Goal: Task Accomplishment & Management: Use online tool/utility

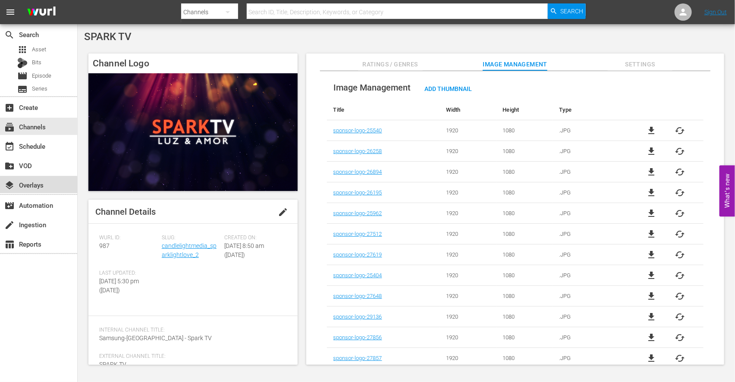
click at [40, 182] on div "layers Overlays" at bounding box center [24, 184] width 48 height 8
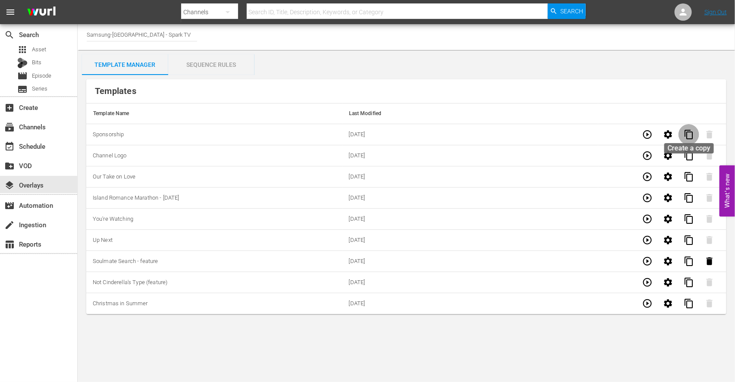
click at [692, 134] on span "content_copy" at bounding box center [689, 134] width 10 height 10
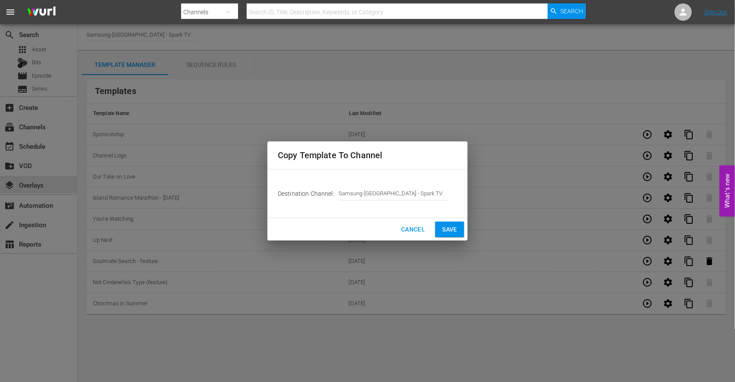
click at [449, 227] on span "Save" at bounding box center [449, 229] width 15 height 11
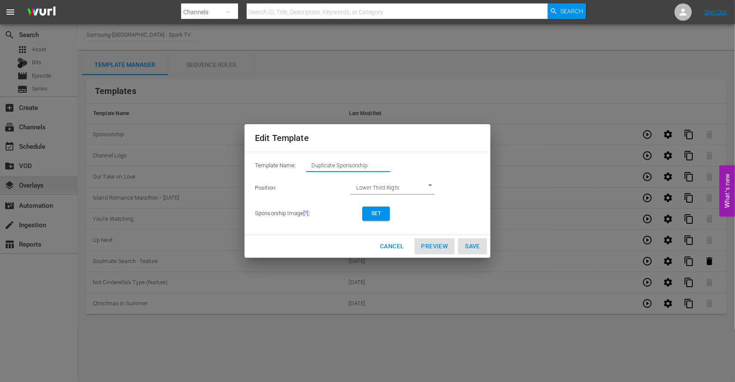
drag, startPoint x: 384, startPoint y: 168, endPoint x: 185, endPoint y: 145, distance: 200.7
click at [185, 145] on div "Edit Template Template Name: Duplicate Sponsorship Position: Lower Third Right …" at bounding box center [367, 191] width 725 height 372
click at [374, 216] on span "Set" at bounding box center [376, 213] width 14 height 9
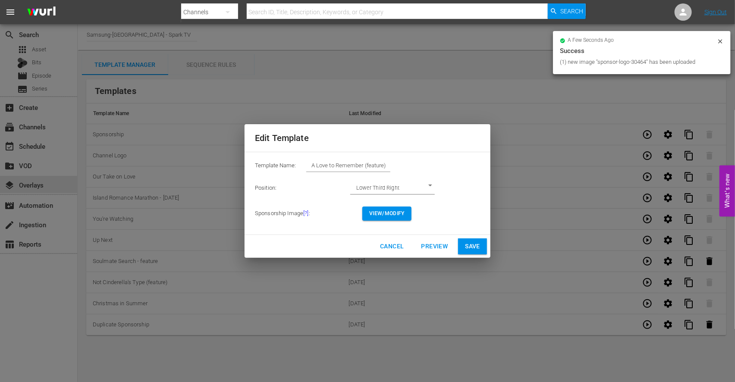
click at [389, 214] on span "View/Modify" at bounding box center [386, 213] width 35 height 9
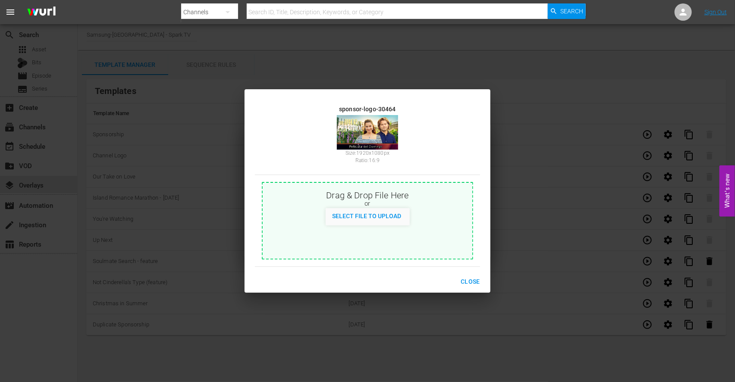
click at [472, 282] on span "Close" at bounding box center [470, 282] width 19 height 11
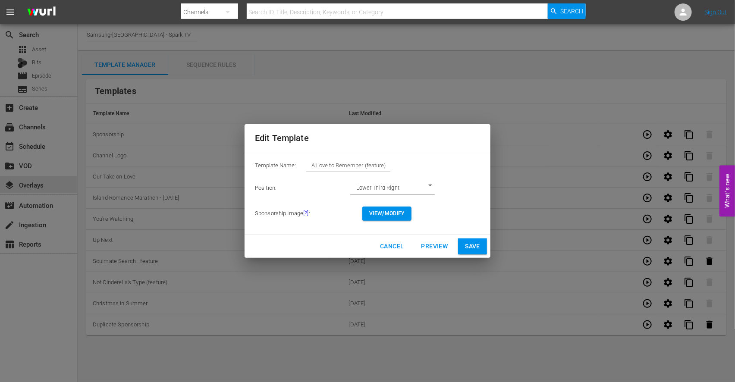
click at [474, 245] on span "Save" at bounding box center [472, 246] width 15 height 11
type input "Duplicate Sponsorship"
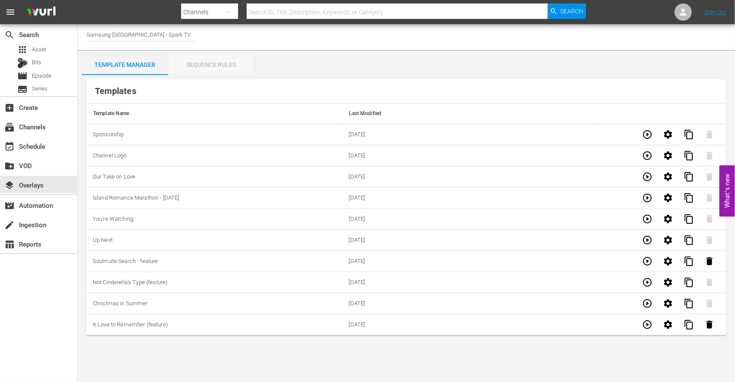
click at [220, 64] on div "Sequence Rules" at bounding box center [211, 64] width 86 height 21
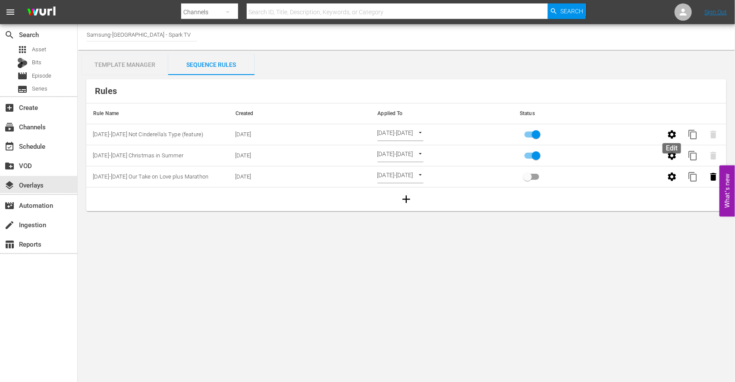
click at [672, 134] on icon "button" at bounding box center [672, 134] width 10 height 10
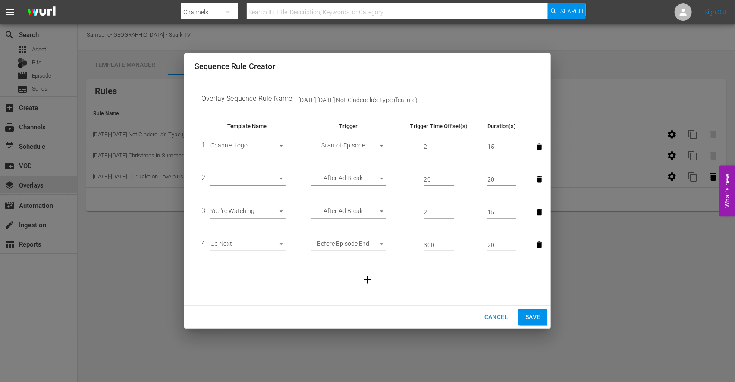
click at [281, 180] on body "menu Search By Channels Search ID, Title, Description, Keywords, or Category Se…" at bounding box center [367, 191] width 735 height 382
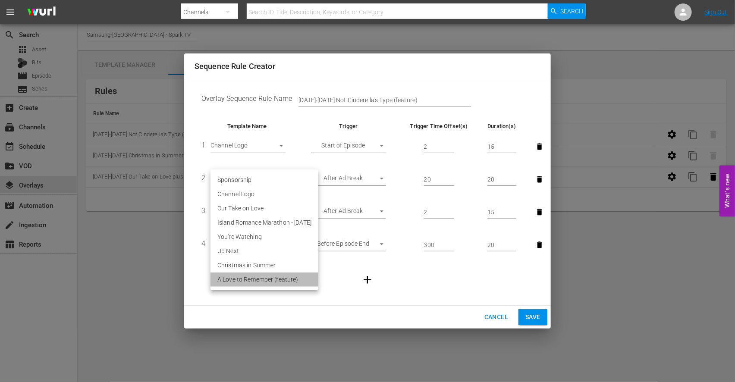
click at [272, 278] on li "A Love to Remember (feature)" at bounding box center [265, 280] width 108 height 14
type input "30464"
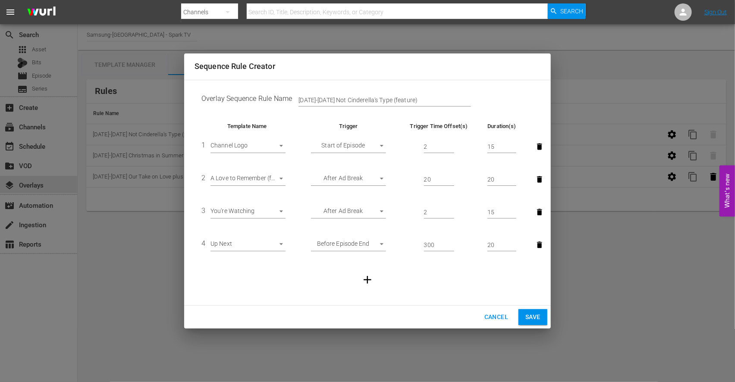
click at [308, 294] on td at bounding box center [368, 279] width 346 height 37
drag, startPoint x: 384, startPoint y: 101, endPoint x: 252, endPoint y: 89, distance: 132.9
click at [252, 89] on td "Overlay Sequence Rule Name Aug 11-17 Not Cinderella's Type (feature)" at bounding box center [368, 100] width 346 height 27
type input "Aug 25-31 A Love to Remember (feature)"
click at [532, 315] on span "Save" at bounding box center [532, 317] width 15 height 11
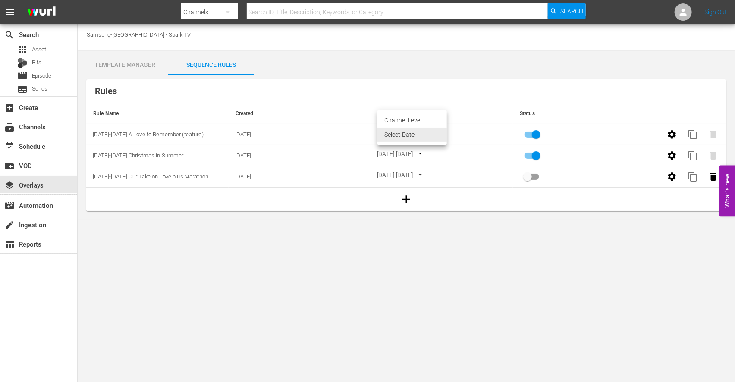
click at [437, 132] on body "menu Search By Channels Search ID, Title, Description, Keywords, or Category Se…" at bounding box center [367, 191] width 735 height 382
click at [407, 116] on li "Channel Level" at bounding box center [411, 120] width 69 height 14
type input "CHANNEL_LEVEL"
click at [421, 132] on body "menu Search By Channels Search ID, Title, Description, Keywords, or Category Se…" at bounding box center [367, 191] width 735 height 382
click at [400, 150] on li "Select Date" at bounding box center [402, 149] width 51 height 14
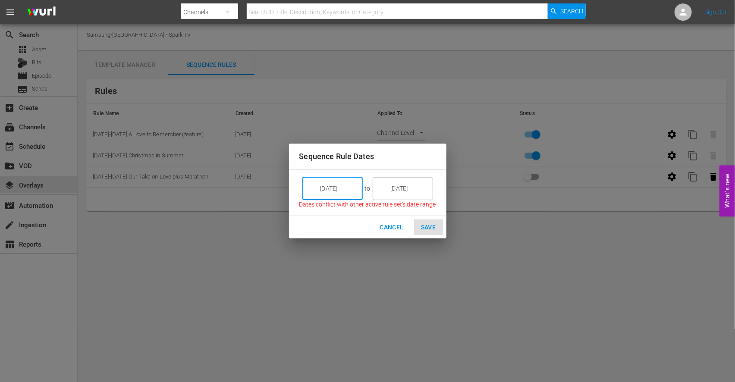
click at [348, 190] on input "[DATE]" at bounding box center [338, 188] width 48 height 23
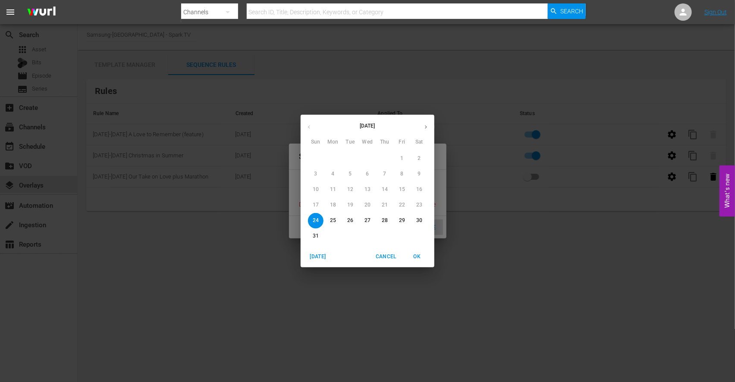
click at [333, 220] on p "25" at bounding box center [333, 220] width 6 height 7
type input "[DATE]"
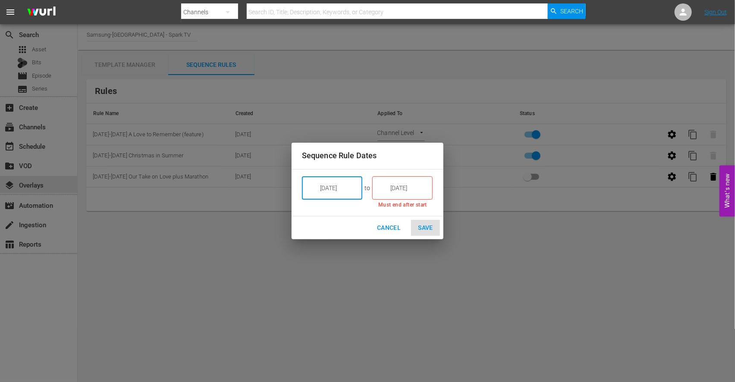
click at [407, 188] on input "[DATE]" at bounding box center [408, 187] width 48 height 23
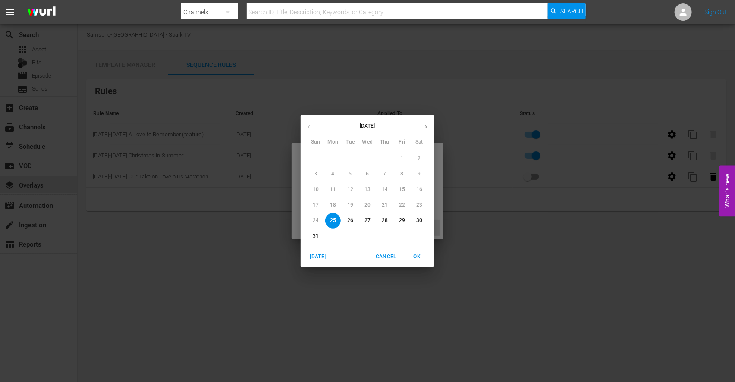
click at [315, 236] on p "31" at bounding box center [316, 236] width 6 height 7
type input "[DATE]"
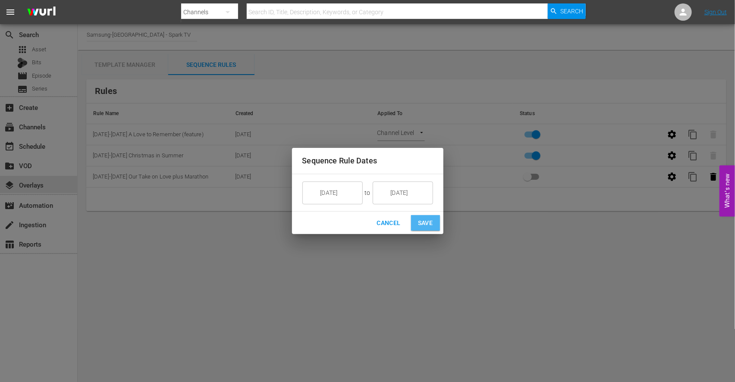
click at [432, 222] on span "Save" at bounding box center [425, 223] width 15 height 11
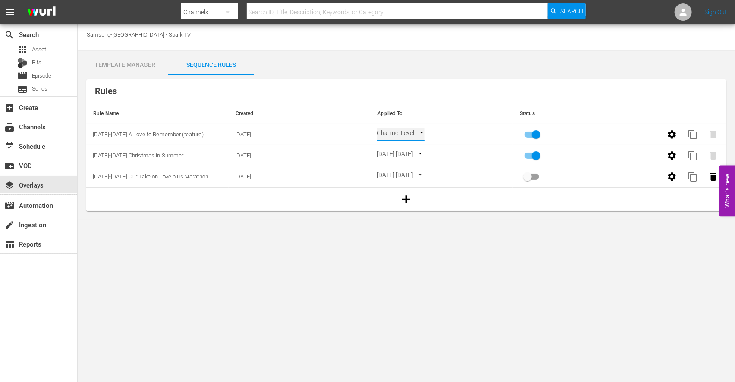
type input "SELECT_DATE"
click at [42, 141] on div "event_available Schedule" at bounding box center [24, 145] width 48 height 8
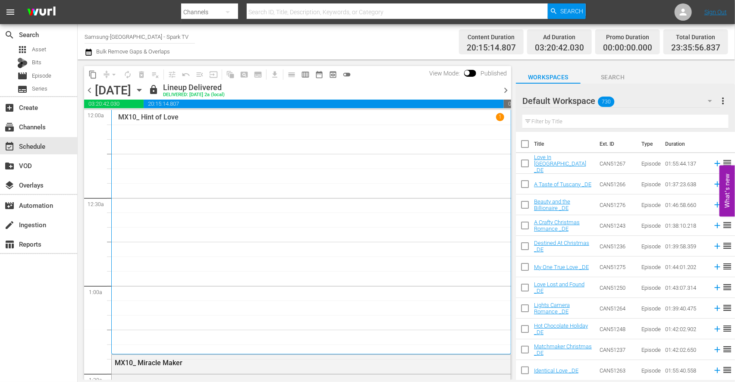
click at [141, 89] on icon "button" at bounding box center [139, 90] width 4 height 2
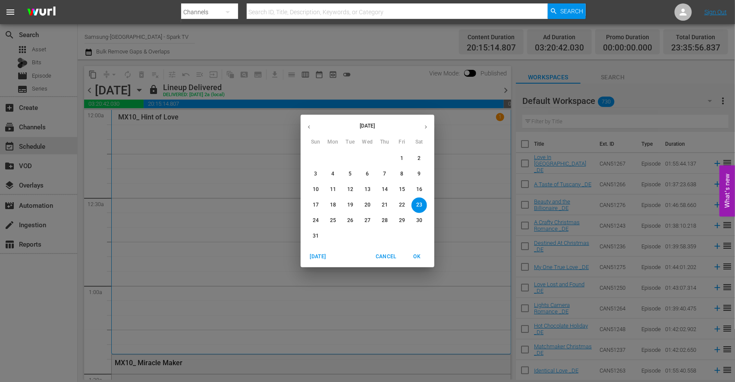
click at [332, 221] on p "25" at bounding box center [333, 220] width 6 height 7
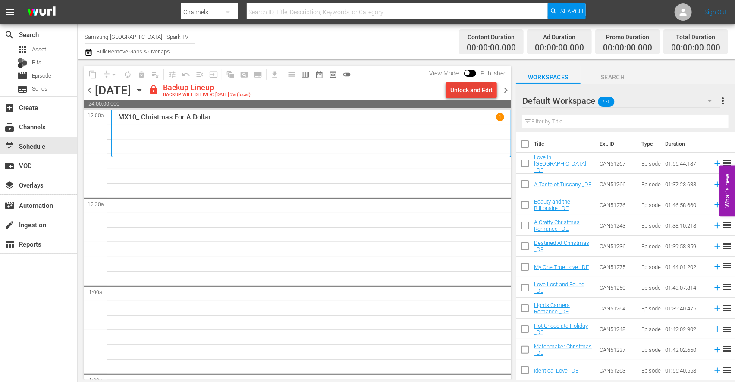
click at [469, 91] on div "Unlock and Edit" at bounding box center [471, 90] width 42 height 16
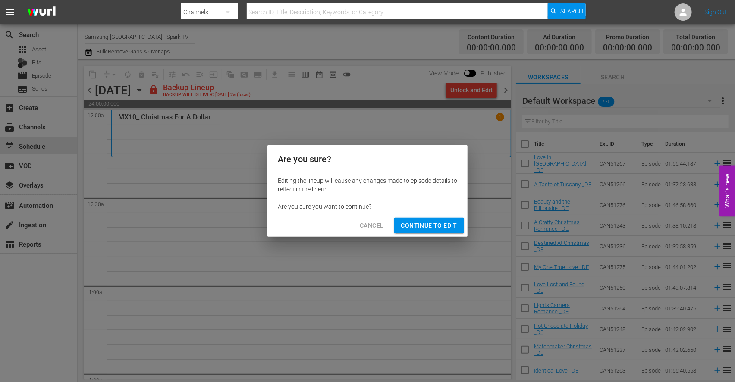
click at [427, 226] on span "Continue to Edit" at bounding box center [429, 225] width 56 height 11
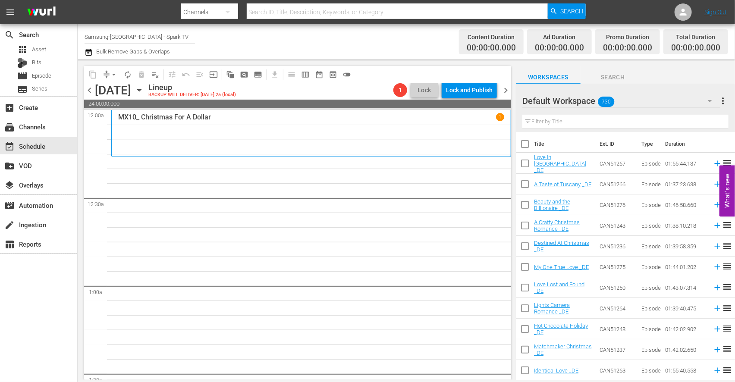
click at [546, 123] on input "text" at bounding box center [625, 122] width 206 height 14
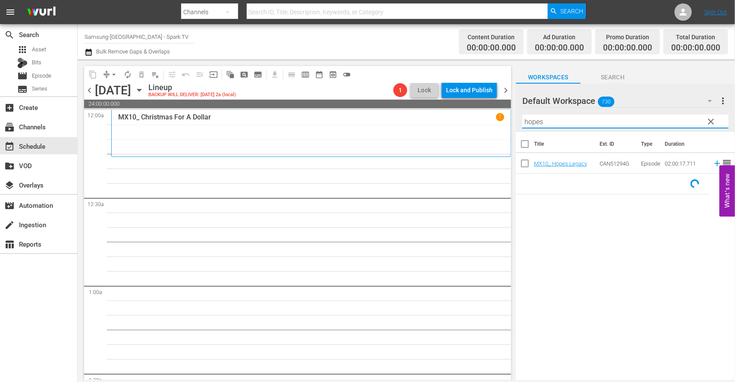
click at [709, 100] on icon "button" at bounding box center [710, 101] width 10 height 10
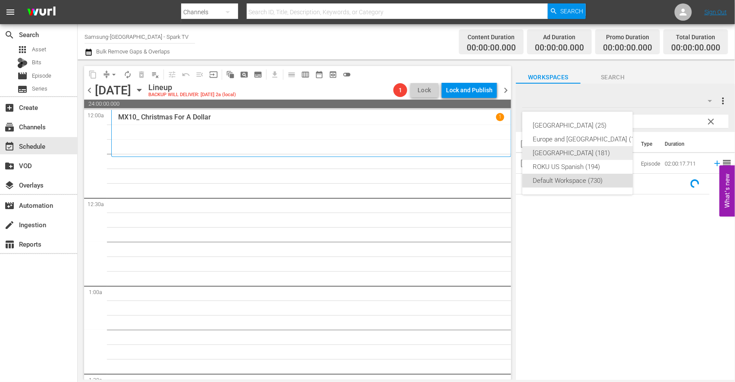
click at [553, 153] on div "[GEOGRAPHIC_DATA] (181)" at bounding box center [588, 153] width 111 height 14
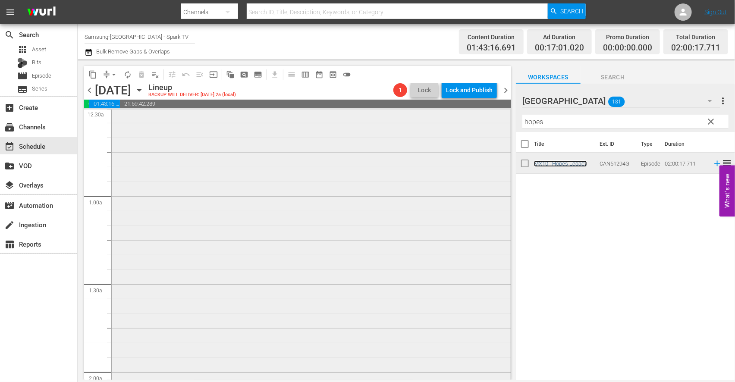
scroll to position [239, 0]
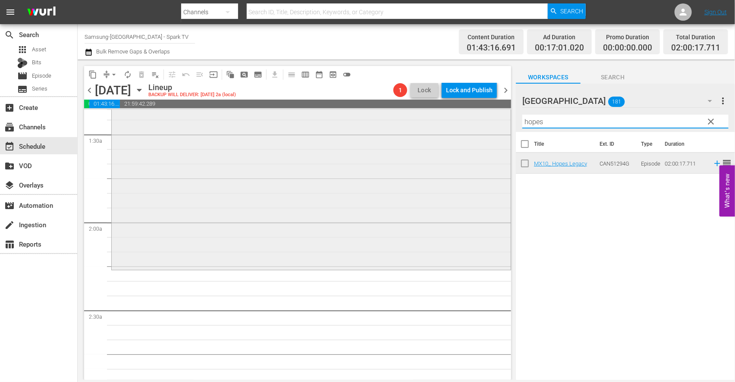
drag, startPoint x: 559, startPoint y: 120, endPoint x: 385, endPoint y: 110, distance: 174.2
click at [385, 110] on div "content_copy compress arrow_drop_down autorenew_outlined delete_forever_outline…" at bounding box center [406, 220] width 657 height 321
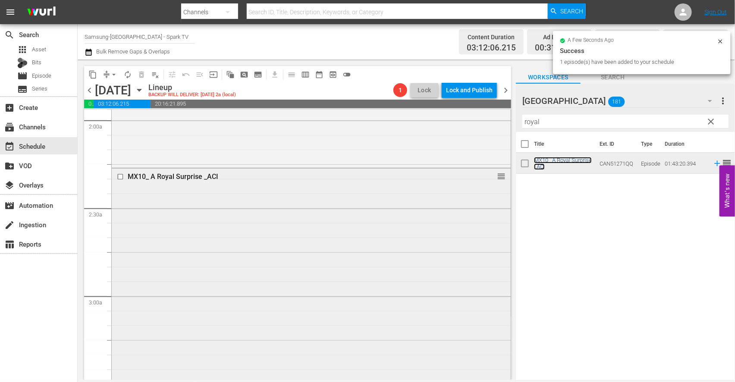
scroll to position [527, 0]
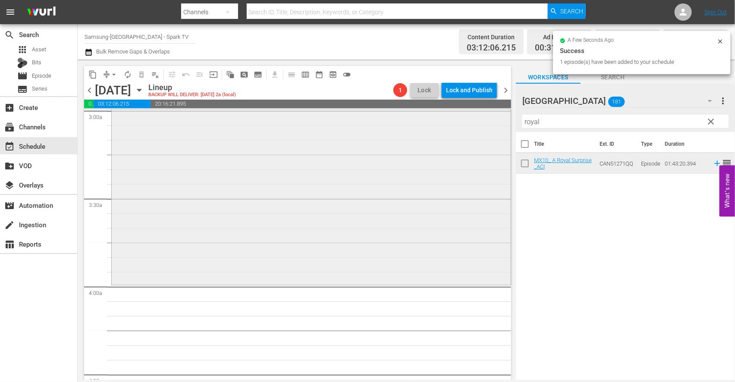
drag, startPoint x: 547, startPoint y: 123, endPoint x: 436, endPoint y: 125, distance: 110.9
click at [436, 125] on div "content_copy compress arrow_drop_down autorenew_outlined delete_forever_outline…" at bounding box center [406, 220] width 657 height 321
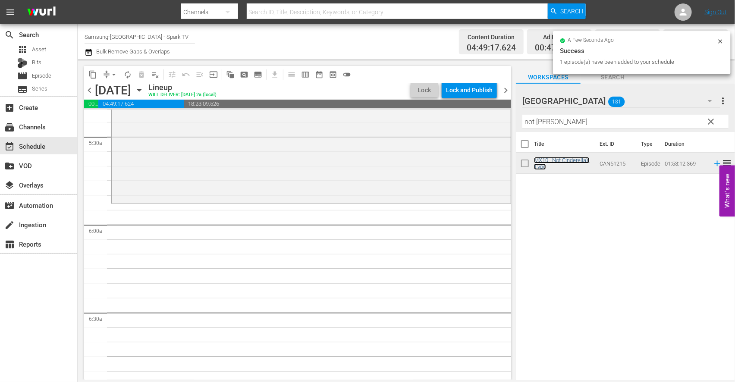
scroll to position [959, 0]
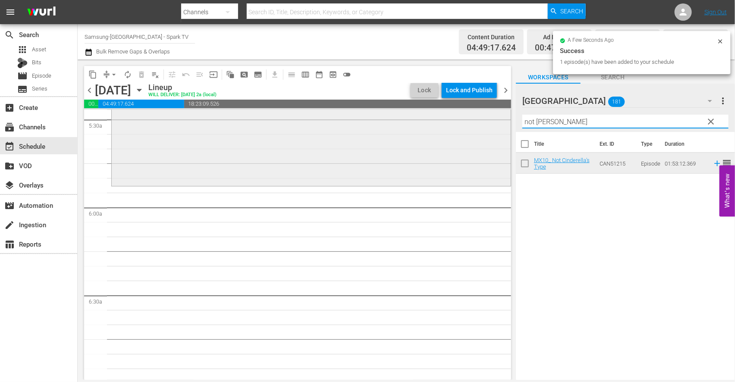
click at [377, 122] on div "content_copy compress arrow_drop_down autorenew_outlined delete_forever_outline…" at bounding box center [406, 220] width 657 height 321
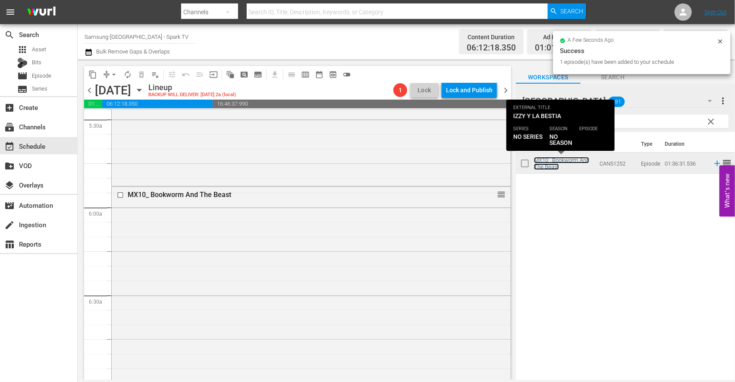
scroll to position [1246, 0]
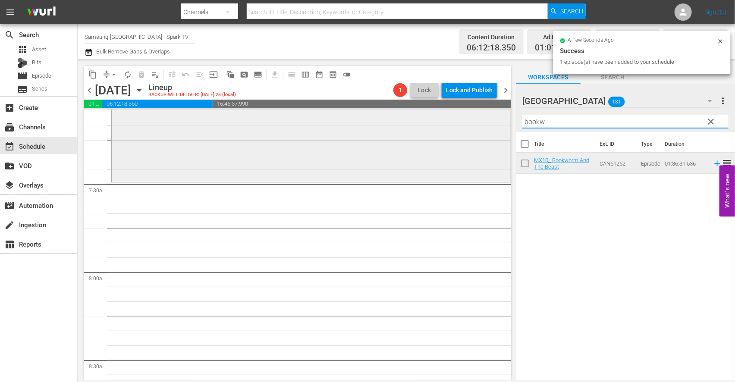
drag, startPoint x: 557, startPoint y: 122, endPoint x: 409, endPoint y: 122, distance: 148.4
click at [412, 122] on div "content_copy compress arrow_drop_down autorenew_outlined delete_forever_outline…" at bounding box center [406, 220] width 657 height 321
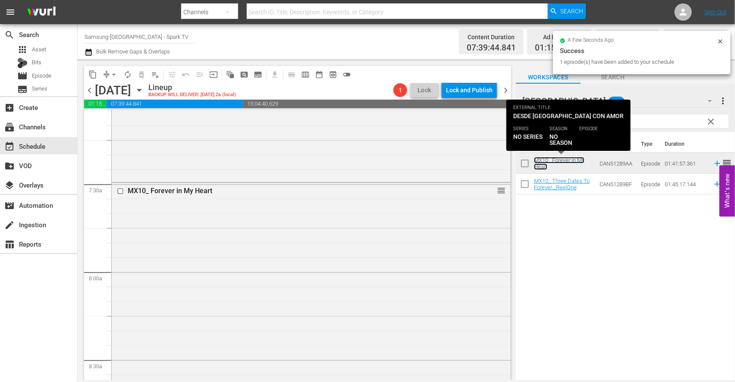
scroll to position [1534, 0]
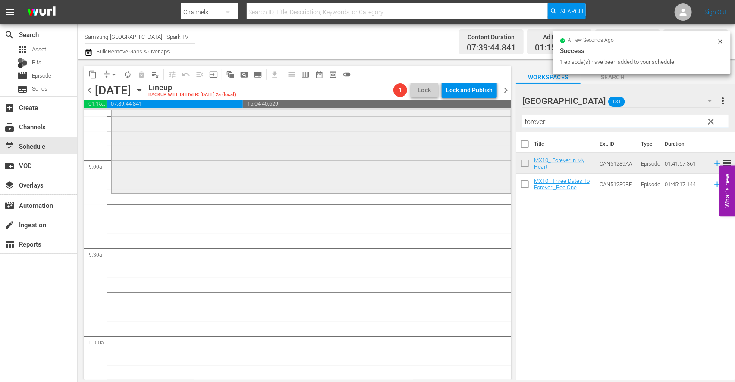
drag, startPoint x: 549, startPoint y: 124, endPoint x: 419, endPoint y: 124, distance: 130.3
click at [419, 124] on div "content_copy compress arrow_drop_down autorenew_outlined delete_forever_outline…" at bounding box center [406, 220] width 657 height 321
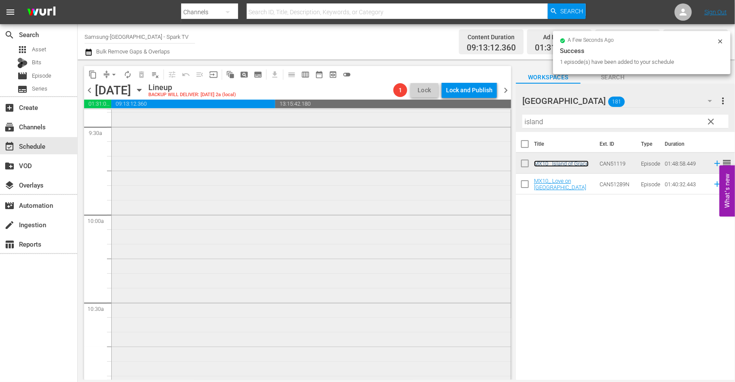
scroll to position [1821, 0]
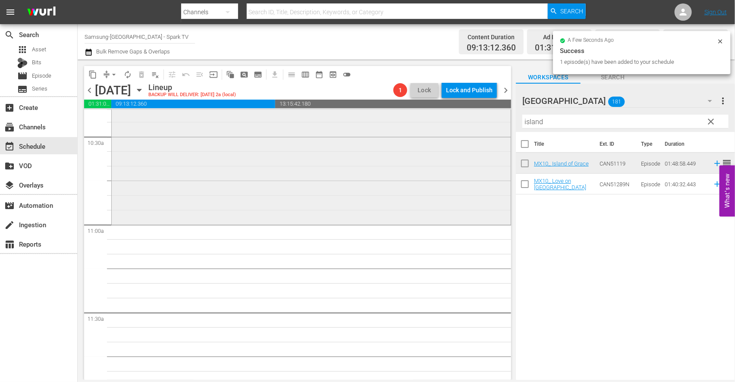
drag, startPoint x: 556, startPoint y: 121, endPoint x: 419, endPoint y: 129, distance: 137.4
click at [420, 129] on div "content_copy compress arrow_drop_down autorenew_outlined delete_forever_outline…" at bounding box center [406, 220] width 657 height 321
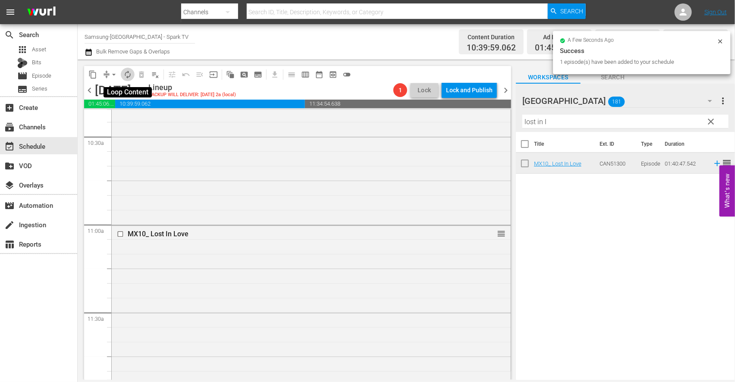
click at [127, 75] on span "autorenew_outlined" at bounding box center [127, 74] width 9 height 9
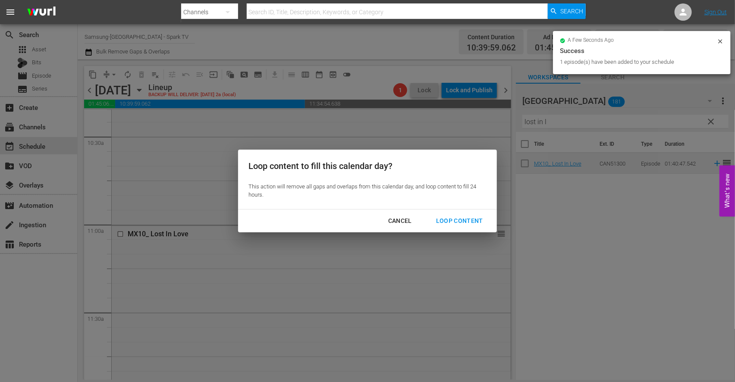
click at [449, 218] on div "Loop Content" at bounding box center [459, 221] width 61 height 11
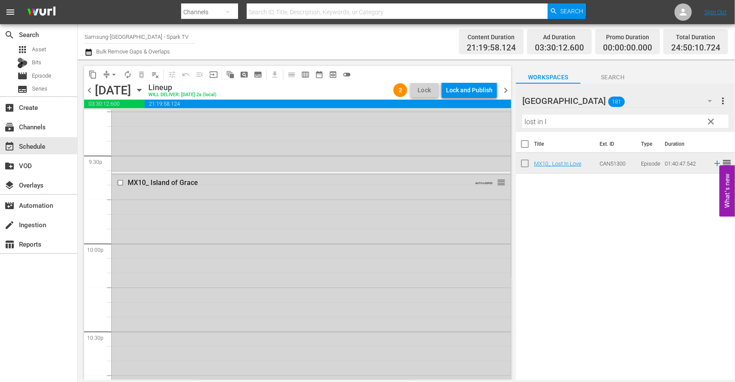
scroll to position [4074, 0]
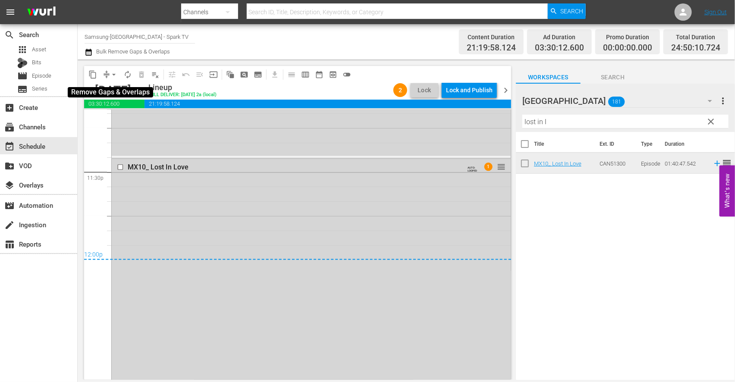
click at [114, 74] on span "arrow_drop_down" at bounding box center [114, 74] width 9 height 9
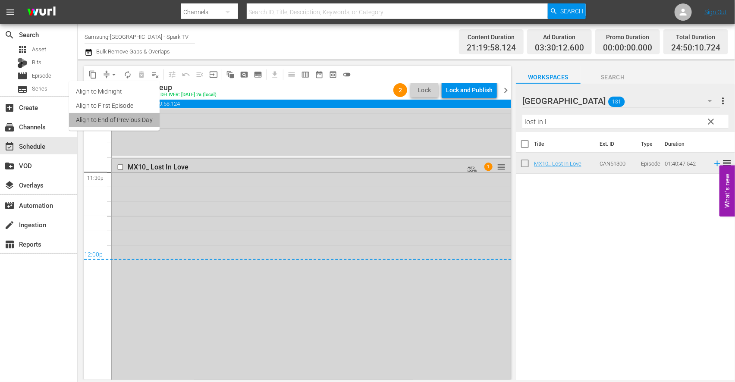
click at [138, 119] on li "Align to End of Previous Day" at bounding box center [114, 120] width 91 height 14
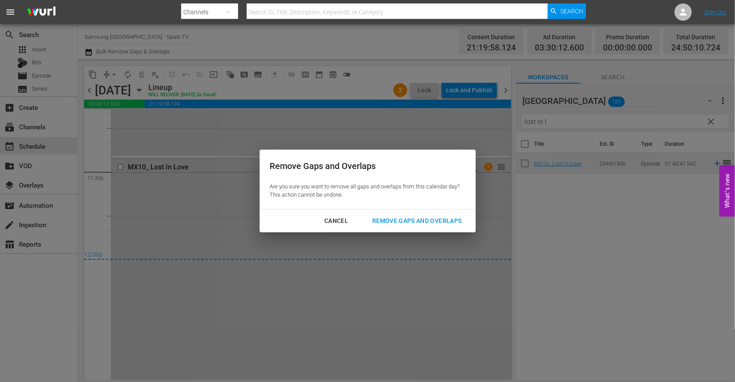
click at [436, 220] on div "Remove Gaps and Overlaps" at bounding box center [416, 221] width 103 height 11
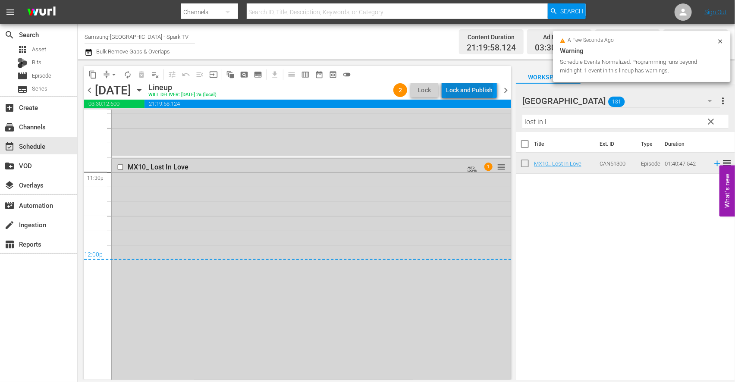
click at [472, 89] on div "Lock and Publish" at bounding box center [469, 90] width 47 height 16
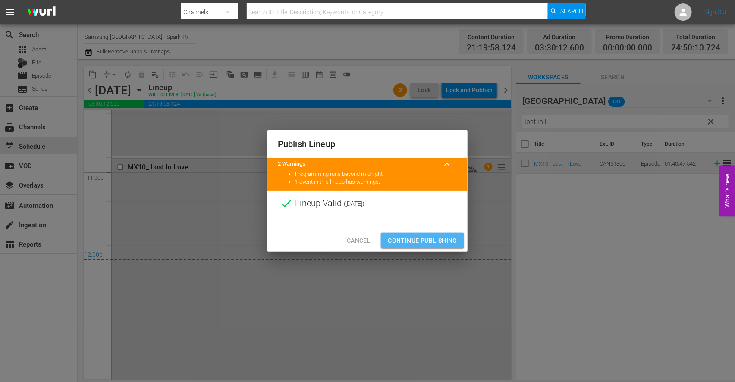
click at [406, 239] on span "Continue Publishing" at bounding box center [422, 241] width 69 height 11
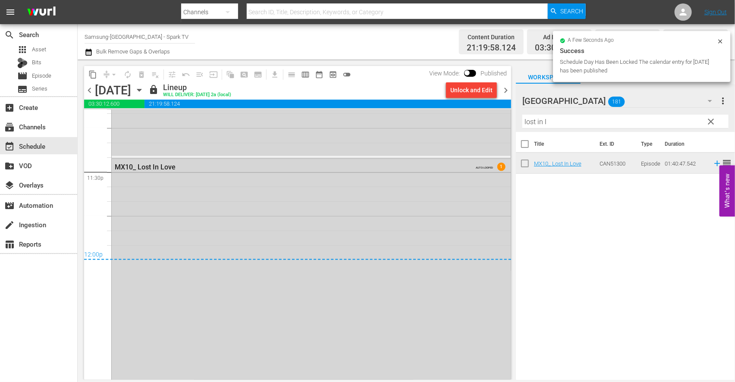
click at [141, 91] on icon "button" at bounding box center [139, 90] width 4 height 2
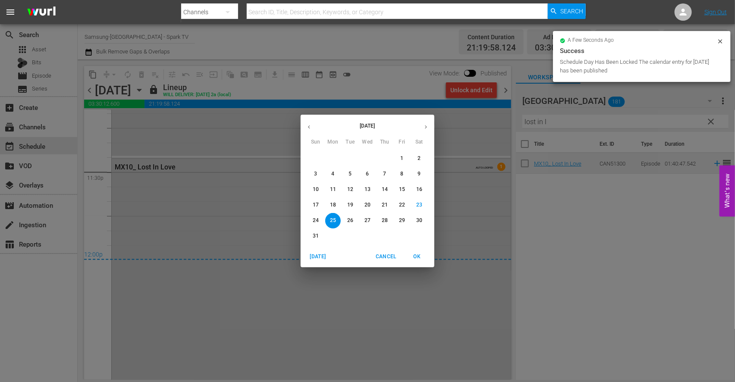
click at [352, 220] on p "26" at bounding box center [350, 220] width 6 height 7
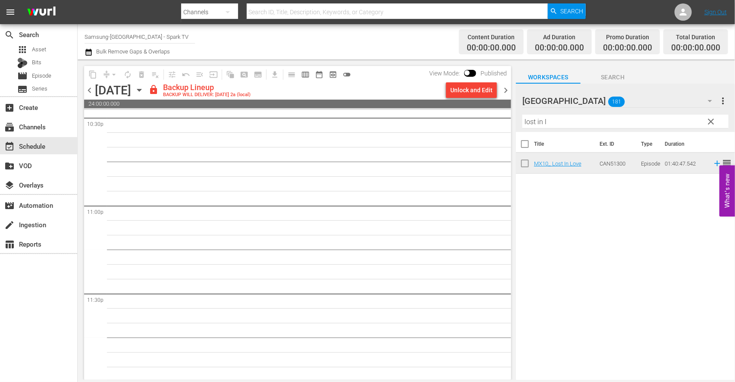
scroll to position [3954, 0]
click at [476, 85] on div "Unlock and Edit" at bounding box center [471, 90] width 42 height 16
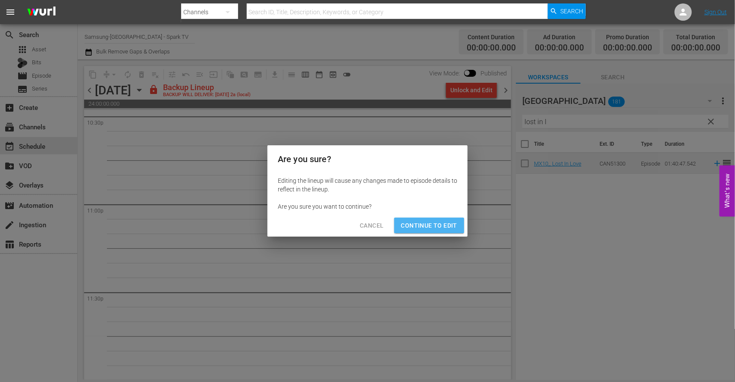
drag, startPoint x: 437, startPoint y: 225, endPoint x: 482, endPoint y: 273, distance: 66.2
click at [438, 227] on span "Continue to Edit" at bounding box center [429, 225] width 56 height 11
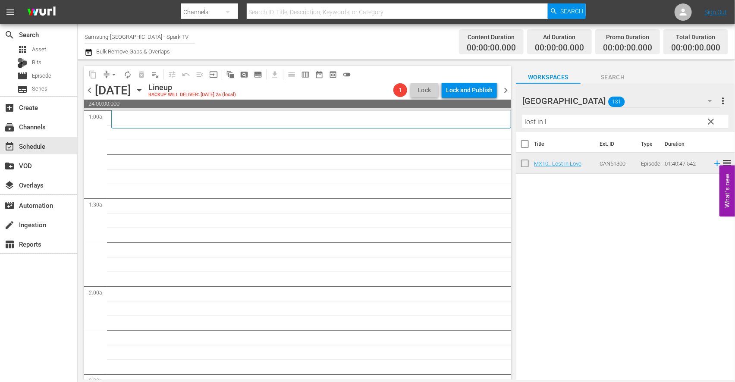
scroll to position [0, 0]
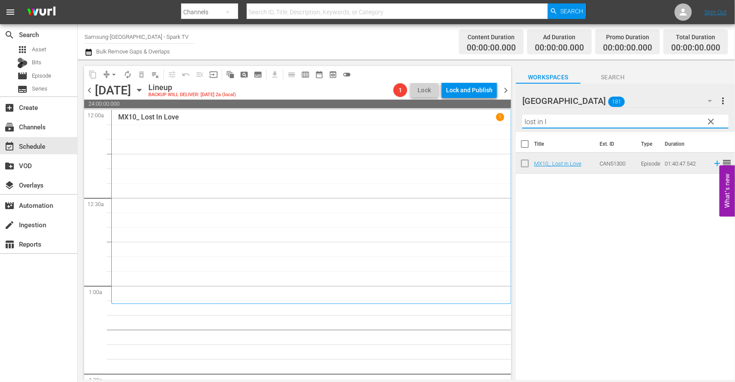
drag, startPoint x: 565, startPoint y: 121, endPoint x: 397, endPoint y: 121, distance: 167.8
click at [397, 121] on div "content_copy compress arrow_drop_down autorenew_outlined delete_forever_outline…" at bounding box center [406, 220] width 657 height 321
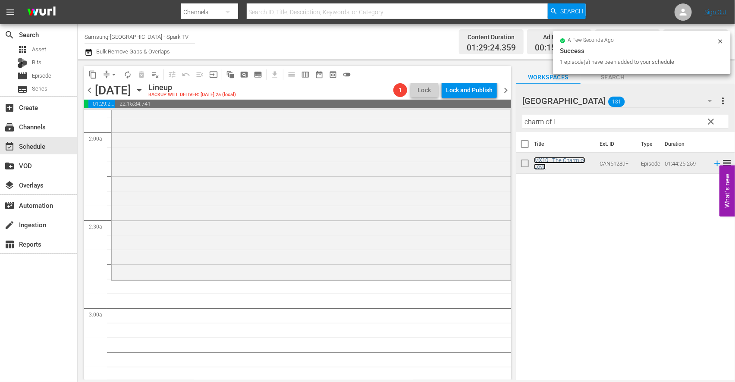
scroll to position [335, 0]
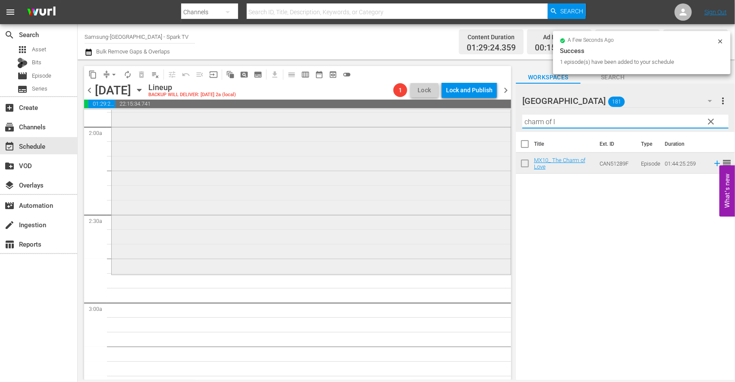
drag, startPoint x: 562, startPoint y: 118, endPoint x: 440, endPoint y: 119, distance: 122.1
click at [440, 119] on div "content_copy compress arrow_drop_down autorenew_outlined delete_forever_outline…" at bounding box center [406, 220] width 657 height 321
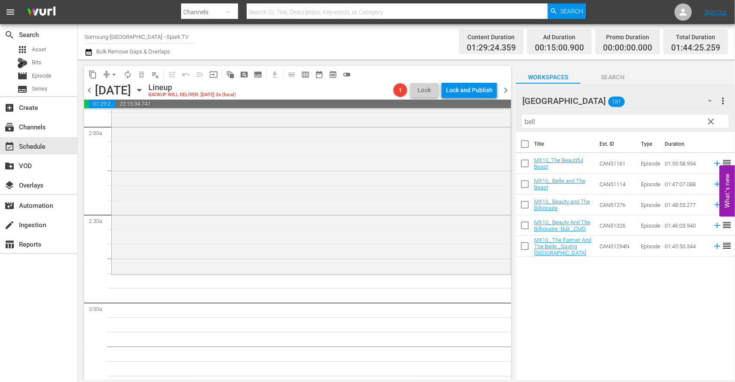
click at [571, 303] on div "Title Ext. ID Type Duration MX10_The Beautiful Beast CAN51161 Episode 01:55:58.…" at bounding box center [625, 256] width 219 height 249
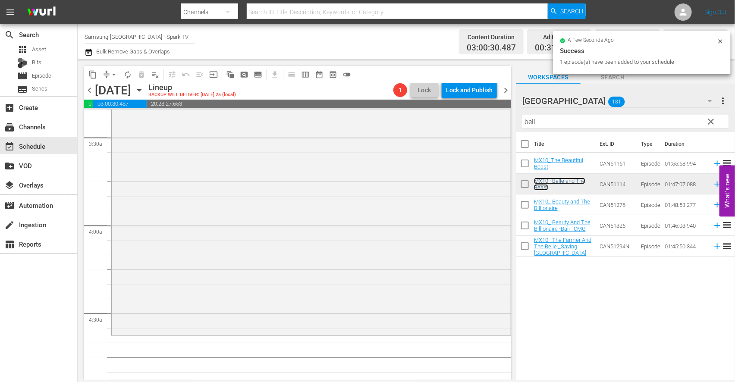
scroll to position [671, 0]
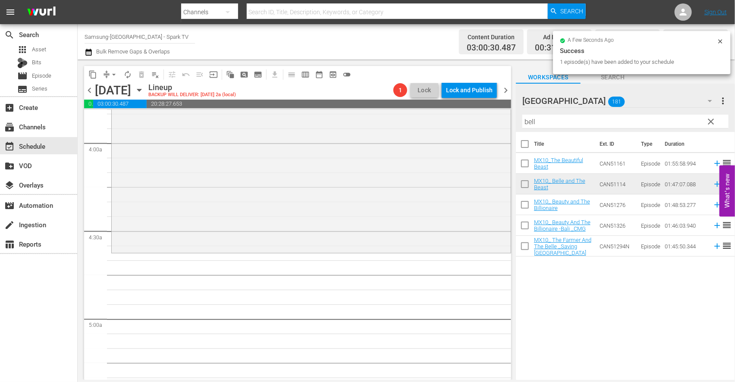
click at [490, 122] on div "content_copy compress arrow_drop_down autorenew_outlined delete_forever_outline…" at bounding box center [406, 220] width 657 height 321
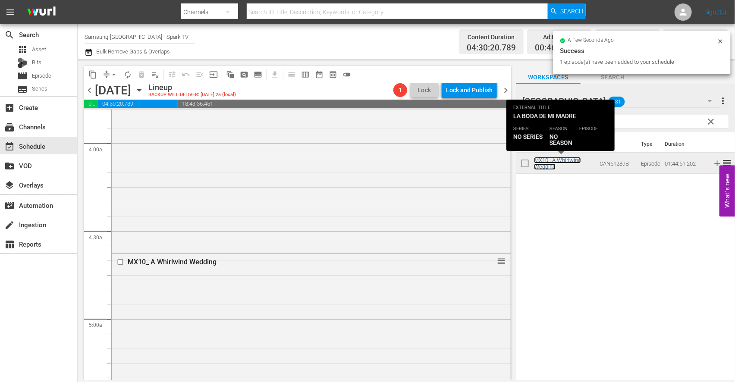
scroll to position [911, 0]
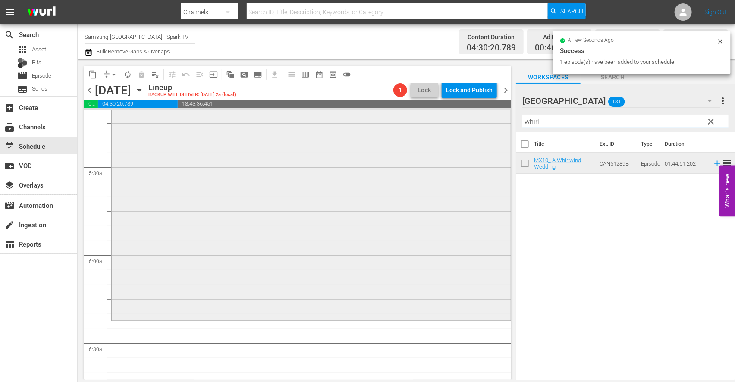
drag, startPoint x: 545, startPoint y: 118, endPoint x: 462, endPoint y: 119, distance: 82.4
click at [462, 119] on div "content_copy compress arrow_drop_down autorenew_outlined delete_forever_outline…" at bounding box center [406, 220] width 657 height 321
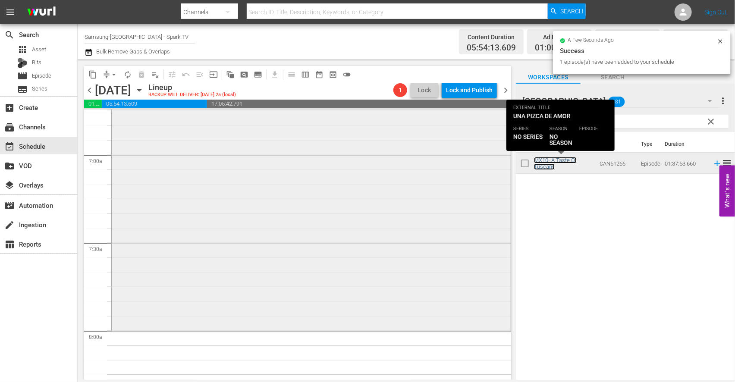
scroll to position [1246, 0]
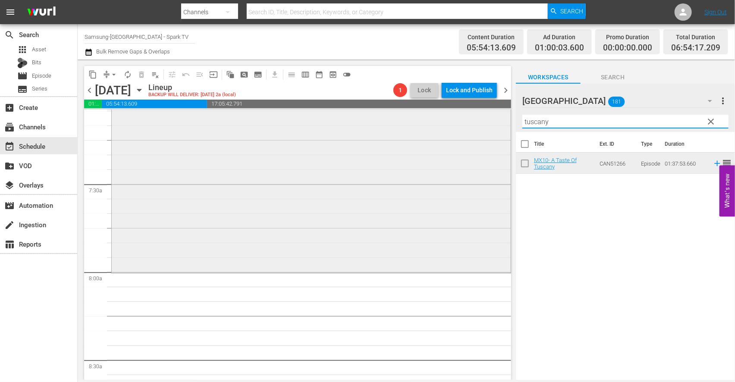
drag, startPoint x: 557, startPoint y: 121, endPoint x: 331, endPoint y: 120, distance: 226.5
click at [352, 120] on div "content_copy compress arrow_drop_down autorenew_outlined delete_forever_outline…" at bounding box center [406, 220] width 657 height 321
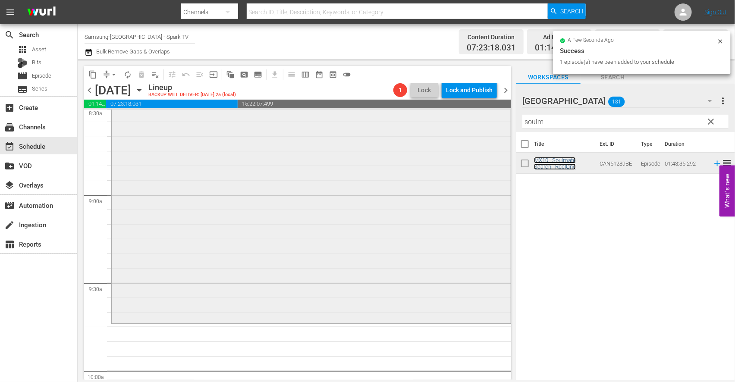
scroll to position [1581, 0]
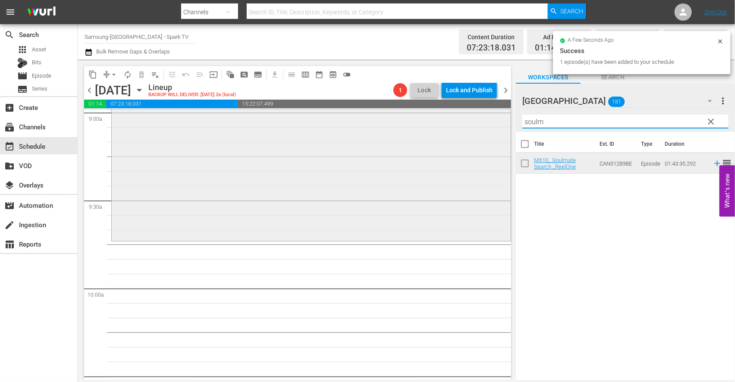
drag, startPoint x: 548, startPoint y: 121, endPoint x: 401, endPoint y: 119, distance: 147.1
click at [401, 119] on div "content_copy compress arrow_drop_down autorenew_outlined delete_forever_outline…" at bounding box center [406, 220] width 657 height 321
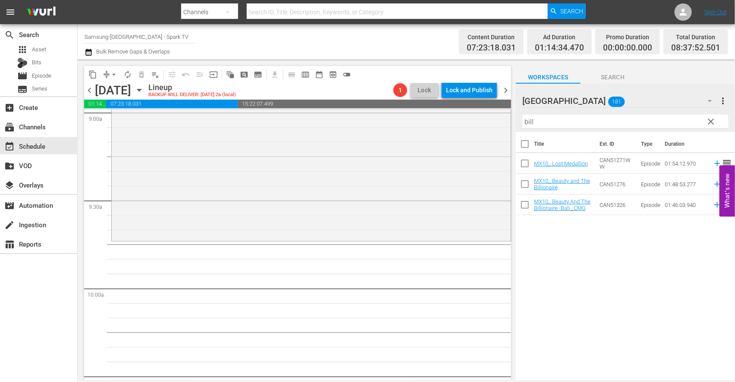
click at [569, 245] on div "Title Ext. ID Type Duration MX10_ Lost Medallion CAN51271WW Episode 01:54:12.97…" at bounding box center [625, 256] width 219 height 249
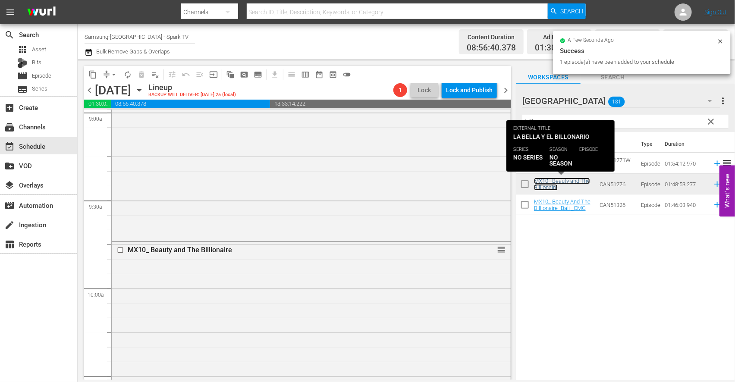
scroll to position [1869, 0]
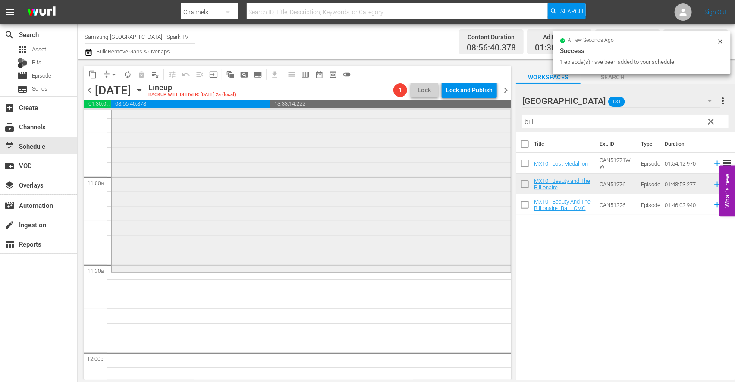
drag, startPoint x: 558, startPoint y: 119, endPoint x: 412, endPoint y: 118, distance: 145.8
click at [421, 119] on div "content_copy compress arrow_drop_down autorenew_outlined delete_forever_outline…" at bounding box center [406, 220] width 657 height 321
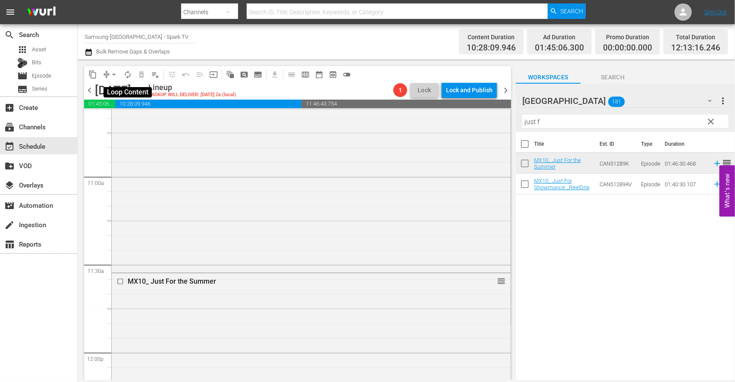
click at [127, 74] on span "autorenew_outlined" at bounding box center [127, 74] width 9 height 9
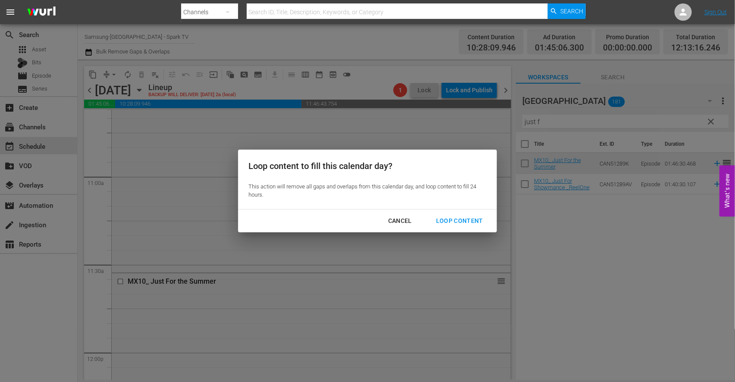
drag, startPoint x: 453, startPoint y: 218, endPoint x: 503, endPoint y: 233, distance: 51.9
click at [454, 218] on div "Loop Content" at bounding box center [459, 221] width 61 height 11
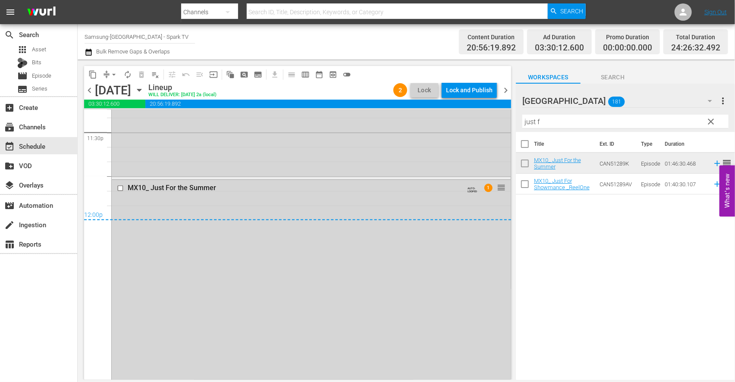
scroll to position [4122, 0]
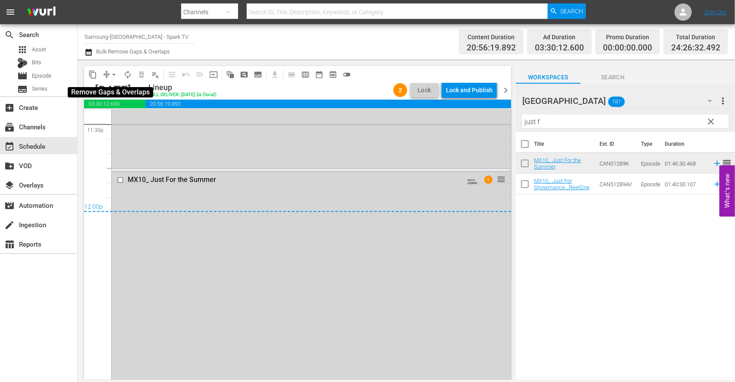
click at [110, 76] on span "arrow_drop_down" at bounding box center [114, 74] width 9 height 9
click at [117, 118] on li "Align to End of Previous Day" at bounding box center [114, 120] width 91 height 14
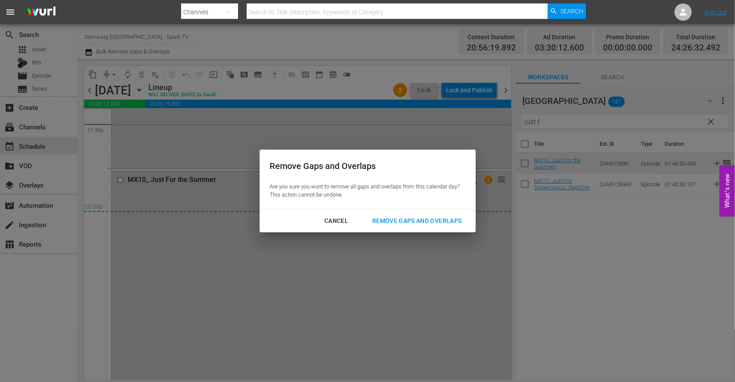
click at [421, 221] on div "Remove Gaps and Overlaps" at bounding box center [416, 221] width 103 height 11
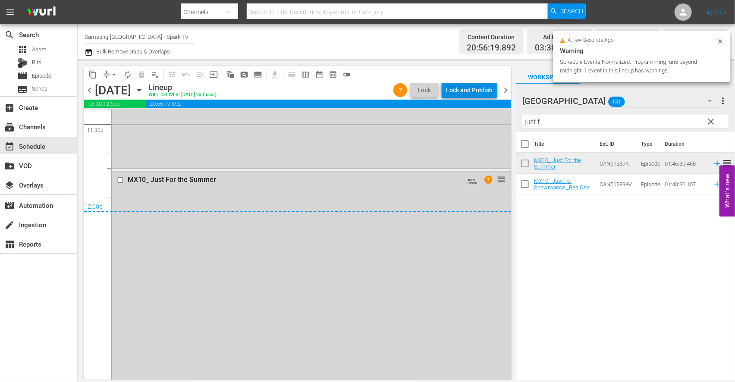
click at [465, 87] on div "Lock and Publish" at bounding box center [469, 90] width 47 height 16
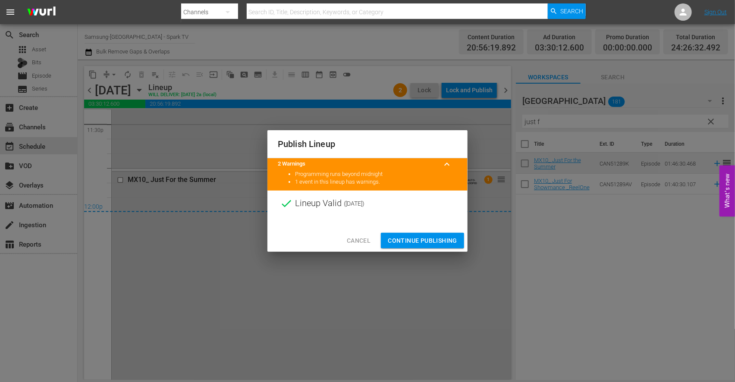
click at [421, 243] on span "Continue Publishing" at bounding box center [422, 241] width 69 height 11
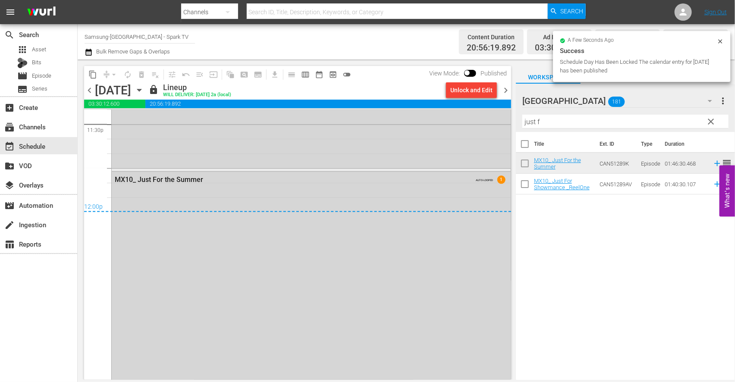
click at [144, 91] on icon "button" at bounding box center [139, 89] width 9 height 9
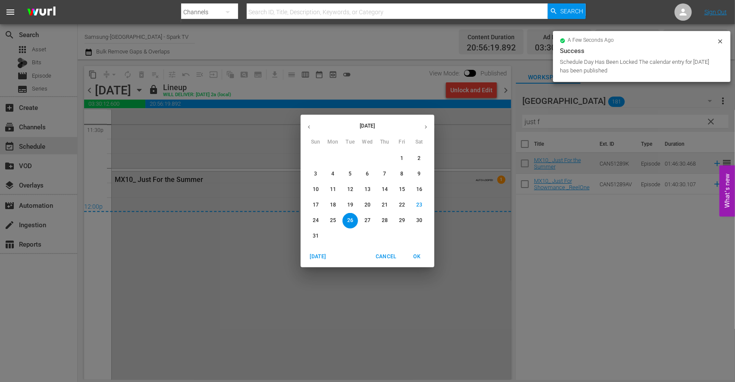
drag, startPoint x: 367, startPoint y: 219, endPoint x: 465, endPoint y: 270, distance: 109.8
click at [367, 219] on p "27" at bounding box center [368, 220] width 6 height 7
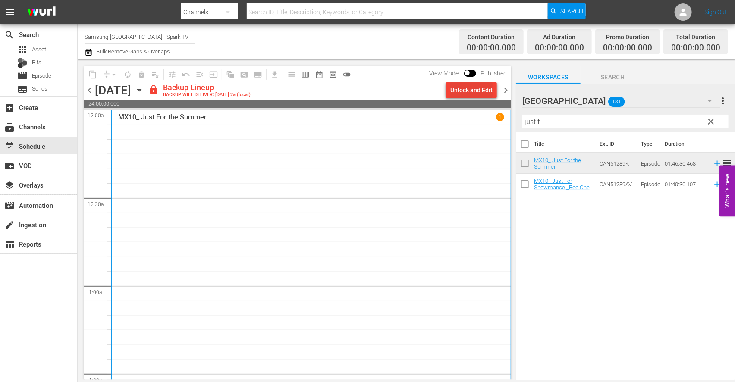
click at [469, 89] on div "Unlock and Edit" at bounding box center [471, 90] width 42 height 16
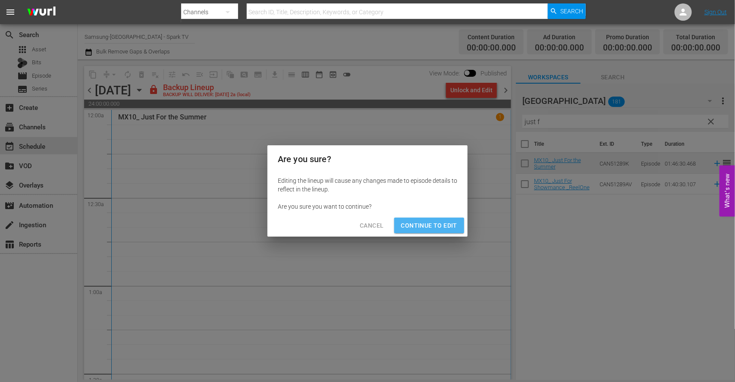
click at [431, 222] on span "Continue to Edit" at bounding box center [429, 225] width 56 height 11
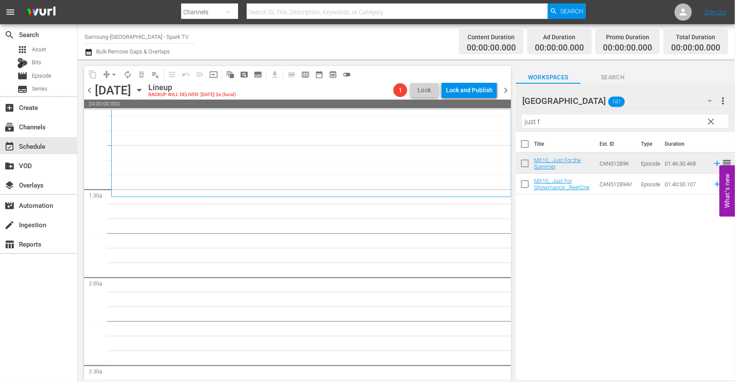
scroll to position [192, 0]
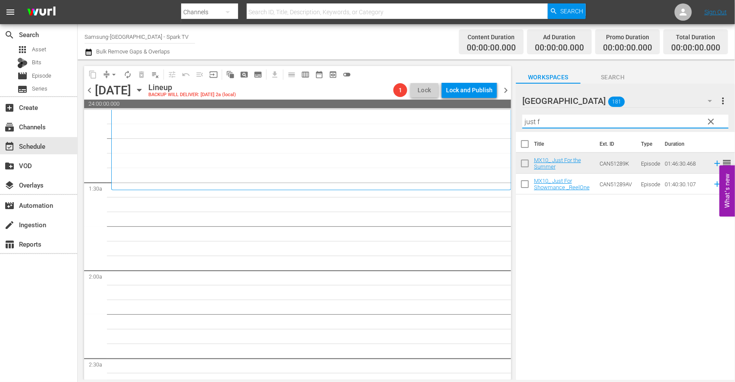
drag, startPoint x: 553, startPoint y: 121, endPoint x: 496, endPoint y: 116, distance: 56.7
click at [497, 116] on div "content_copy compress arrow_drop_down autorenew_outlined delete_forever_outline…" at bounding box center [406, 220] width 657 height 321
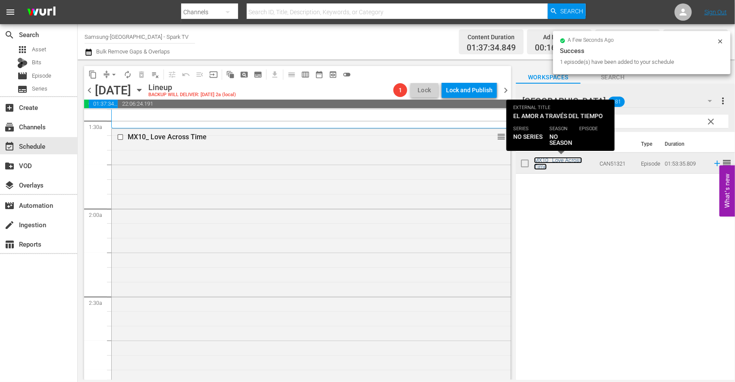
scroll to position [431, 0]
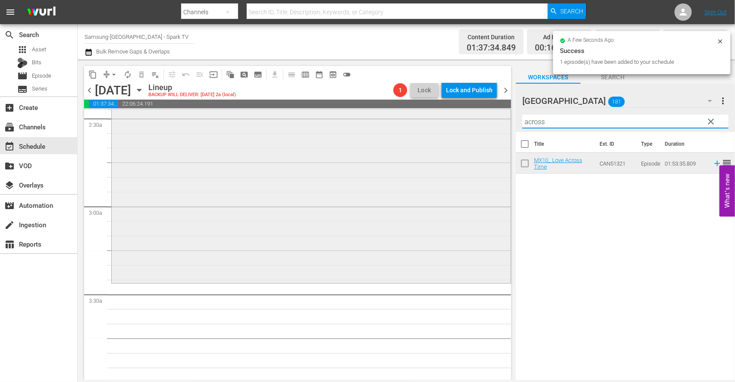
drag, startPoint x: 559, startPoint y: 123, endPoint x: 419, endPoint y: 113, distance: 140.6
click at [419, 113] on div "content_copy compress arrow_drop_down autorenew_outlined delete_forever_outline…" at bounding box center [406, 220] width 657 height 321
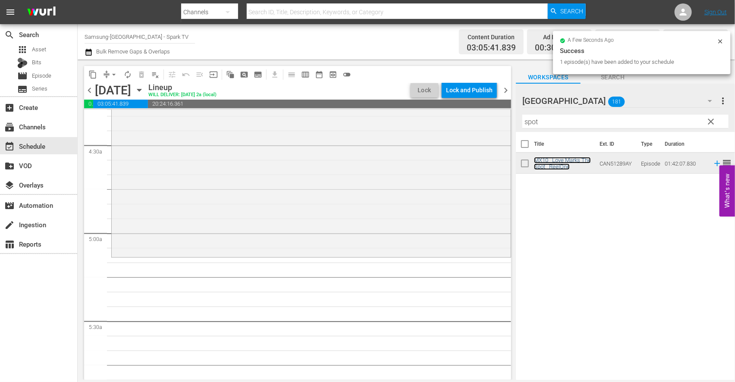
scroll to position [767, 0]
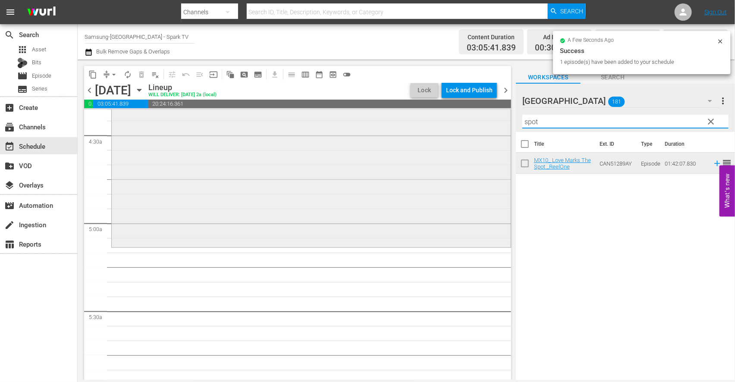
drag, startPoint x: 551, startPoint y: 122, endPoint x: 402, endPoint y: 112, distance: 150.0
click at [402, 112] on div "content_copy compress arrow_drop_down autorenew_outlined delete_forever_outline…" at bounding box center [406, 220] width 657 height 321
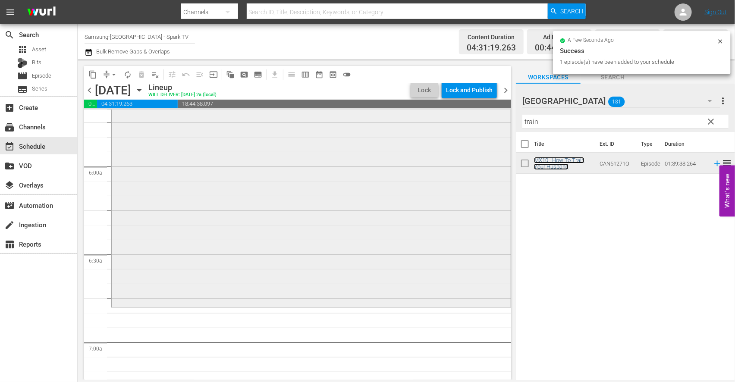
scroll to position [1054, 0]
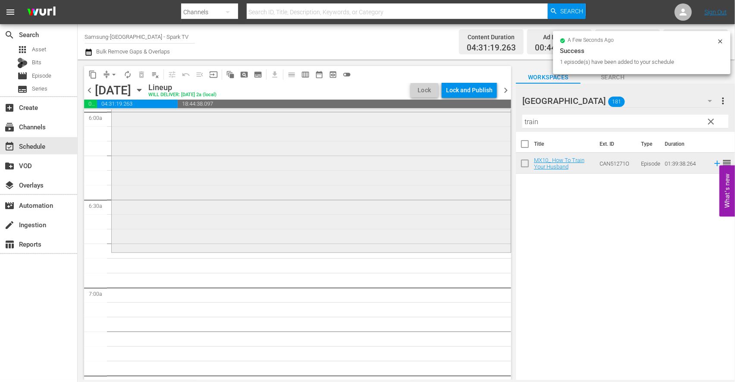
drag, startPoint x: 387, startPoint y: 118, endPoint x: 375, endPoint y: 119, distance: 11.2
click at [375, 119] on div "content_copy compress arrow_drop_down autorenew_outlined delete_forever_outline…" at bounding box center [406, 220] width 657 height 321
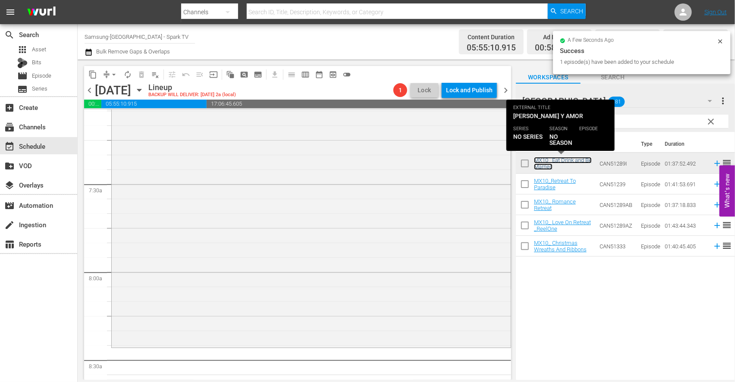
scroll to position [1342, 0]
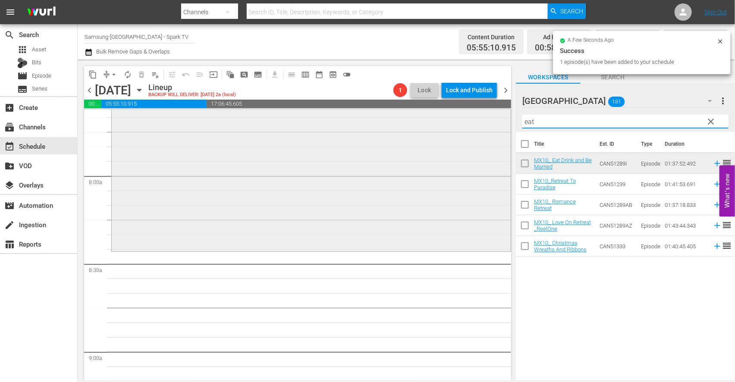
drag, startPoint x: 555, startPoint y: 125, endPoint x: 425, endPoint y: 123, distance: 130.3
click at [425, 123] on div "content_copy compress arrow_drop_down autorenew_outlined delete_forever_outline…" at bounding box center [406, 220] width 657 height 321
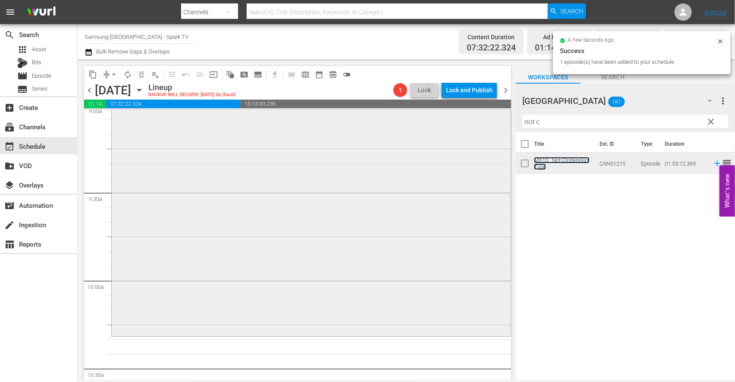
scroll to position [1677, 0]
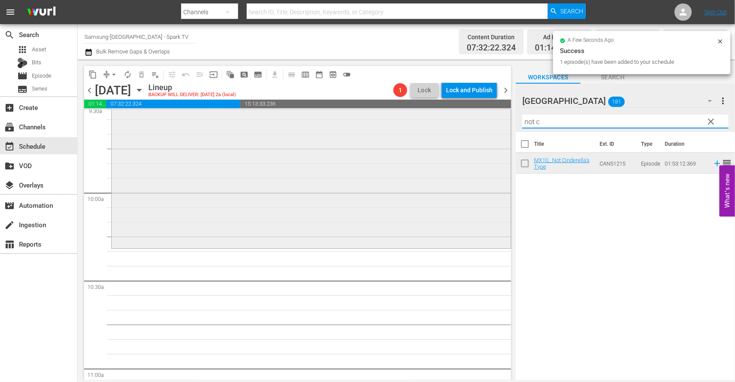
drag, startPoint x: 555, startPoint y: 119, endPoint x: 459, endPoint y: 121, distance: 96.2
click at [459, 121] on div "content_copy compress arrow_drop_down autorenew_outlined delete_forever_outline…" at bounding box center [406, 220] width 657 height 321
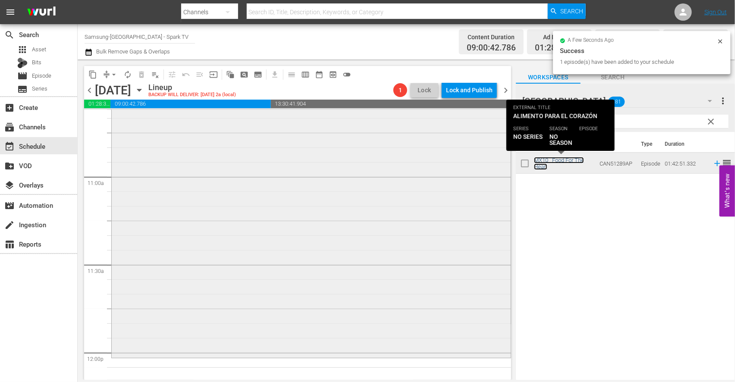
scroll to position [2013, 0]
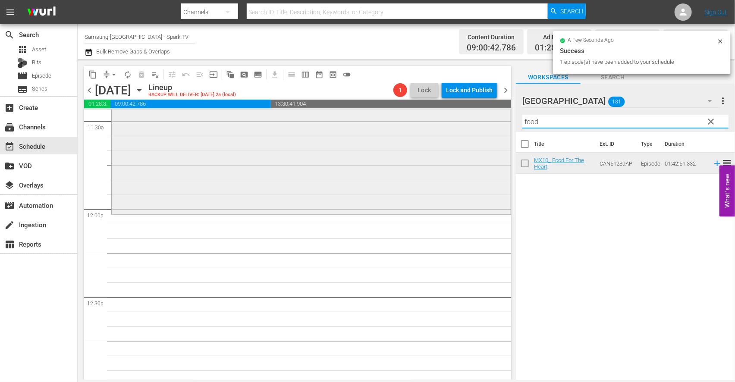
drag, startPoint x: 549, startPoint y: 121, endPoint x: 429, endPoint y: 115, distance: 120.5
click at [429, 115] on div "content_copy compress arrow_drop_down autorenew_outlined delete_forever_outline…" at bounding box center [406, 220] width 657 height 321
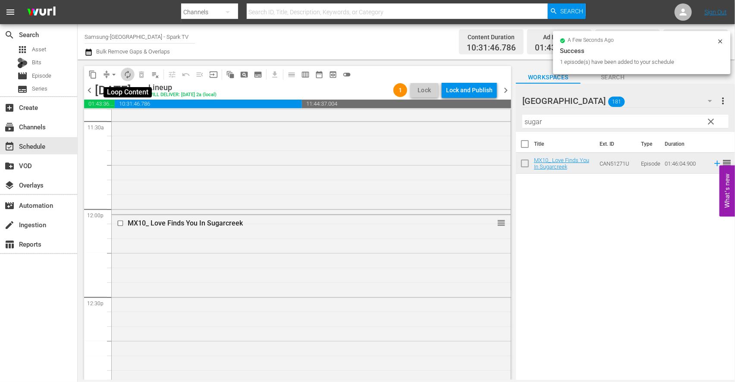
click at [129, 75] on span "autorenew_outlined" at bounding box center [127, 74] width 9 height 9
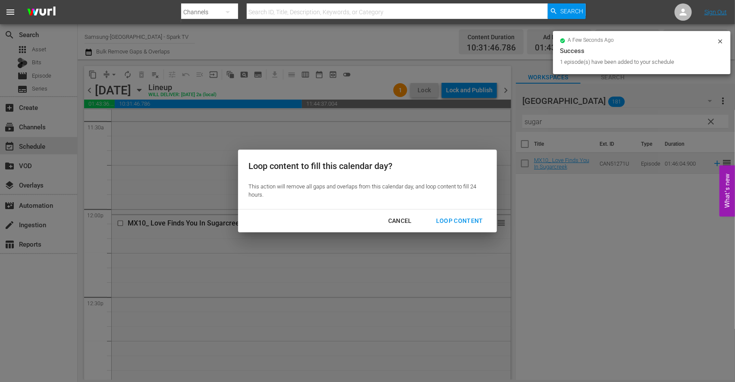
drag, startPoint x: 465, startPoint y: 219, endPoint x: 493, endPoint y: 236, distance: 33.1
click at [465, 219] on div "Loop Content" at bounding box center [459, 221] width 61 height 11
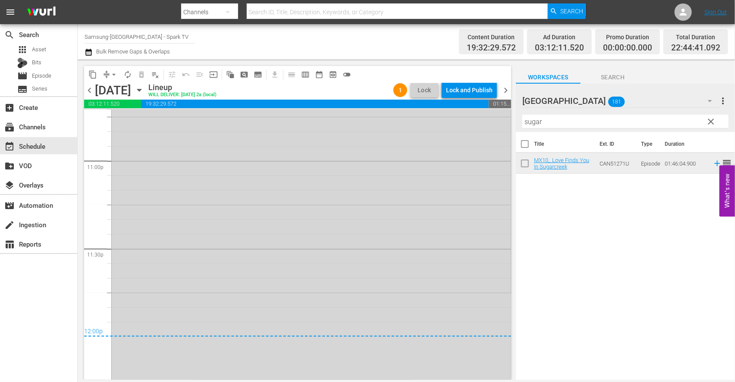
scroll to position [4004, 0]
click at [110, 75] on span "arrow_drop_down" at bounding box center [114, 74] width 9 height 9
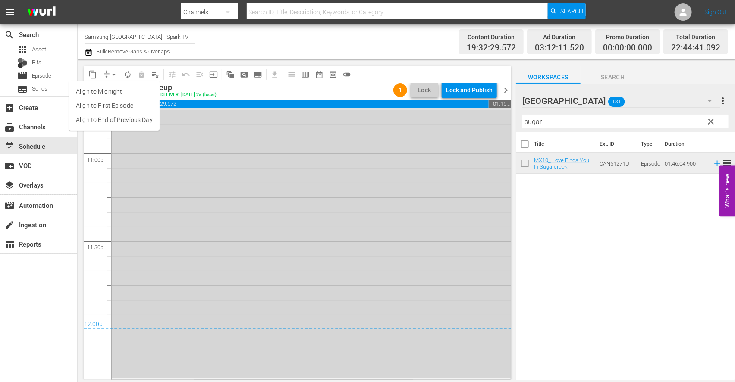
click at [148, 121] on li "Align to End of Previous Day" at bounding box center [114, 120] width 91 height 14
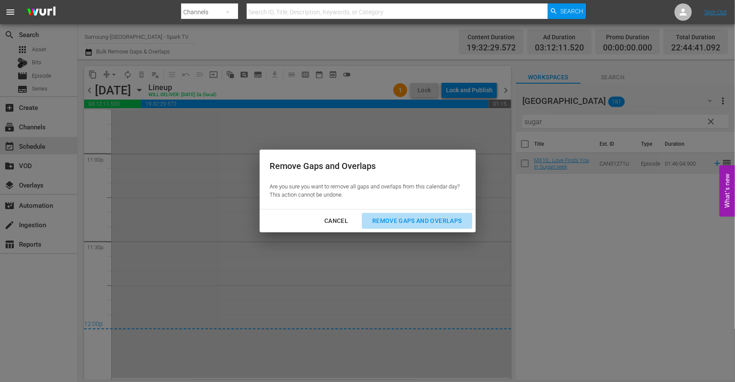
click at [434, 219] on div "Remove Gaps and Overlaps" at bounding box center [416, 221] width 103 height 11
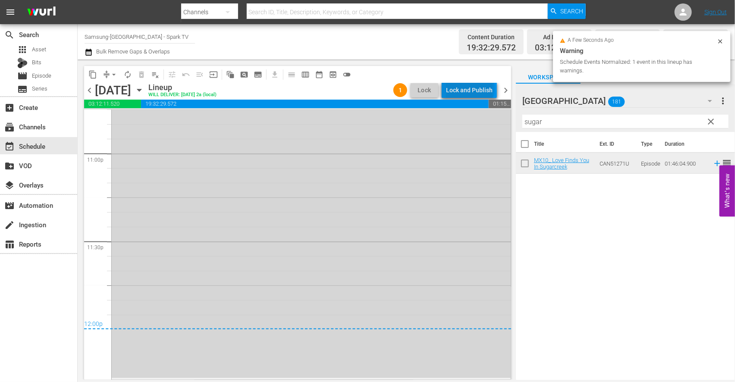
click at [472, 88] on div "Lock and Publish" at bounding box center [469, 90] width 47 height 16
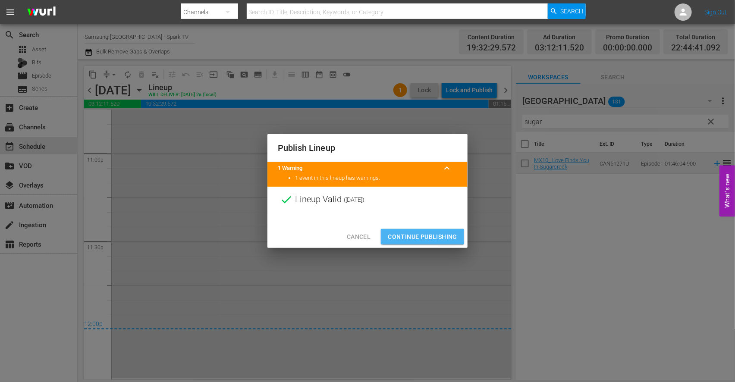
click at [427, 239] on span "Continue Publishing" at bounding box center [422, 237] width 69 height 11
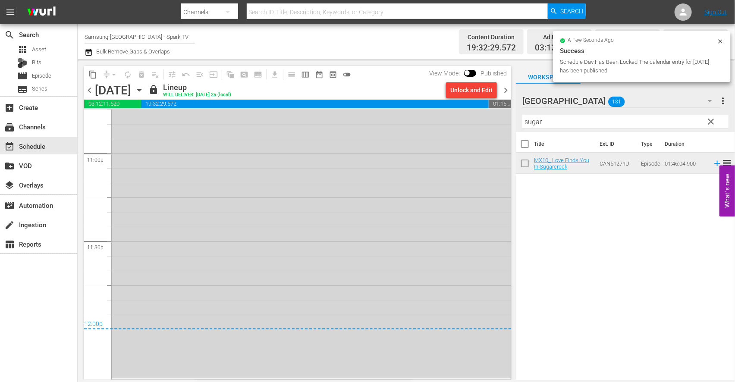
click at [141, 90] on icon "button" at bounding box center [139, 90] width 4 height 2
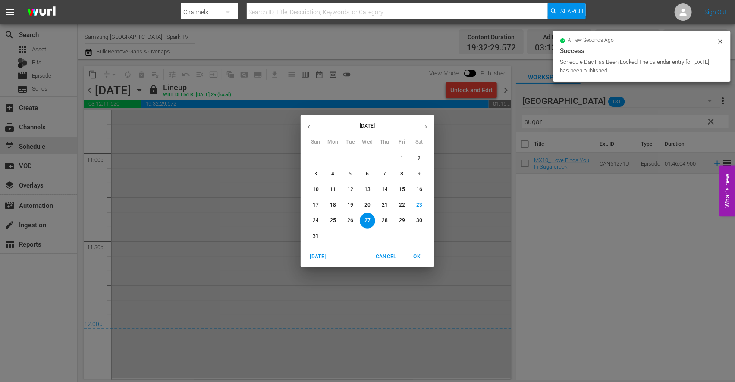
click at [384, 220] on p "28" at bounding box center [385, 220] width 6 height 7
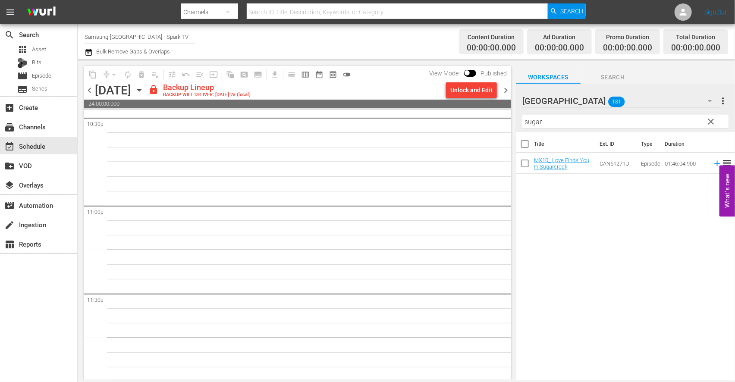
scroll to position [3954, 0]
click at [472, 91] on div "Unlock and Edit" at bounding box center [471, 90] width 42 height 16
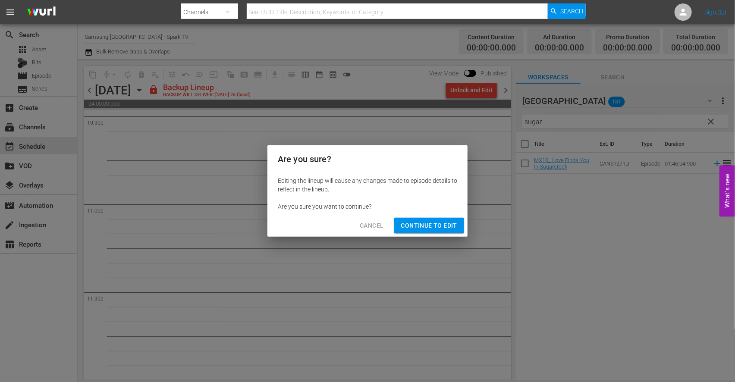
click at [426, 226] on span "Continue to Edit" at bounding box center [429, 225] width 56 height 11
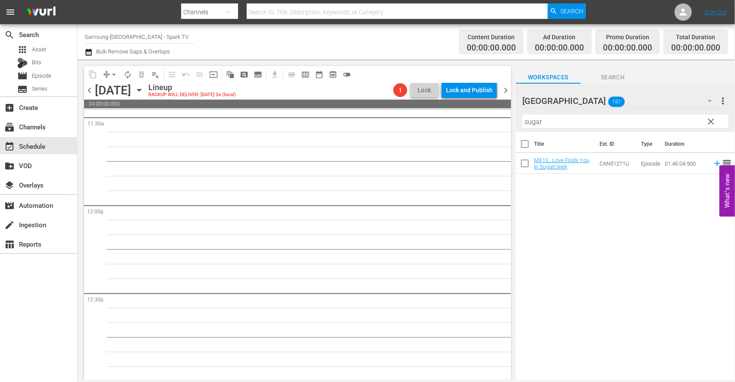
scroll to position [0, 0]
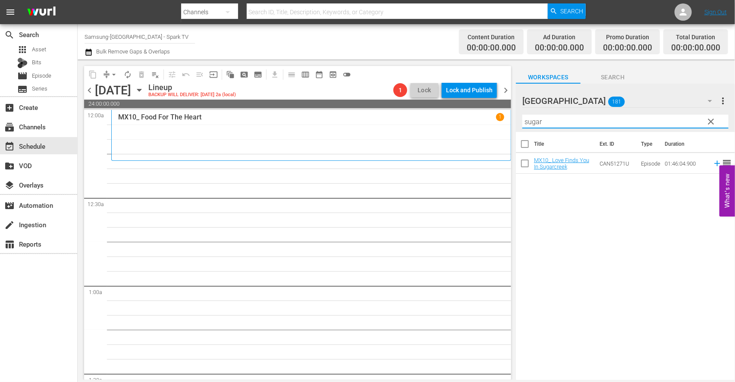
drag, startPoint x: 538, startPoint y: 121, endPoint x: 446, endPoint y: 114, distance: 92.6
click at [446, 114] on div "content_copy compress arrow_drop_down autorenew_outlined delete_forever_outline…" at bounding box center [406, 220] width 657 height 321
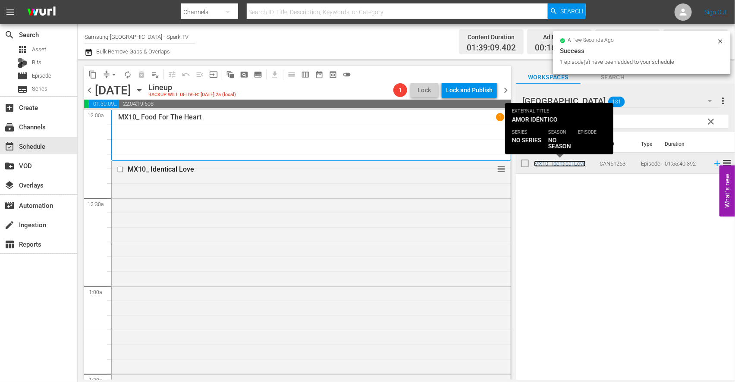
scroll to position [192, 0]
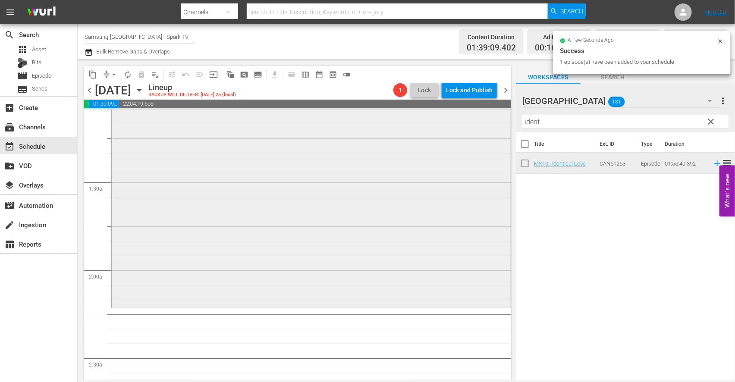
drag, startPoint x: 551, startPoint y: 124, endPoint x: 414, endPoint y: 119, distance: 137.3
click at [415, 119] on div "content_copy compress arrow_drop_down autorenew_outlined delete_forever_outline…" at bounding box center [406, 220] width 657 height 321
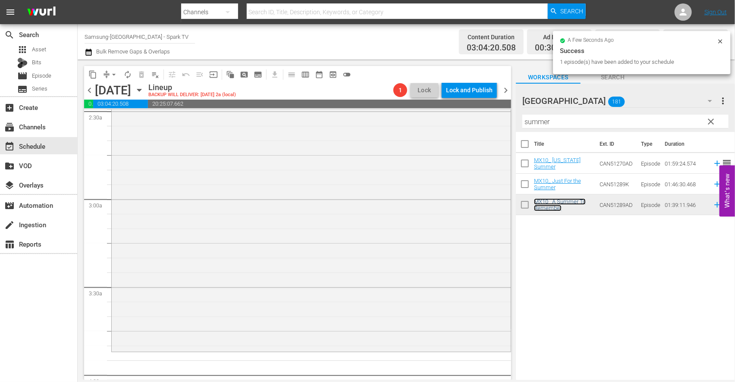
scroll to position [575, 0]
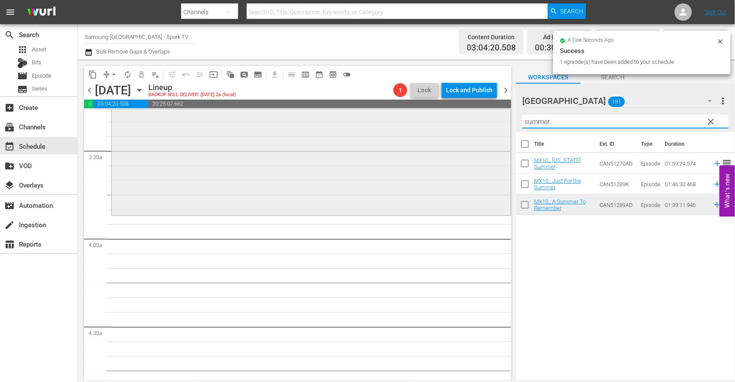
drag, startPoint x: 538, startPoint y: 122, endPoint x: 392, endPoint y: 113, distance: 146.9
click at [395, 114] on div "content_copy compress arrow_drop_down autorenew_outlined delete_forever_outline…" at bounding box center [406, 220] width 657 height 321
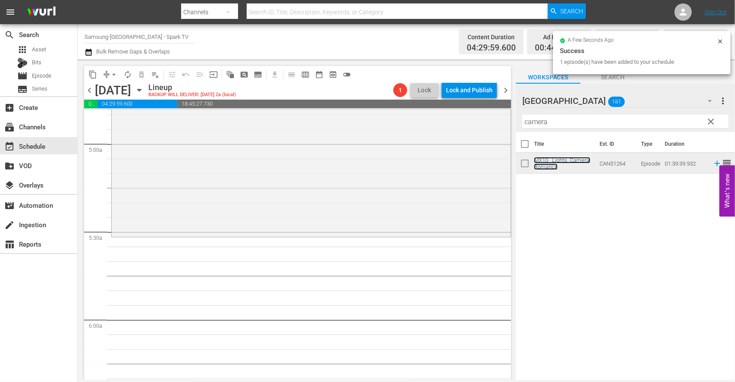
scroll to position [863, 0]
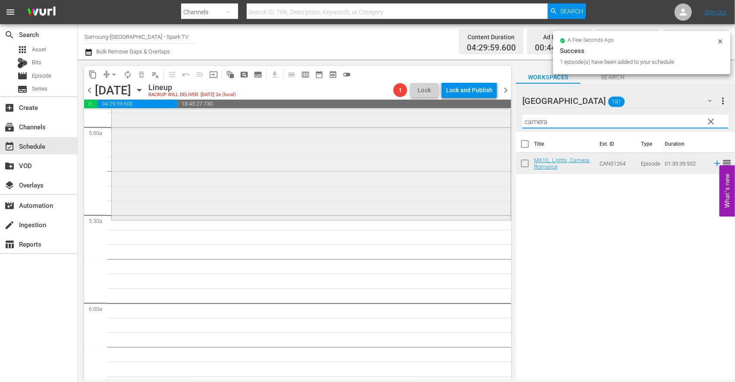
drag, startPoint x: 517, startPoint y: 121, endPoint x: 413, endPoint y: 120, distance: 103.5
click at [414, 120] on div "content_copy compress arrow_drop_down autorenew_outlined delete_forever_outline…" at bounding box center [406, 220] width 657 height 321
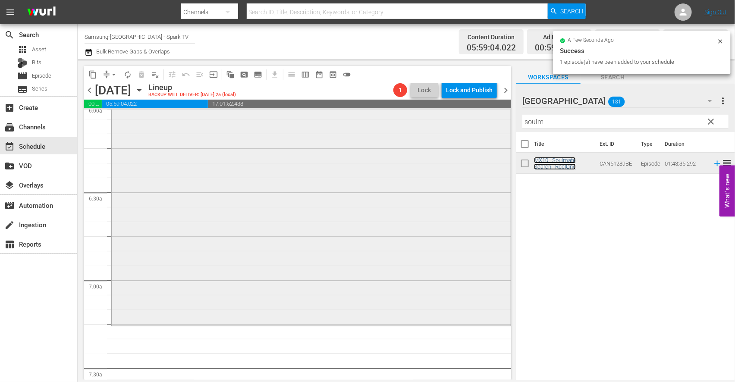
scroll to position [1150, 0]
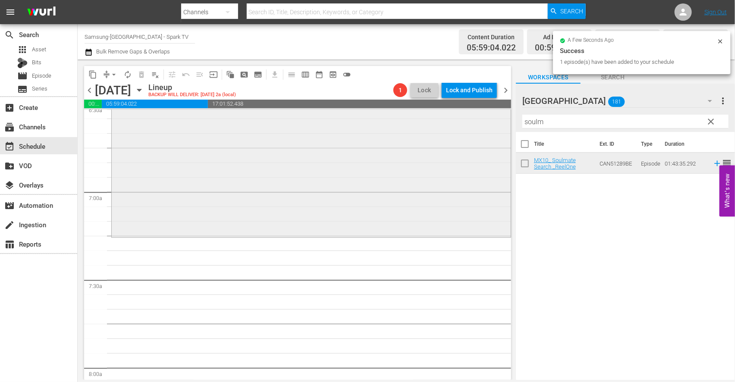
drag, startPoint x: 565, startPoint y: 123, endPoint x: 393, endPoint y: 110, distance: 172.2
click at [394, 110] on div "content_copy compress arrow_drop_down autorenew_outlined delete_forever_outline…" at bounding box center [406, 220] width 657 height 321
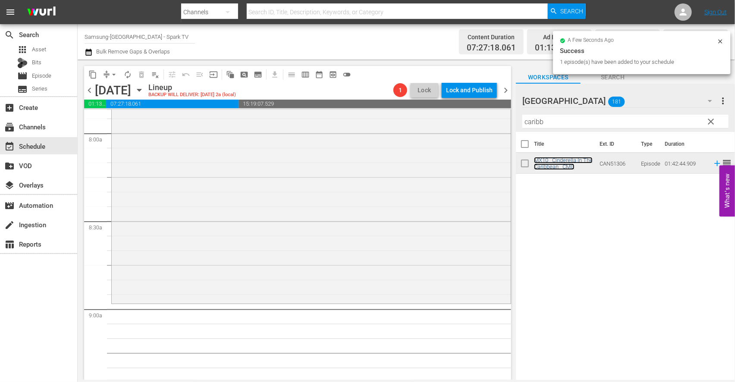
scroll to position [1438, 0]
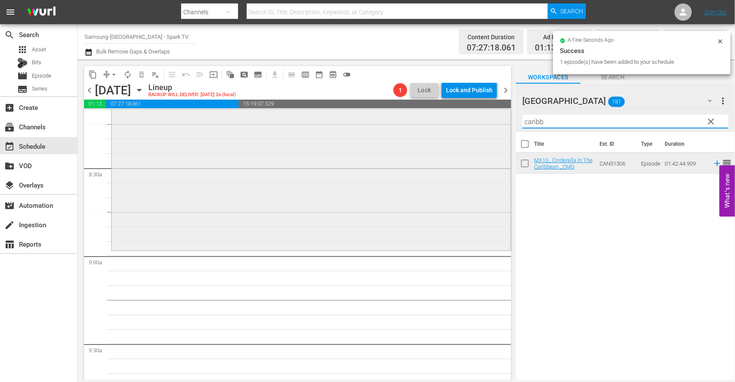
drag, startPoint x: 552, startPoint y: 124, endPoint x: 404, endPoint y: 113, distance: 148.4
click at [408, 113] on div "content_copy compress arrow_drop_down autorenew_outlined delete_forever_outline…" at bounding box center [406, 220] width 657 height 321
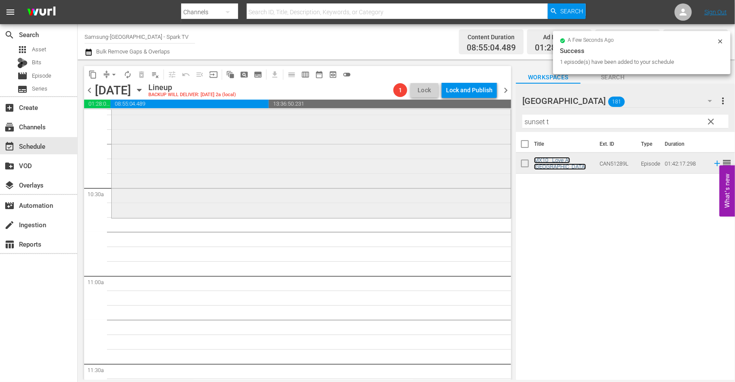
scroll to position [1773, 0]
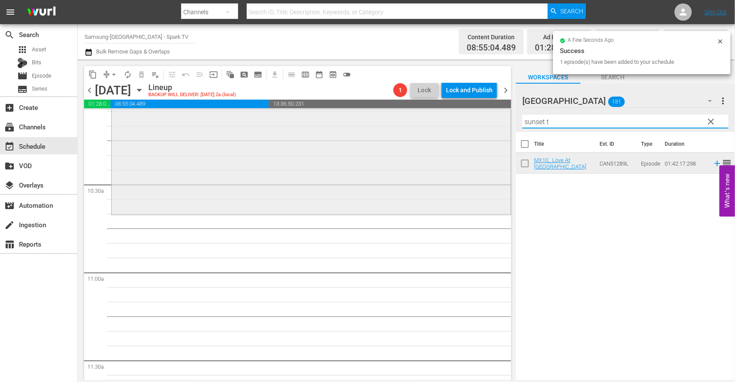
drag, startPoint x: 566, startPoint y: 122, endPoint x: 309, endPoint y: 120, distance: 256.7
click at [312, 119] on div "content_copy compress arrow_drop_down autorenew_outlined delete_forever_outline…" at bounding box center [406, 220] width 657 height 321
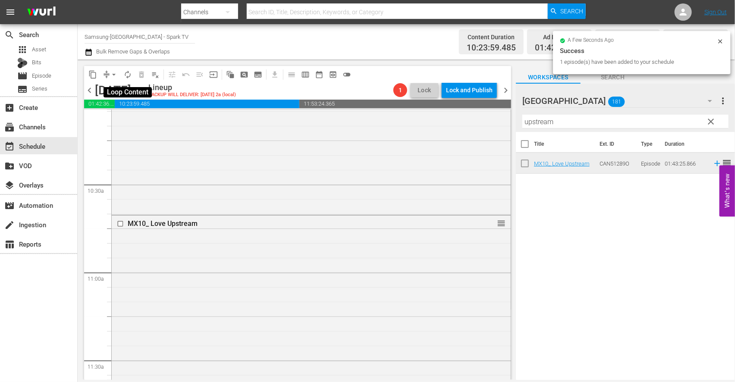
click at [128, 72] on span "autorenew_outlined" at bounding box center [127, 74] width 9 height 9
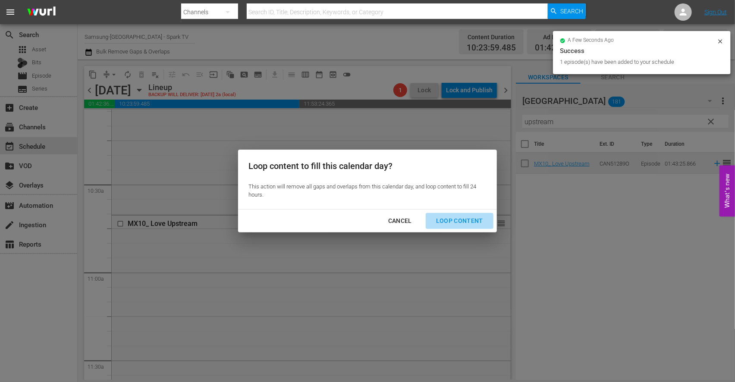
click at [463, 220] on div "Loop Content" at bounding box center [459, 221] width 61 height 11
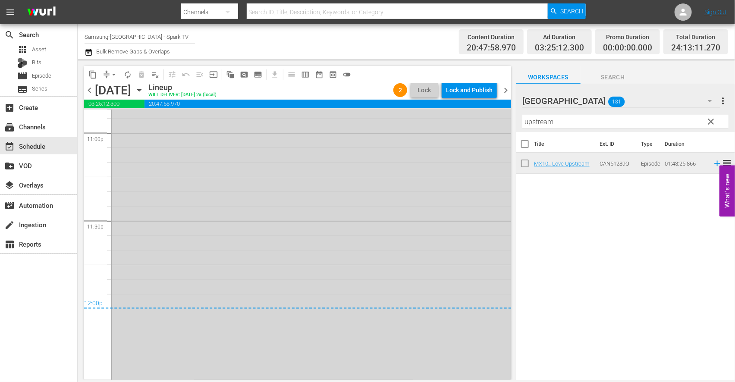
scroll to position [4044, 0]
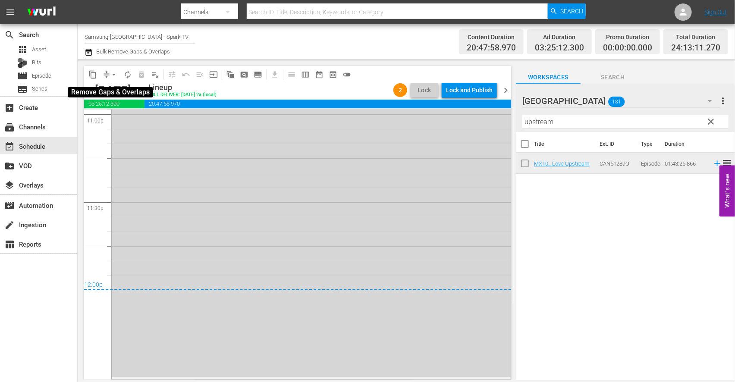
click at [113, 75] on span "arrow_drop_down" at bounding box center [114, 74] width 9 height 9
click at [132, 122] on li "Align to End of Previous Day" at bounding box center [114, 120] width 91 height 14
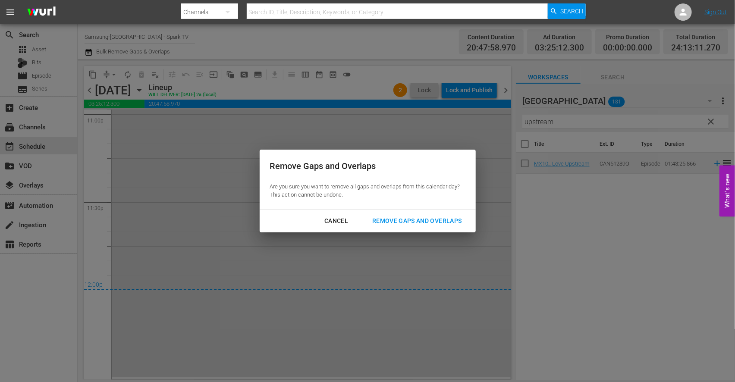
click at [449, 220] on div "Remove Gaps and Overlaps" at bounding box center [416, 221] width 103 height 11
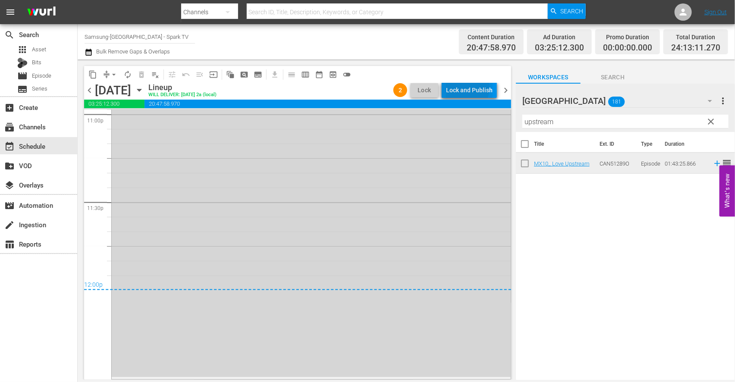
click at [462, 88] on div "Lock and Publish" at bounding box center [469, 90] width 47 height 16
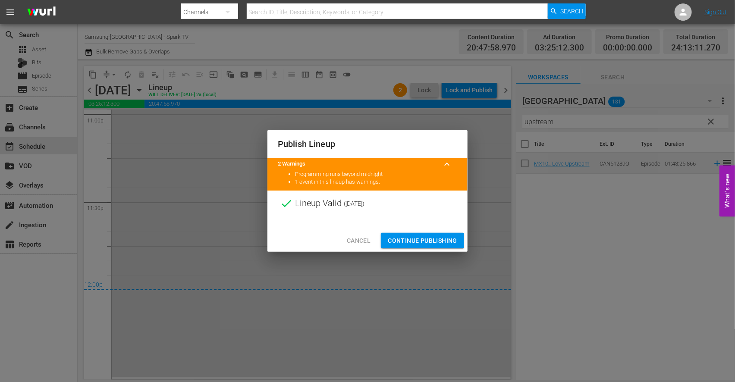
drag, startPoint x: 421, startPoint y: 242, endPoint x: 413, endPoint y: 237, distance: 8.7
click at [421, 242] on span "Continue Publishing" at bounding box center [422, 241] width 69 height 11
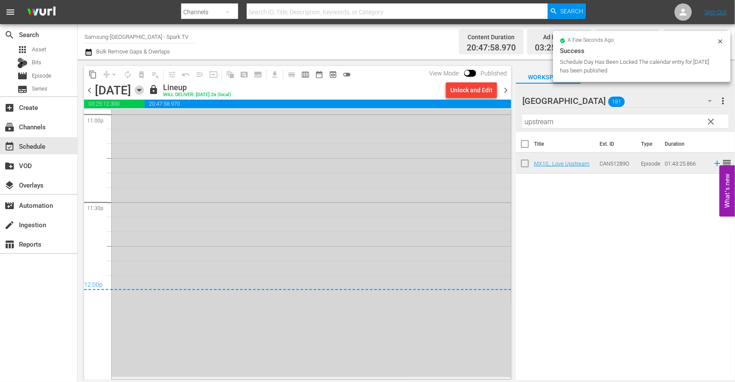
click at [141, 91] on icon "button" at bounding box center [139, 90] width 4 height 2
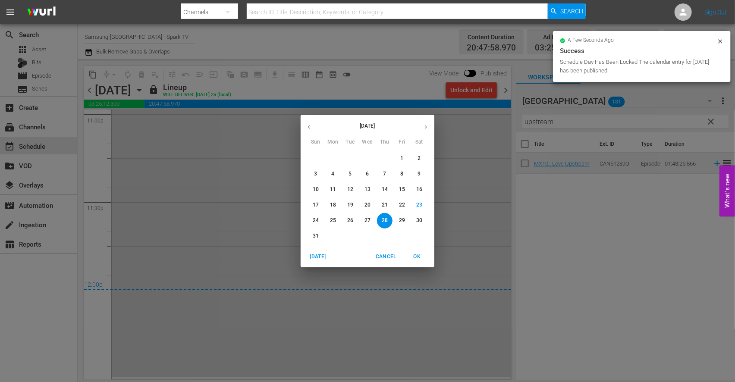
click at [403, 219] on p "29" at bounding box center [402, 220] width 6 height 7
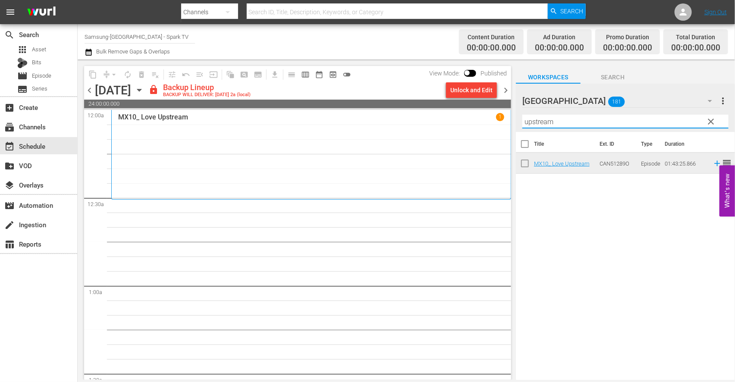
drag, startPoint x: 498, startPoint y: 120, endPoint x: 365, endPoint y: 112, distance: 133.5
click at [370, 114] on div "content_copy compress arrow_drop_down autorenew_outlined delete_forever_outline…" at bounding box center [406, 220] width 657 height 321
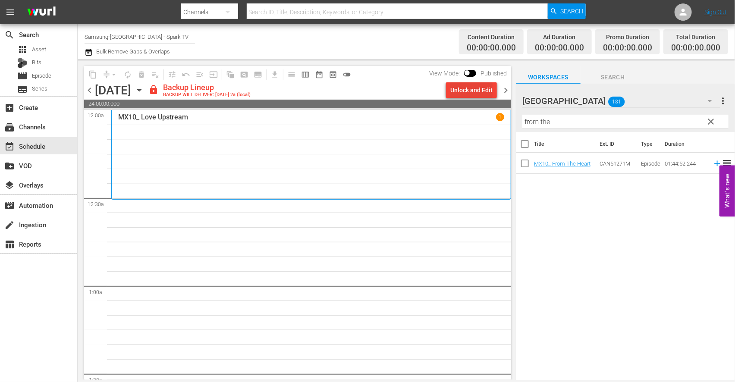
click at [464, 85] on div "Unlock and Edit" at bounding box center [471, 90] width 42 height 16
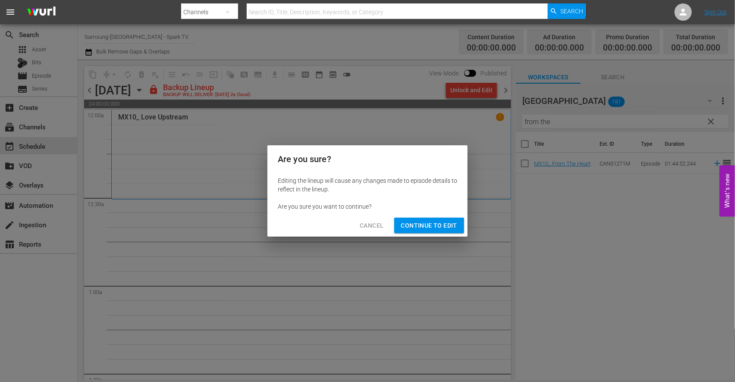
click at [436, 226] on span "Continue to Edit" at bounding box center [429, 225] width 56 height 11
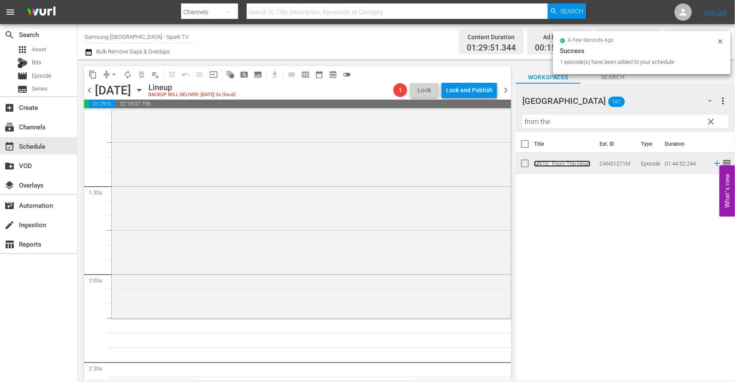
scroll to position [192, 0]
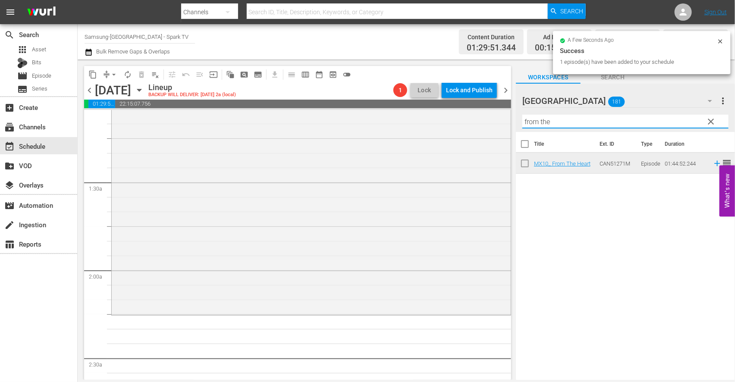
drag, startPoint x: 559, startPoint y: 123, endPoint x: 347, endPoint y: 100, distance: 213.1
click at [350, 101] on div "content_copy compress arrow_drop_down autorenew_outlined delete_forever_outline…" at bounding box center [406, 220] width 657 height 321
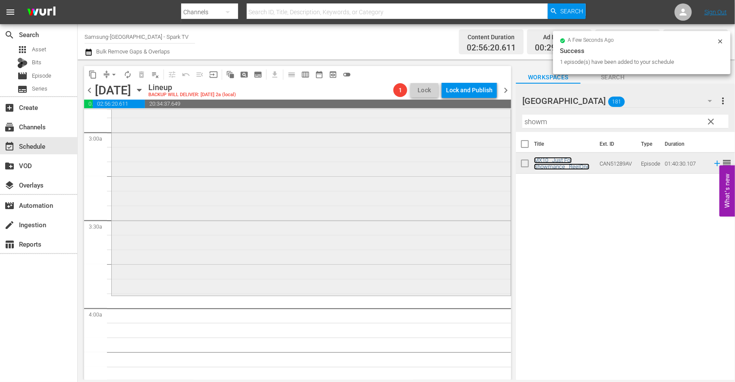
scroll to position [527, 0]
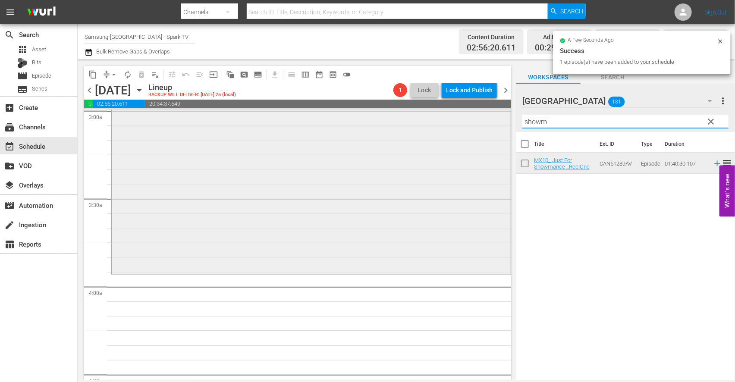
drag, startPoint x: 557, startPoint y: 119, endPoint x: 418, endPoint y: 118, distance: 138.5
click at [421, 118] on div "content_copy compress arrow_drop_down autorenew_outlined delete_forever_outline…" at bounding box center [406, 220] width 657 height 321
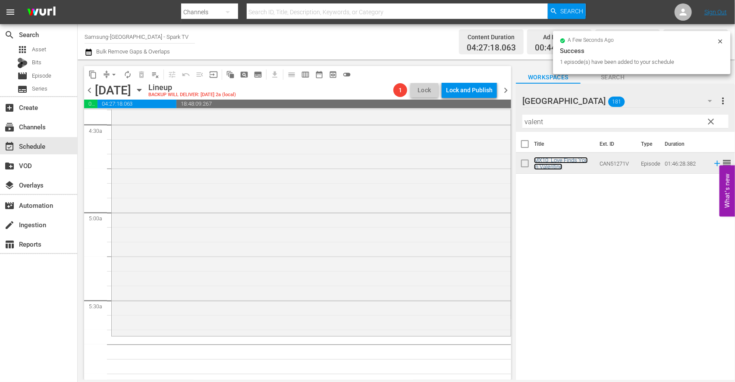
scroll to position [911, 0]
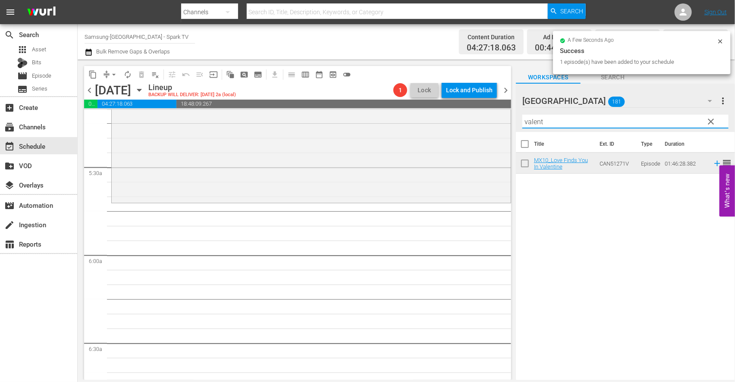
drag, startPoint x: 557, startPoint y: 123, endPoint x: 407, endPoint y: 109, distance: 150.8
click at [407, 109] on div "content_copy compress arrow_drop_down autorenew_outlined delete_forever_outline…" at bounding box center [406, 220] width 657 height 321
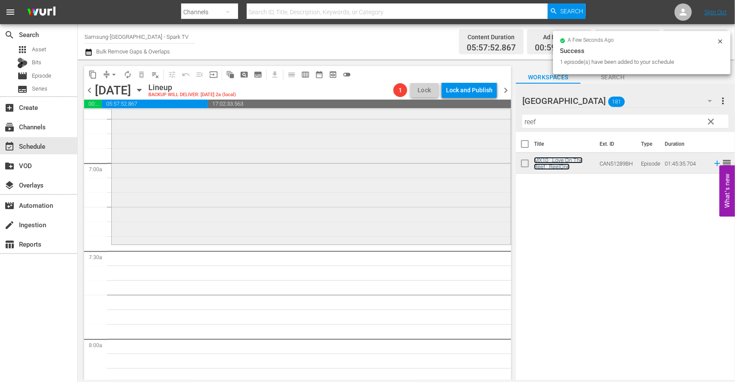
scroll to position [1198, 0]
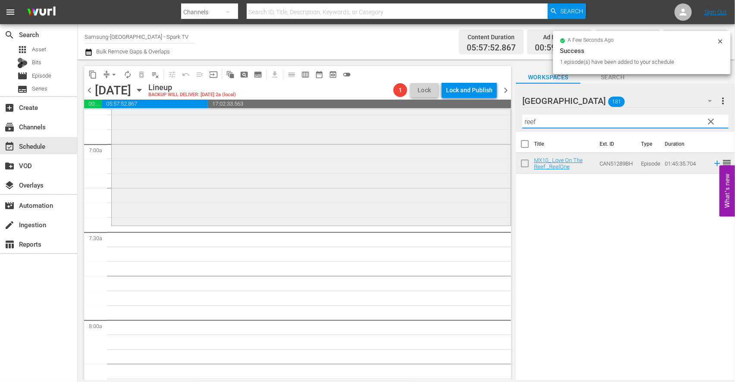
drag, startPoint x: 575, startPoint y: 123, endPoint x: 428, endPoint y: 121, distance: 146.7
click at [428, 121] on div "content_copy compress arrow_drop_down autorenew_outlined delete_forever_outline…" at bounding box center [406, 220] width 657 height 321
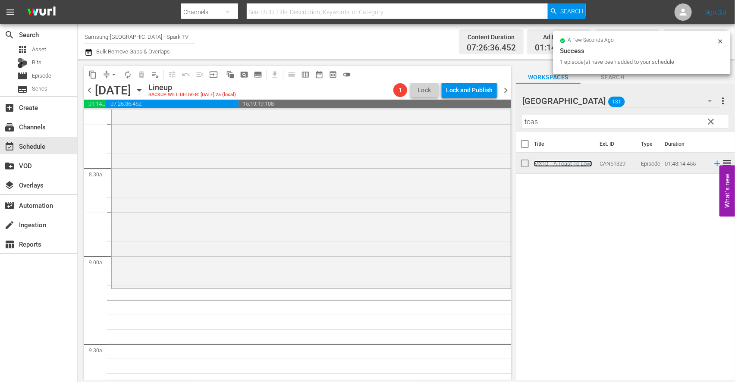
scroll to position [1534, 0]
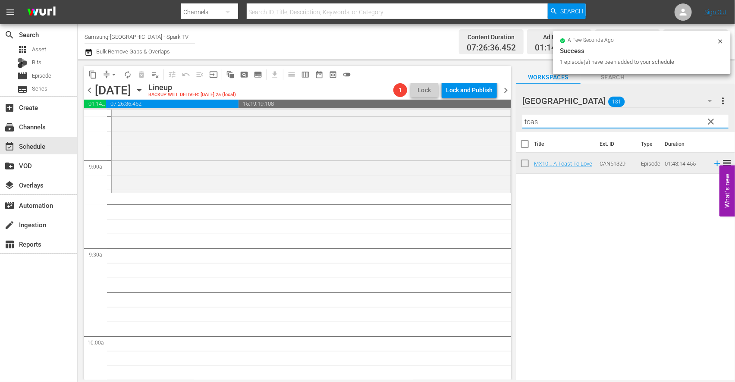
drag, startPoint x: 563, startPoint y: 122, endPoint x: 355, endPoint y: 105, distance: 208.6
click at [369, 106] on div "content_copy compress arrow_drop_down autorenew_outlined delete_forever_outline…" at bounding box center [406, 220] width 657 height 321
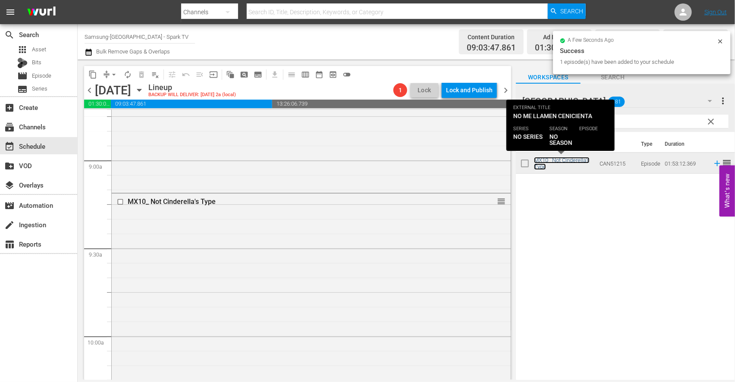
scroll to position [1773, 0]
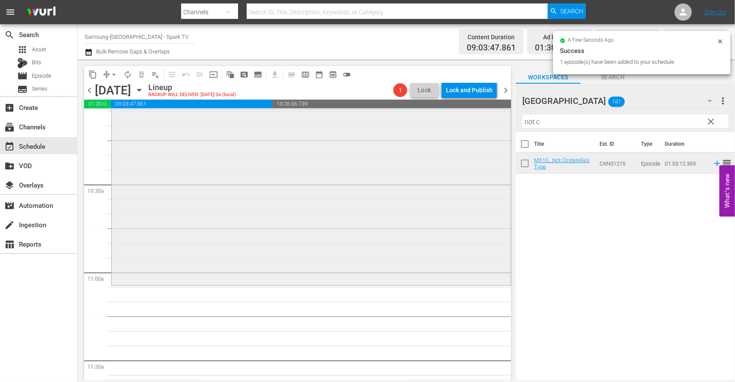
drag, startPoint x: 562, startPoint y: 123, endPoint x: 370, endPoint y: 124, distance: 192.0
click at [382, 126] on div "content_copy compress arrow_drop_down autorenew_outlined delete_forever_outline…" at bounding box center [406, 220] width 657 height 321
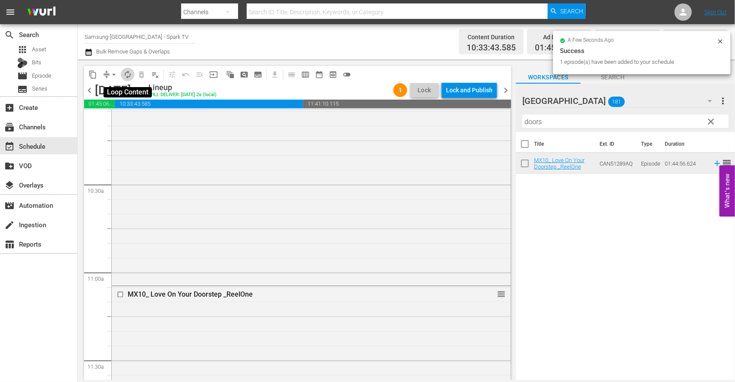
click at [126, 73] on span "autorenew_outlined" at bounding box center [127, 74] width 9 height 9
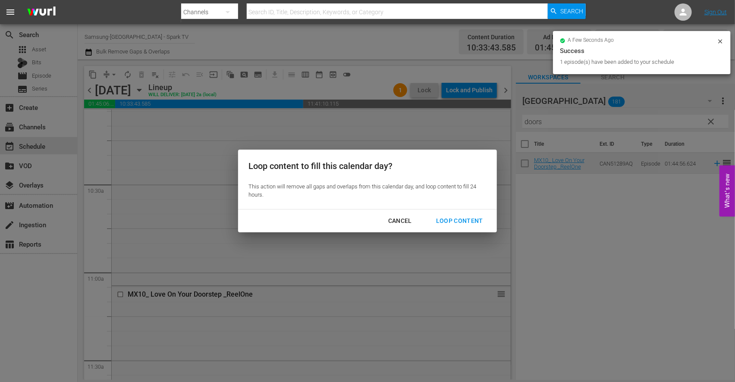
drag, startPoint x: 464, startPoint y: 218, endPoint x: 489, endPoint y: 228, distance: 26.8
click at [465, 218] on div "Loop Content" at bounding box center [459, 221] width 61 height 11
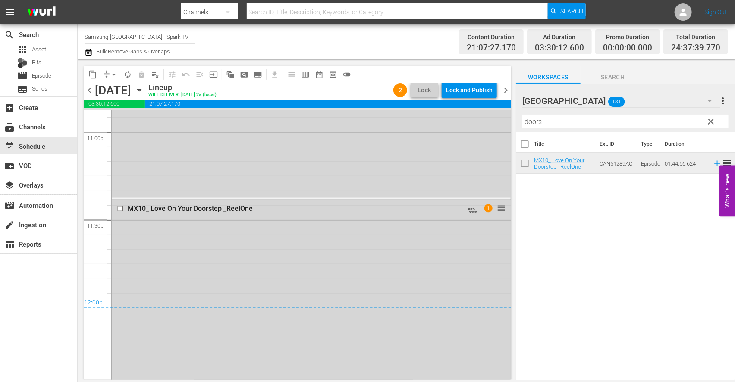
scroll to position [4154, 0]
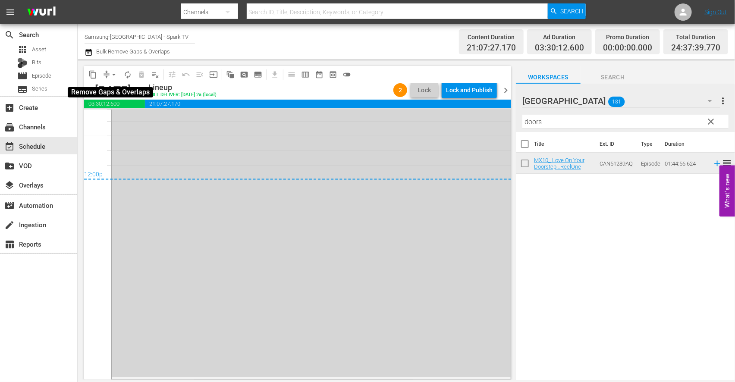
click at [110, 71] on span "arrow_drop_down" at bounding box center [114, 74] width 9 height 9
click at [125, 121] on li "Align to End of Previous Day" at bounding box center [114, 120] width 91 height 14
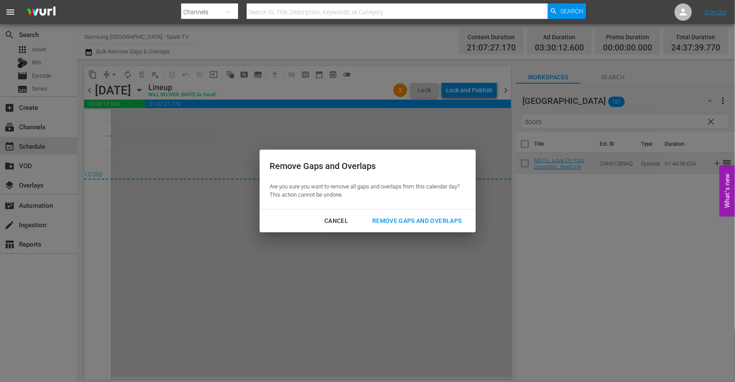
click at [403, 218] on div "Remove Gaps and Overlaps" at bounding box center [416, 221] width 103 height 11
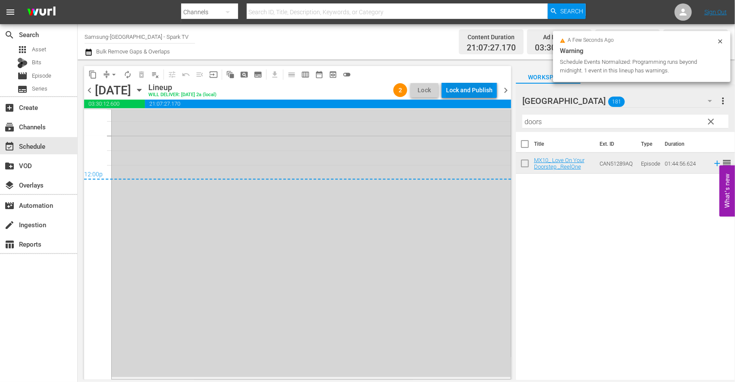
click at [466, 92] on div "Lock and Publish" at bounding box center [469, 90] width 47 height 16
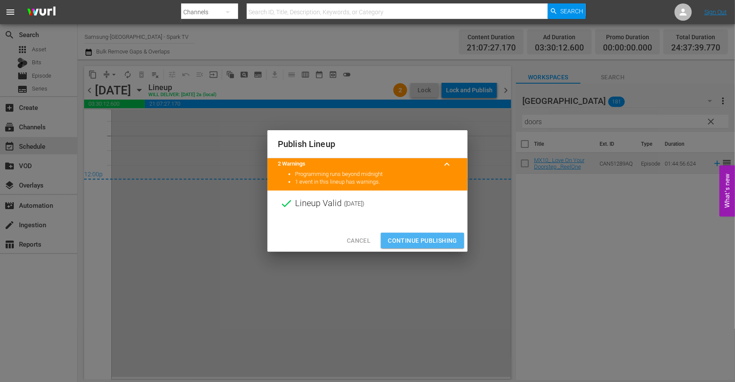
click at [402, 235] on button "Continue Publishing" at bounding box center [422, 241] width 83 height 16
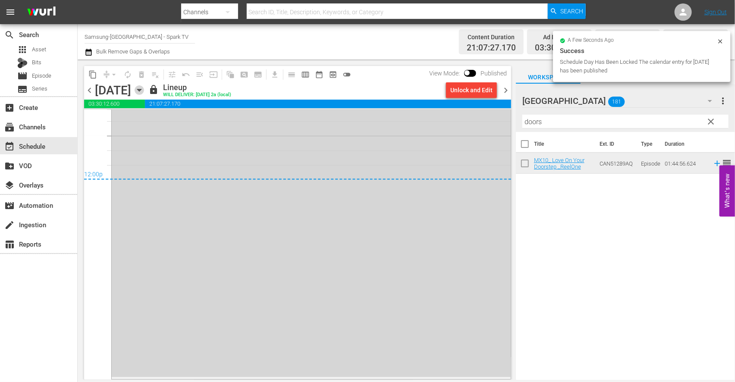
click at [144, 92] on icon "button" at bounding box center [139, 89] width 9 height 9
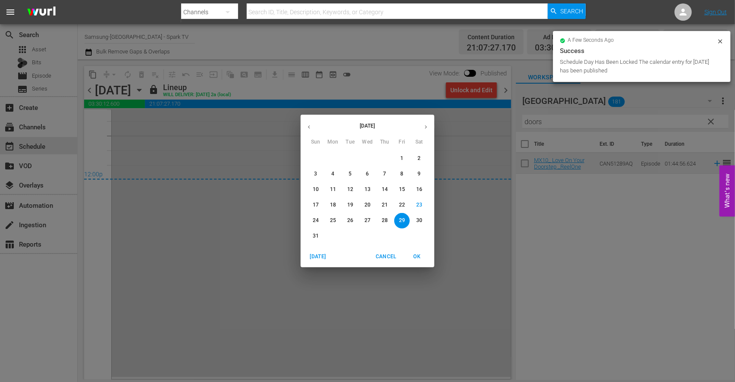
click at [421, 220] on p "30" at bounding box center [419, 220] width 6 height 7
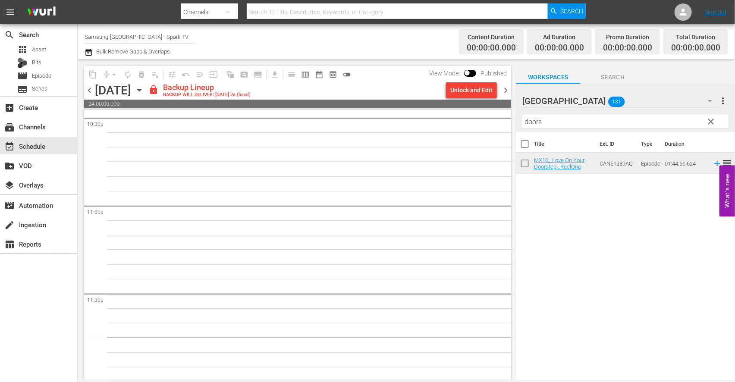
scroll to position [3954, 0]
click at [467, 89] on div "Unlock and Edit" at bounding box center [471, 90] width 42 height 16
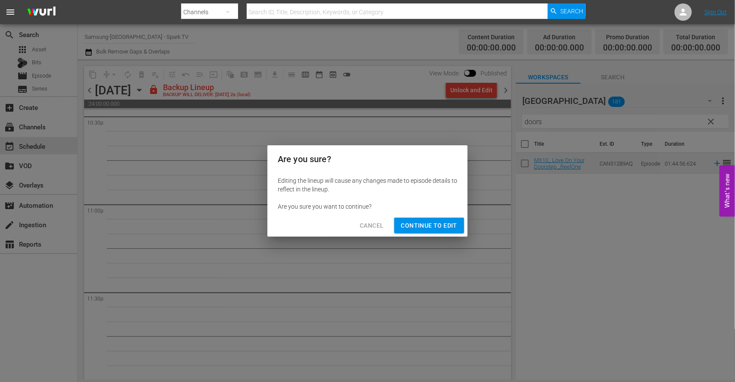
click at [432, 222] on span "Continue to Edit" at bounding box center [429, 225] width 56 height 11
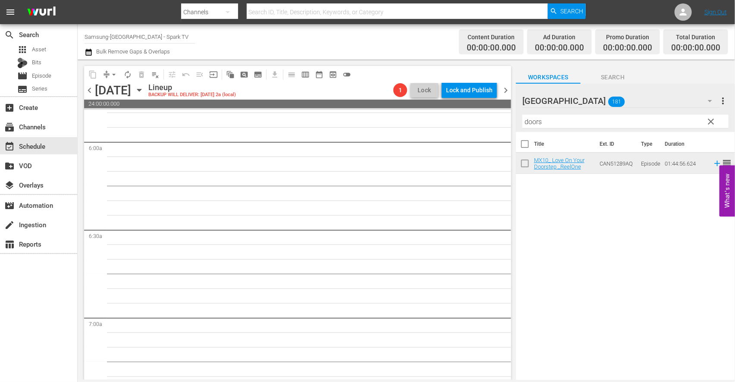
scroll to position [0, 0]
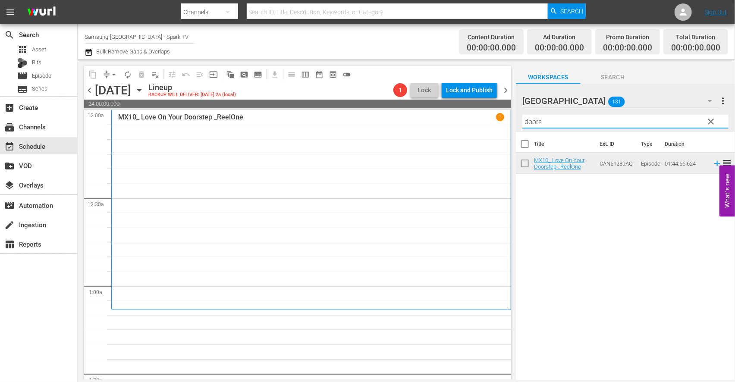
drag, startPoint x: 558, startPoint y: 125, endPoint x: 337, endPoint y: 113, distance: 221.6
click at [337, 113] on div "content_copy compress arrow_drop_down autorenew_outlined delete_forever_outline…" at bounding box center [406, 220] width 657 height 321
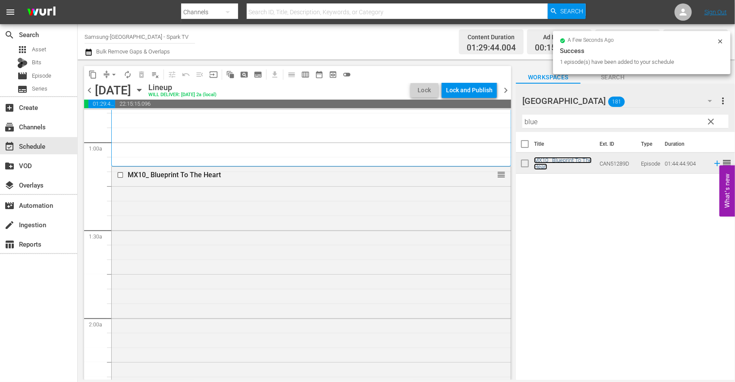
scroll to position [287, 0]
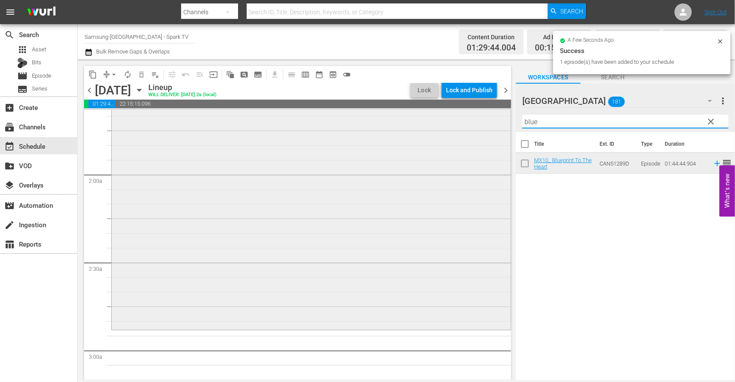
drag, startPoint x: 546, startPoint y: 124, endPoint x: 449, endPoint y: 119, distance: 97.6
click at [469, 121] on div "content_copy compress arrow_drop_down autorenew_outlined delete_forever_outline…" at bounding box center [406, 220] width 657 height 321
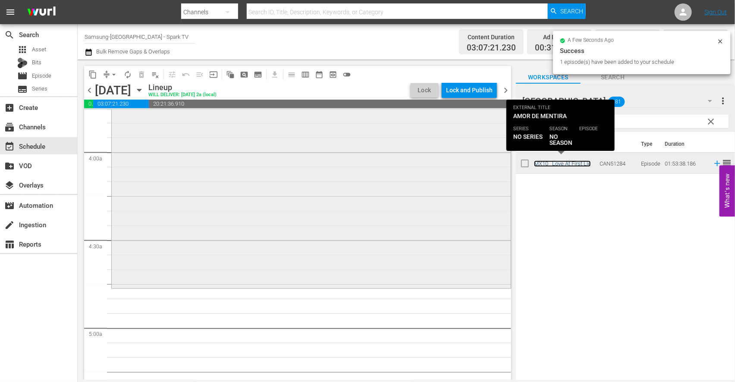
scroll to position [671, 0]
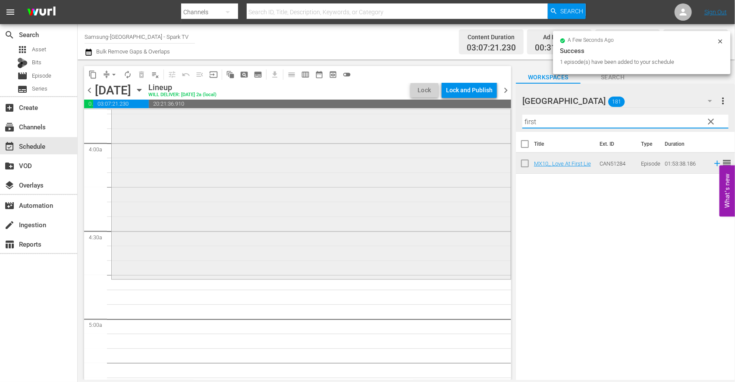
drag, startPoint x: 547, startPoint y: 121, endPoint x: 412, endPoint y: 117, distance: 135.1
click at [413, 117] on div "content_copy compress arrow_drop_down autorenew_outlined delete_forever_outline…" at bounding box center [406, 220] width 657 height 321
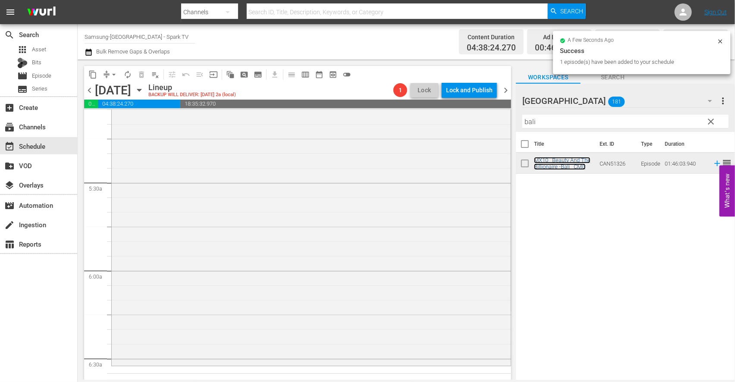
scroll to position [911, 0]
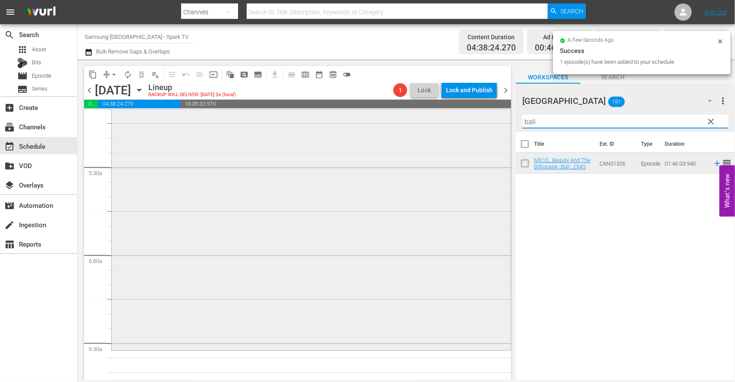
drag, startPoint x: 541, startPoint y: 123, endPoint x: 405, endPoint y: 121, distance: 135.5
click at [418, 123] on div "content_copy compress arrow_drop_down autorenew_outlined delete_forever_outline…" at bounding box center [406, 220] width 657 height 321
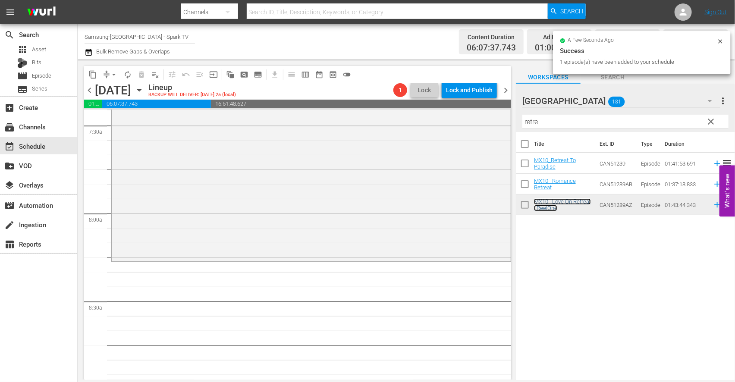
scroll to position [1342, 0]
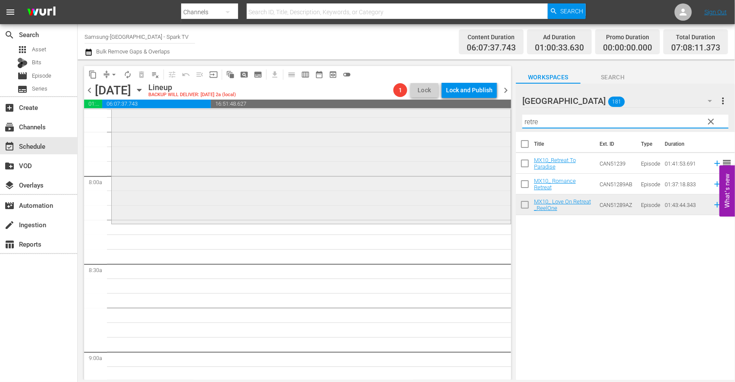
drag, startPoint x: 569, startPoint y: 123, endPoint x: 479, endPoint y: 123, distance: 90.2
click at [480, 123] on div "content_copy compress arrow_drop_down autorenew_outlined delete_forever_outline…" at bounding box center [406, 220] width 657 height 321
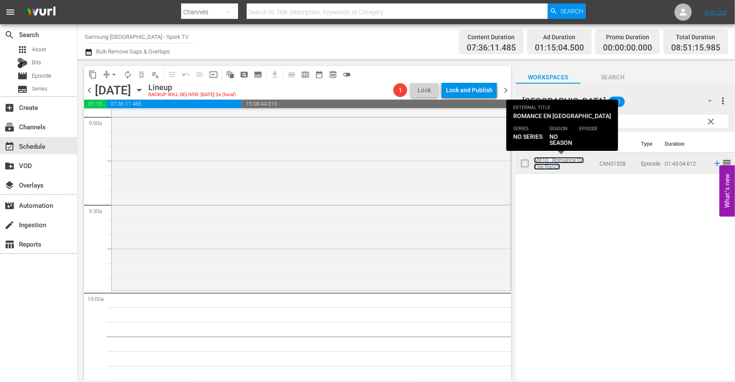
scroll to position [1581, 0]
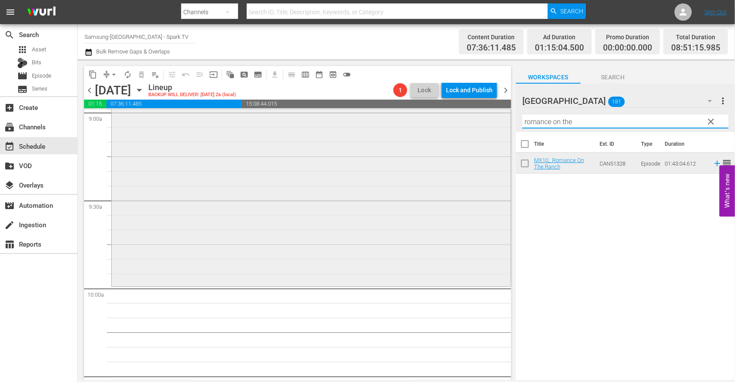
drag, startPoint x: 577, startPoint y: 124, endPoint x: 394, endPoint y: 116, distance: 183.1
click at [395, 116] on div "content_copy compress arrow_drop_down autorenew_outlined delete_forever_outline…" at bounding box center [406, 220] width 657 height 321
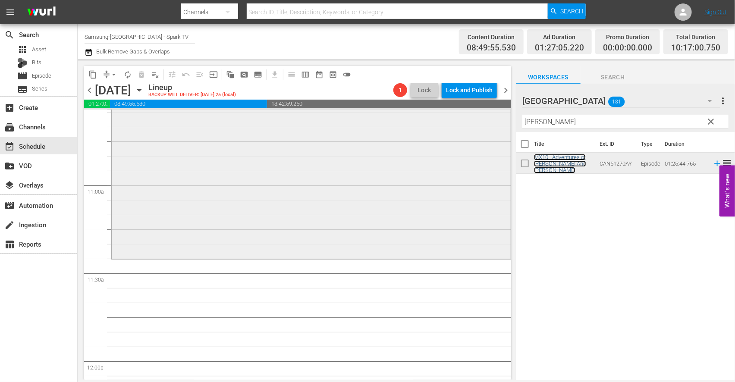
scroll to position [1917, 0]
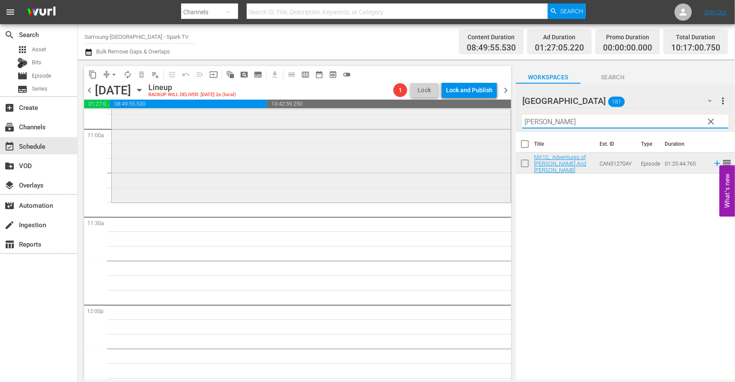
drag, startPoint x: 562, startPoint y: 122, endPoint x: 358, endPoint y: 117, distance: 203.2
click at [386, 119] on div "content_copy compress arrow_drop_down autorenew_outlined delete_forever_outline…" at bounding box center [406, 220] width 657 height 321
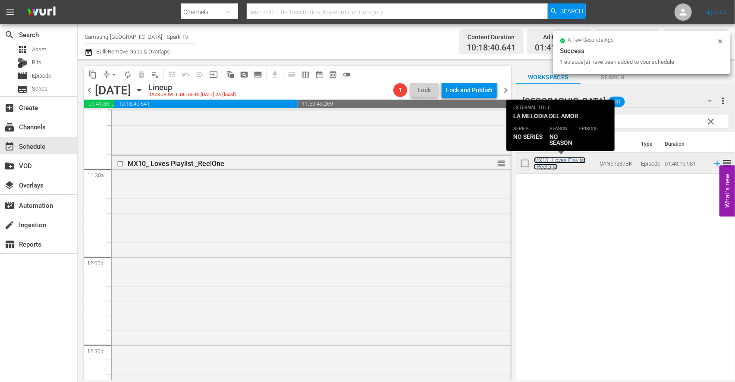
scroll to position [2253, 0]
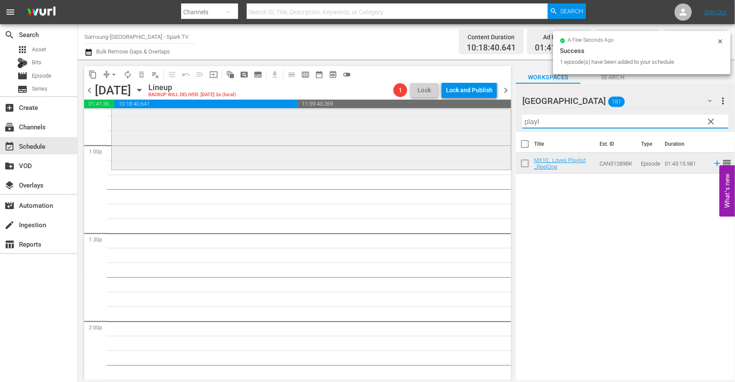
click at [413, 122] on div "content_copy compress arrow_drop_down autorenew_outlined delete_forever_outline…" at bounding box center [406, 220] width 657 height 321
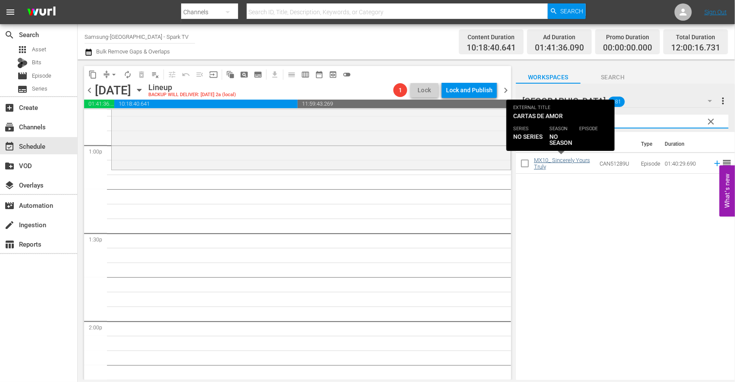
type input "sincer"
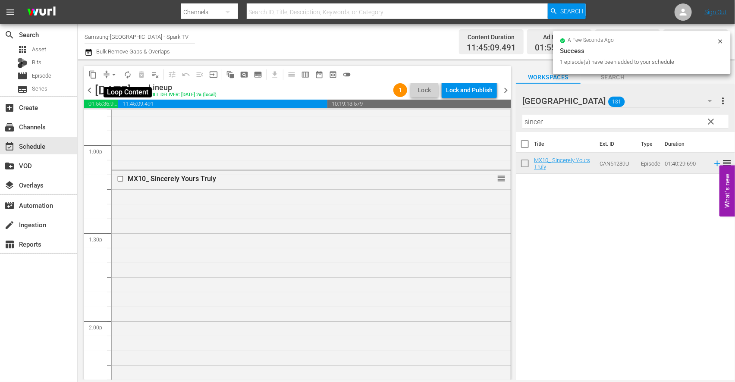
click at [129, 76] on span "autorenew_outlined" at bounding box center [127, 74] width 9 height 9
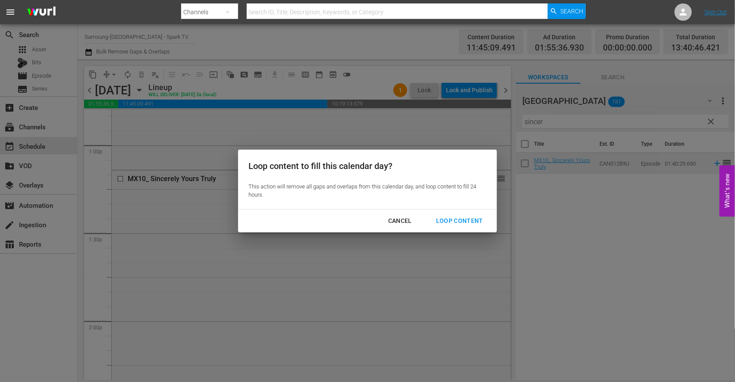
drag, startPoint x: 461, startPoint y: 220, endPoint x: 416, endPoint y: 240, distance: 49.2
click at [461, 220] on div "Loop Content" at bounding box center [459, 221] width 61 height 11
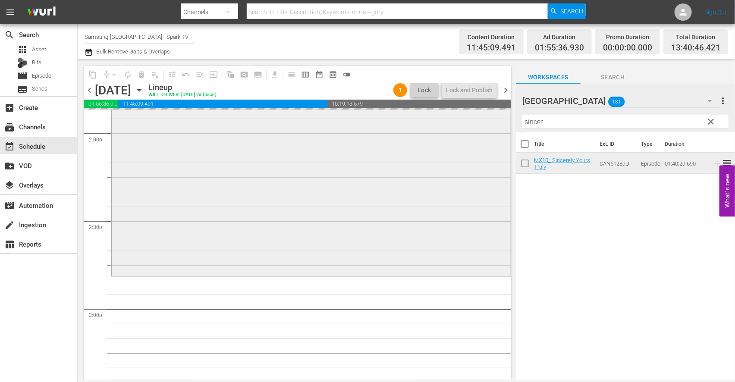
scroll to position [2492, 0]
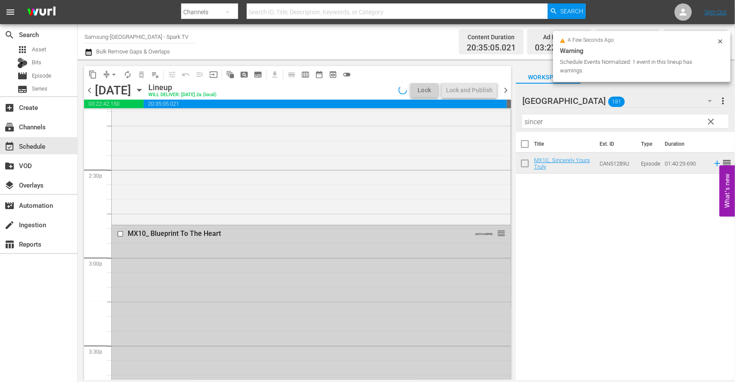
click at [120, 234] on input "checkbox" at bounding box center [121, 234] width 9 height 7
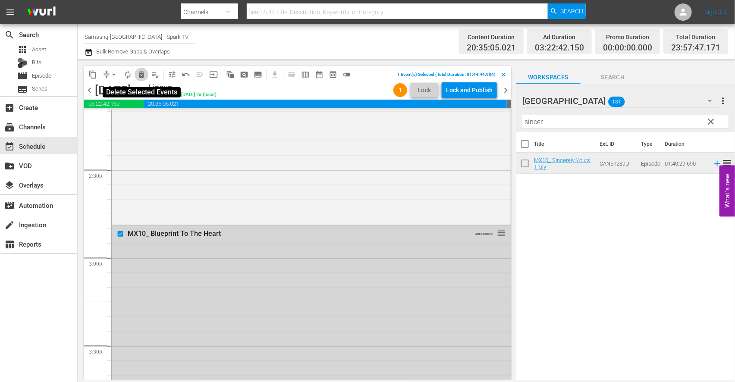
click at [141, 79] on span "delete_forever_outlined" at bounding box center [141, 74] width 9 height 9
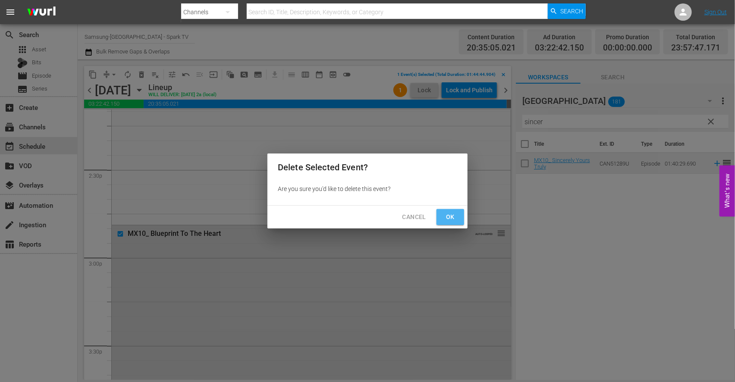
drag, startPoint x: 450, startPoint y: 211, endPoint x: 432, endPoint y: 237, distance: 31.3
click at [450, 211] on button "Ok" at bounding box center [451, 217] width 28 height 16
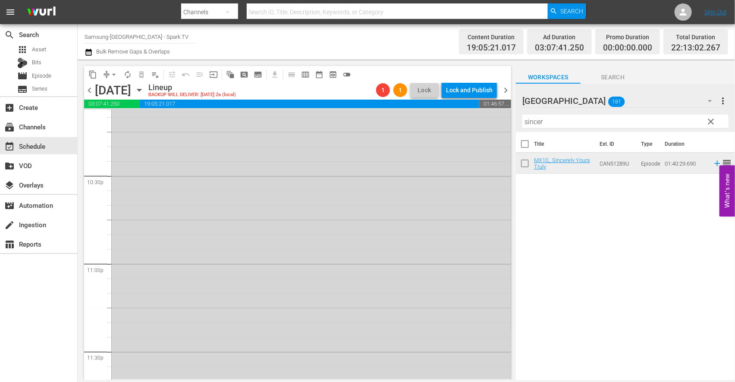
scroll to position [4074, 0]
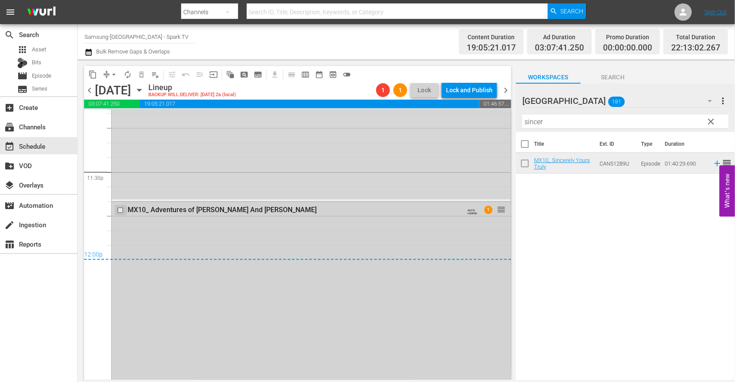
click at [119, 211] on input "checkbox" at bounding box center [121, 210] width 9 height 7
click at [141, 75] on span "delete_forever_outlined" at bounding box center [141, 74] width 9 height 9
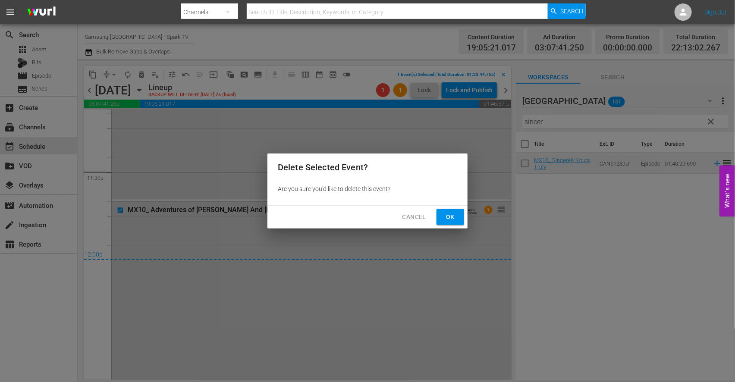
click at [449, 219] on span "Ok" at bounding box center [450, 217] width 14 height 11
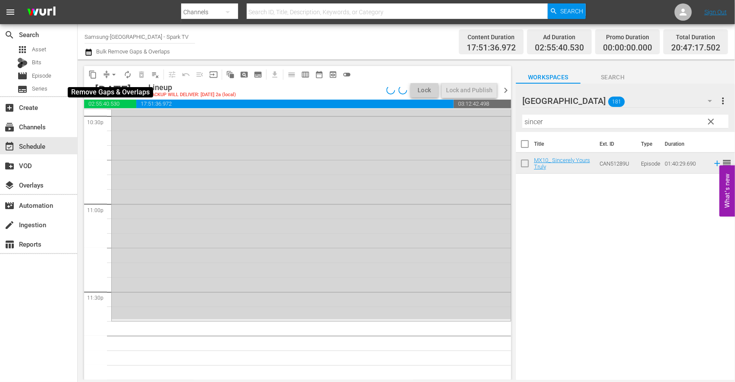
scroll to position [3954, 0]
click at [111, 74] on span "arrow_drop_down" at bounding box center [114, 74] width 9 height 9
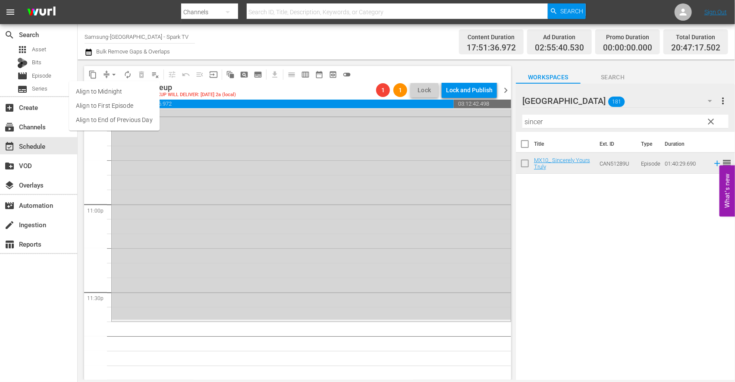
click at [135, 123] on li "Align to End of Previous Day" at bounding box center [114, 120] width 91 height 14
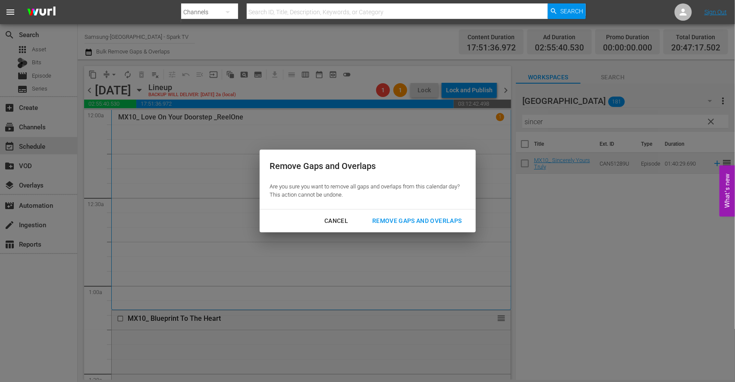
click at [424, 221] on div "Remove Gaps and Overlaps" at bounding box center [416, 221] width 103 height 11
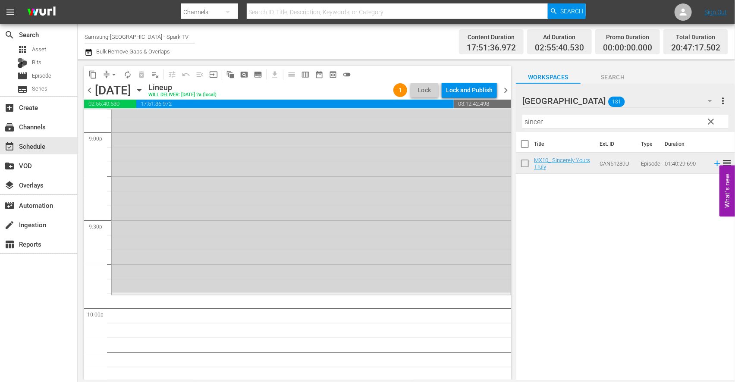
scroll to position [3690, 0]
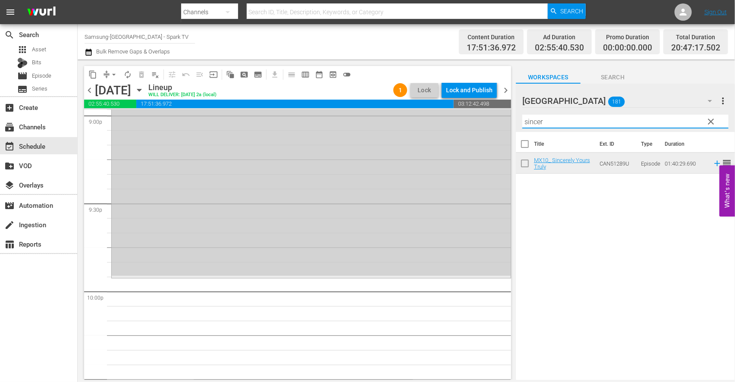
drag, startPoint x: 569, startPoint y: 126, endPoint x: 434, endPoint y: 122, distance: 135.9
click at [434, 122] on div "content_copy compress arrow_drop_down autorenew_outlined delete_forever_outline…" at bounding box center [406, 220] width 657 height 321
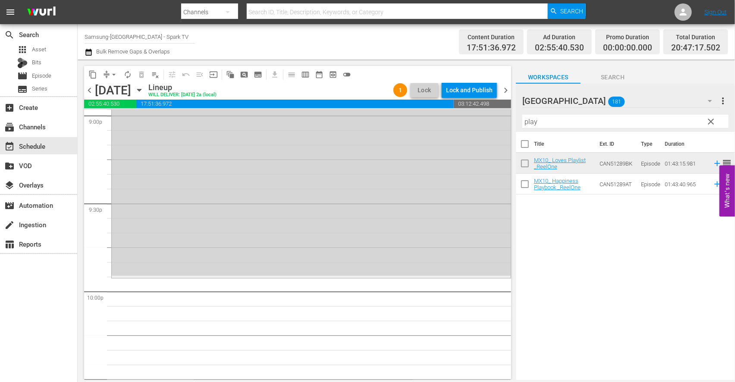
drag, startPoint x: 585, startPoint y: 226, endPoint x: 581, endPoint y: 204, distance: 21.5
click at [585, 226] on div "Title Ext. ID Type Duration MX10_ Loves Playlist _ReelOne CAN51289BK Episode 01…" at bounding box center [625, 256] width 219 height 249
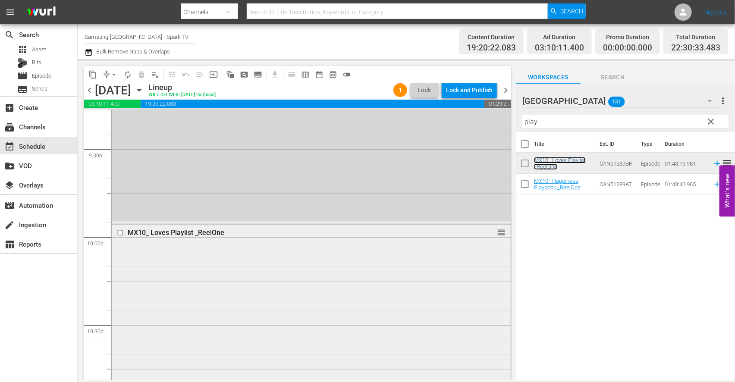
scroll to position [3954, 0]
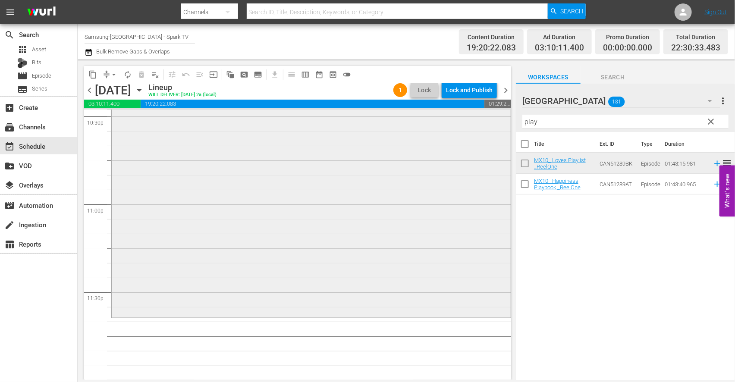
drag, startPoint x: 549, startPoint y: 124, endPoint x: 432, endPoint y: 121, distance: 116.9
click at [432, 122] on div "content_copy compress arrow_drop_down autorenew_outlined delete_forever_outline…" at bounding box center [406, 220] width 657 height 321
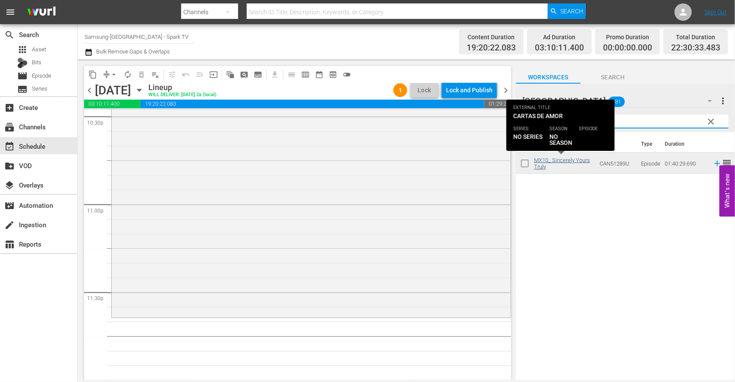
type input "sincer"
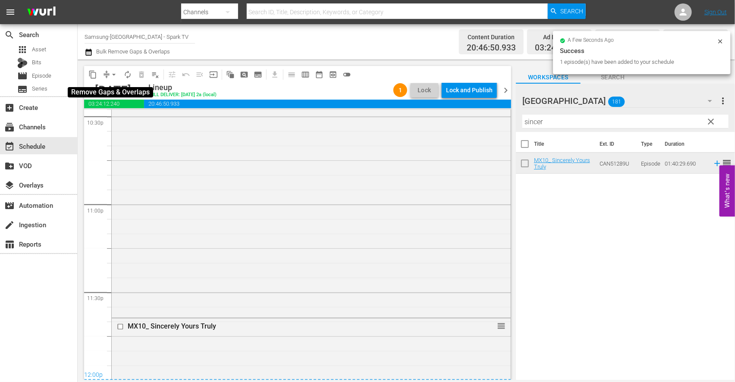
click at [115, 72] on span "arrow_drop_down" at bounding box center [114, 74] width 9 height 9
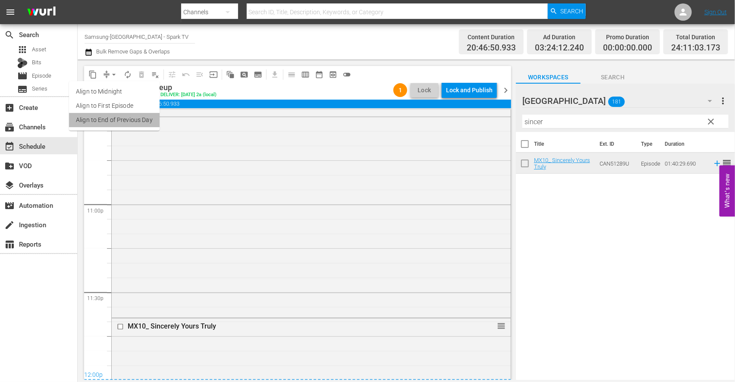
click at [131, 122] on li "Align to End of Previous Day" at bounding box center [114, 120] width 91 height 14
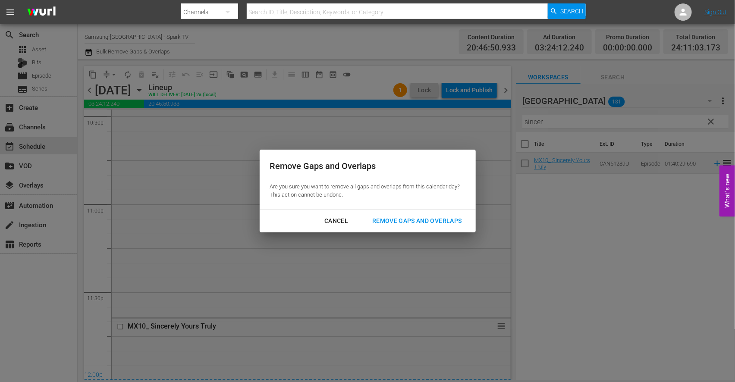
click at [429, 220] on div "Remove Gaps and Overlaps" at bounding box center [416, 221] width 103 height 11
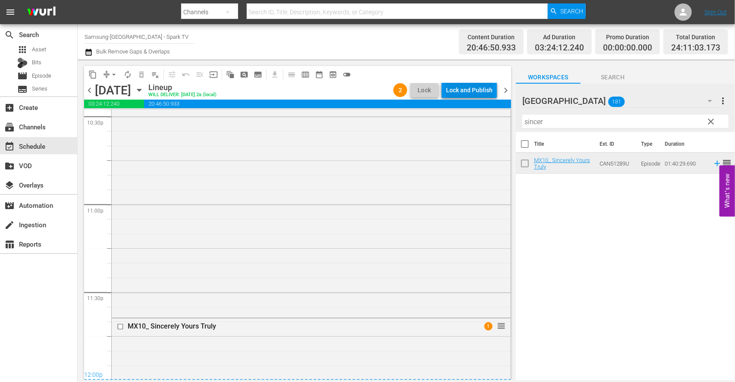
click at [472, 88] on div "Lock and Publish" at bounding box center [469, 90] width 47 height 16
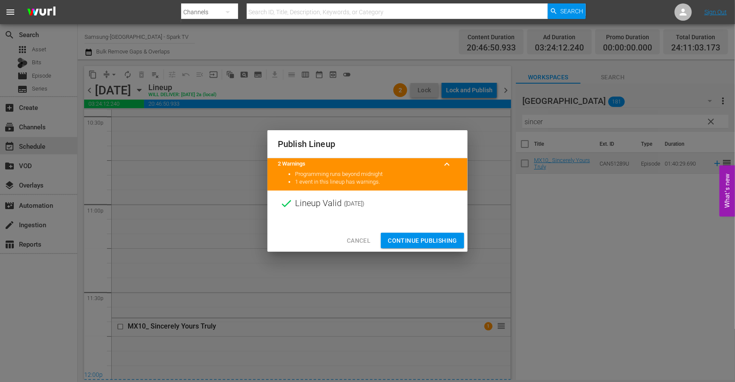
click at [412, 241] on span "Continue Publishing" at bounding box center [422, 241] width 69 height 11
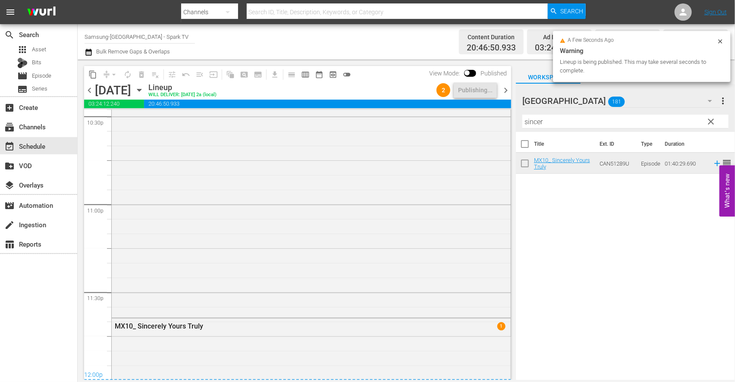
click at [141, 91] on icon "button" at bounding box center [139, 90] width 4 height 2
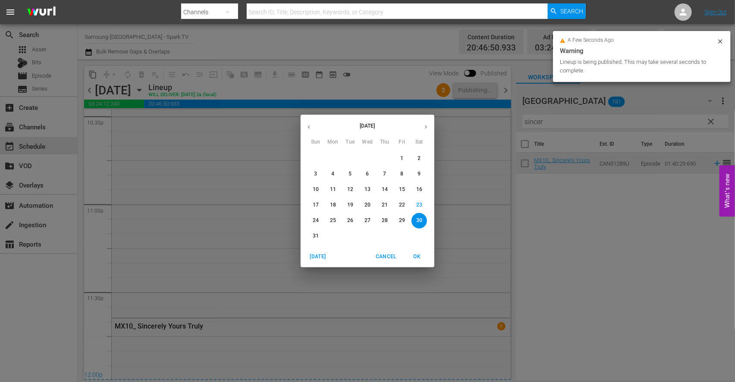
click at [315, 236] on p "31" at bounding box center [316, 236] width 6 height 7
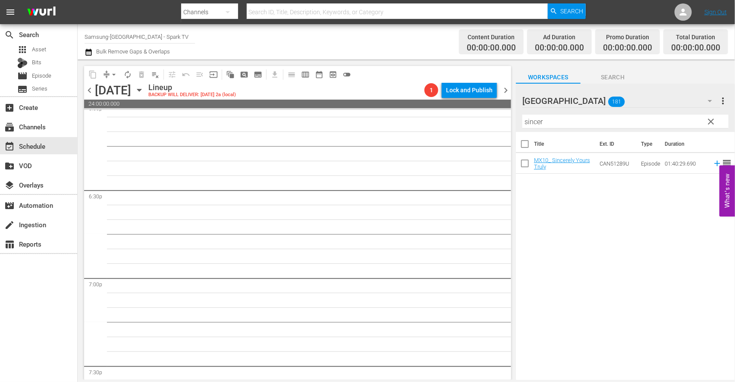
scroll to position [3091, 0]
drag, startPoint x: 503, startPoint y: 310, endPoint x: 509, endPoint y: 91, distance: 218.3
click at [509, 91] on div "content_copy compress arrow_drop_down autorenew_outlined delete_forever_outline…" at bounding box center [297, 223] width 427 height 314
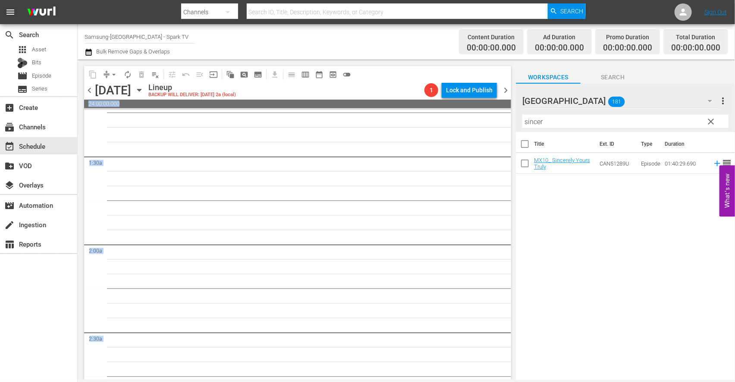
scroll to position [0, 0]
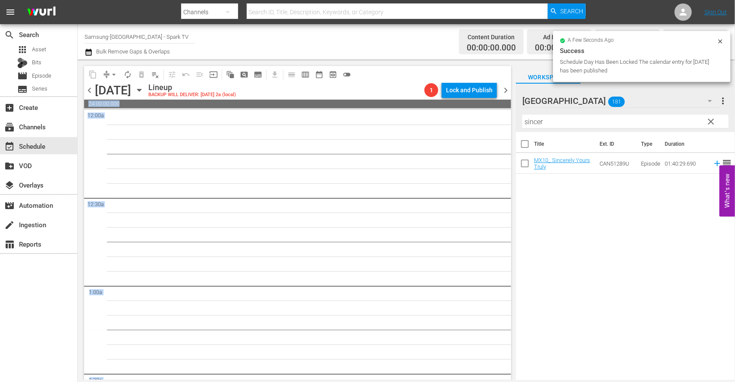
click at [144, 88] on icon "button" at bounding box center [139, 89] width 9 height 9
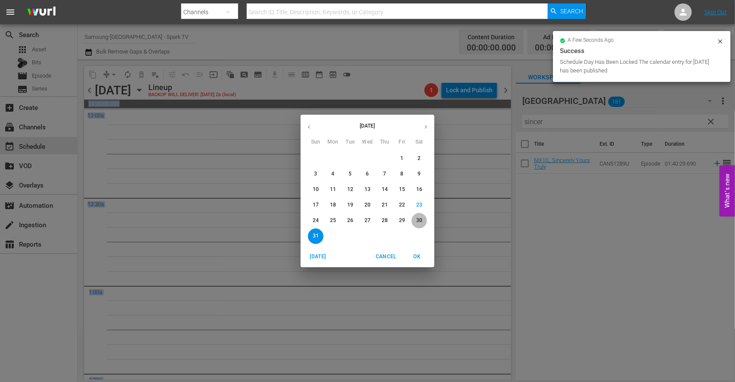
click at [421, 220] on p "30" at bounding box center [419, 220] width 6 height 7
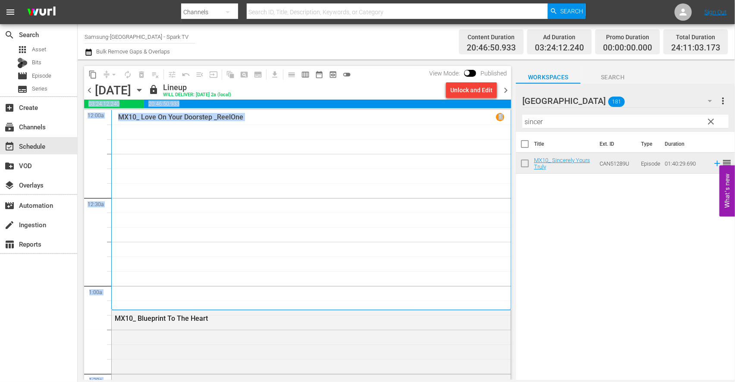
click at [435, 193] on div "MX10_ Love On Your Doorstep _ReelOne 1" at bounding box center [311, 210] width 386 height 194
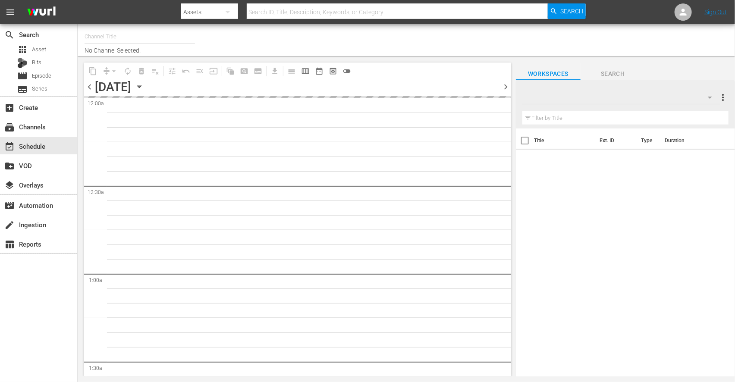
type input "Samsung-Mexico - Spark TV (987)"
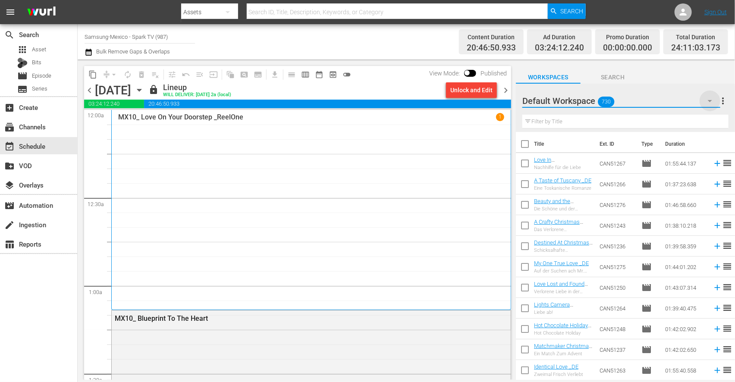
click at [708, 101] on icon "button" at bounding box center [710, 101] width 10 height 10
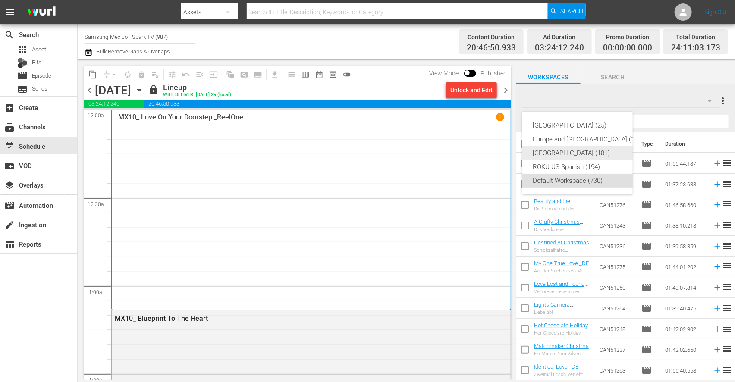
click at [555, 151] on div "[GEOGRAPHIC_DATA] (181)" at bounding box center [588, 153] width 111 height 14
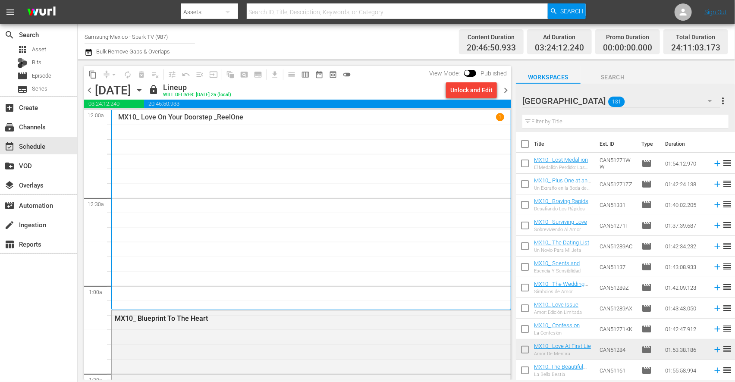
click at [144, 88] on icon "button" at bounding box center [139, 89] width 9 height 9
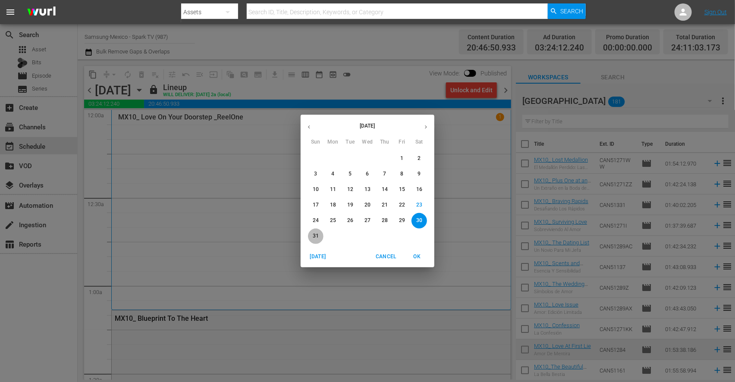
click at [310, 234] on span "31" at bounding box center [316, 236] width 16 height 7
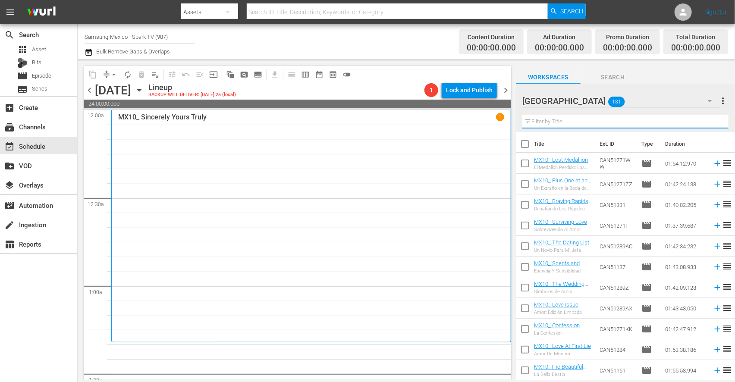
click at [559, 118] on input "text" at bounding box center [625, 122] width 206 height 14
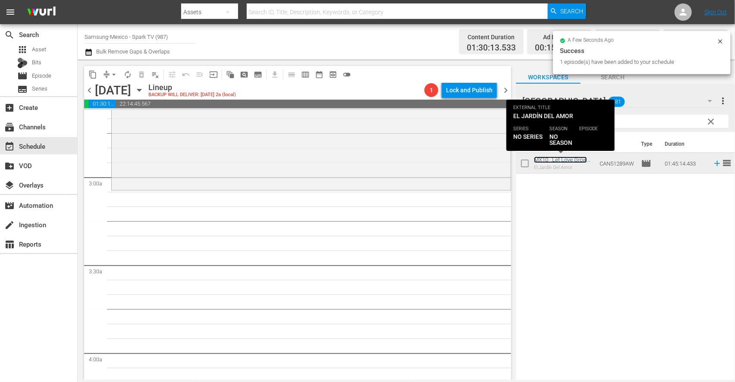
scroll to position [479, 0]
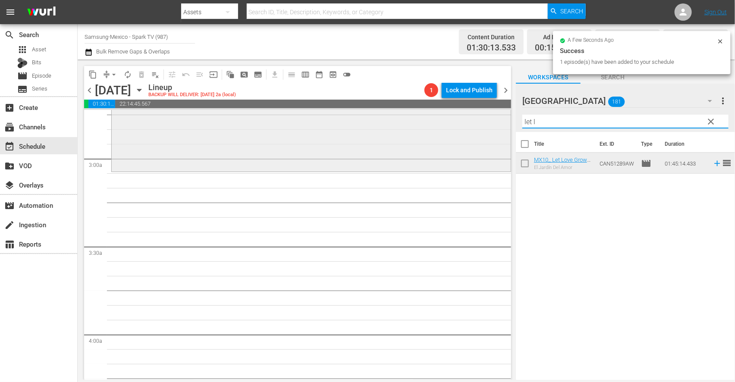
drag, startPoint x: 544, startPoint y: 124, endPoint x: 415, endPoint y: 117, distance: 128.3
click at [421, 119] on div "content_copy compress arrow_drop_down autorenew_outlined delete_forever_outline…" at bounding box center [406, 220] width 657 height 321
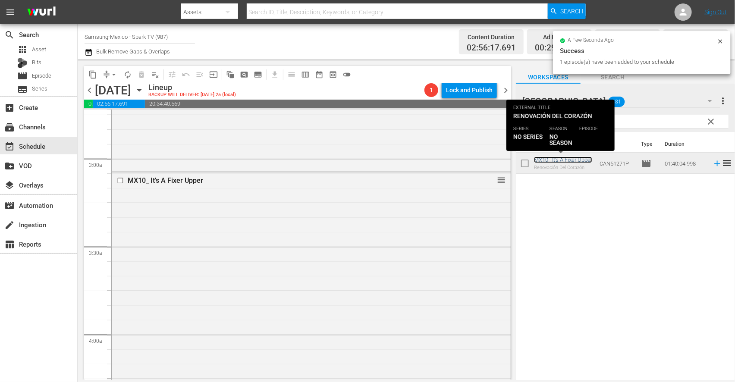
scroll to position [814, 0]
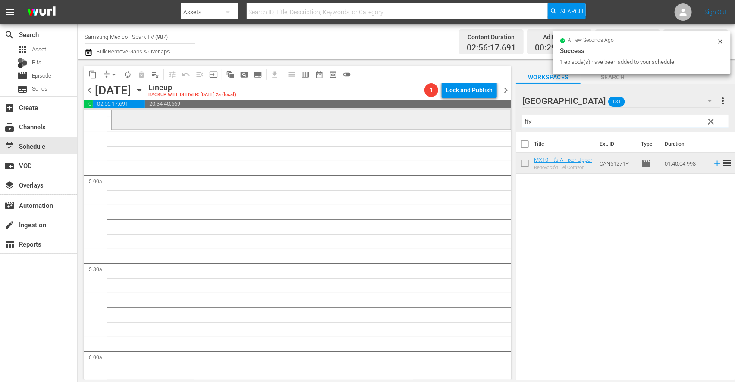
drag, startPoint x: 554, startPoint y: 125, endPoint x: 454, endPoint y: 123, distance: 100.1
click at [454, 123] on div "content_copy compress arrow_drop_down autorenew_outlined delete_forever_outline…" at bounding box center [406, 220] width 657 height 321
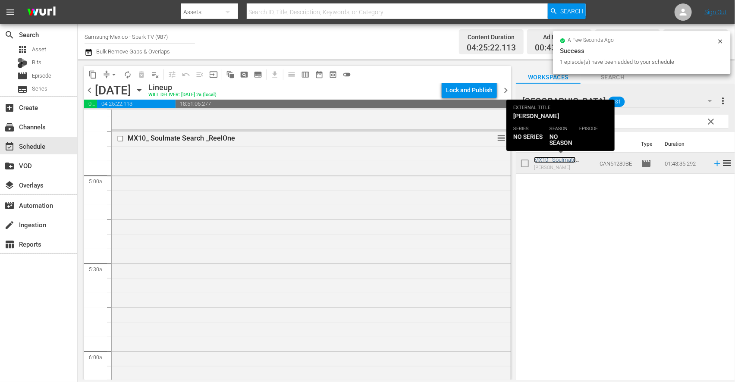
scroll to position [1054, 0]
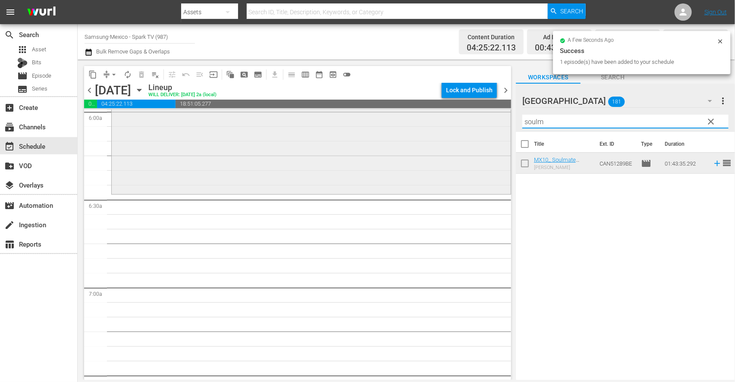
drag, startPoint x: 549, startPoint y: 123, endPoint x: 431, endPoint y: 119, distance: 117.8
click at [431, 119] on div "content_copy compress arrow_drop_down autorenew_outlined delete_forever_outline…" at bounding box center [406, 220] width 657 height 321
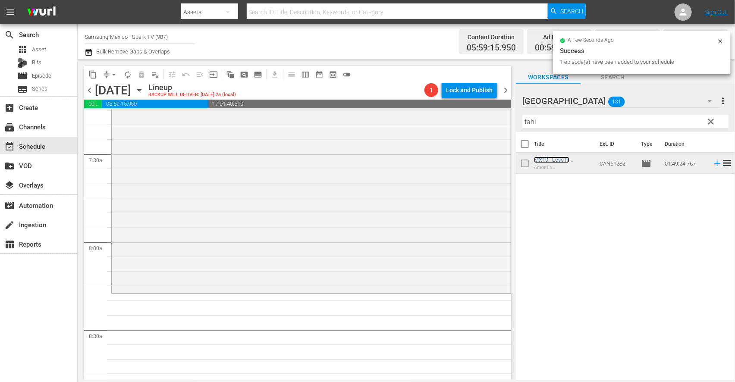
scroll to position [1294, 0]
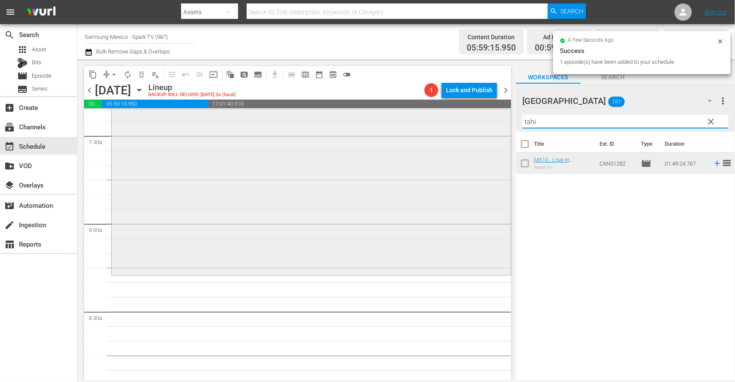
drag, startPoint x: 512, startPoint y: 122, endPoint x: 443, endPoint y: 119, distance: 68.7
click at [443, 119] on div "content_copy compress arrow_drop_down autorenew_outlined delete_forever_outline…" at bounding box center [406, 220] width 657 height 321
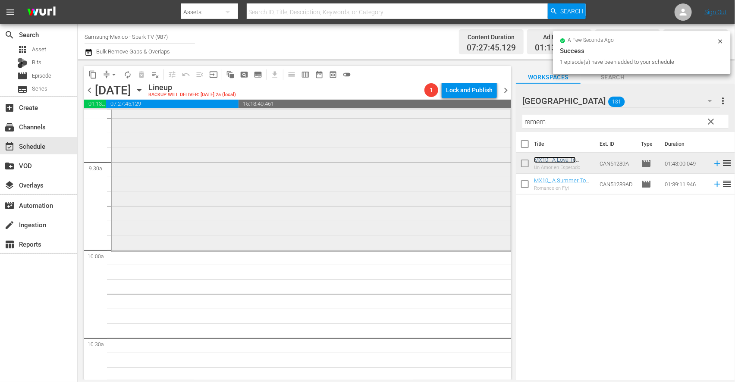
scroll to position [1629, 0]
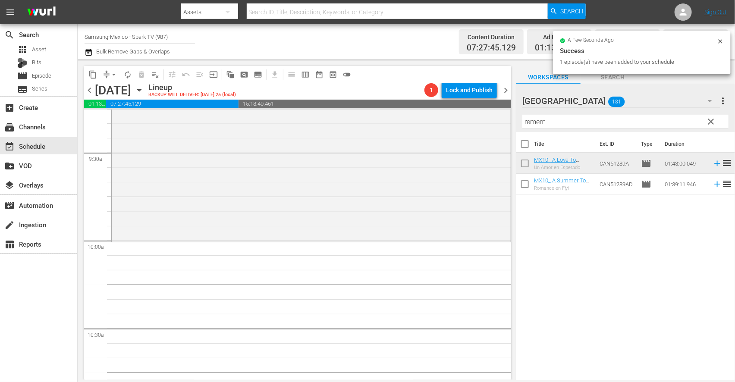
drag, startPoint x: 551, startPoint y: 124, endPoint x: 397, endPoint y: 107, distance: 155.0
click at [413, 111] on div "content_copy compress arrow_drop_down autorenew_outlined delete_forever_outline…" at bounding box center [406, 220] width 657 height 321
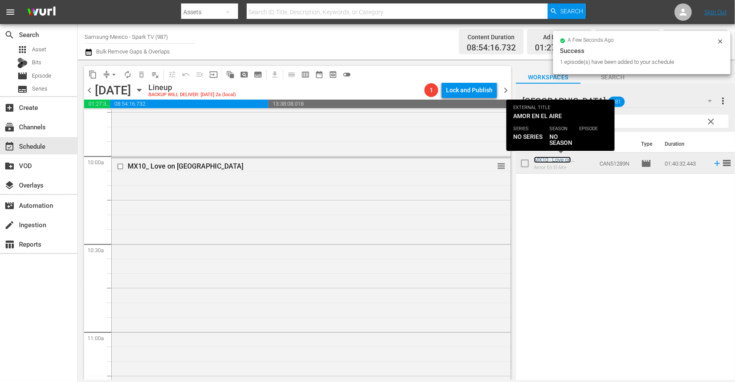
scroll to position [1869, 0]
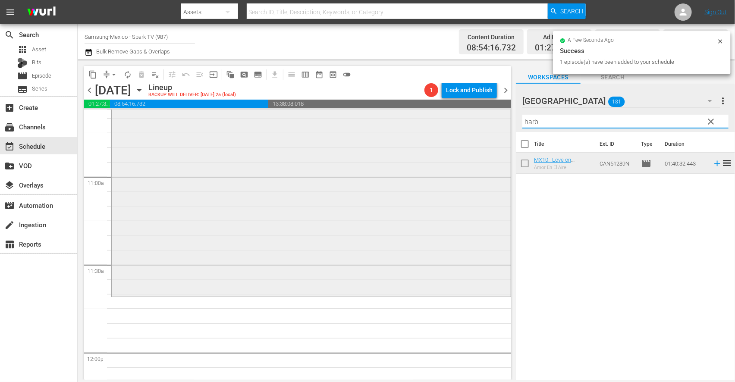
drag, startPoint x: 563, startPoint y: 123, endPoint x: 454, endPoint y: 121, distance: 109.6
click at [454, 121] on div "content_copy compress arrow_drop_down autorenew_outlined delete_forever_outline…" at bounding box center [406, 220] width 657 height 321
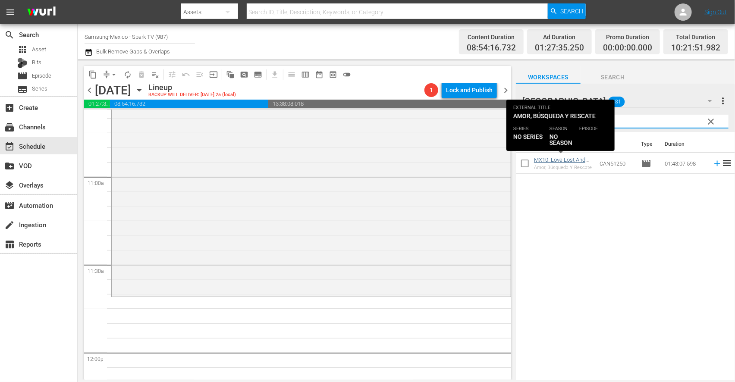
type input "found"
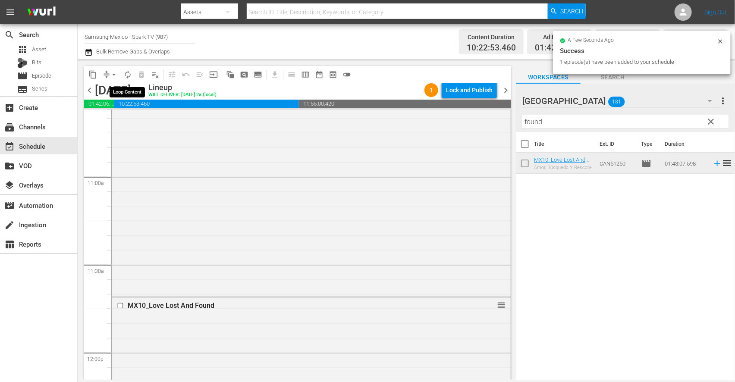
click at [127, 74] on span "autorenew_outlined" at bounding box center [127, 74] width 9 height 9
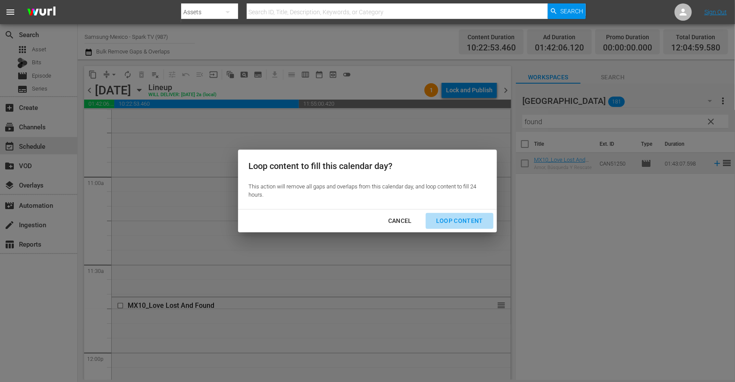
click at [466, 219] on div "Loop Content" at bounding box center [459, 221] width 61 height 11
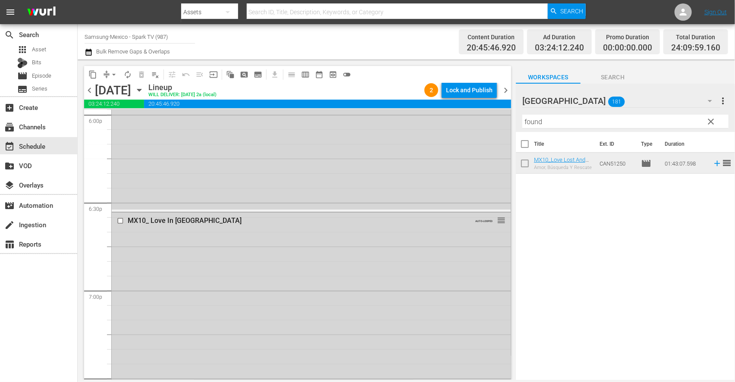
scroll to position [3451, 0]
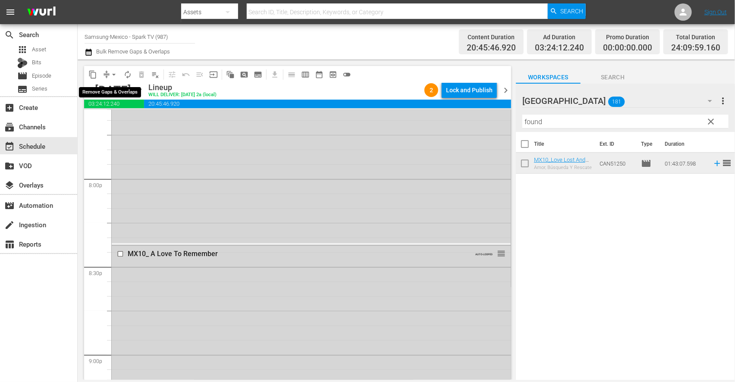
click at [114, 75] on span "arrow_drop_down" at bounding box center [114, 74] width 9 height 9
click at [143, 119] on li "Align to End of Previous Day" at bounding box center [114, 120] width 91 height 14
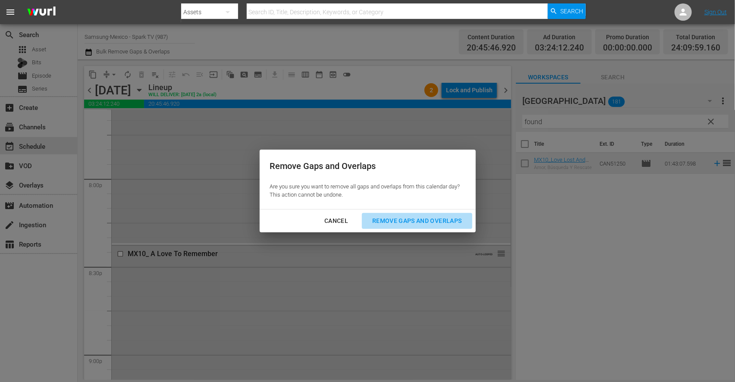
drag, startPoint x: 435, startPoint y: 217, endPoint x: 473, endPoint y: 254, distance: 53.1
click at [436, 217] on div "Remove Gaps and Overlaps" at bounding box center [416, 221] width 103 height 11
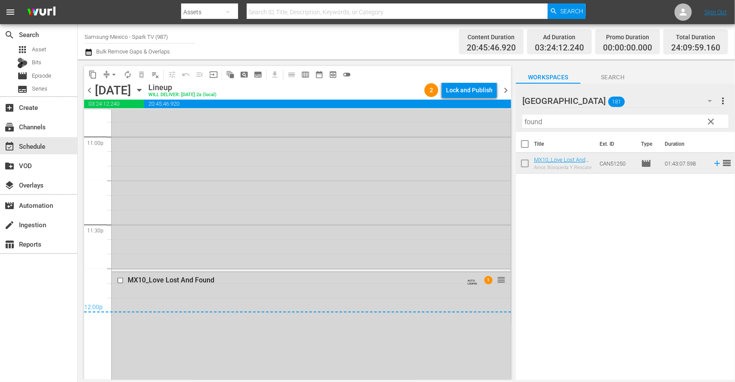
scroll to position [4026, 0]
click at [476, 85] on div "Lock and Publish" at bounding box center [469, 90] width 47 height 16
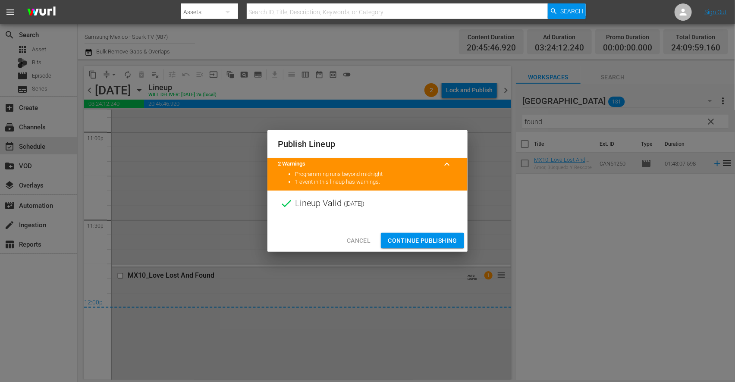
click at [416, 239] on span "Continue Publishing" at bounding box center [422, 241] width 69 height 11
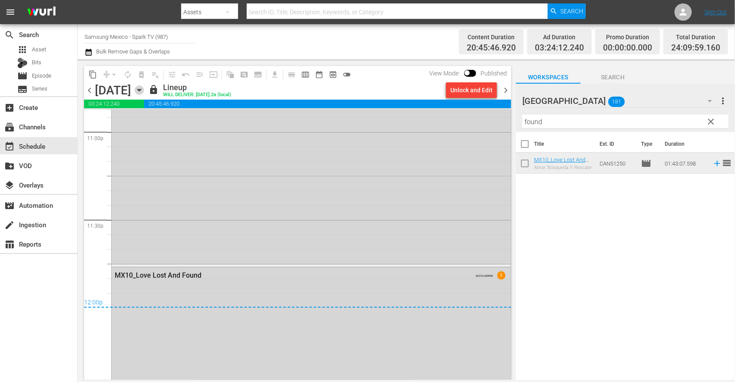
click at [144, 85] on icon "button" at bounding box center [139, 89] width 9 height 9
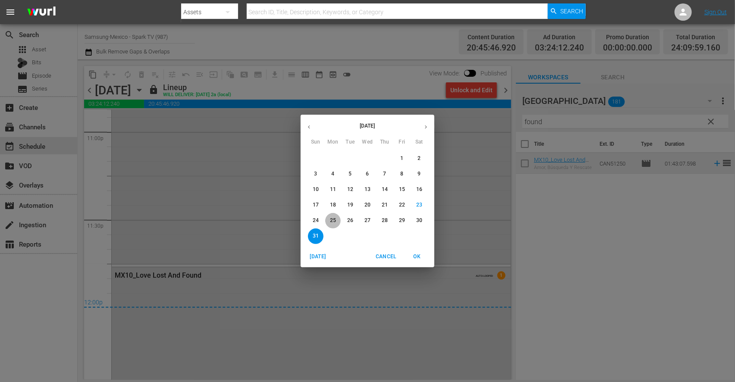
click at [338, 220] on span "25" at bounding box center [333, 220] width 16 height 7
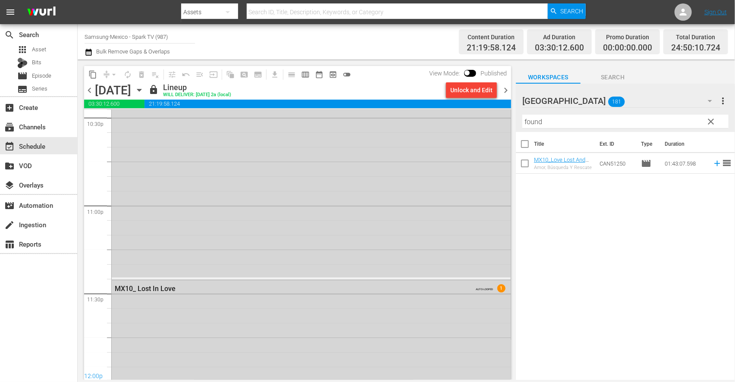
scroll to position [3982, 0]
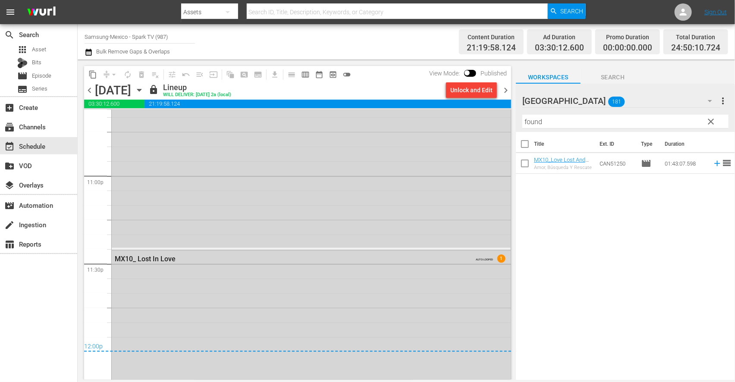
click at [144, 91] on icon "button" at bounding box center [139, 89] width 9 height 9
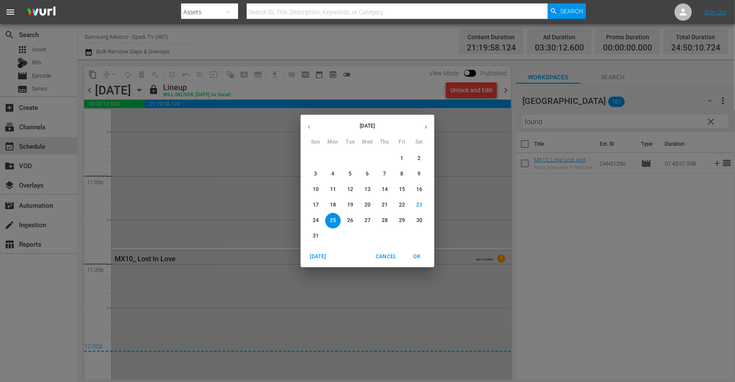
click at [348, 220] on p "26" at bounding box center [350, 220] width 6 height 7
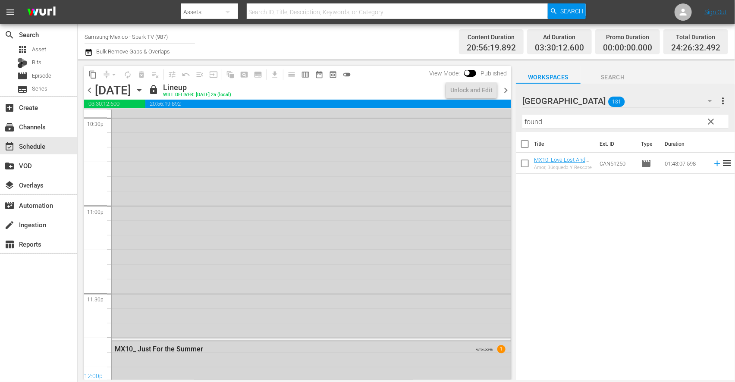
scroll to position [3982, 0]
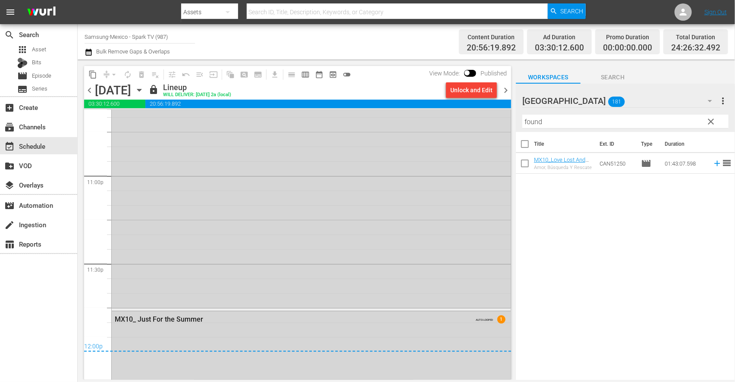
click at [141, 90] on icon "button" at bounding box center [139, 90] width 4 height 2
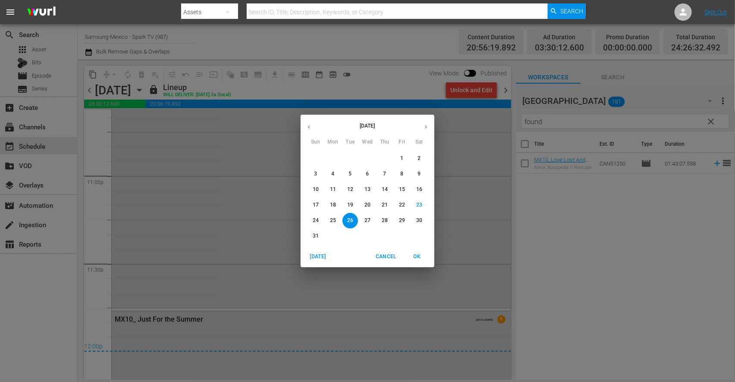
click at [367, 218] on p "27" at bounding box center [368, 220] width 6 height 7
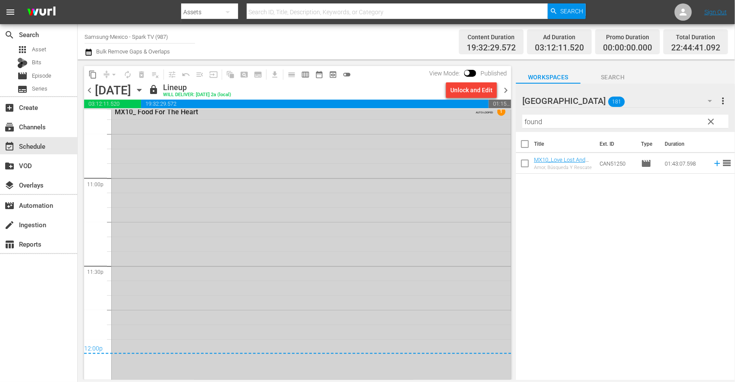
scroll to position [4004, 0]
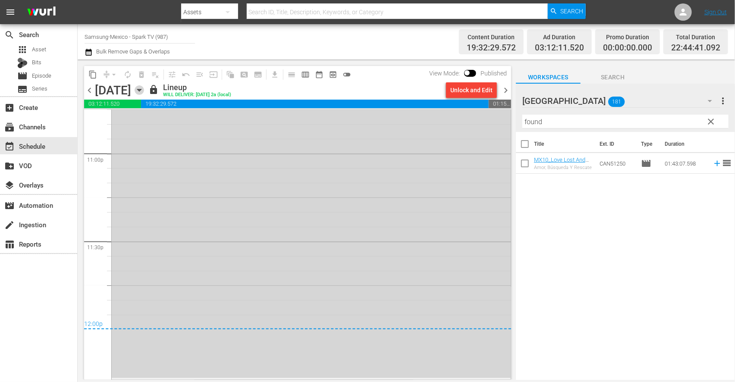
click at [144, 91] on icon "button" at bounding box center [139, 89] width 9 height 9
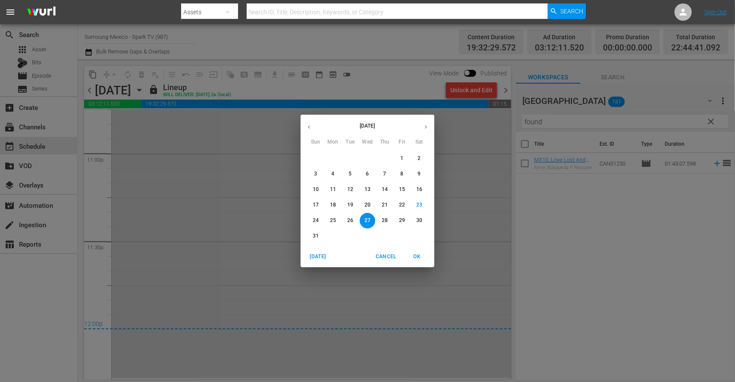
click at [384, 222] on p "28" at bounding box center [385, 220] width 6 height 7
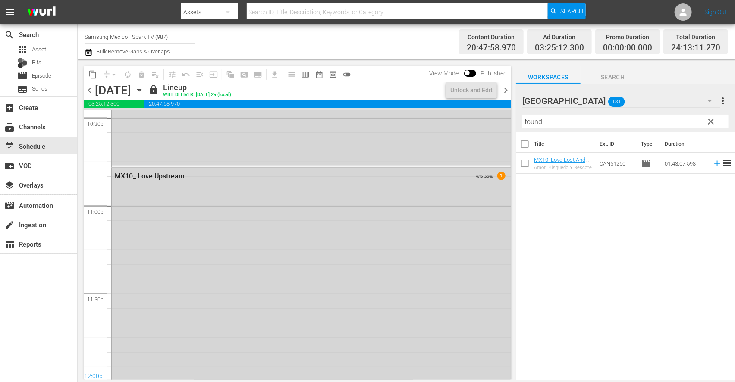
scroll to position [4019, 0]
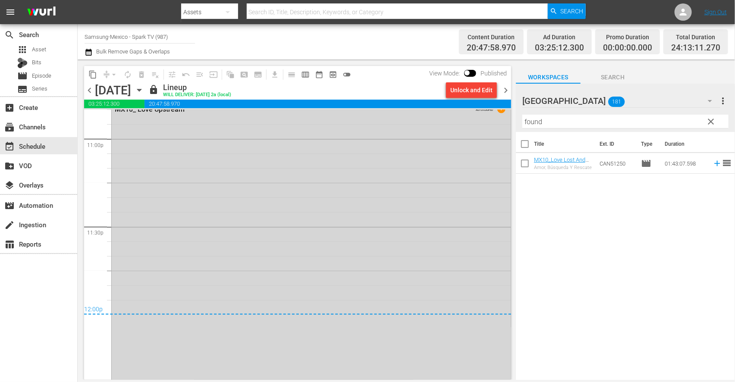
click at [144, 91] on icon "button" at bounding box center [139, 89] width 9 height 9
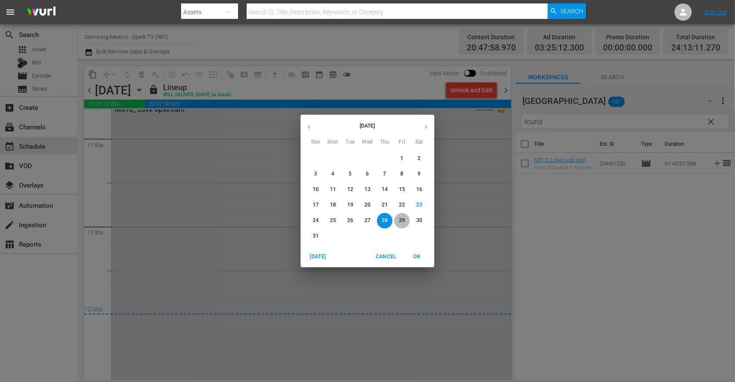
click at [399, 218] on p "29" at bounding box center [402, 220] width 6 height 7
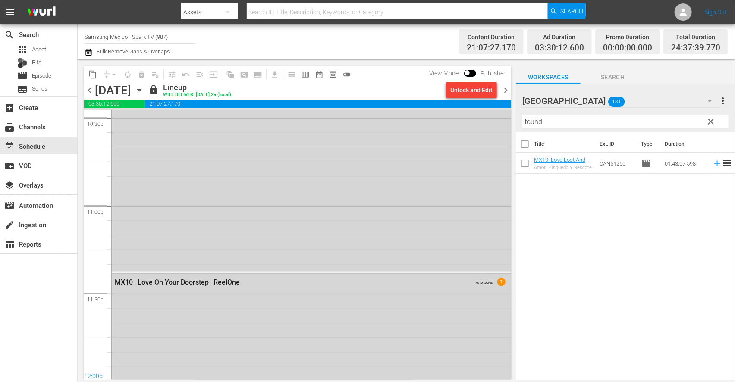
scroll to position [4078, 0]
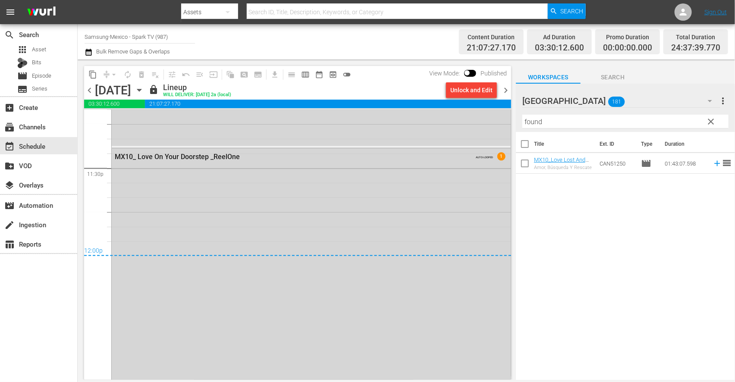
click at [144, 92] on icon "button" at bounding box center [139, 89] width 9 height 9
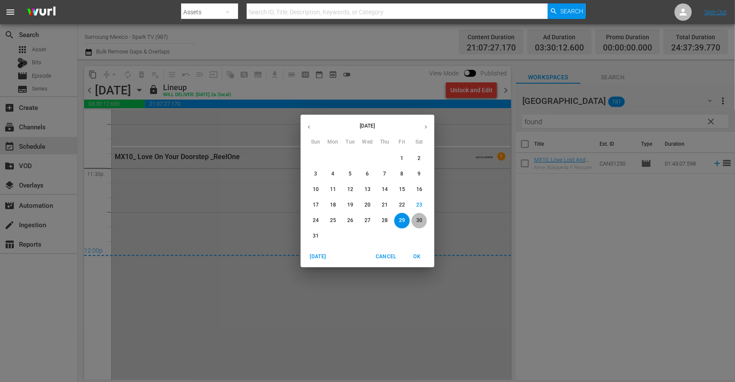
click at [415, 218] on span "30" at bounding box center [420, 220] width 16 height 7
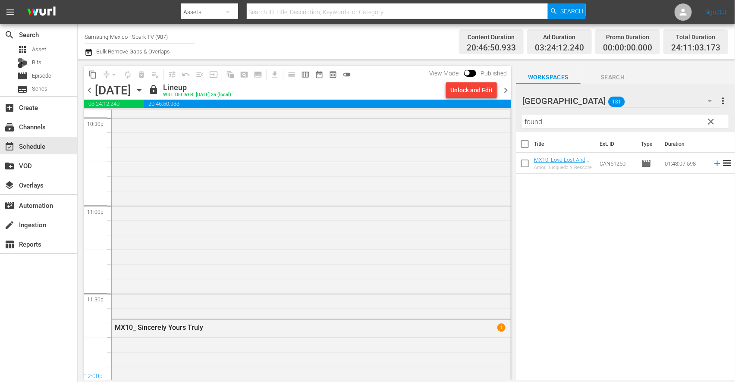
scroll to position [4019, 0]
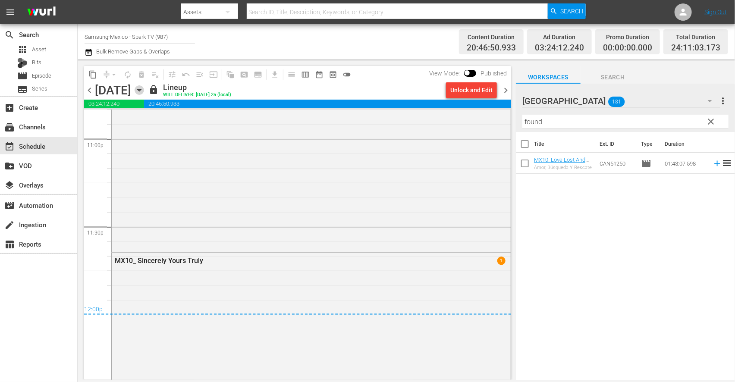
click at [144, 89] on icon "button" at bounding box center [139, 89] width 9 height 9
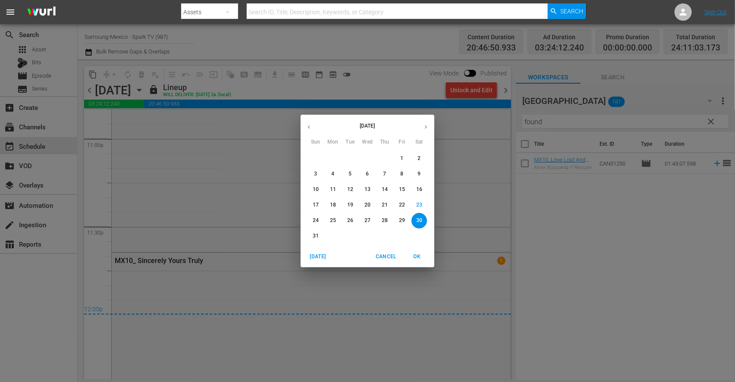
click at [312, 236] on span "31" at bounding box center [316, 236] width 16 height 7
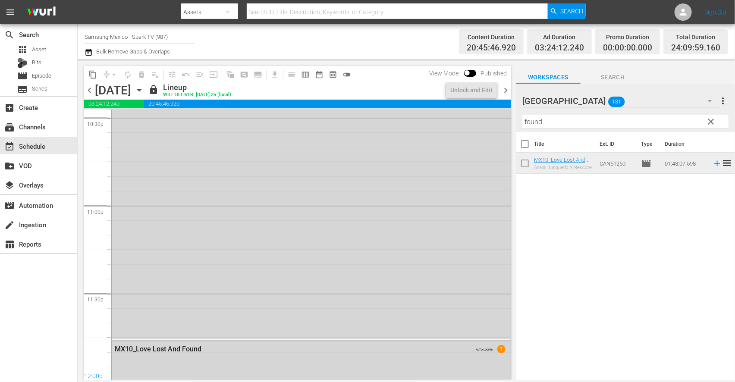
scroll to position [4078, 0]
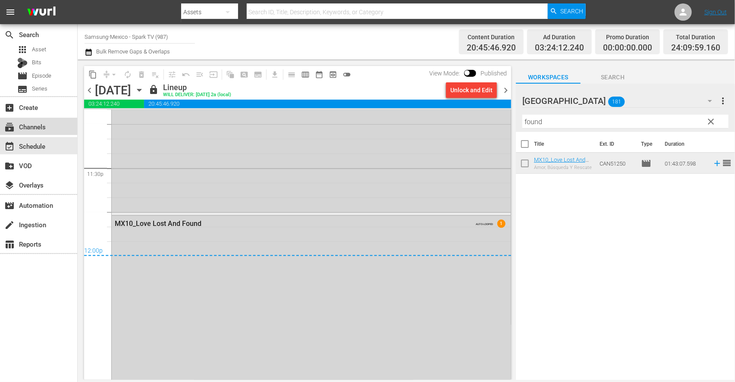
click at [41, 123] on div "subscriptions Channels" at bounding box center [24, 126] width 48 height 8
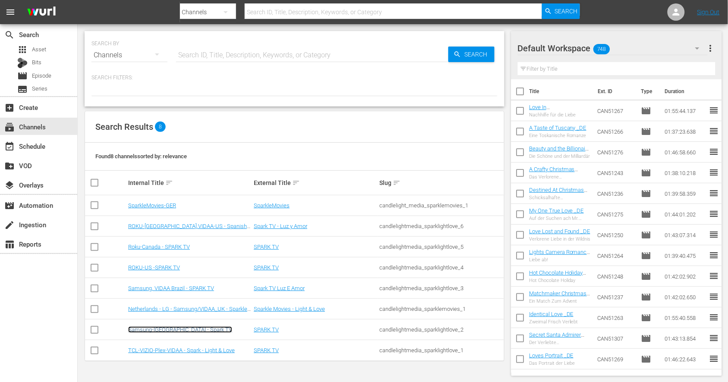
click at [187, 330] on link "Samsung-[GEOGRAPHIC_DATA] - Spark TV" at bounding box center [180, 330] width 104 height 6
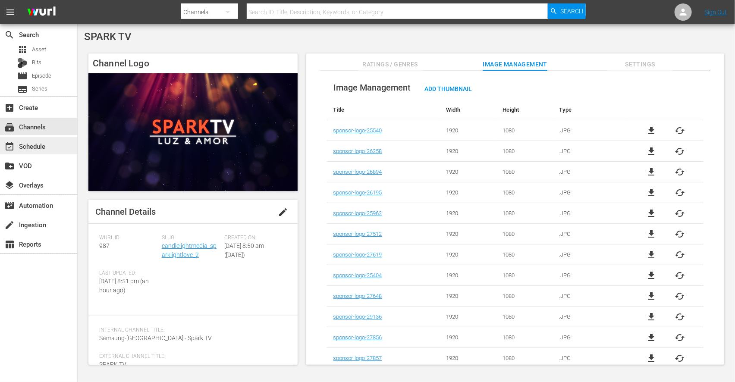
click at [44, 145] on div "event_available Schedule" at bounding box center [24, 145] width 48 height 8
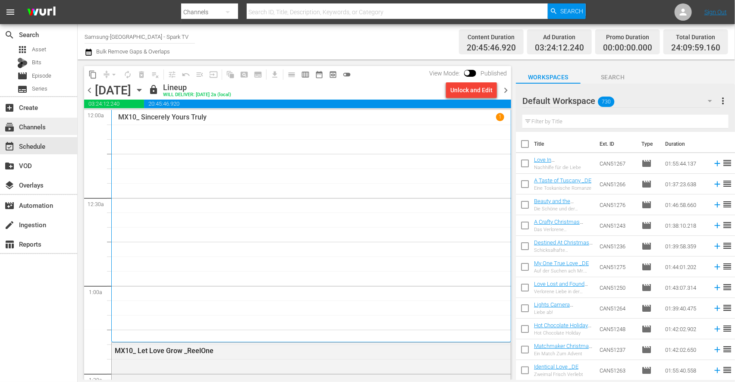
click at [43, 128] on div "subscriptions Channels" at bounding box center [24, 126] width 48 height 8
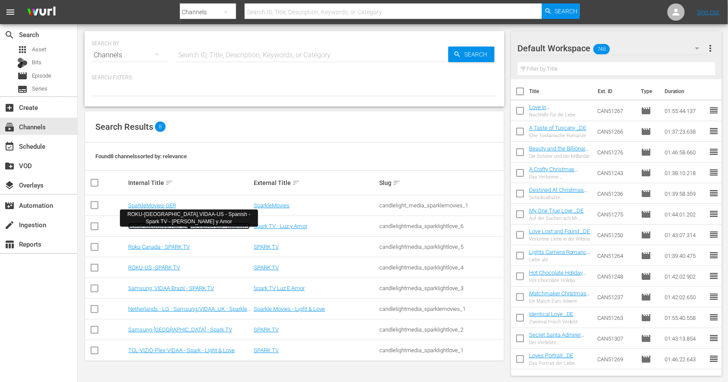
click at [217, 226] on link "ROKU-[GEOGRAPHIC_DATA],VIDAA-US - Spanish - Spark TV - [PERSON_NAME] y Amor" at bounding box center [189, 229] width 122 height 13
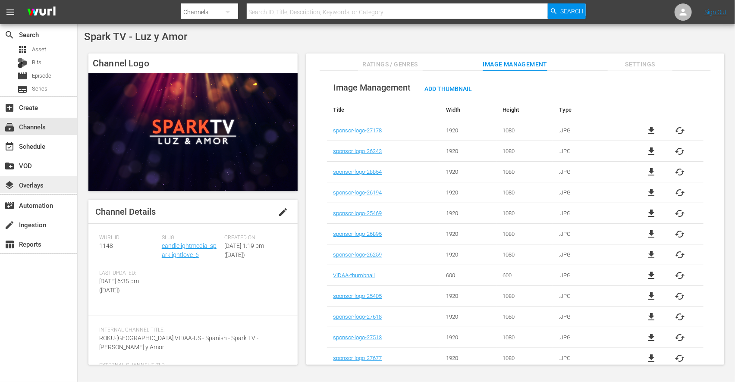
click at [37, 182] on div "layers Overlays" at bounding box center [24, 184] width 48 height 8
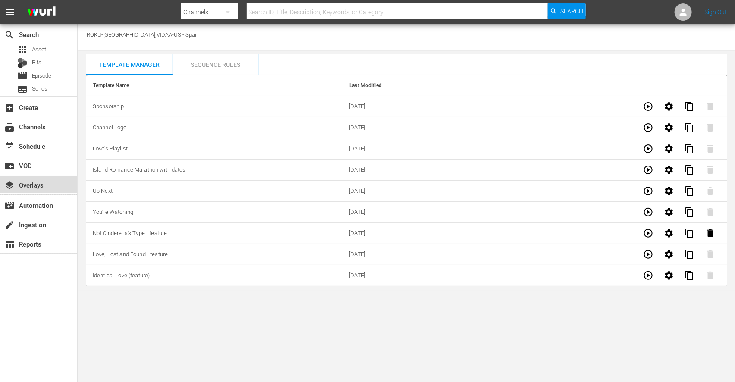
click at [35, 184] on div "layers Overlays" at bounding box center [24, 184] width 48 height 8
click at [688, 105] on span "content_copy" at bounding box center [690, 106] width 10 height 10
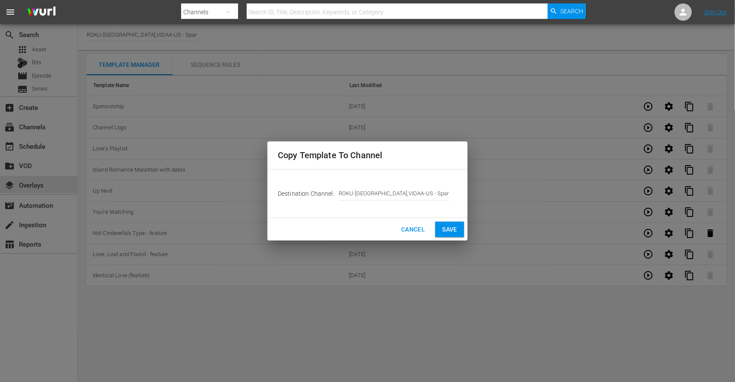
click at [446, 219] on div "Cancel Save" at bounding box center [367, 229] width 200 height 23
drag, startPoint x: 444, startPoint y: 226, endPoint x: 447, endPoint y: 216, distance: 10.4
click at [444, 226] on span "Save" at bounding box center [449, 229] width 15 height 11
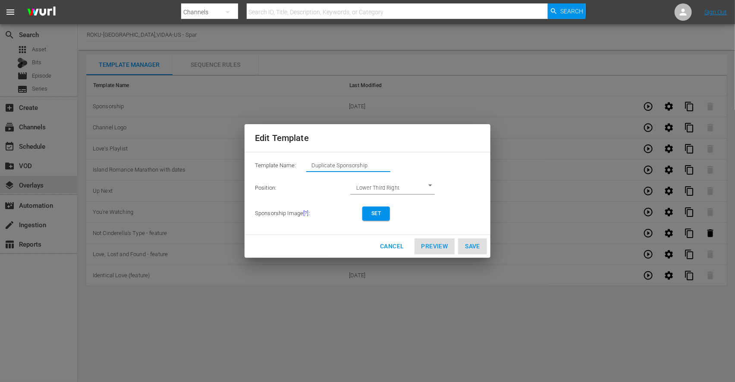
drag, startPoint x: 385, startPoint y: 165, endPoint x: 105, endPoint y: 123, distance: 283.5
click at [105, 123] on div "Edit Template Template Name: Duplicate Sponsorship Position: Lower Third Right …" at bounding box center [367, 191] width 725 height 372
click at [376, 210] on span "Set" at bounding box center [376, 213] width 14 height 9
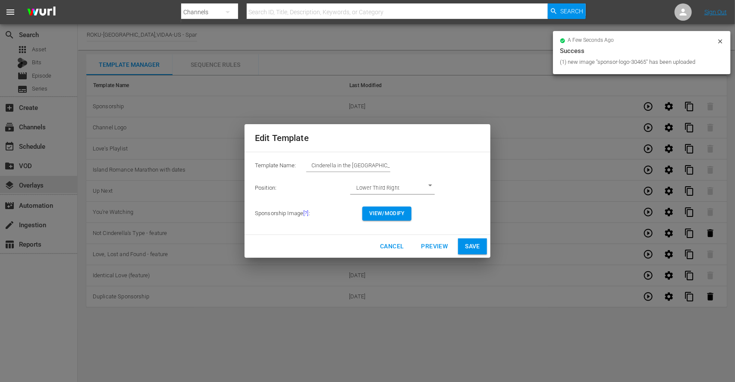
click at [478, 244] on span "Save" at bounding box center [472, 246] width 15 height 11
type input "Duplicate Sponsorship"
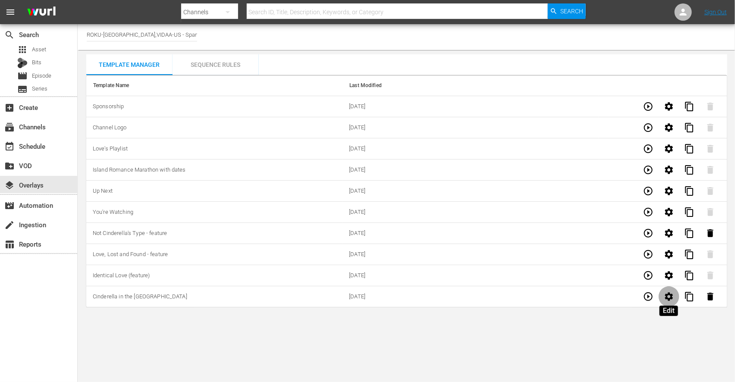
click at [667, 297] on icon "button" at bounding box center [669, 296] width 8 height 8
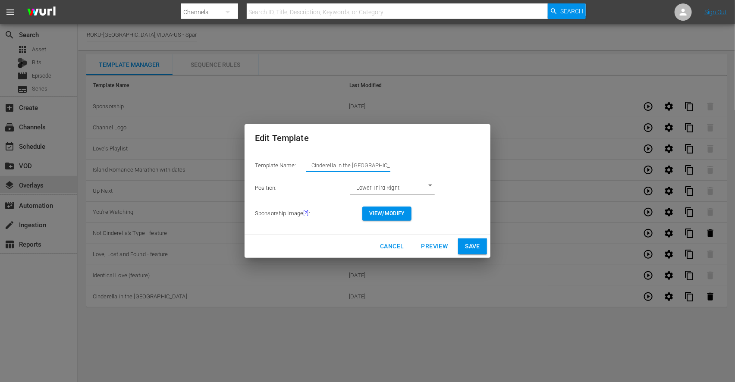
click at [390, 161] on input "Cinderella in the [GEOGRAPHIC_DATA]" at bounding box center [348, 166] width 84 height 12
click at [473, 248] on span "Save" at bounding box center [472, 246] width 15 height 11
type input "Cinderella in the [GEOGRAPHIC_DATA]"
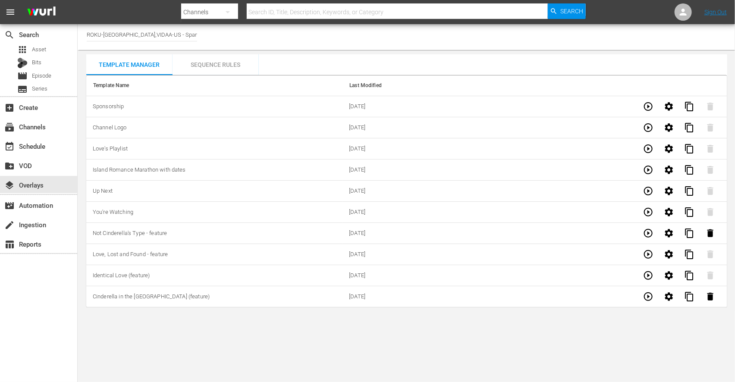
click at [230, 65] on div "Sequence Rules" at bounding box center [216, 64] width 86 height 21
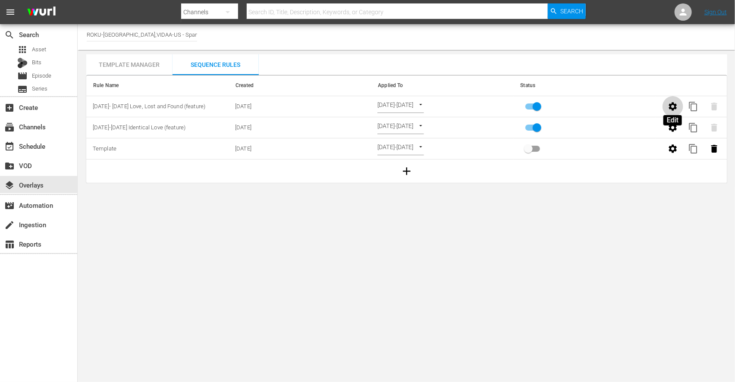
click at [672, 106] on icon "button" at bounding box center [673, 106] width 10 height 10
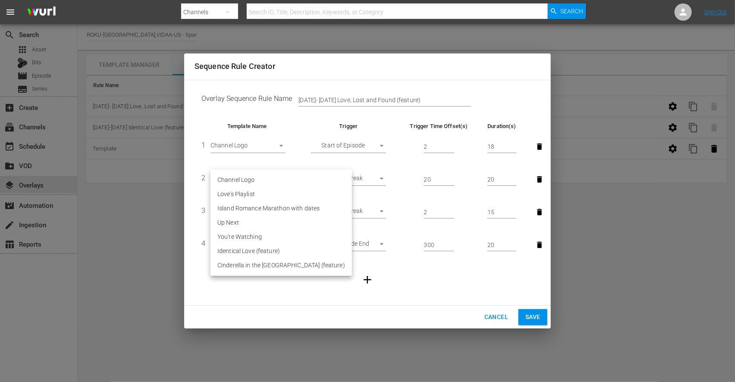
click at [279, 179] on body "menu Search By Channels Search ID, Title, Description, Keywords, or Category Se…" at bounding box center [367, 191] width 735 height 382
click at [288, 264] on li "Cinderella in the [GEOGRAPHIC_DATA] (feature)" at bounding box center [281, 265] width 141 height 14
type input "30465"
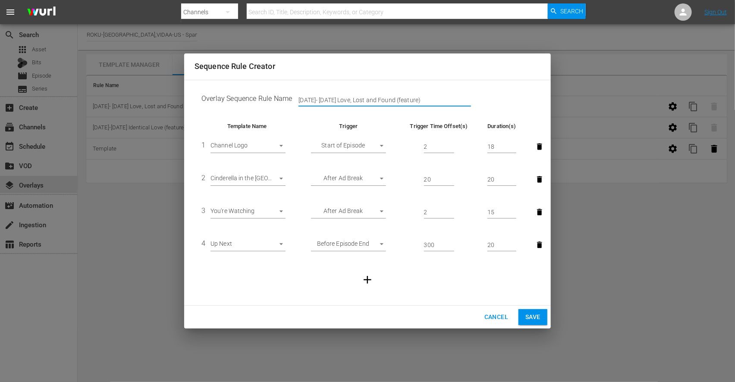
drag, startPoint x: 386, startPoint y: 99, endPoint x: 245, endPoint y: 95, distance: 141.5
click at [245, 95] on td "Overlay Sequence Rule Name [DATE]- [DATE] Love, Lost and Found (feature)" at bounding box center [368, 100] width 346 height 27
click at [389, 98] on input "[DATE] - [DATE] Cinderella in the [GEOGRAPHIC_DATA] (feature)" at bounding box center [385, 100] width 173 height 13
type input "[DATE] - [DATE] Cinderella in the [GEOGRAPHIC_DATA] (feature)"
click at [509, 107] on td "Overlay Sequence Rule Name [DATE] - [DATE] Cinderella in the [GEOGRAPHIC_DATA] …" at bounding box center [368, 100] width 346 height 27
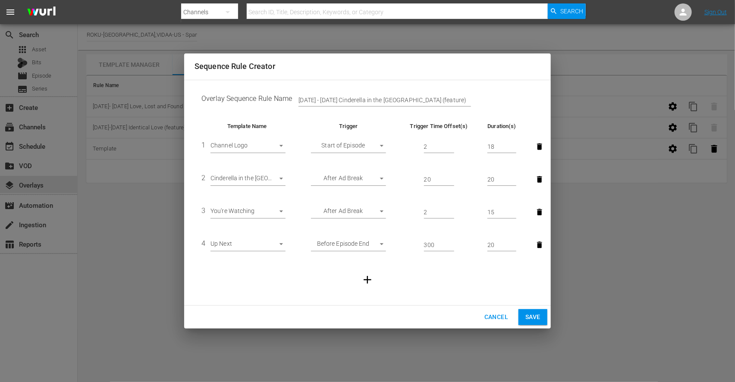
click at [529, 315] on span "Save" at bounding box center [532, 317] width 15 height 11
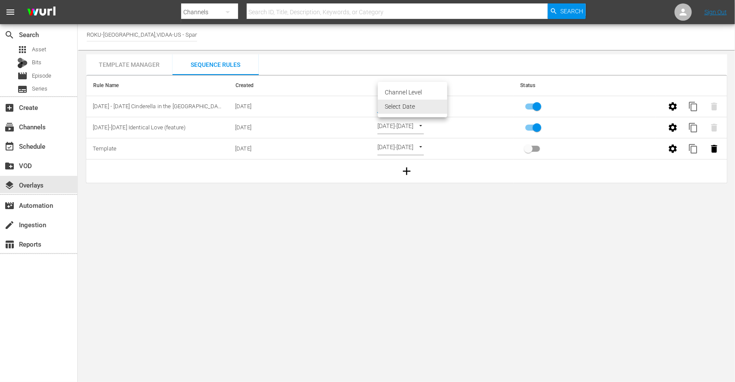
click at [440, 104] on body "menu Search By Channels Search ID, Title, Description, Keywords, or Category Se…" at bounding box center [367, 191] width 735 height 382
click at [415, 110] on li "Select Date" at bounding box center [412, 107] width 69 height 14
click at [443, 103] on body "menu Search By Channels Search ID, Title, Description, Keywords, or Category Se…" at bounding box center [367, 191] width 735 height 382
click at [416, 92] on li "Channel Level" at bounding box center [412, 92] width 69 height 14
type input "CHANNEL_LEVEL"
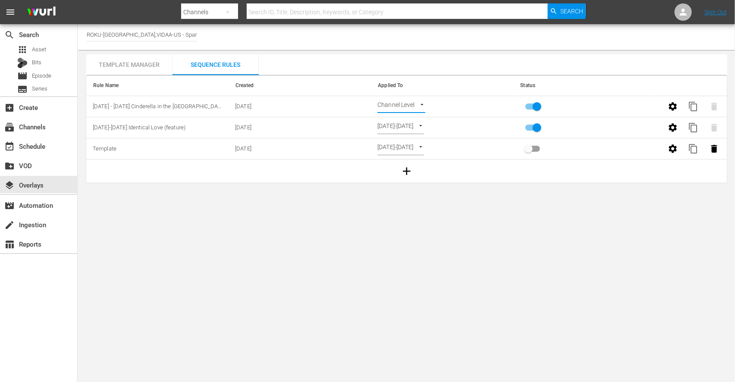
click at [423, 105] on body "menu Search By Channels Search ID, Title, Description, Keywords, or Category Se…" at bounding box center [367, 191] width 735 height 382
click at [400, 121] on li "Select Date" at bounding box center [403, 121] width 51 height 14
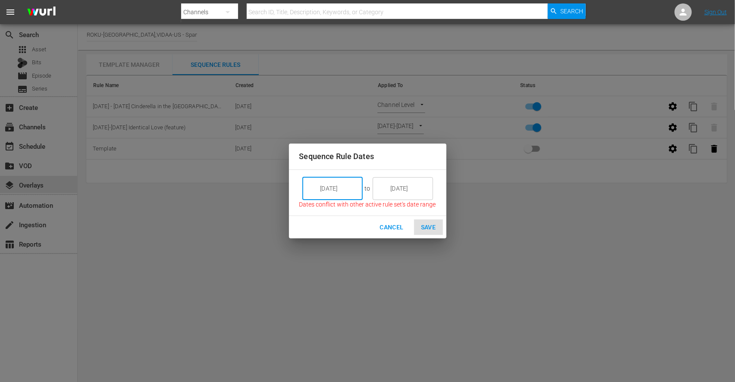
click at [341, 189] on input "[DATE]" at bounding box center [338, 188] width 48 height 23
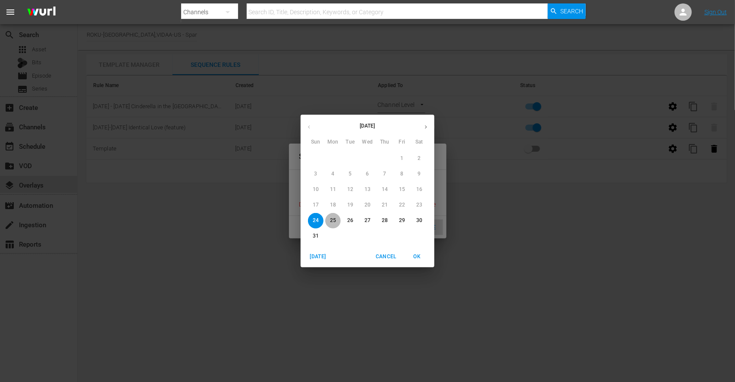
click at [334, 223] on p "25" at bounding box center [333, 220] width 6 height 7
type input "[DATE]"
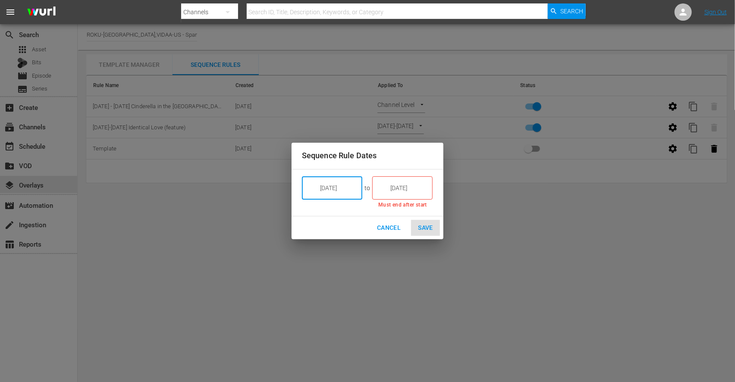
click at [412, 187] on input "[DATE]" at bounding box center [408, 187] width 48 height 23
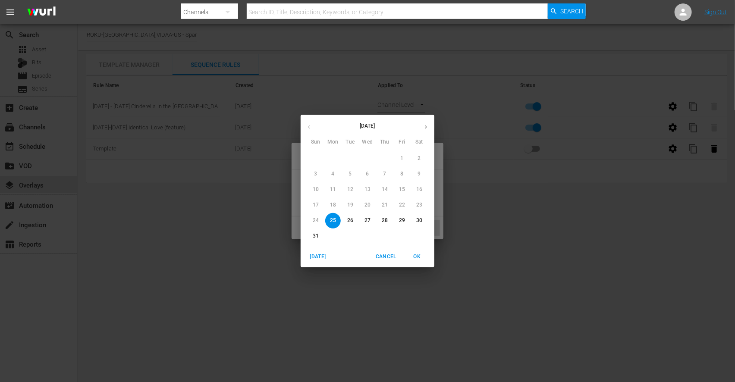
click at [317, 237] on p "31" at bounding box center [316, 236] width 6 height 7
type input "[DATE]"
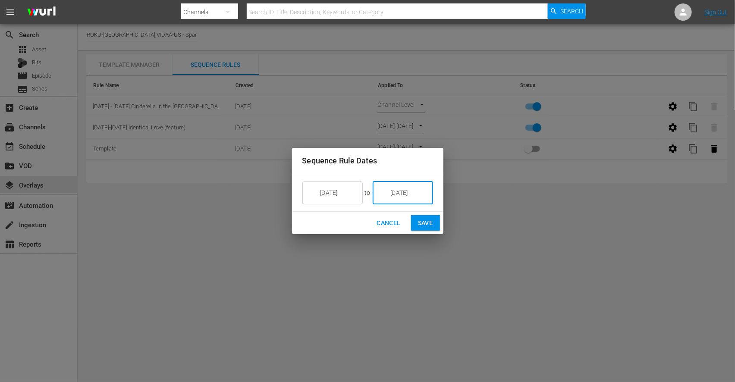
click at [426, 223] on span "Save" at bounding box center [425, 223] width 15 height 11
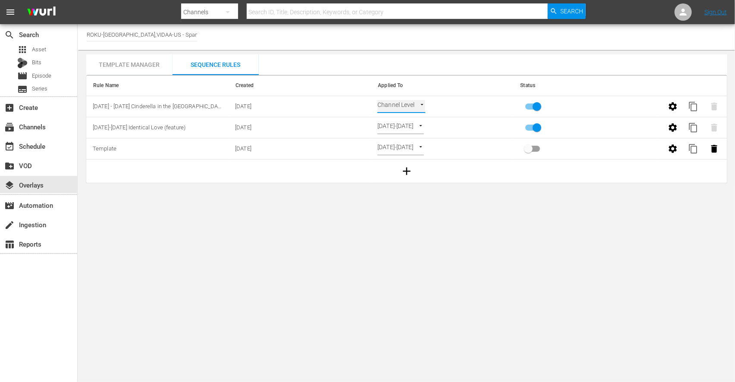
type input "SELECT_DATE"
click at [426, 223] on body "menu Search By Channels Search ID, Title, Description, Keywords, or Category Se…" at bounding box center [367, 191] width 735 height 382
click at [36, 148] on div "event_available Schedule" at bounding box center [24, 145] width 48 height 8
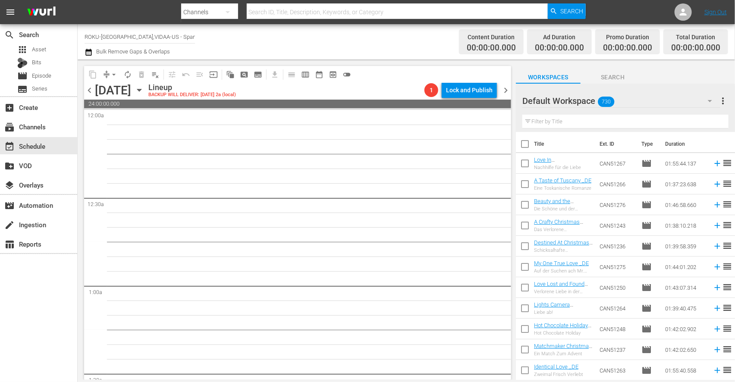
click at [144, 92] on icon "button" at bounding box center [139, 89] width 9 height 9
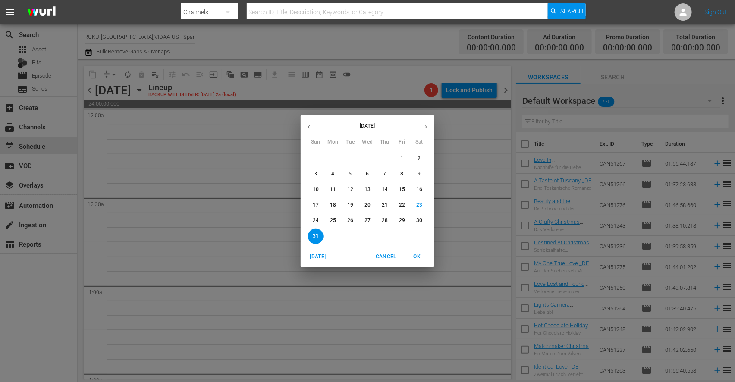
drag, startPoint x: 335, startPoint y: 220, endPoint x: 646, endPoint y: 129, distance: 324.3
click at [335, 220] on p "25" at bounding box center [333, 220] width 6 height 7
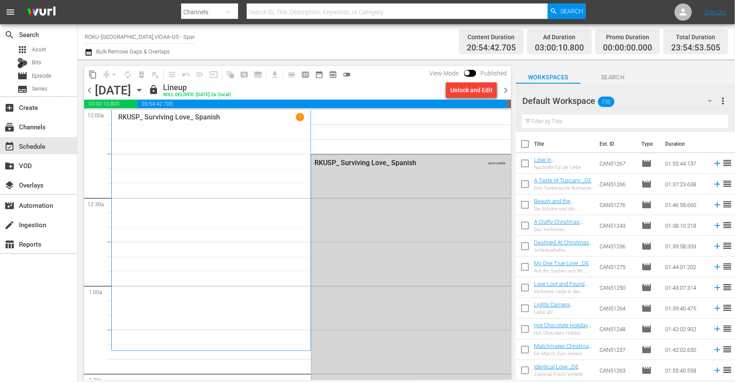
click at [710, 98] on icon "button" at bounding box center [710, 101] width 10 height 10
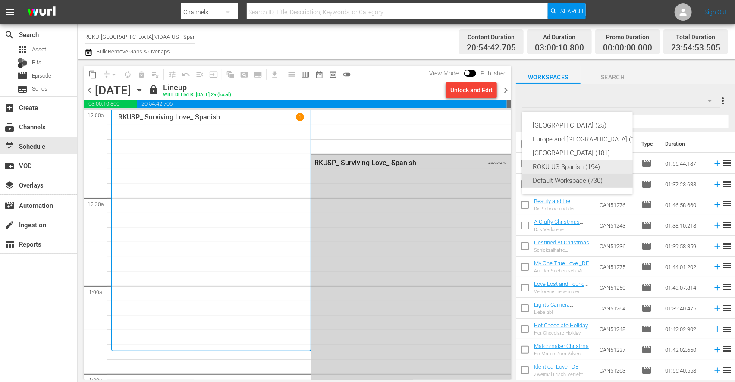
click at [597, 167] on div "ROKU US Spanish (194)" at bounding box center [588, 167] width 111 height 14
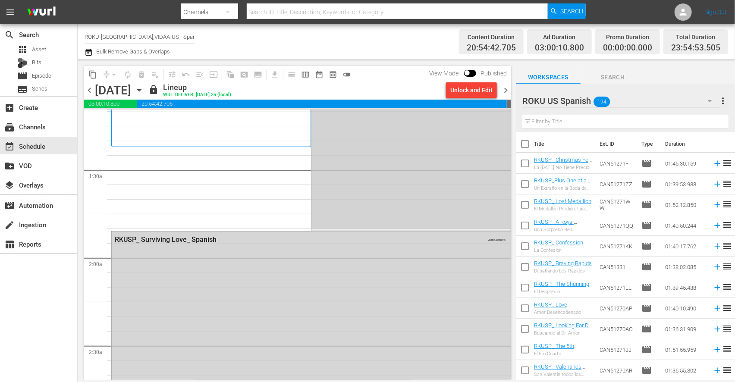
scroll to position [48, 0]
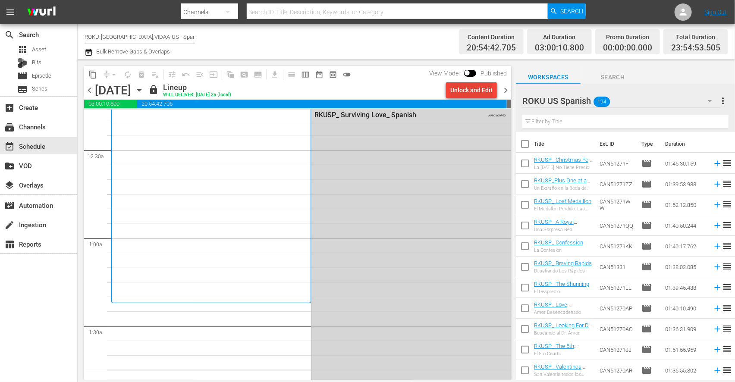
click at [468, 88] on div "Unlock and Edit" at bounding box center [471, 90] width 42 height 16
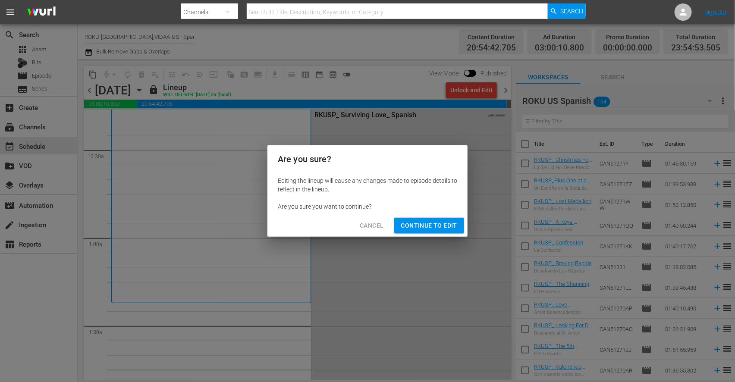
drag, startPoint x: 425, startPoint y: 223, endPoint x: 294, endPoint y: 157, distance: 146.8
click at [426, 222] on span "Continue to Edit" at bounding box center [429, 225] width 56 height 11
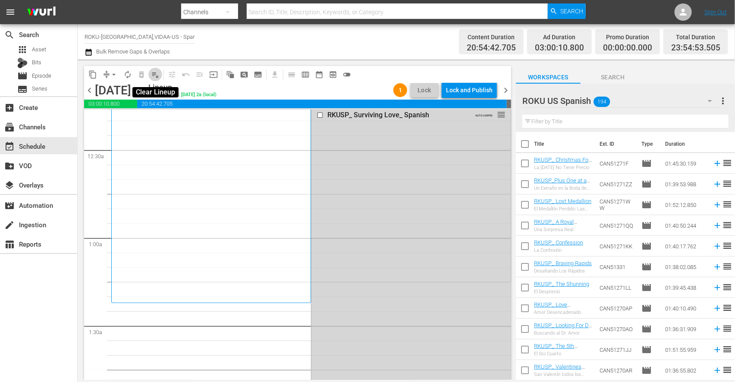
click at [154, 73] on span "playlist_remove_outlined" at bounding box center [155, 74] width 9 height 9
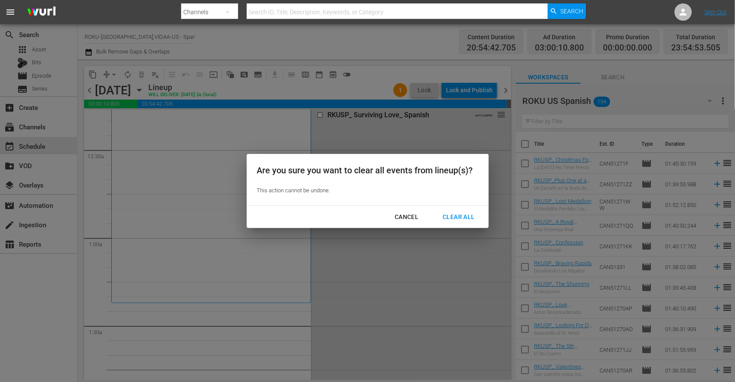
click at [459, 216] on div "Clear All" at bounding box center [459, 217] width 46 height 11
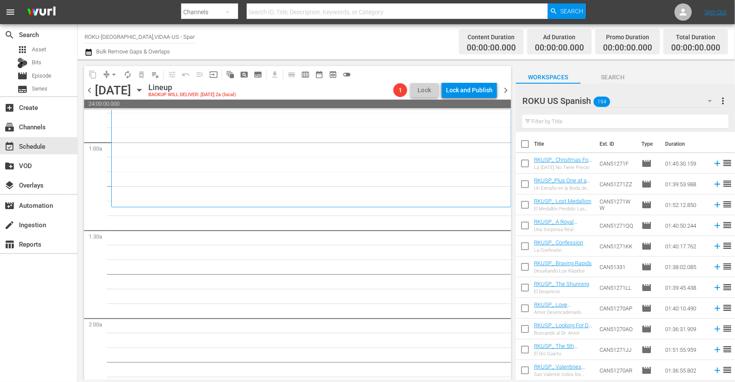
scroll to position [192, 0]
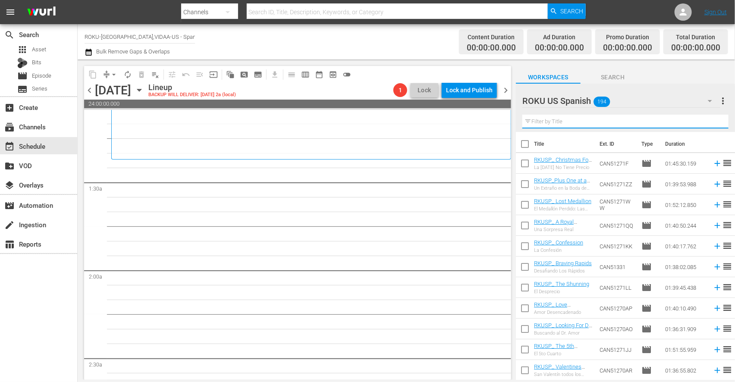
click at [545, 123] on input "text" at bounding box center [625, 122] width 206 height 14
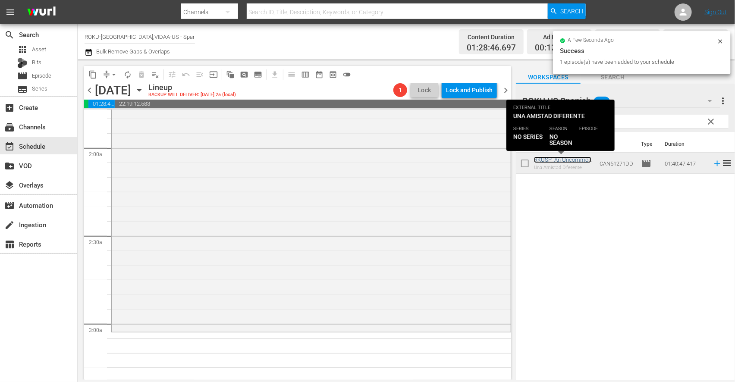
scroll to position [479, 0]
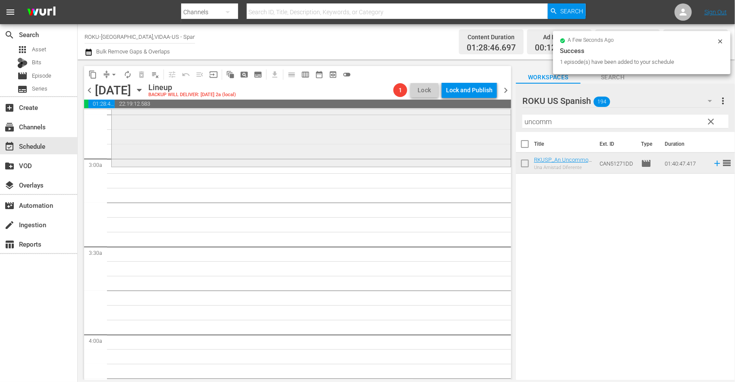
drag, startPoint x: 515, startPoint y: 121, endPoint x: 416, endPoint y: 113, distance: 99.6
click at [419, 113] on div "content_copy compress arrow_drop_down autorenew_outlined delete_forever_outline…" at bounding box center [406, 220] width 657 height 321
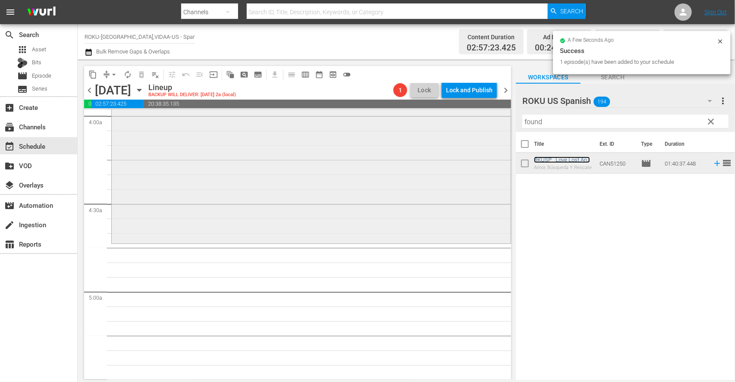
scroll to position [719, 0]
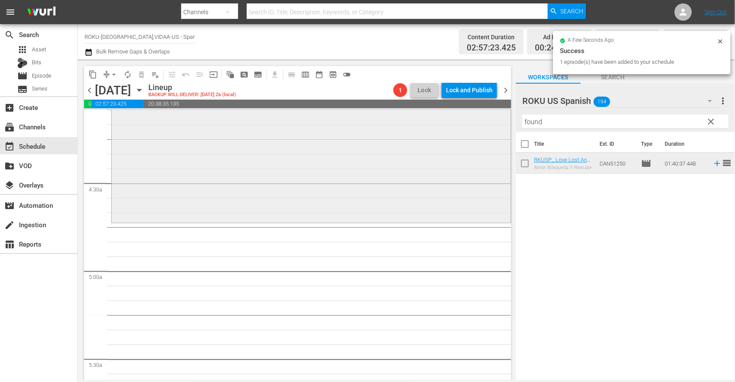
drag, startPoint x: 559, startPoint y: 126, endPoint x: 412, endPoint y: 114, distance: 148.4
click at [415, 114] on div "content_copy compress arrow_drop_down autorenew_outlined delete_forever_outline…" at bounding box center [406, 220] width 657 height 321
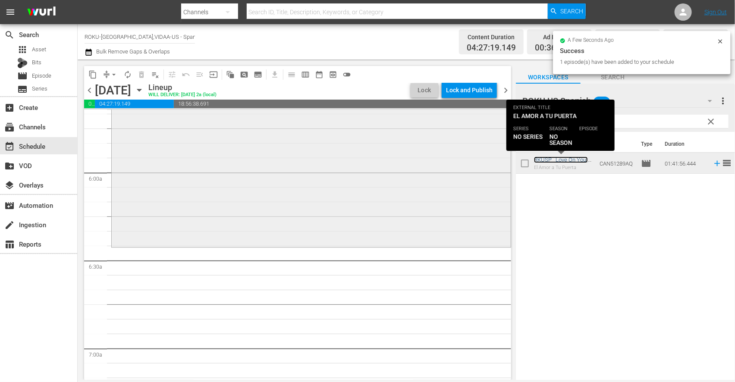
scroll to position [1006, 0]
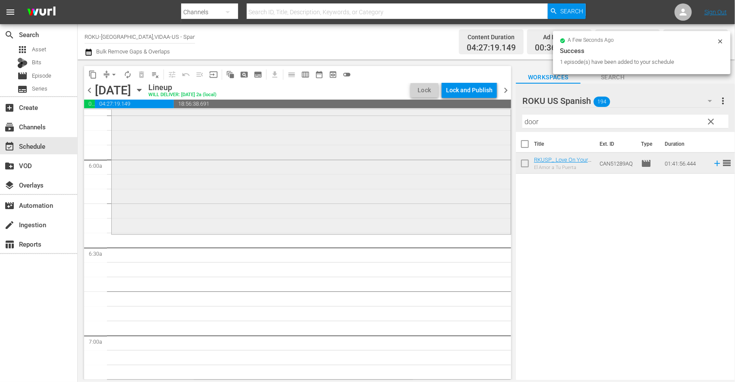
drag, startPoint x: 553, startPoint y: 126, endPoint x: 437, endPoint y: 119, distance: 116.2
click at [437, 119] on div "content_copy compress arrow_drop_down autorenew_outlined delete_forever_outline…" at bounding box center [406, 220] width 657 height 321
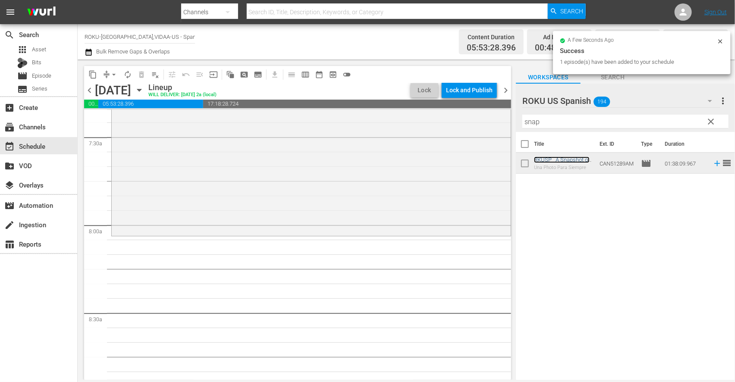
scroll to position [1294, 0]
drag, startPoint x: 562, startPoint y: 122, endPoint x: 343, endPoint y: 124, distance: 219.6
click at [352, 123] on div "content_copy compress arrow_drop_down autorenew_outlined delete_forever_outline…" at bounding box center [406, 220] width 657 height 321
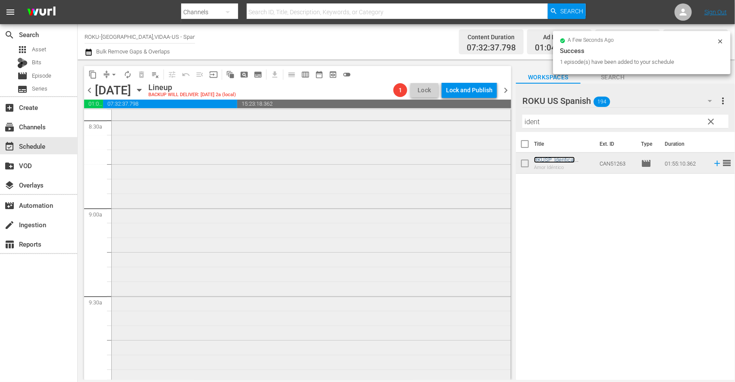
scroll to position [1629, 0]
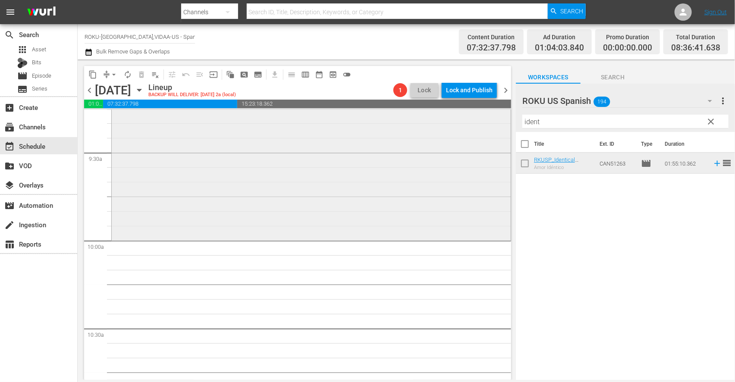
drag, startPoint x: 551, startPoint y: 122, endPoint x: 408, endPoint y: 122, distance: 143.2
click at [409, 122] on div "content_copy compress arrow_drop_down autorenew_outlined delete_forever_outline…" at bounding box center [406, 220] width 657 height 321
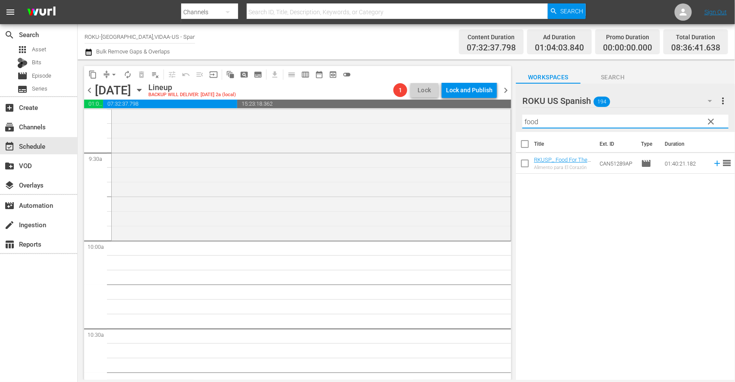
drag, startPoint x: 559, startPoint y: 150, endPoint x: 596, endPoint y: 191, distance: 55.0
click at [596, 191] on div "Title Ext. ID Type Duration RKUSP_ Food For The Heart _Spanish_ReelOne Alimento…" at bounding box center [625, 256] width 219 height 249
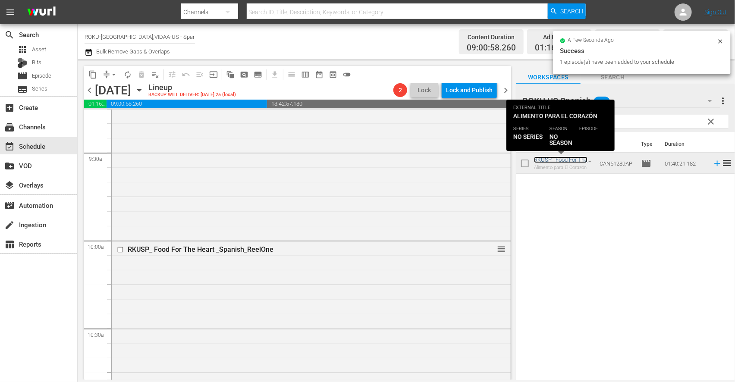
scroll to position [1821, 0]
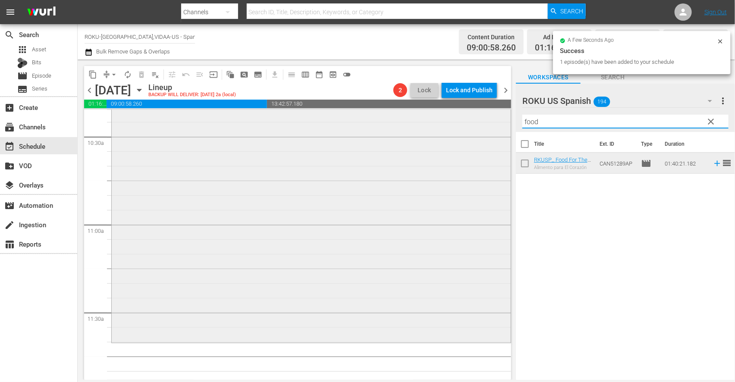
drag, startPoint x: 543, startPoint y: 123, endPoint x: 441, endPoint y: 110, distance: 102.2
click at [441, 110] on div "content_copy compress arrow_drop_down autorenew_outlined delete_forever_outline…" at bounding box center [406, 220] width 657 height 321
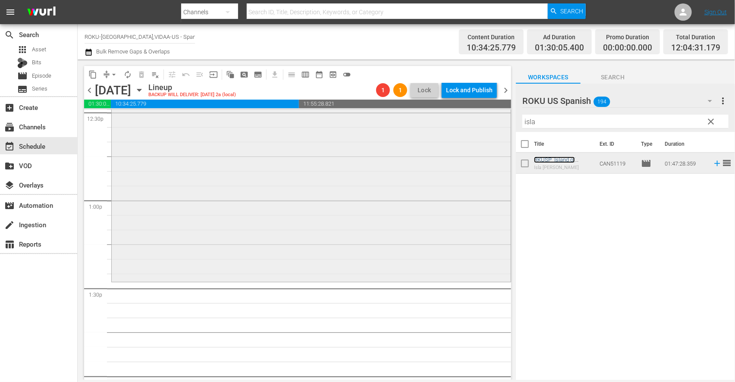
scroll to position [2253, 0]
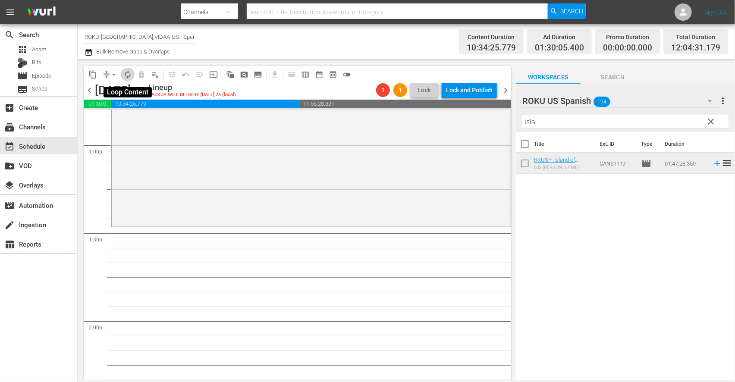
click at [129, 75] on span "autorenew_outlined" at bounding box center [127, 74] width 9 height 9
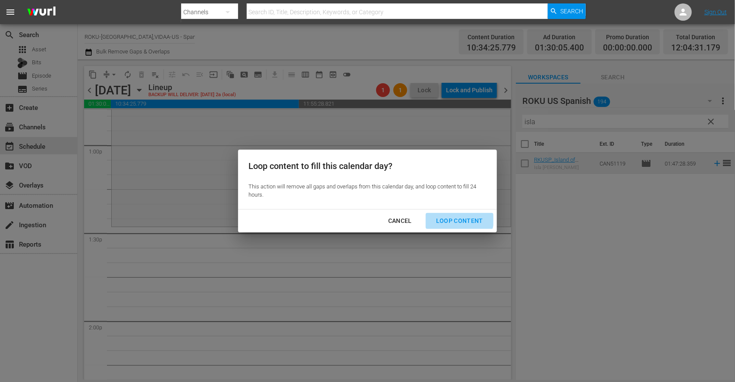
click at [458, 218] on div "Loop Content" at bounding box center [459, 221] width 61 height 11
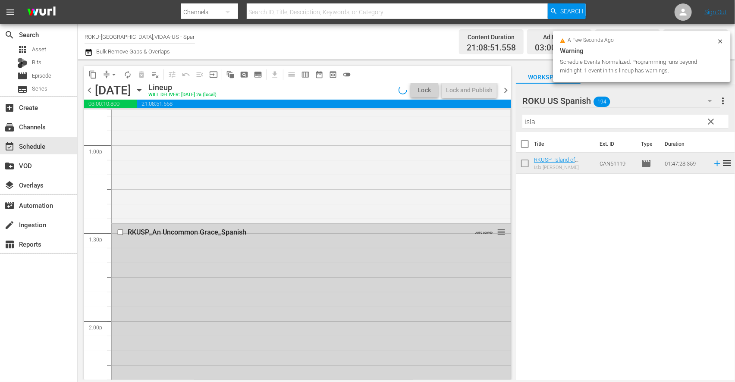
scroll to position [2238, 0]
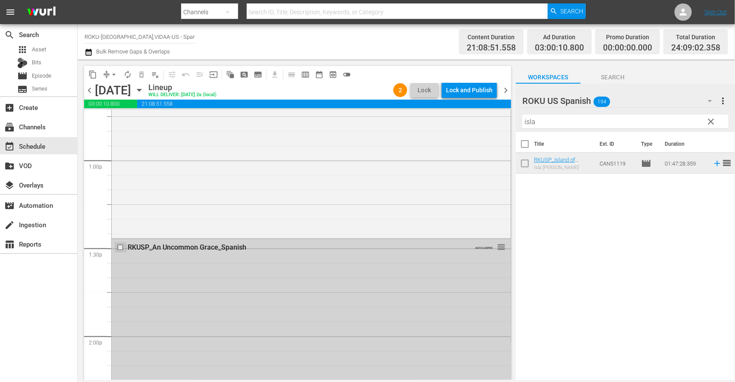
click at [121, 248] on input "checkbox" at bounding box center [121, 247] width 9 height 7
click at [143, 74] on span "delete_forever_outlined" at bounding box center [141, 74] width 9 height 9
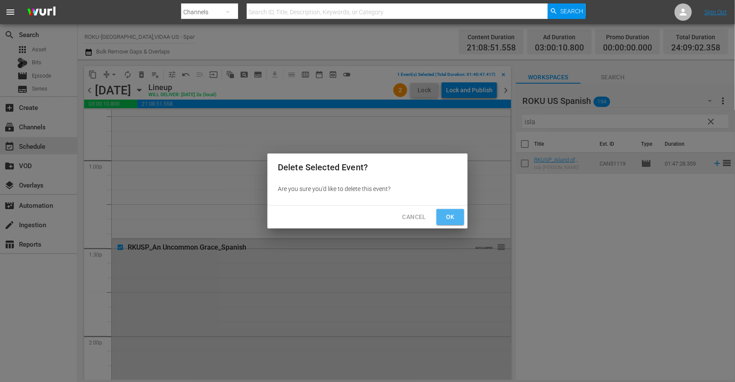
click at [451, 217] on span "Ok" at bounding box center [450, 217] width 14 height 11
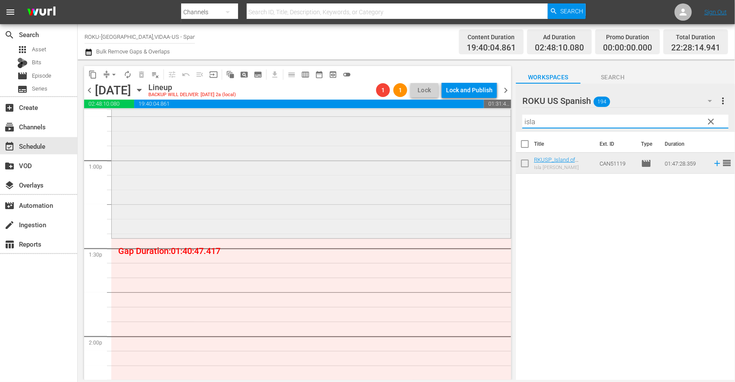
drag, startPoint x: 554, startPoint y: 123, endPoint x: 406, endPoint y: 114, distance: 148.2
click at [406, 114] on div "content_copy compress arrow_drop_down autorenew_outlined delete_forever_outline…" at bounding box center [406, 220] width 657 height 321
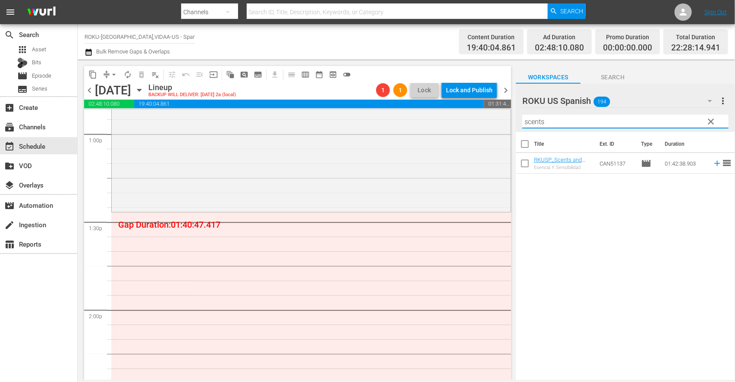
scroll to position [2285, 0]
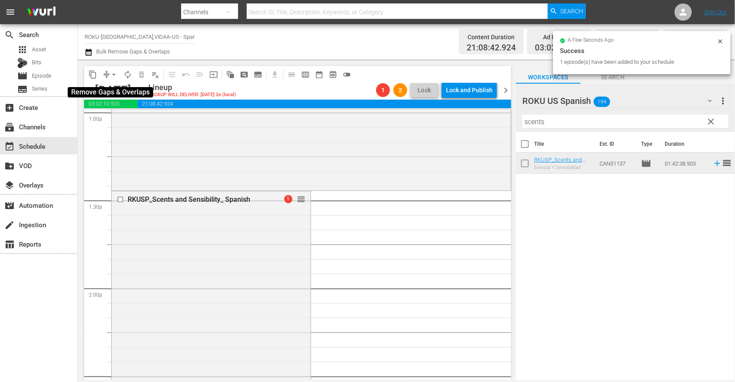
click at [116, 76] on span "arrow_drop_down" at bounding box center [114, 74] width 9 height 9
click at [122, 121] on li "Align to End of Previous Day" at bounding box center [114, 120] width 91 height 14
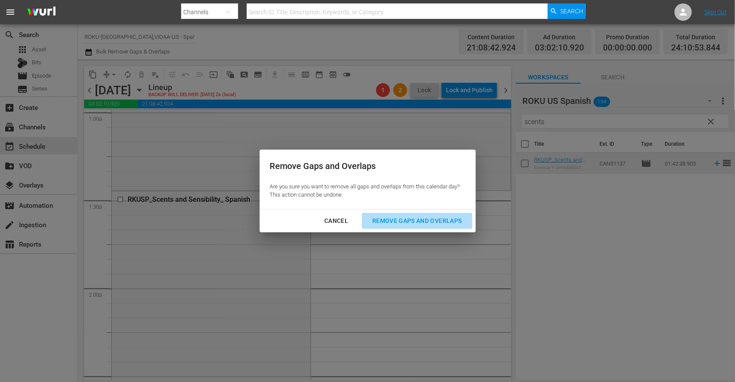
drag, startPoint x: 433, startPoint y: 221, endPoint x: 536, endPoint y: 270, distance: 113.8
click at [434, 221] on div "Remove Gaps and Overlaps" at bounding box center [416, 221] width 103 height 11
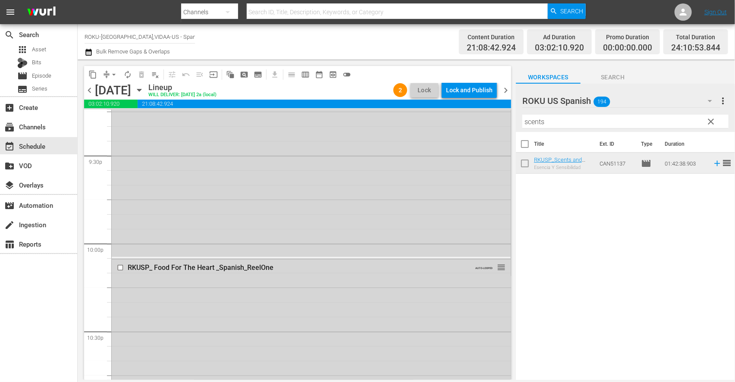
scroll to position [3978, 0]
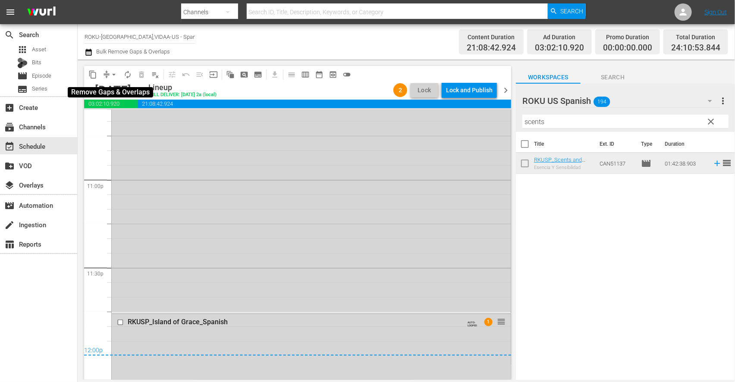
drag, startPoint x: 114, startPoint y: 73, endPoint x: 119, endPoint y: 80, distance: 8.0
click at [114, 72] on span "arrow_drop_down" at bounding box center [114, 74] width 9 height 9
click at [127, 118] on li "Align to End of Previous Day" at bounding box center [114, 120] width 91 height 14
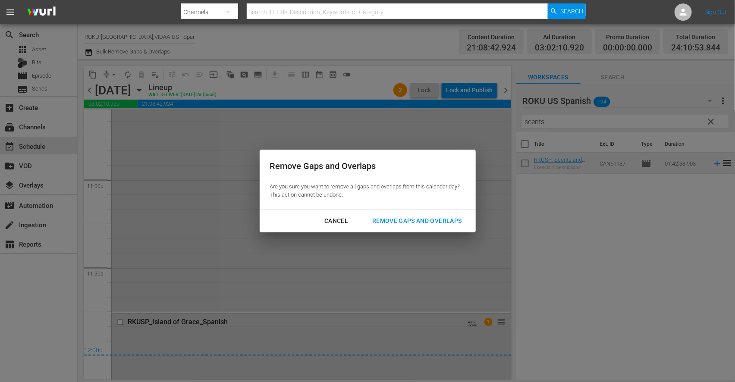
click at [403, 217] on div "Remove Gaps and Overlaps" at bounding box center [416, 221] width 103 height 11
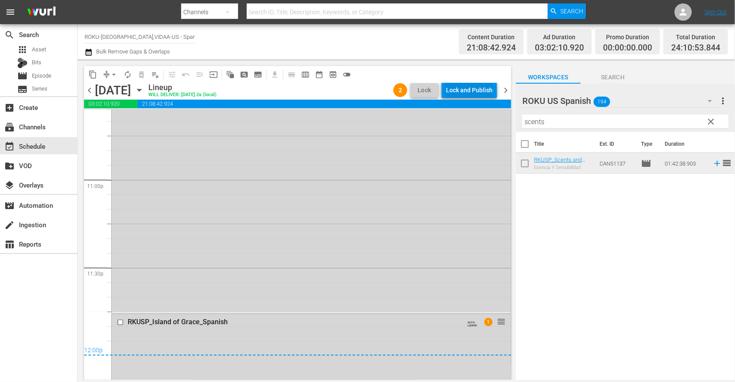
click at [478, 90] on div "Lock and Publish" at bounding box center [469, 90] width 47 height 16
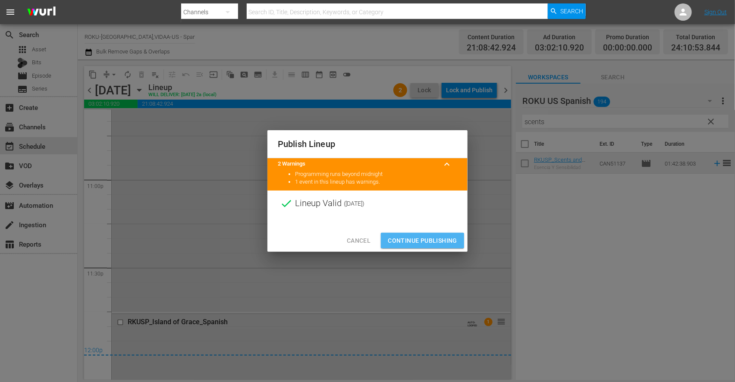
click at [424, 239] on span "Continue Publishing" at bounding box center [422, 241] width 69 height 11
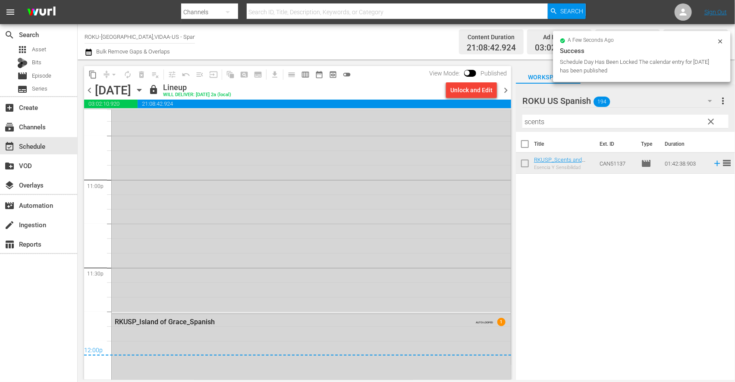
click at [141, 91] on icon "button" at bounding box center [139, 90] width 4 height 2
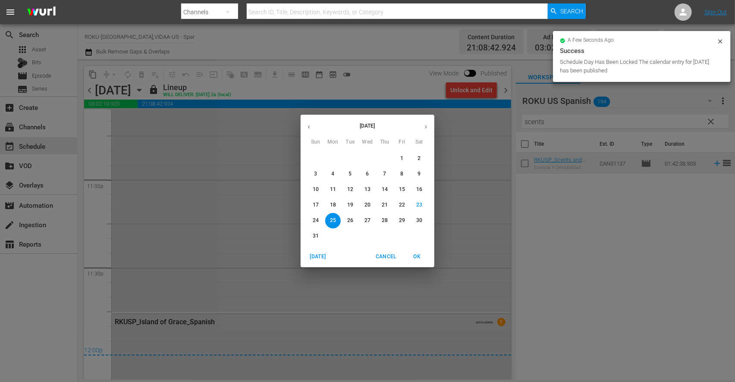
click at [350, 217] on p "26" at bounding box center [350, 220] width 6 height 7
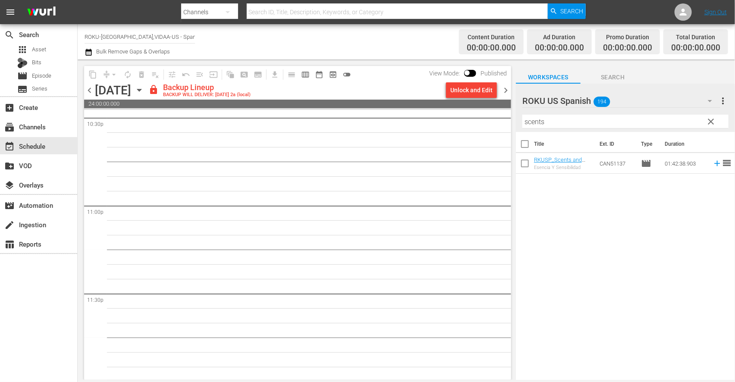
scroll to position [3954, 0]
click at [470, 92] on div "Unlock and Edit" at bounding box center [471, 90] width 42 height 16
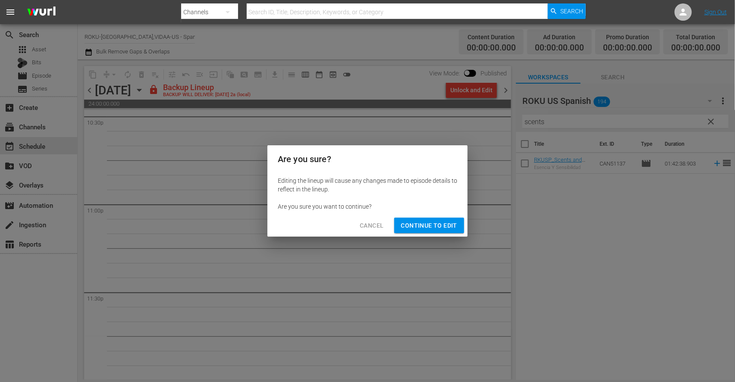
click at [440, 224] on span "Continue to Edit" at bounding box center [429, 225] width 56 height 11
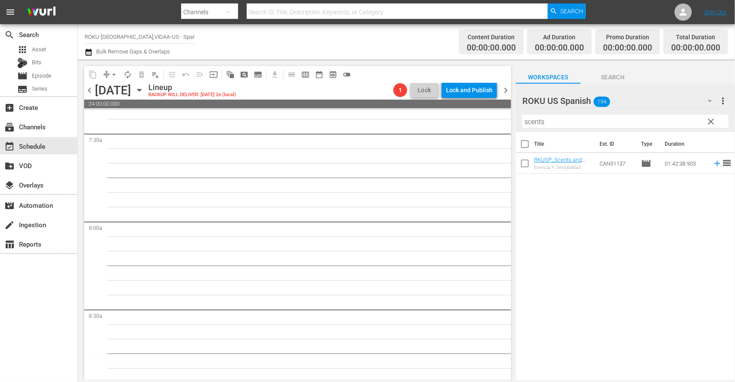
scroll to position [0, 0]
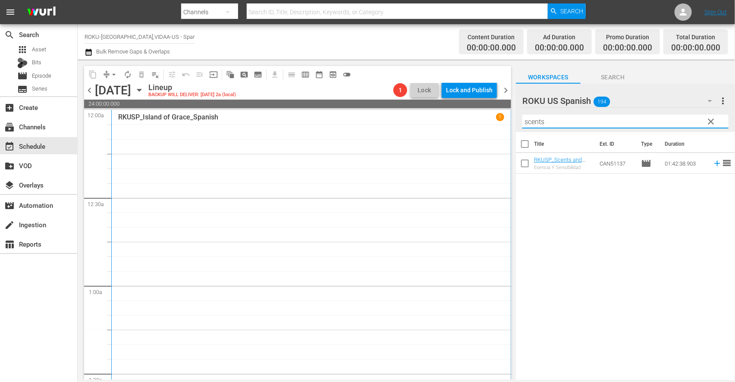
drag, startPoint x: 534, startPoint y: 119, endPoint x: 401, endPoint y: 102, distance: 134.0
click at [401, 102] on div "content_copy compress arrow_drop_down autorenew_outlined delete_forever_outline…" at bounding box center [406, 220] width 657 height 321
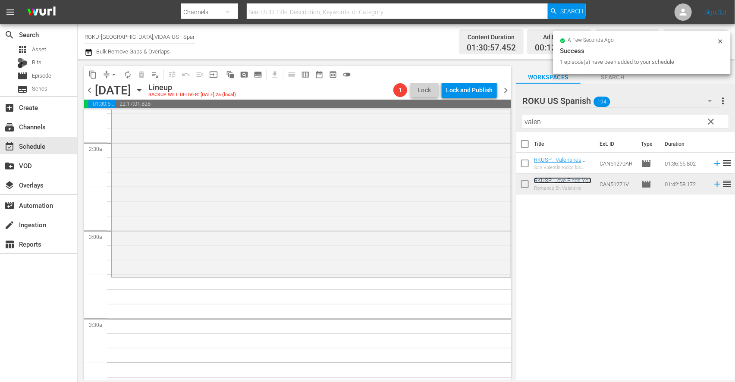
scroll to position [431, 0]
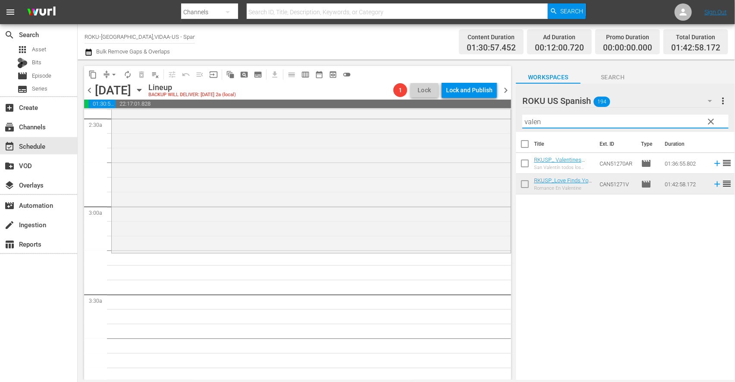
drag, startPoint x: 554, startPoint y: 123, endPoint x: 423, endPoint y: 107, distance: 132.1
click at [424, 107] on div "content_copy compress arrow_drop_down autorenew_outlined delete_forever_outline…" at bounding box center [406, 220] width 657 height 321
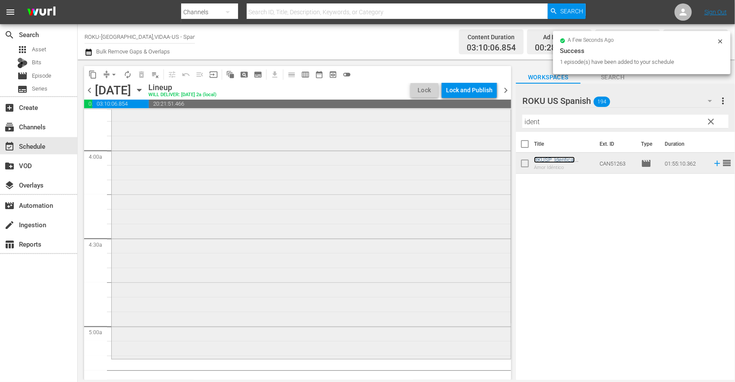
scroll to position [719, 0]
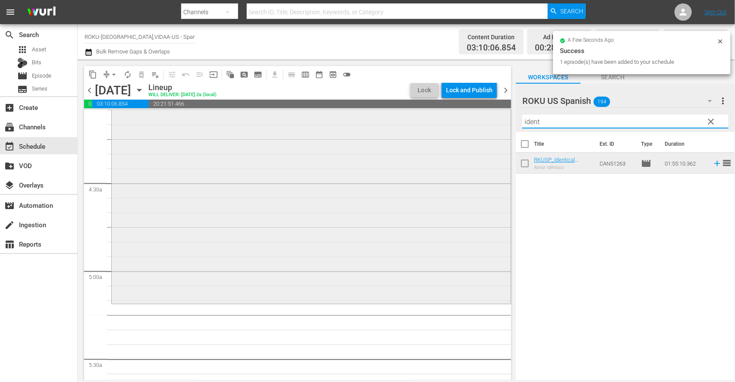
drag, startPoint x: 563, startPoint y: 122, endPoint x: 456, endPoint y: 120, distance: 107.0
click at [456, 120] on div "content_copy compress arrow_drop_down autorenew_outlined delete_forever_outline…" at bounding box center [406, 220] width 657 height 321
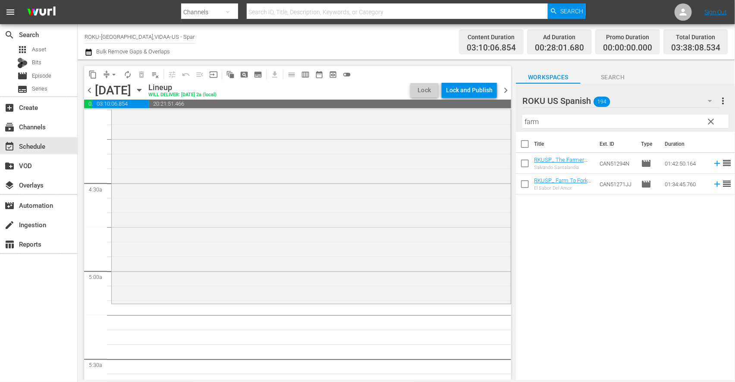
click at [568, 232] on div "Title Ext. ID Type Duration RKUSP_ The Farmer And The Belle _Saving Santaland […" at bounding box center [625, 256] width 219 height 249
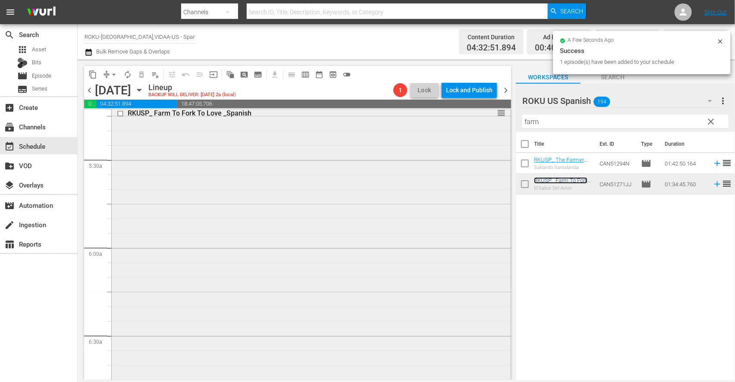
scroll to position [1006, 0]
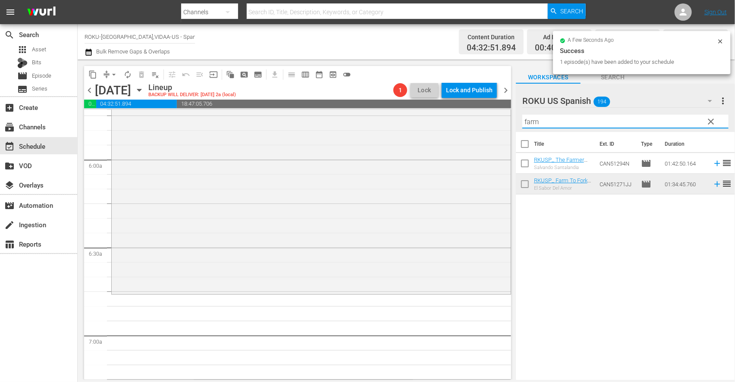
drag, startPoint x: 550, startPoint y: 123, endPoint x: 403, endPoint y: 100, distance: 149.4
click at [404, 101] on div "content_copy compress arrow_drop_down autorenew_outlined delete_forever_outline…" at bounding box center [406, 220] width 657 height 321
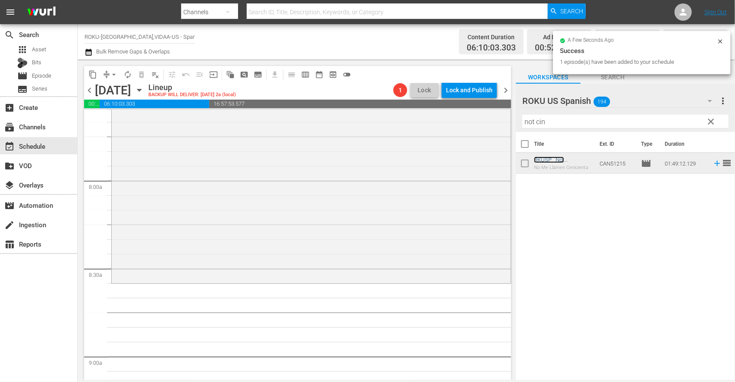
scroll to position [1342, 0]
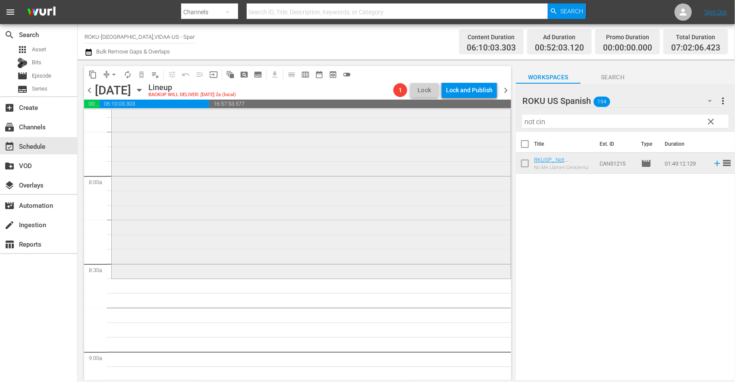
drag, startPoint x: 554, startPoint y: 126, endPoint x: 465, endPoint y: 123, distance: 89.8
click at [465, 123] on div "content_copy compress arrow_drop_down autorenew_outlined delete_forever_outline…" at bounding box center [406, 220] width 657 height 321
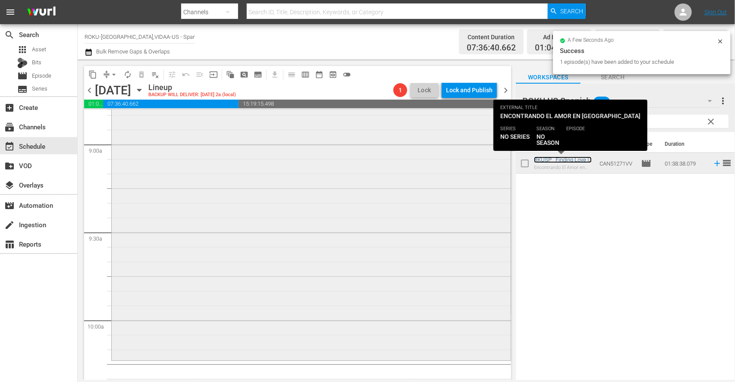
scroll to position [1629, 0]
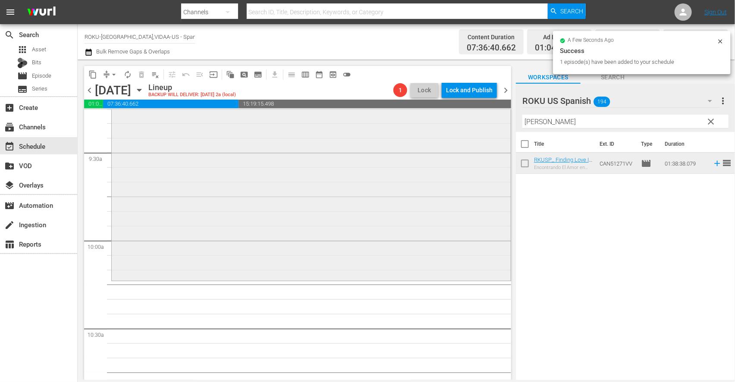
drag, startPoint x: 549, startPoint y: 123, endPoint x: 480, endPoint y: 123, distance: 68.6
click at [480, 123] on div "content_copy compress arrow_drop_down autorenew_outlined delete_forever_outline…" at bounding box center [406, 220] width 657 height 321
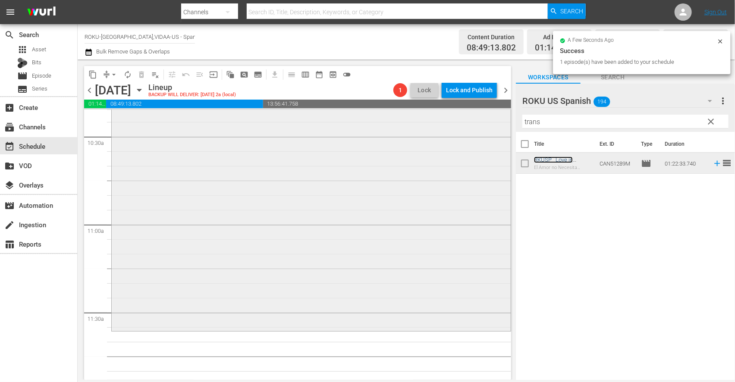
scroll to position [1965, 0]
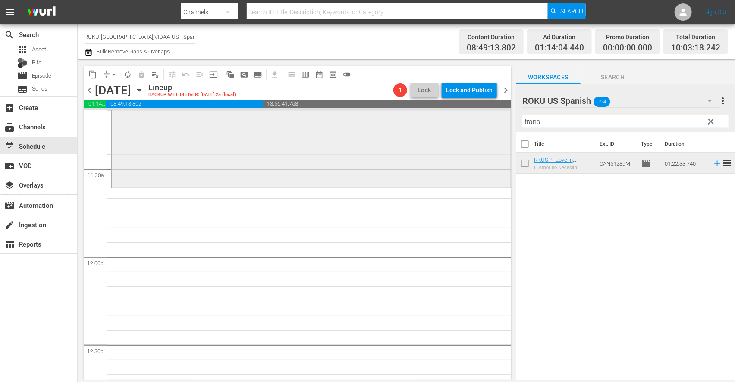
drag, startPoint x: 549, startPoint y: 119, endPoint x: 415, endPoint y: 122, distance: 133.8
click at [416, 117] on div "content_copy compress arrow_drop_down autorenew_outlined delete_forever_outline…" at bounding box center [406, 220] width 657 height 321
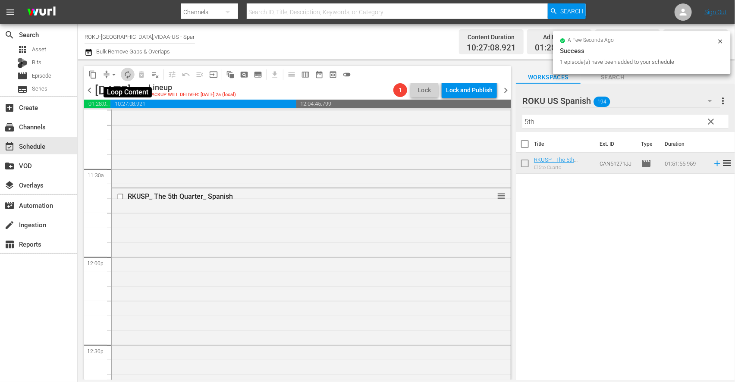
click at [125, 75] on span "autorenew_outlined" at bounding box center [127, 74] width 9 height 9
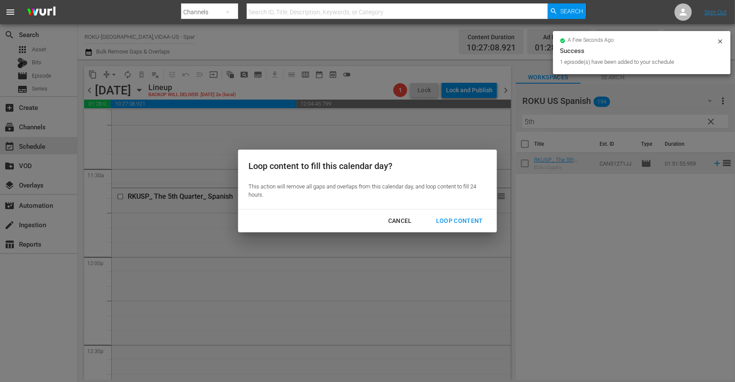
drag, startPoint x: 454, startPoint y: 218, endPoint x: 486, endPoint y: 226, distance: 32.5
click at [455, 218] on div "Loop Content" at bounding box center [459, 221] width 61 height 11
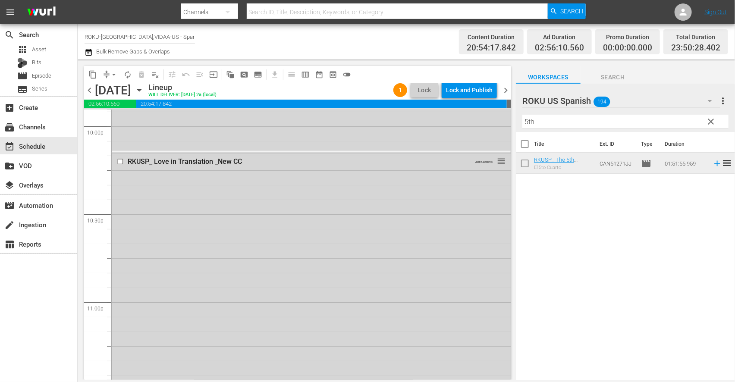
scroll to position [3978, 0]
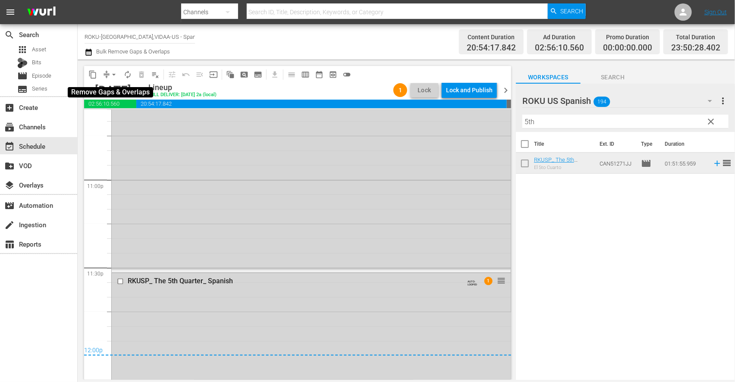
click at [115, 75] on span "arrow_drop_down" at bounding box center [114, 74] width 9 height 9
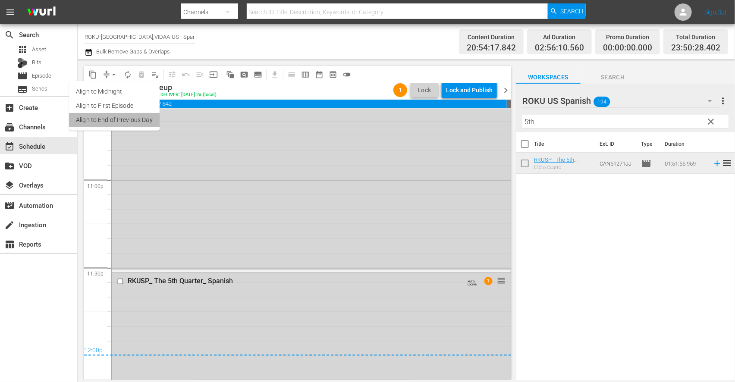
drag, startPoint x: 118, startPoint y: 78, endPoint x: 144, endPoint y: 118, distance: 47.7
click at [144, 118] on li "Align to End of Previous Day" at bounding box center [114, 120] width 91 height 14
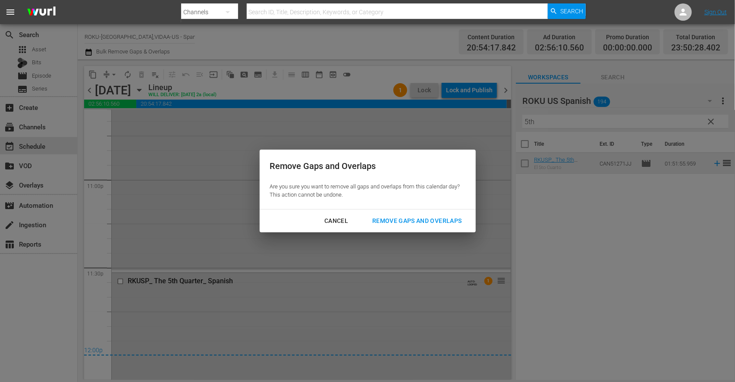
click at [458, 217] on div "Remove Gaps and Overlaps" at bounding box center [416, 221] width 103 height 11
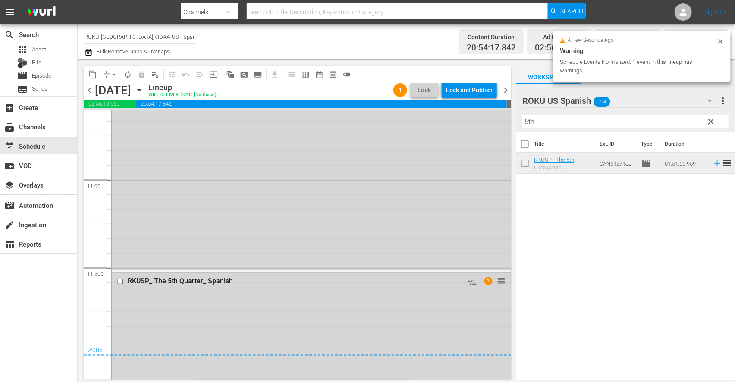
click at [461, 91] on div "Lock and Publish" at bounding box center [469, 90] width 47 height 16
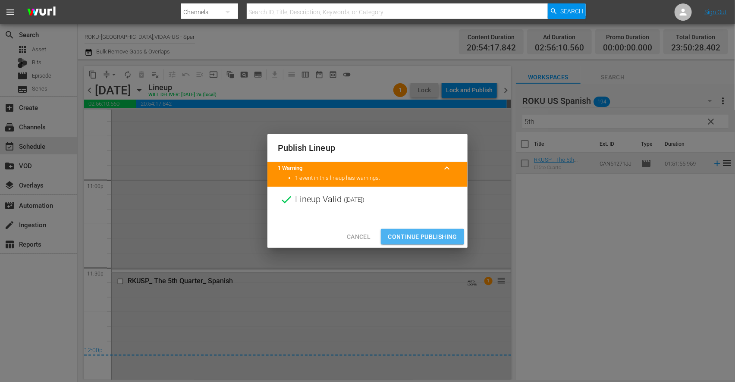
click at [415, 239] on span "Continue Publishing" at bounding box center [422, 237] width 69 height 11
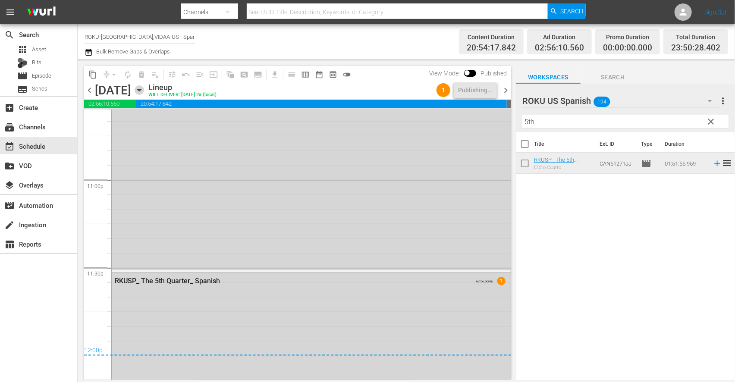
click at [144, 90] on icon "button" at bounding box center [139, 89] width 9 height 9
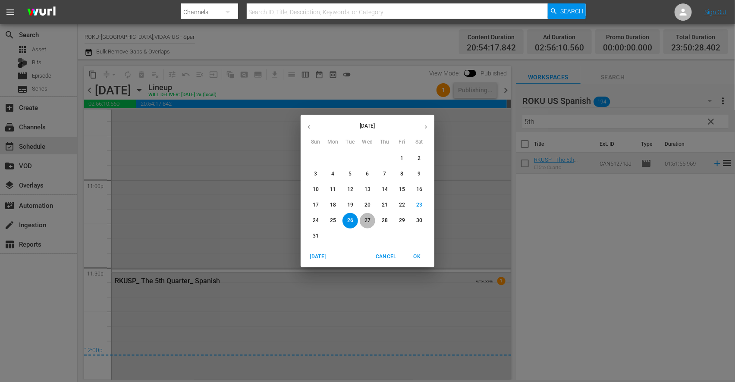
click at [369, 220] on p "27" at bounding box center [368, 220] width 6 height 7
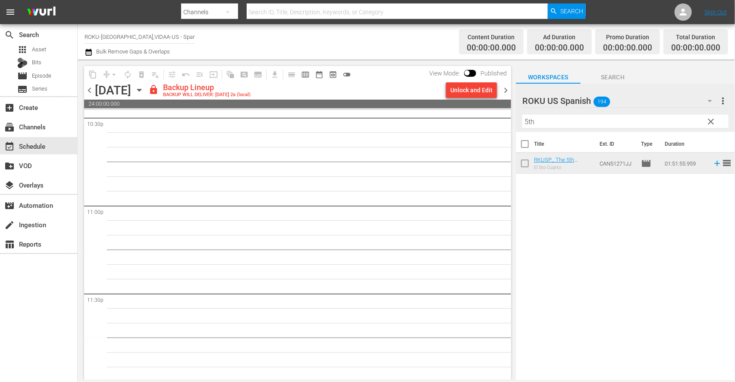
scroll to position [3954, 0]
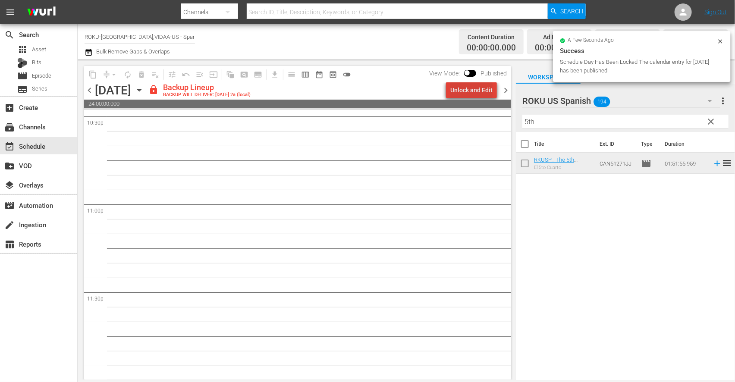
click at [483, 88] on div "Unlock and Edit" at bounding box center [471, 90] width 42 height 16
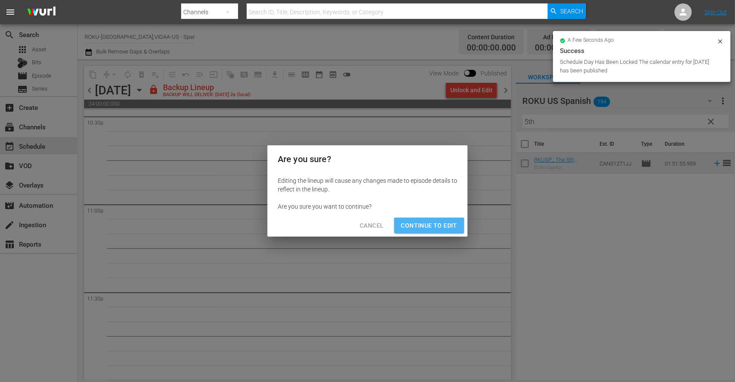
drag, startPoint x: 427, startPoint y: 226, endPoint x: 490, endPoint y: 302, distance: 98.6
click at [428, 227] on span "Continue to Edit" at bounding box center [429, 225] width 56 height 11
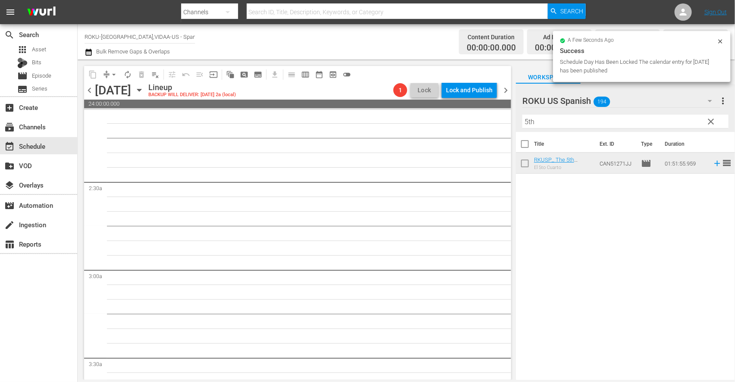
scroll to position [0, 0]
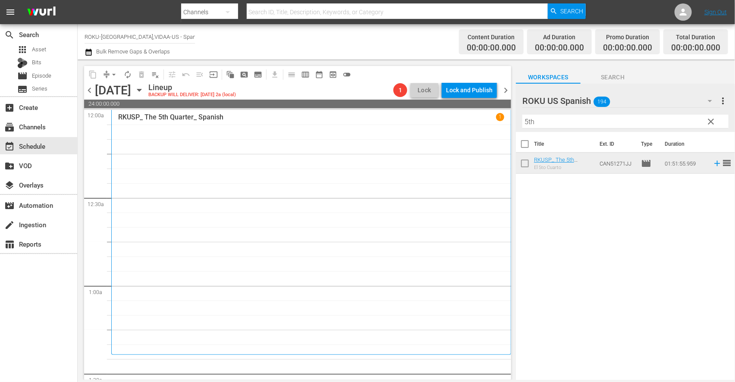
drag, startPoint x: 486, startPoint y: 117, endPoint x: 468, endPoint y: 112, distance: 18.4
click at [468, 112] on div "content_copy compress arrow_drop_down autorenew_outlined delete_forever_outline…" at bounding box center [406, 220] width 657 height 321
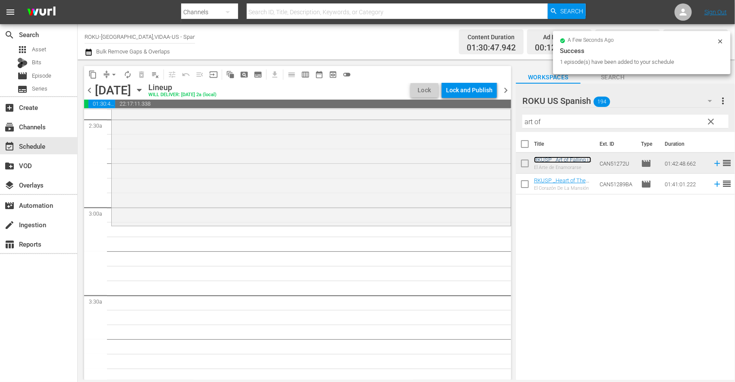
scroll to position [431, 0]
drag, startPoint x: 556, startPoint y: 121, endPoint x: 430, endPoint y: 127, distance: 126.1
click at [430, 127] on div "content_copy compress arrow_drop_down autorenew_outlined delete_forever_outline…" at bounding box center [406, 220] width 657 height 321
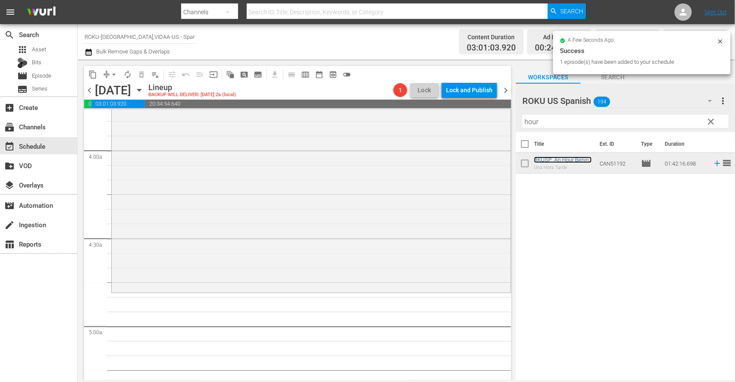
scroll to position [719, 0]
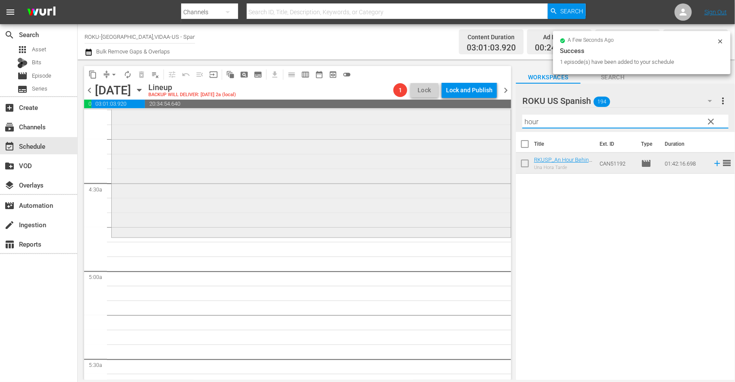
drag, startPoint x: 550, startPoint y: 124, endPoint x: 401, endPoint y: 122, distance: 149.3
click at [401, 123] on div "content_copy compress arrow_drop_down autorenew_outlined delete_forever_outline…" at bounding box center [406, 220] width 657 height 321
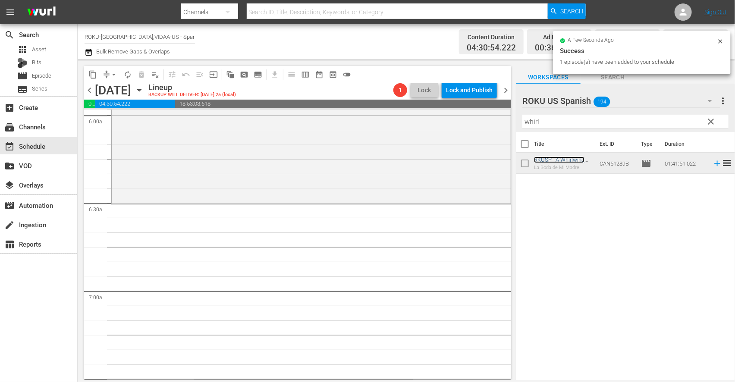
scroll to position [1054, 0]
drag, startPoint x: 566, startPoint y: 123, endPoint x: 415, endPoint y: 121, distance: 150.1
click at [416, 122] on div "content_copy compress arrow_drop_down autorenew_outlined delete_forever_outline…" at bounding box center [406, 220] width 657 height 321
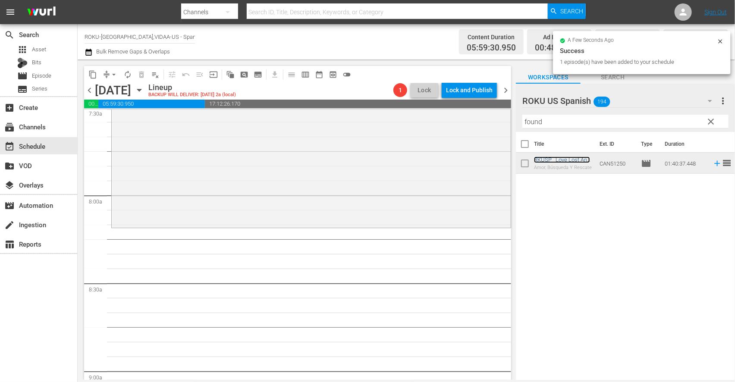
scroll to position [1342, 0]
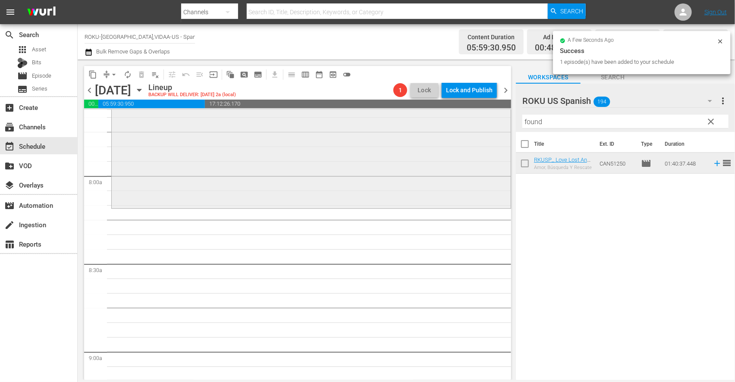
click at [475, 118] on div "content_copy compress arrow_drop_down autorenew_outlined delete_forever_outline…" at bounding box center [406, 220] width 657 height 321
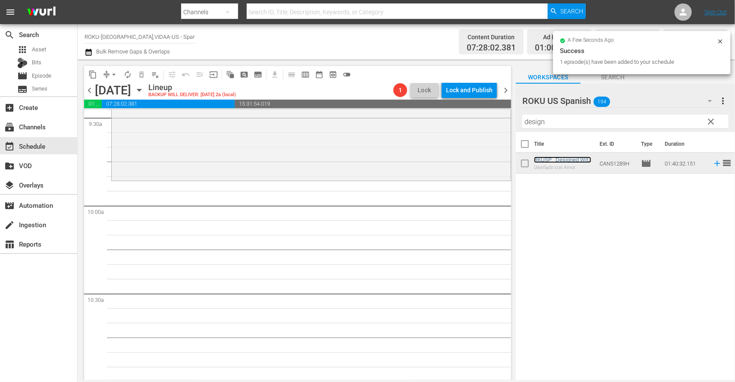
scroll to position [1677, 0]
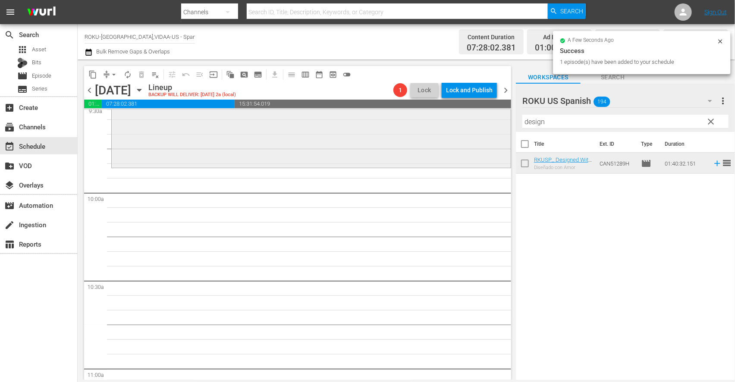
drag, startPoint x: 554, startPoint y: 123, endPoint x: 445, endPoint y: 123, distance: 109.6
click at [445, 123] on div "content_copy compress arrow_drop_down autorenew_outlined delete_forever_outline…" at bounding box center [406, 220] width 657 height 321
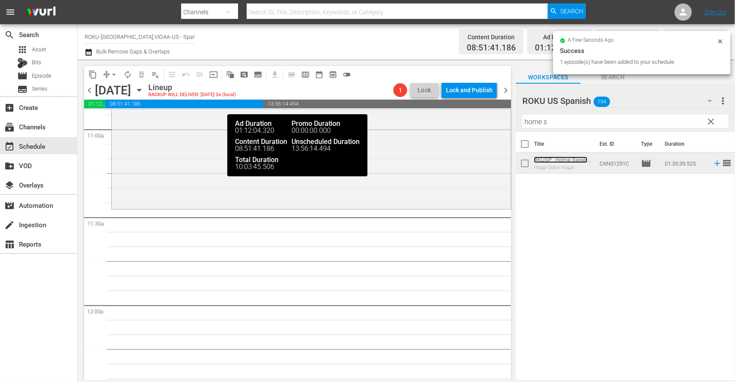
scroll to position [1917, 0]
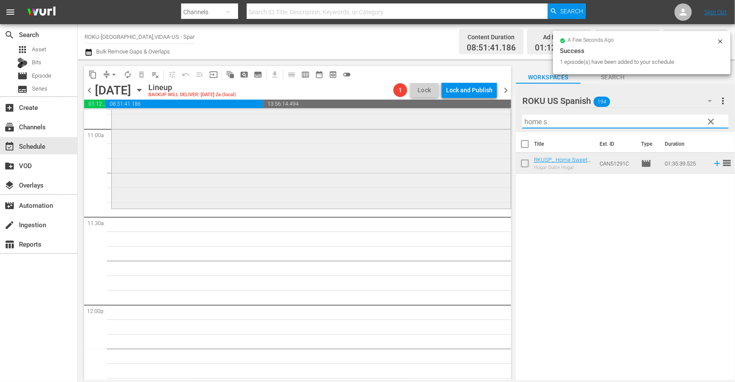
drag, startPoint x: 572, startPoint y: 121, endPoint x: 381, endPoint y: 122, distance: 190.7
click at [390, 122] on div "content_copy compress arrow_drop_down autorenew_outlined delete_forever_outline…" at bounding box center [406, 220] width 657 height 321
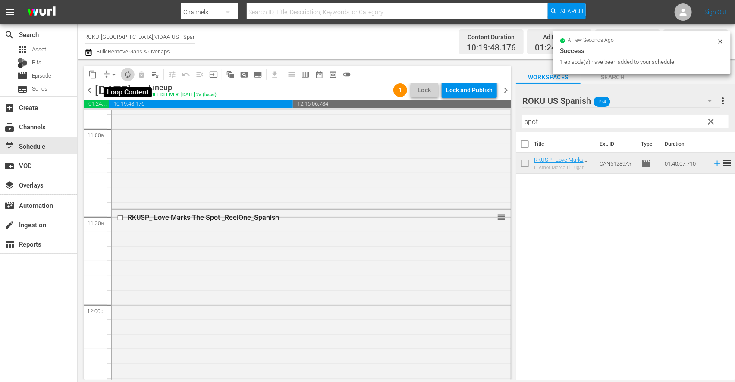
click at [128, 74] on span "autorenew_outlined" at bounding box center [127, 74] width 9 height 9
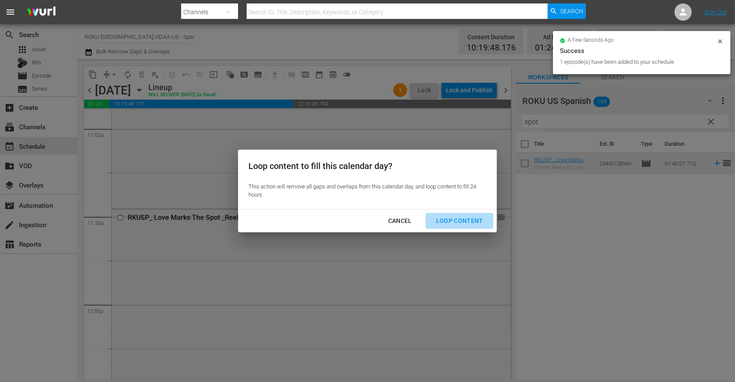
drag, startPoint x: 473, startPoint y: 219, endPoint x: 497, endPoint y: 236, distance: 29.3
click at [475, 221] on div "Loop Content" at bounding box center [459, 221] width 61 height 11
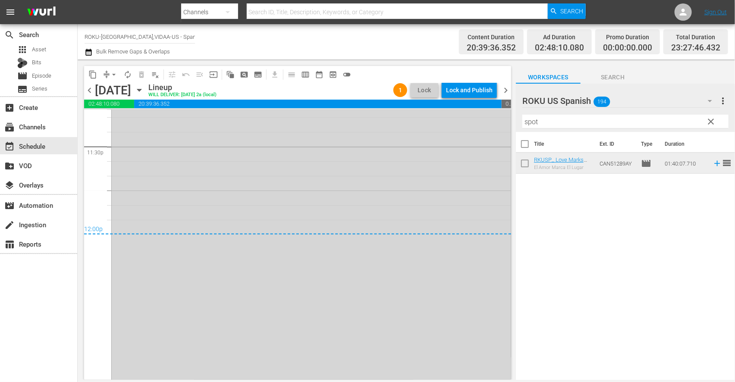
scroll to position [4104, 0]
drag, startPoint x: 115, startPoint y: 75, endPoint x: 114, endPoint y: 79, distance: 4.4
click at [115, 75] on span "arrow_drop_down" at bounding box center [114, 74] width 9 height 9
click at [131, 120] on li "Align to End of Previous Day" at bounding box center [114, 120] width 91 height 14
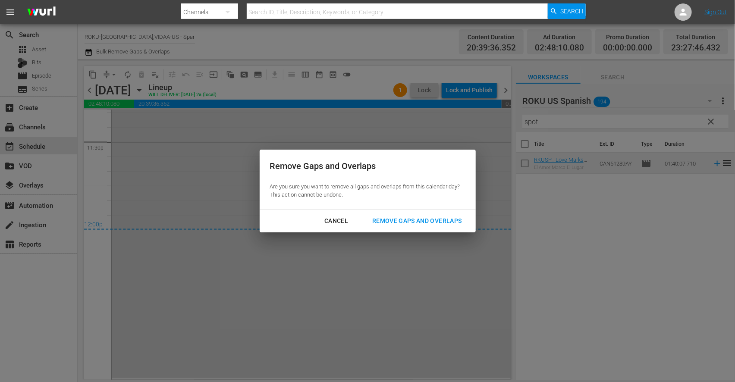
click at [441, 219] on div "Remove Gaps and Overlaps" at bounding box center [416, 221] width 103 height 11
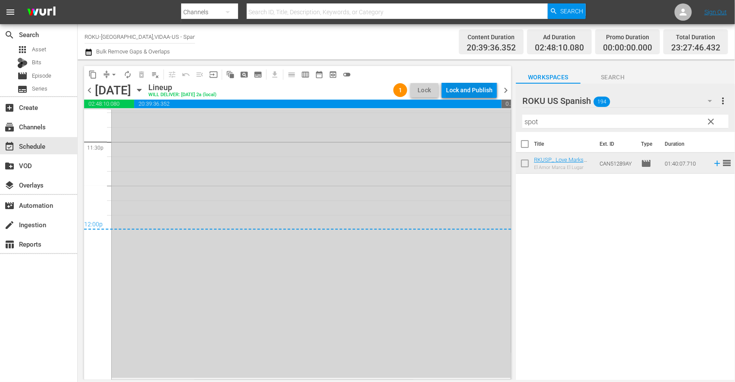
click at [475, 87] on div "Lock and Publish" at bounding box center [469, 90] width 47 height 16
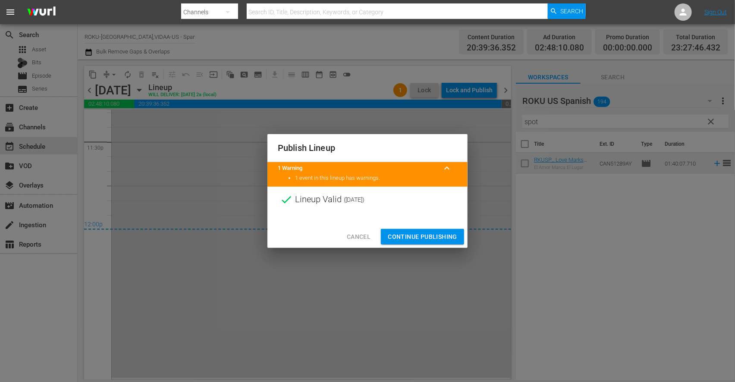
click at [418, 232] on span "Continue Publishing" at bounding box center [422, 237] width 69 height 11
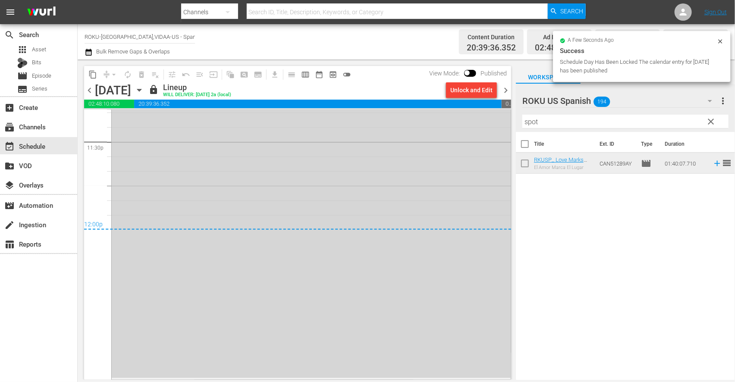
click at [141, 89] on icon "button" at bounding box center [139, 90] width 4 height 2
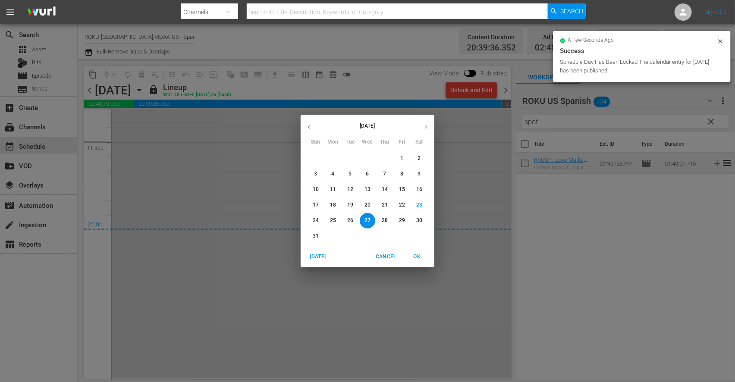
click at [387, 218] on p "28" at bounding box center [385, 220] width 6 height 7
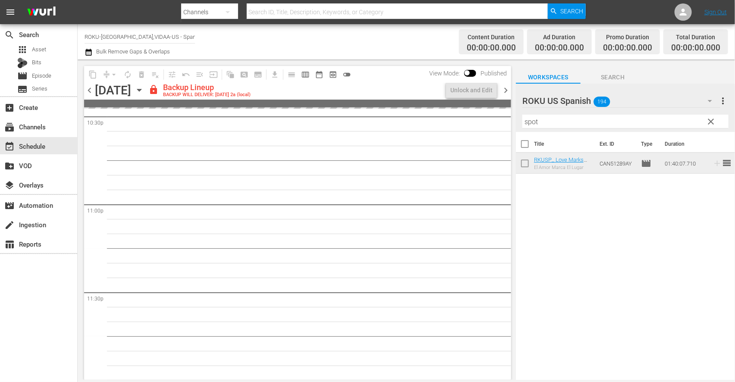
scroll to position [3954, 0]
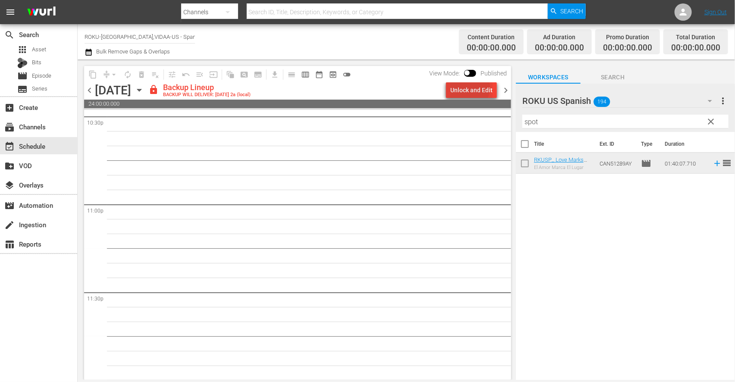
click at [467, 88] on div "Unlock and Edit" at bounding box center [471, 90] width 42 height 16
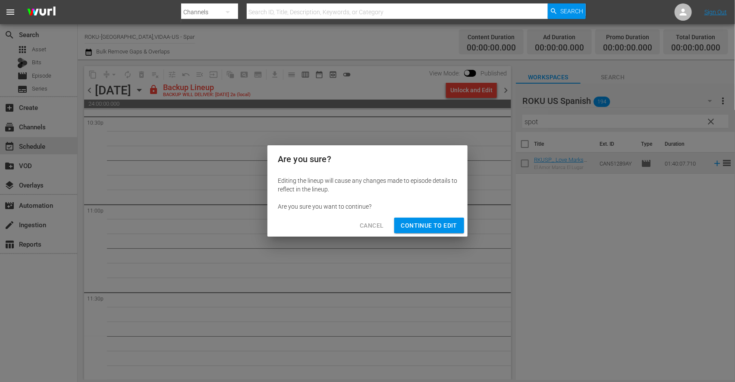
click at [436, 227] on span "Continue to Edit" at bounding box center [429, 225] width 56 height 11
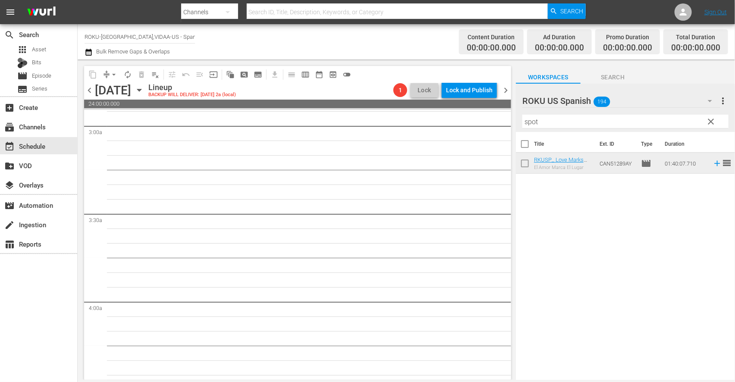
scroll to position [0, 0]
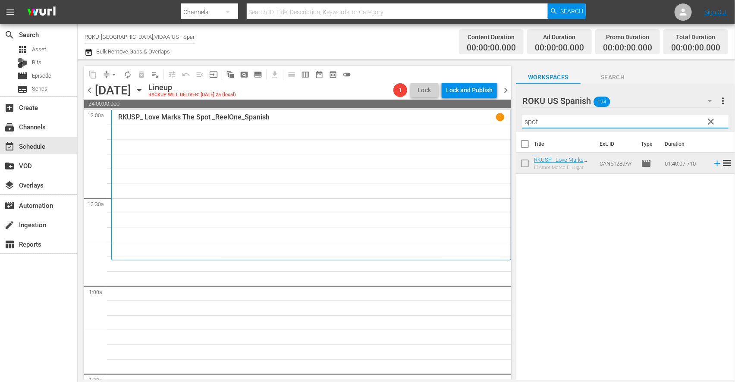
drag, startPoint x: 541, startPoint y: 124, endPoint x: 487, endPoint y: 123, distance: 53.5
click at [487, 123] on div "content_copy compress arrow_drop_down autorenew_outlined delete_forever_outline…" at bounding box center [406, 220] width 657 height 321
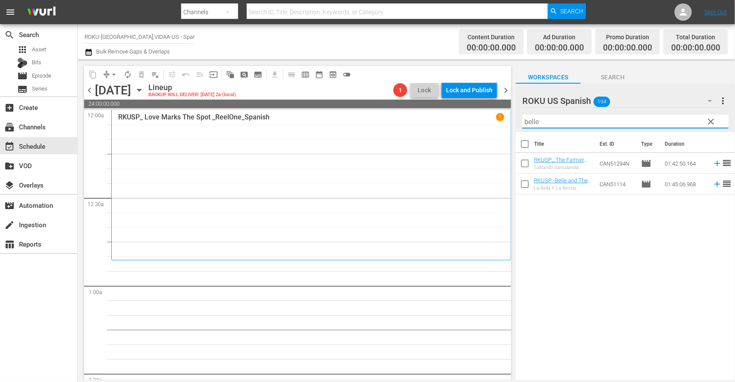
click at [567, 251] on div "Title Ext. ID Type Duration RKUSP_ The Farmer And The Belle _Saving Santaland S…" at bounding box center [625, 256] width 219 height 249
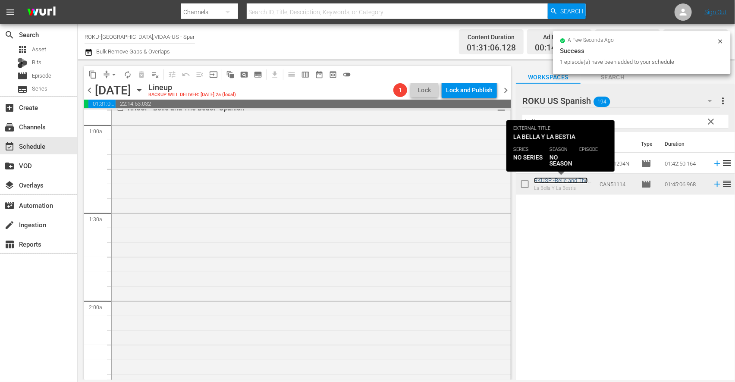
scroll to position [287, 0]
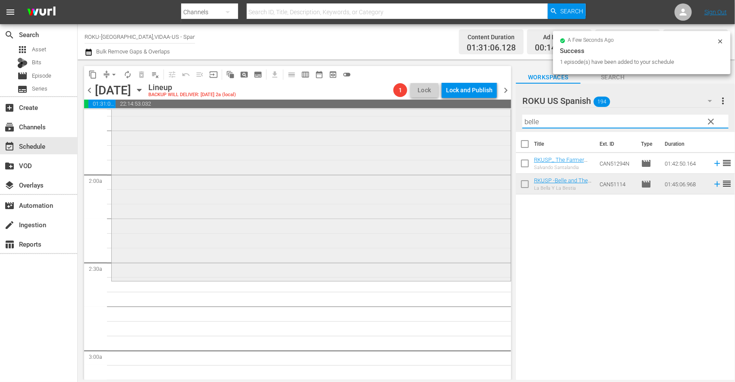
drag, startPoint x: 551, startPoint y: 121, endPoint x: 473, endPoint y: 119, distance: 78.1
click at [473, 119] on div "content_copy compress arrow_drop_down autorenew_outlined delete_forever_outline…" at bounding box center [406, 220] width 657 height 321
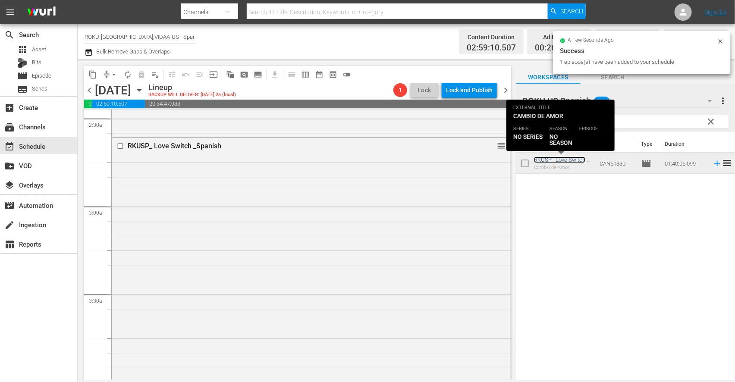
scroll to position [575, 0]
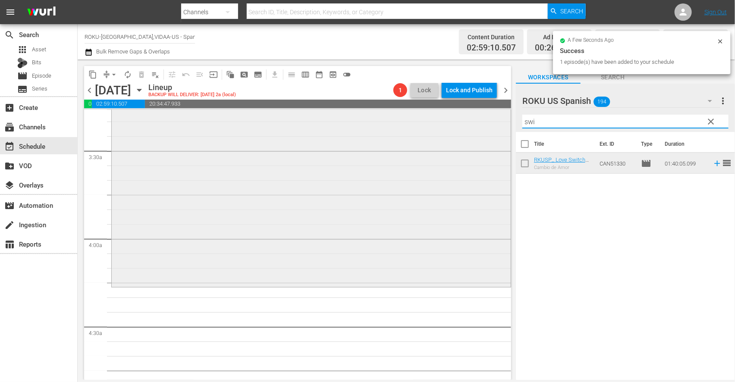
drag, startPoint x: 553, startPoint y: 126, endPoint x: 489, endPoint y: 122, distance: 63.6
click at [490, 122] on div "content_copy compress arrow_drop_down autorenew_outlined delete_forever_outline…" at bounding box center [406, 220] width 657 height 321
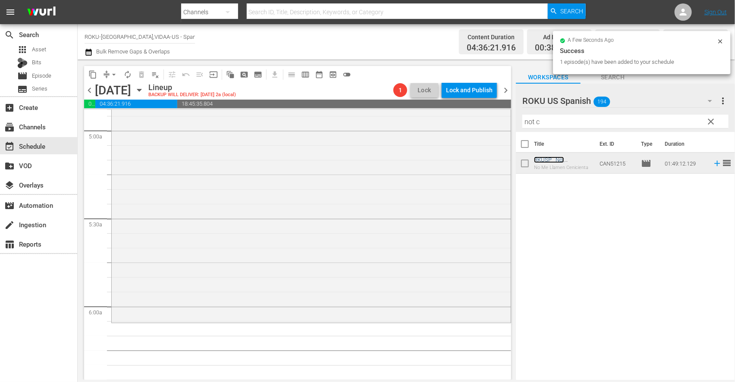
scroll to position [863, 0]
drag, startPoint x: 515, startPoint y: 123, endPoint x: 488, endPoint y: 126, distance: 27.3
click at [485, 121] on div "content_copy compress arrow_drop_down autorenew_outlined delete_forever_outline…" at bounding box center [406, 220] width 657 height 321
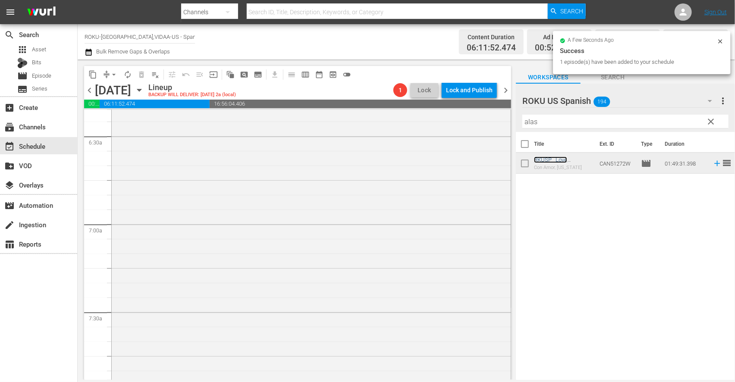
scroll to position [1150, 0]
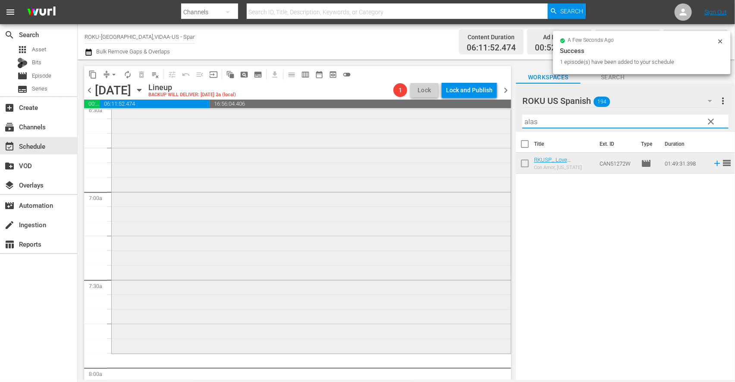
drag, startPoint x: 536, startPoint y: 124, endPoint x: 468, endPoint y: 123, distance: 67.7
click at [468, 123] on div "content_copy compress arrow_drop_down autorenew_outlined delete_forever_outline…" at bounding box center [406, 220] width 657 height 321
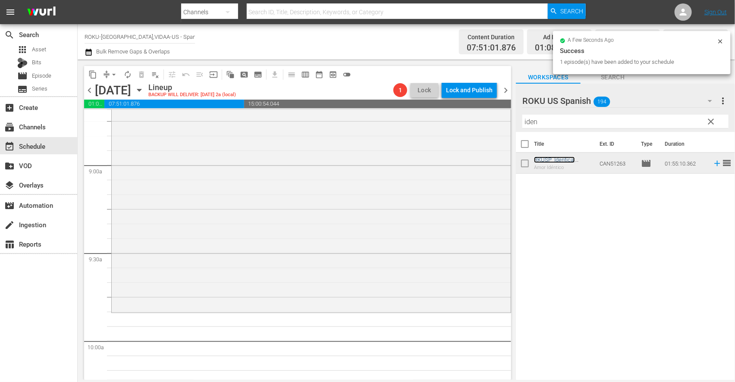
scroll to position [1581, 0]
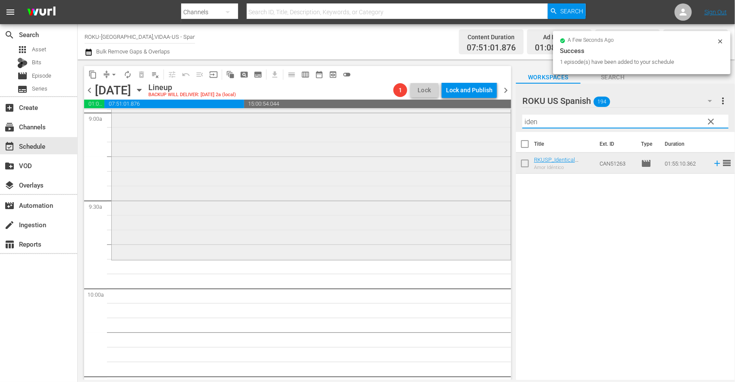
drag, startPoint x: 563, startPoint y: 123, endPoint x: 430, endPoint y: 122, distance: 132.4
click at [430, 122] on div "content_copy compress arrow_drop_down autorenew_outlined delete_forever_outline…" at bounding box center [406, 220] width 657 height 321
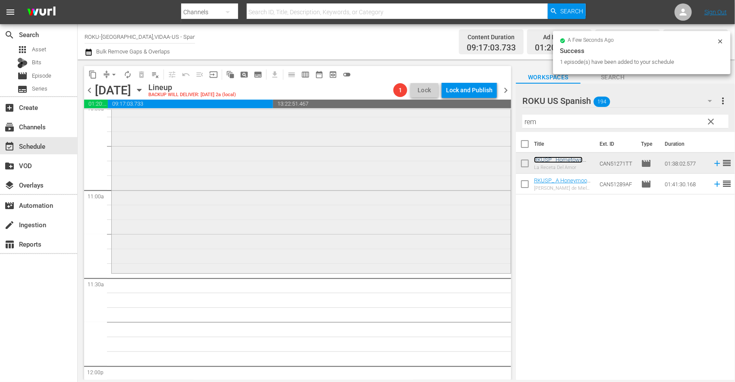
scroll to position [1869, 0]
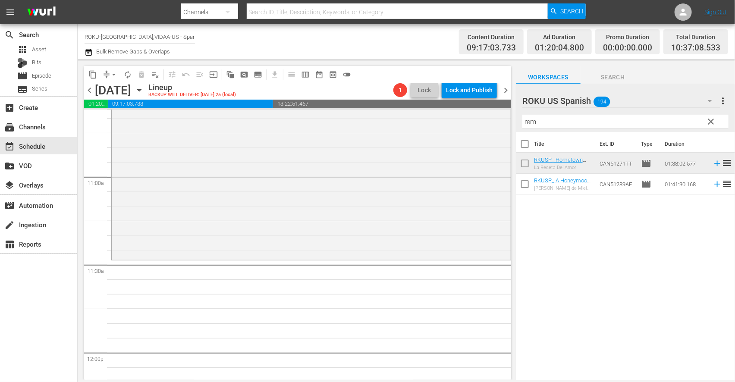
drag, startPoint x: 551, startPoint y: 122, endPoint x: 506, endPoint y: 119, distance: 44.5
click at [506, 119] on div "content_copy compress arrow_drop_down autorenew_outlined delete_forever_outline…" at bounding box center [406, 220] width 657 height 321
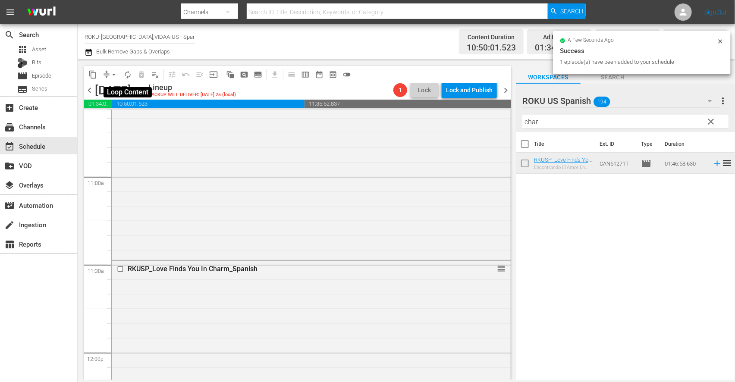
click at [129, 75] on span "autorenew_outlined" at bounding box center [127, 74] width 9 height 9
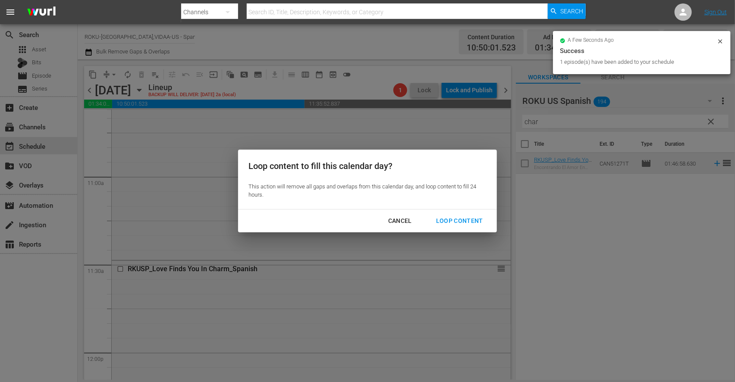
click at [471, 223] on div "Loop Content" at bounding box center [459, 221] width 61 height 11
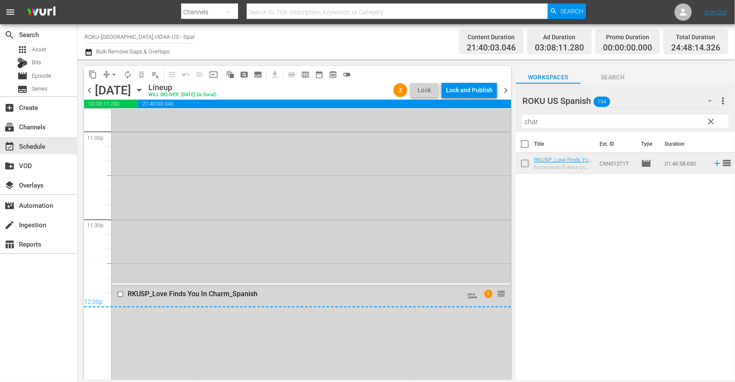
scroll to position [4026, 0]
drag, startPoint x: 115, startPoint y: 74, endPoint x: 119, endPoint y: 79, distance: 5.9
click at [116, 74] on span "arrow_drop_down" at bounding box center [114, 74] width 9 height 9
click at [125, 115] on li "Align to End of Previous Day" at bounding box center [114, 120] width 91 height 14
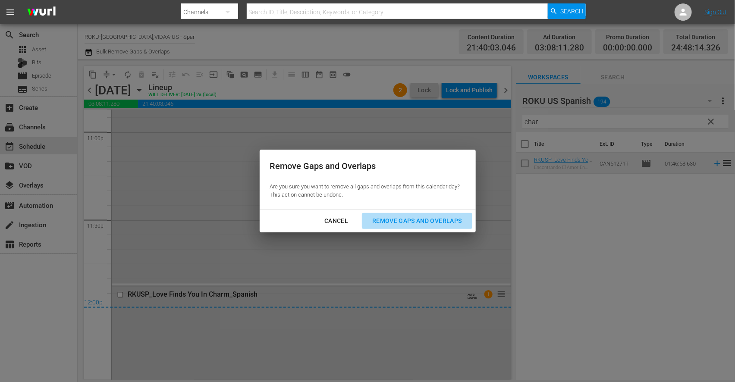
click at [411, 214] on button "Remove Gaps and Overlaps" at bounding box center [417, 221] width 110 height 16
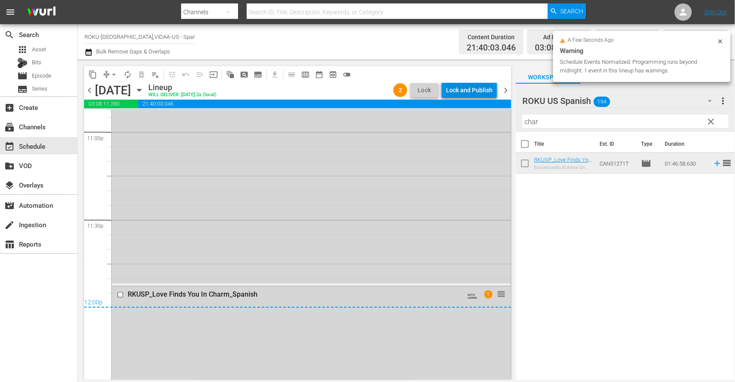
click at [466, 91] on div "Lock and Publish" at bounding box center [469, 90] width 47 height 16
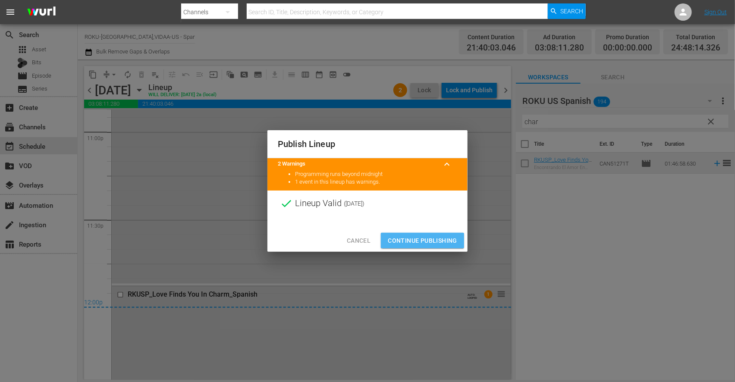
click at [426, 240] on span "Continue Publishing" at bounding box center [422, 241] width 69 height 11
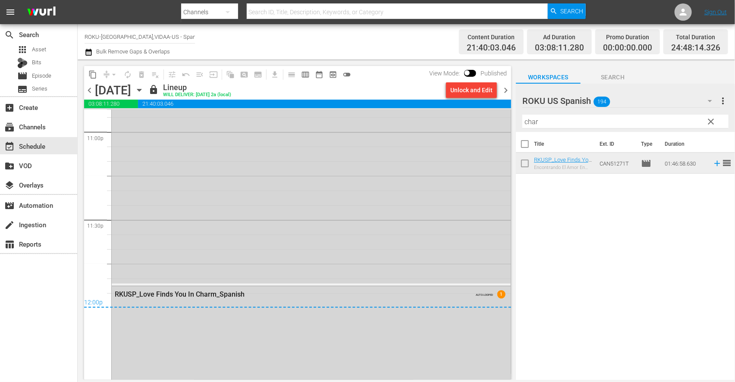
click at [144, 90] on icon "button" at bounding box center [139, 89] width 9 height 9
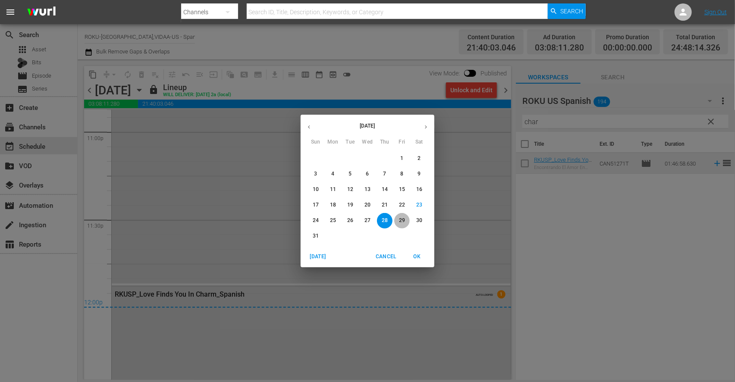
click at [400, 223] on p "29" at bounding box center [402, 220] width 6 height 7
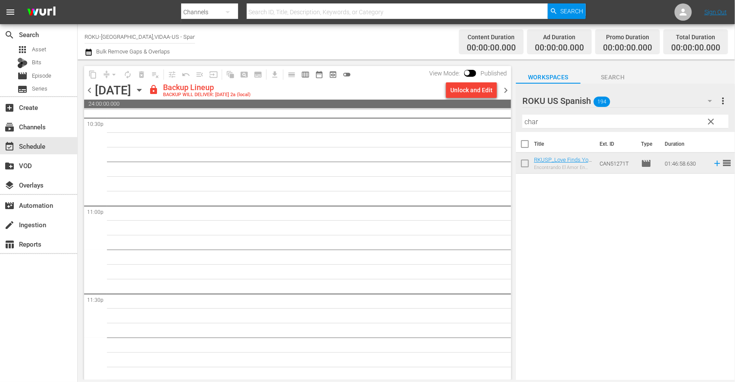
scroll to position [3954, 0]
click at [477, 87] on div "Unlock and Edit" at bounding box center [471, 90] width 42 height 16
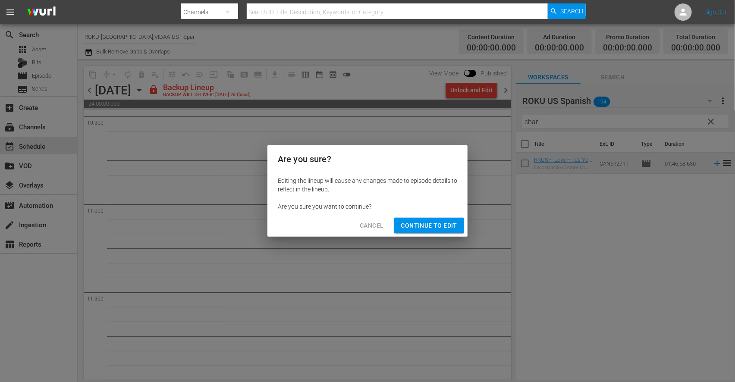
click at [434, 223] on span "Continue to Edit" at bounding box center [429, 225] width 56 height 11
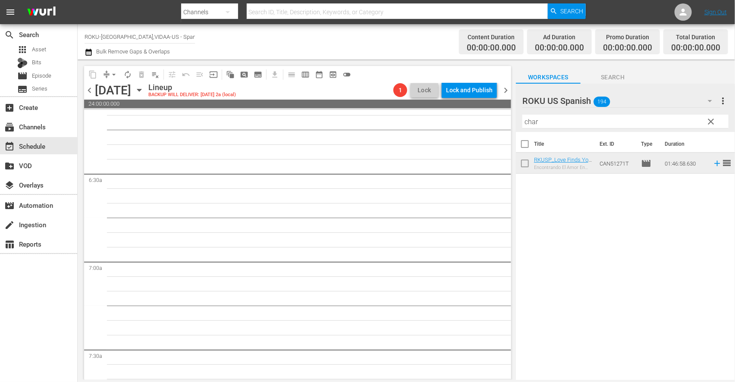
scroll to position [0, 0]
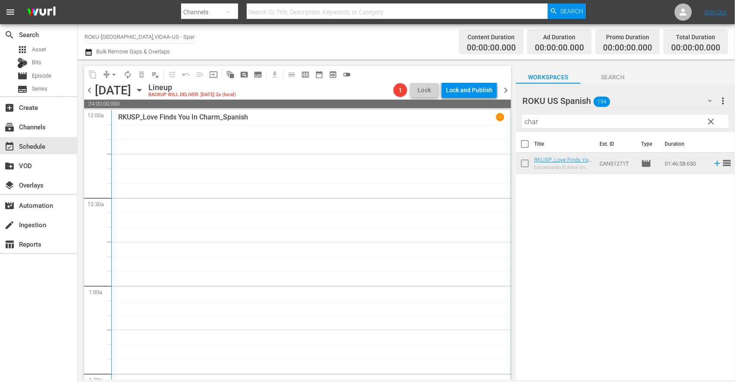
drag, startPoint x: 549, startPoint y: 123, endPoint x: 502, endPoint y: 123, distance: 47.5
click at [502, 123] on div "content_copy compress arrow_drop_down autorenew_outlined delete_forever_outline…" at bounding box center [406, 220] width 657 height 321
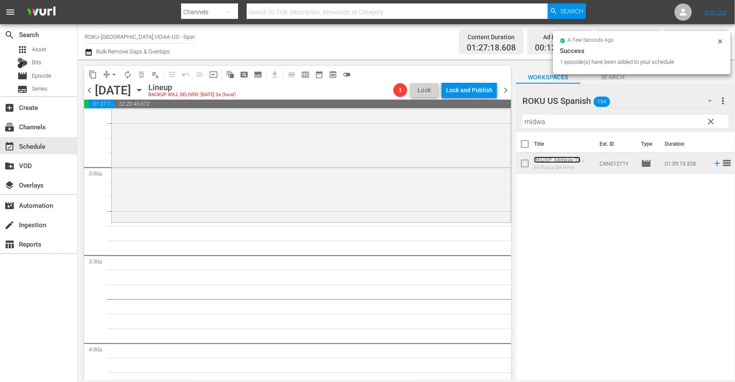
scroll to position [479, 0]
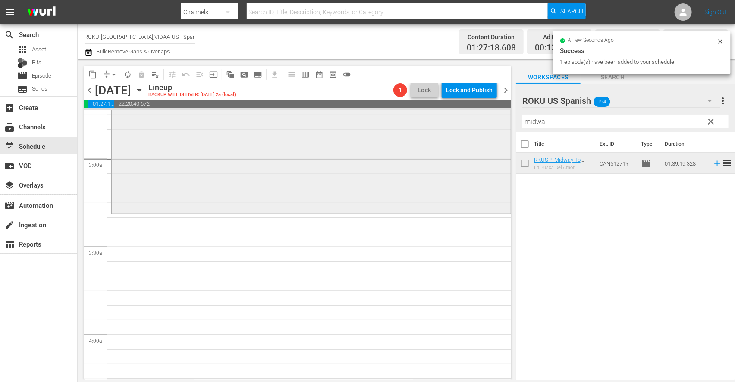
drag, startPoint x: 555, startPoint y: 122, endPoint x: 445, endPoint y: 120, distance: 109.6
click at [445, 120] on div "content_copy compress arrow_drop_down autorenew_outlined delete_forever_outline…" at bounding box center [406, 220] width 657 height 321
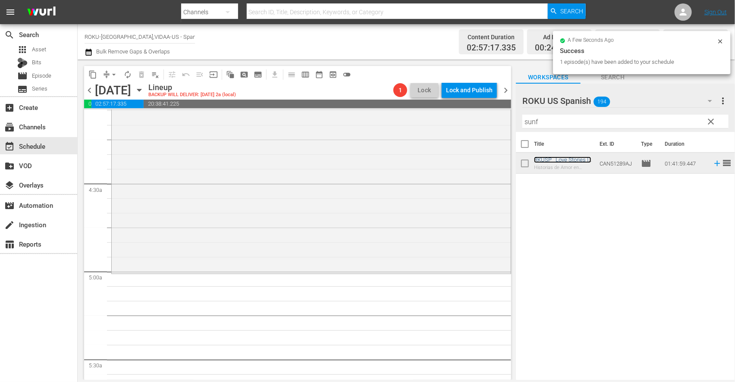
scroll to position [719, 0]
drag, startPoint x: 475, startPoint y: 124, endPoint x: 464, endPoint y: 124, distance: 10.8
click at [464, 124] on div "content_copy compress arrow_drop_down autorenew_outlined delete_forever_outline…" at bounding box center [406, 220] width 657 height 321
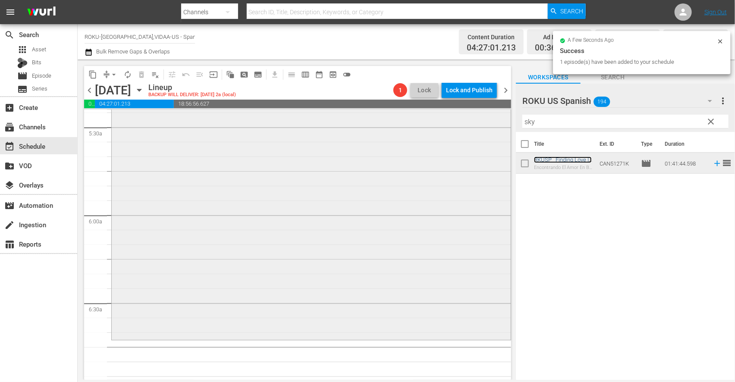
scroll to position [959, 0]
drag, startPoint x: 437, startPoint y: 127, endPoint x: 381, endPoint y: 133, distance: 56.8
click at [394, 132] on div "content_copy compress arrow_drop_down autorenew_outlined delete_forever_outline…" at bounding box center [406, 220] width 657 height 321
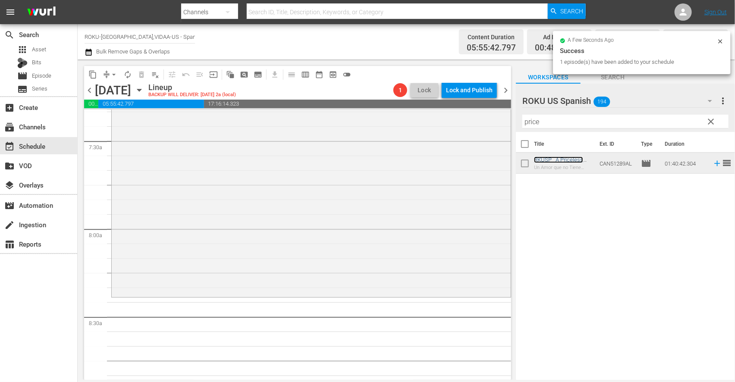
scroll to position [1294, 0]
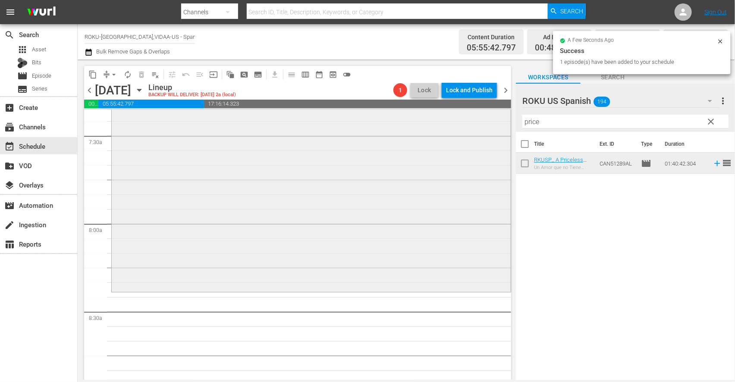
drag, startPoint x: 546, startPoint y: 123, endPoint x: 469, endPoint y: 119, distance: 77.3
click at [469, 120] on div "content_copy compress arrow_drop_down autorenew_outlined delete_forever_outline…" at bounding box center [406, 220] width 657 height 321
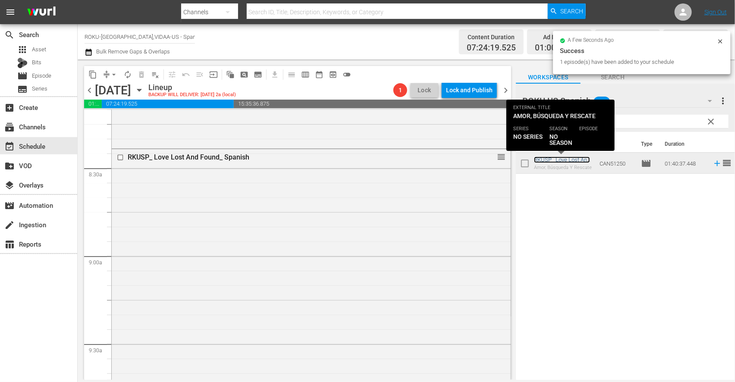
scroll to position [1629, 0]
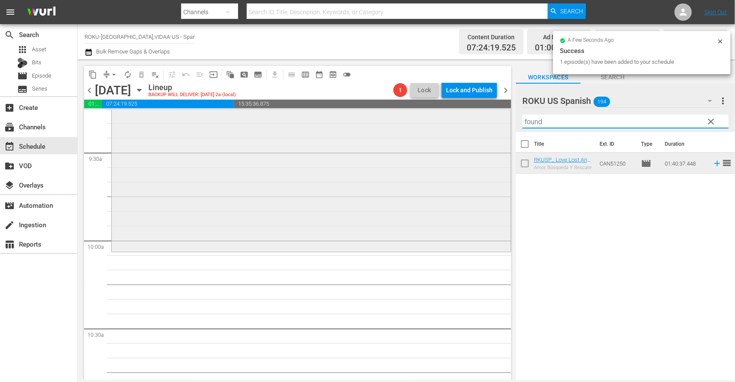
drag, startPoint x: 562, startPoint y: 124, endPoint x: 464, endPoint y: 119, distance: 98.5
click at [464, 119] on div "content_copy compress arrow_drop_down autorenew_outlined delete_forever_outline…" at bounding box center [406, 220] width 657 height 321
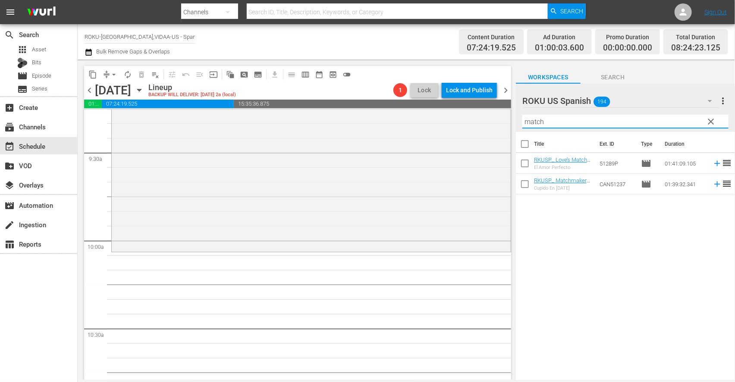
click at [604, 238] on div "Title Ext. ID Type Duration RKUSP_ Love’s Match _SPANISH_ReelOne El Amor Perfec…" at bounding box center [625, 256] width 219 height 249
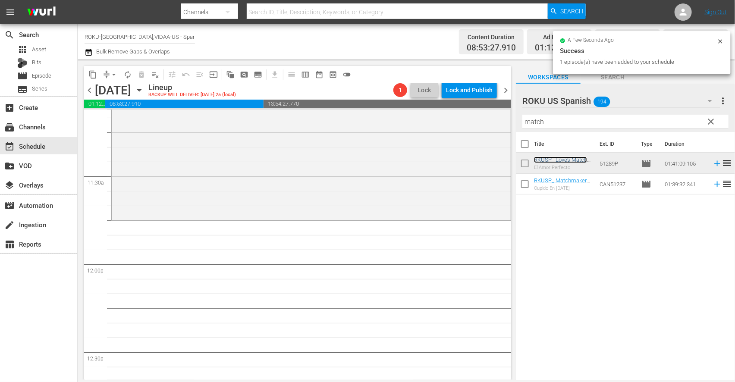
scroll to position [1965, 0]
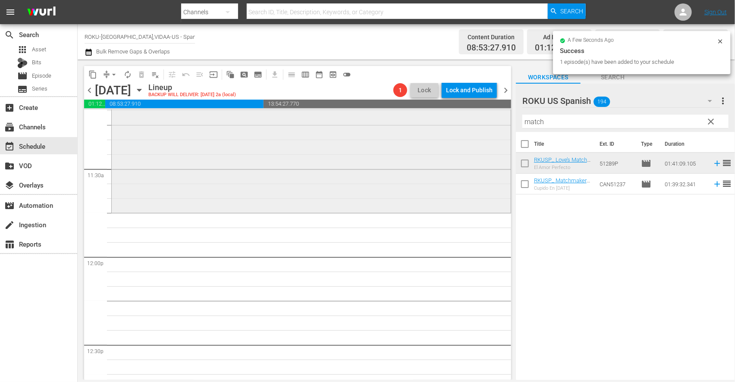
drag, startPoint x: 556, startPoint y: 124, endPoint x: 407, endPoint y: 125, distance: 148.8
click at [407, 125] on div "content_copy compress arrow_drop_down autorenew_outlined delete_forever_outline…" at bounding box center [406, 220] width 657 height 321
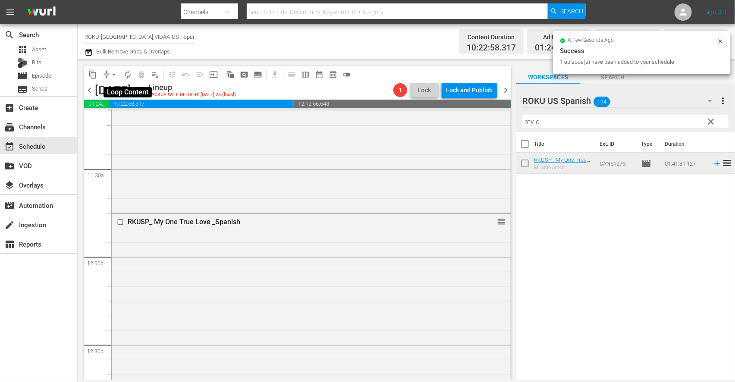
click at [127, 75] on span "autorenew_outlined" at bounding box center [127, 74] width 9 height 9
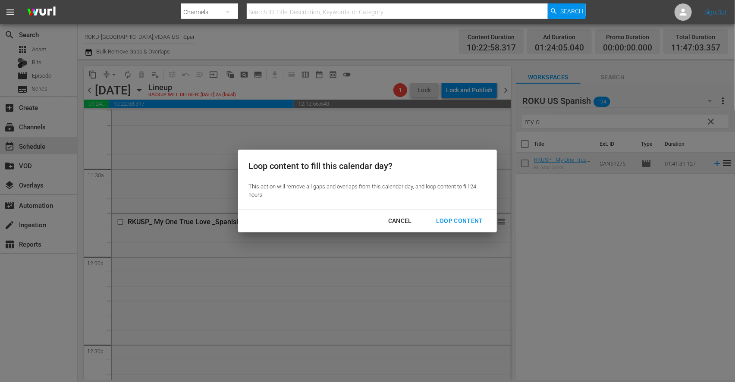
drag, startPoint x: 452, startPoint y: 218, endPoint x: 478, endPoint y: 232, distance: 29.7
click at [452, 218] on div "Loop Content" at bounding box center [459, 221] width 61 height 11
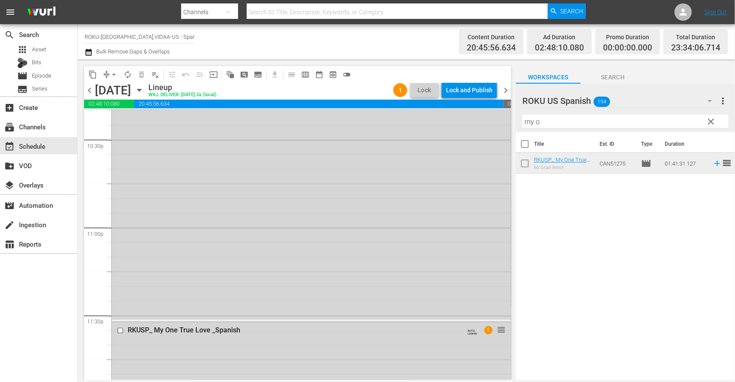
scroll to position [4170, 0]
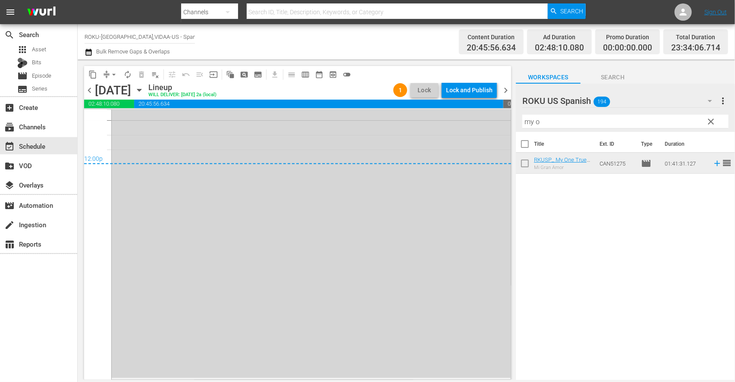
click at [113, 77] on span "arrow_drop_down" at bounding box center [114, 74] width 9 height 9
click at [136, 119] on li "Align to End of Previous Day" at bounding box center [114, 120] width 91 height 14
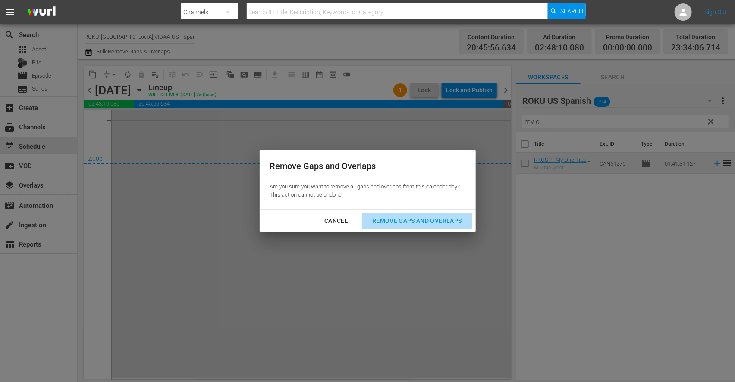
click at [439, 220] on div "Remove Gaps and Overlaps" at bounding box center [416, 221] width 103 height 11
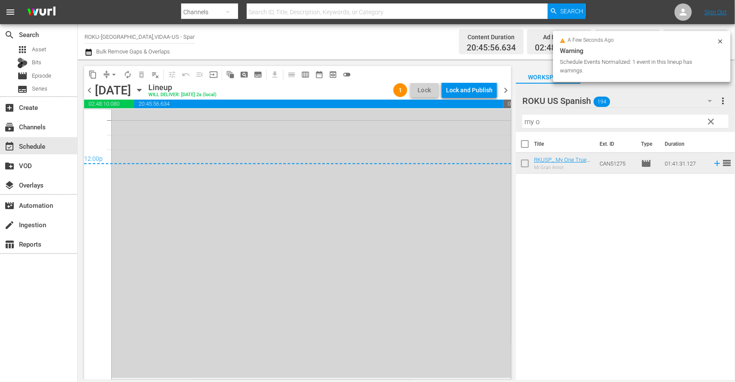
click at [465, 91] on div "Lock and Publish" at bounding box center [469, 90] width 47 height 16
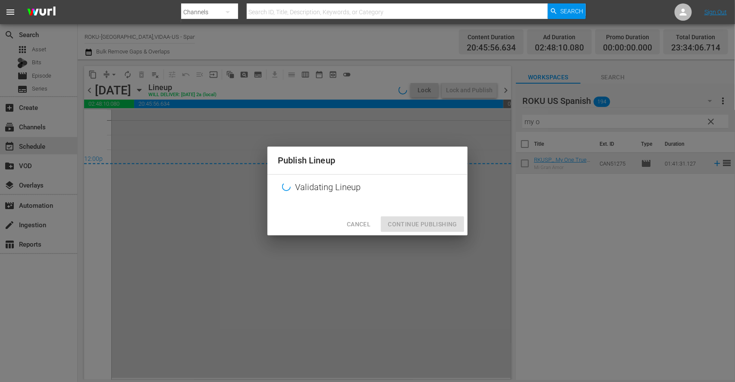
click at [421, 213] on div at bounding box center [367, 206] width 200 height 13
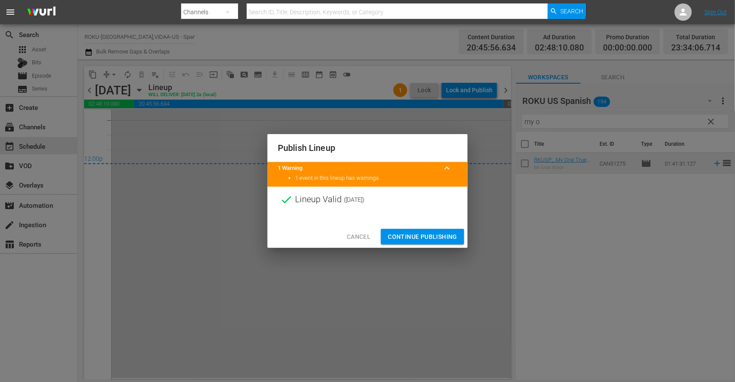
click at [421, 234] on span "Continue Publishing" at bounding box center [422, 237] width 69 height 11
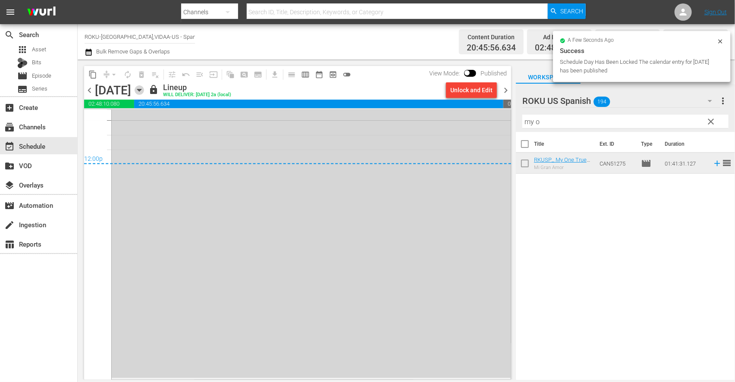
click at [144, 86] on icon "button" at bounding box center [139, 89] width 9 height 9
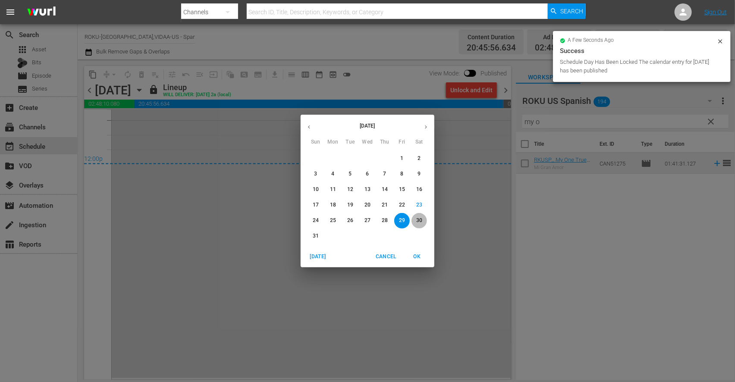
click at [418, 220] on p "30" at bounding box center [419, 220] width 6 height 7
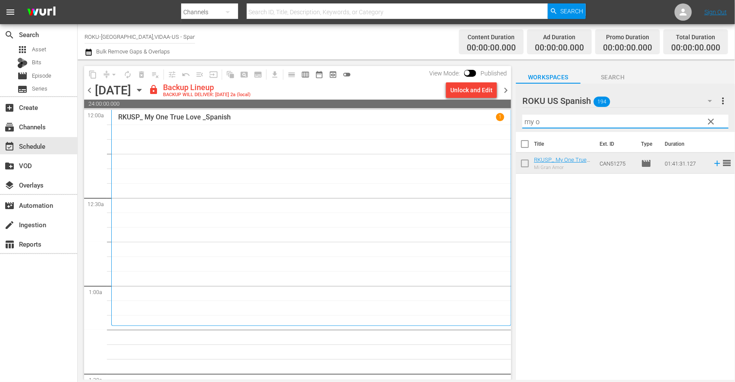
drag, startPoint x: 515, startPoint y: 121, endPoint x: 429, endPoint y: 118, distance: 86.3
click at [429, 119] on div "content_copy compress arrow_drop_down autorenew_outlined delete_forever_outline…" at bounding box center [406, 220] width 657 height 321
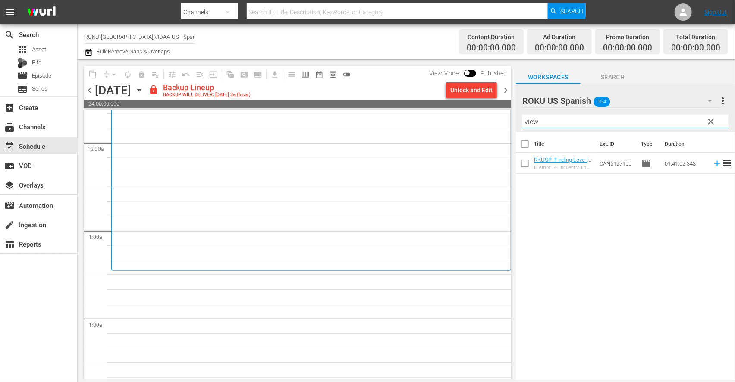
scroll to position [144, 0]
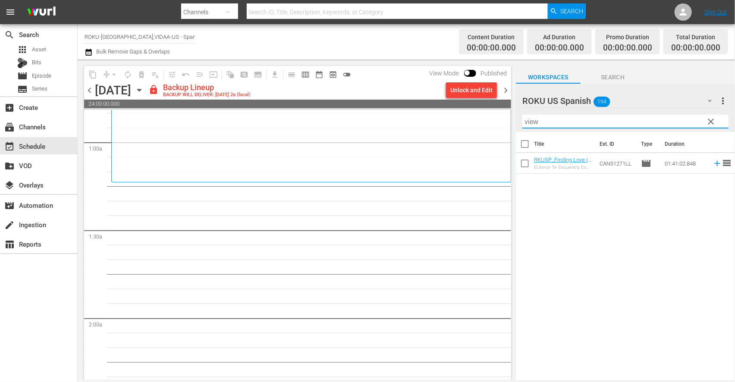
drag, startPoint x: 460, startPoint y: 193, endPoint x: 402, endPoint y: 95, distance: 113.1
drag, startPoint x: 402, startPoint y: 95, endPoint x: 581, endPoint y: 175, distance: 195.2
click at [581, 175] on div "Title Ext. ID Type Duration RKUSP_Finding Love In Mountain View_Spanish El Amor…" at bounding box center [625, 256] width 219 height 249
click at [465, 91] on div "Unlock and Edit" at bounding box center [471, 90] width 42 height 16
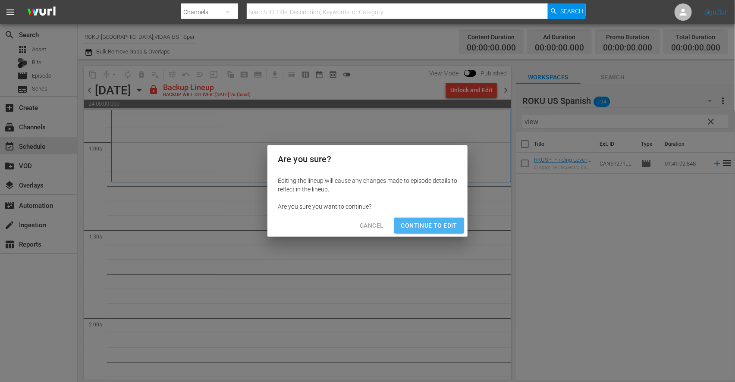
click at [423, 222] on span "Continue to Edit" at bounding box center [429, 225] width 56 height 11
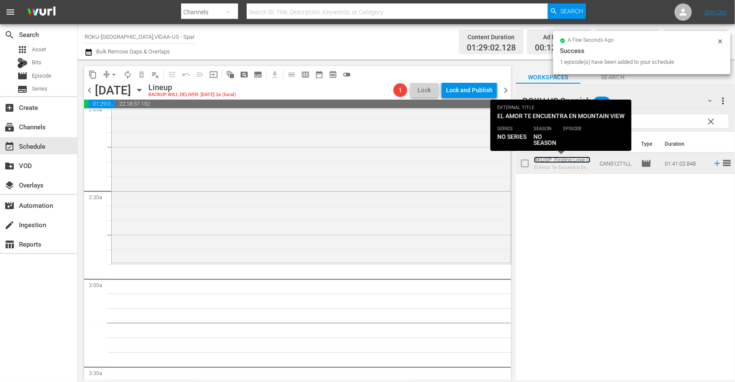
scroll to position [383, 0]
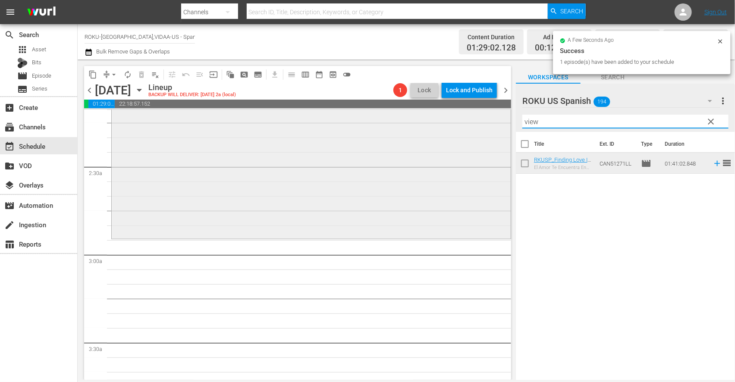
drag, startPoint x: 555, startPoint y: 125, endPoint x: 455, endPoint y: 124, distance: 99.7
click at [455, 124] on div "content_copy compress arrow_drop_down autorenew_outlined delete_forever_outline…" at bounding box center [406, 220] width 657 height 321
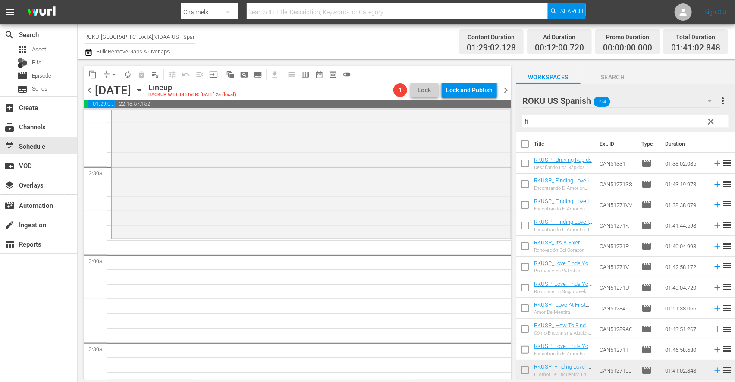
type input "f"
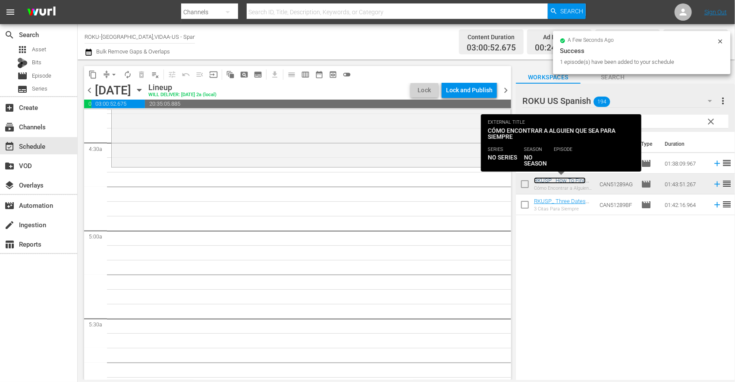
scroll to position [767, 0]
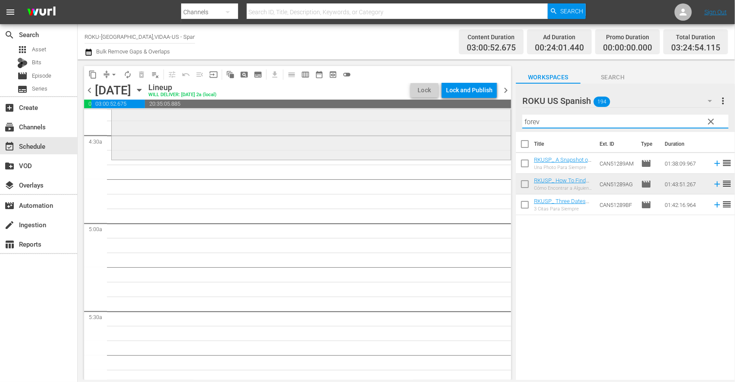
drag, startPoint x: 544, startPoint y: 119, endPoint x: 435, endPoint y: 127, distance: 109.8
click at [453, 126] on div "content_copy compress arrow_drop_down autorenew_outlined delete_forever_outline…" at bounding box center [406, 220] width 657 height 321
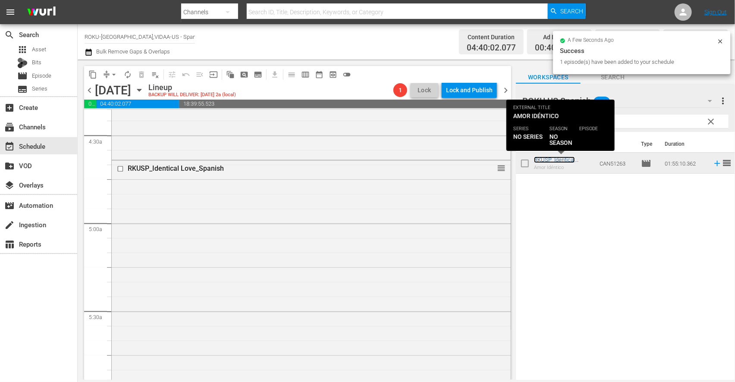
scroll to position [959, 0]
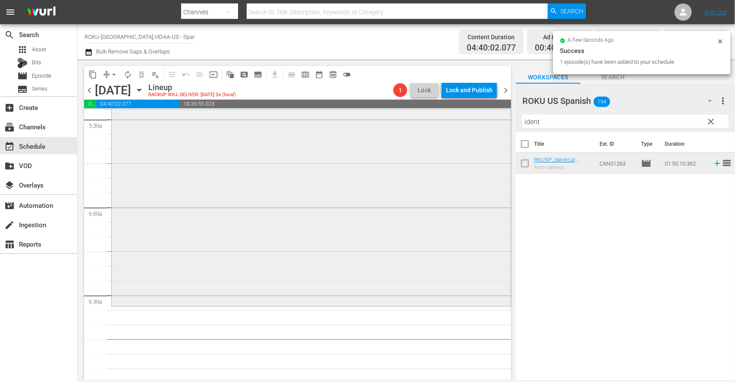
drag, startPoint x: 553, startPoint y: 123, endPoint x: 424, endPoint y: 126, distance: 128.6
click at [424, 126] on div "content_copy compress arrow_drop_down autorenew_outlined delete_forever_outline…" at bounding box center [406, 220] width 657 height 321
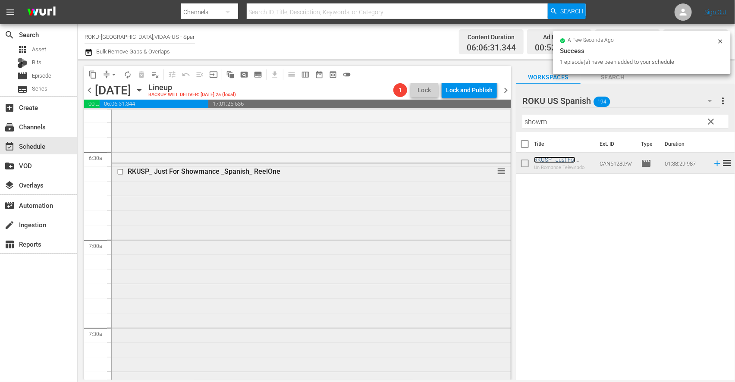
scroll to position [1294, 0]
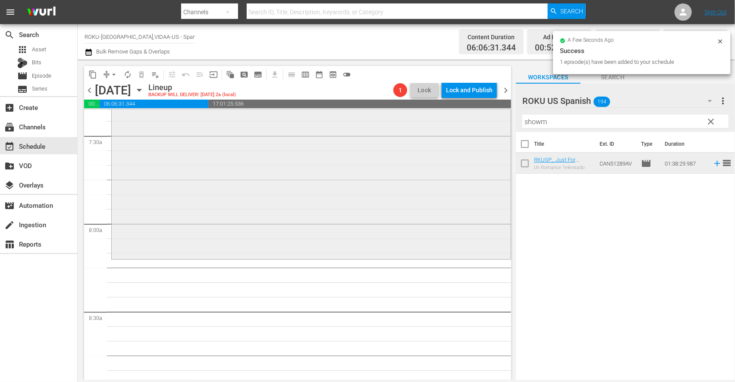
drag, startPoint x: 451, startPoint y: 122, endPoint x: 444, endPoint y: 122, distance: 6.5
click at [444, 122] on div "content_copy compress arrow_drop_down autorenew_outlined delete_forever_outline…" at bounding box center [406, 220] width 657 height 321
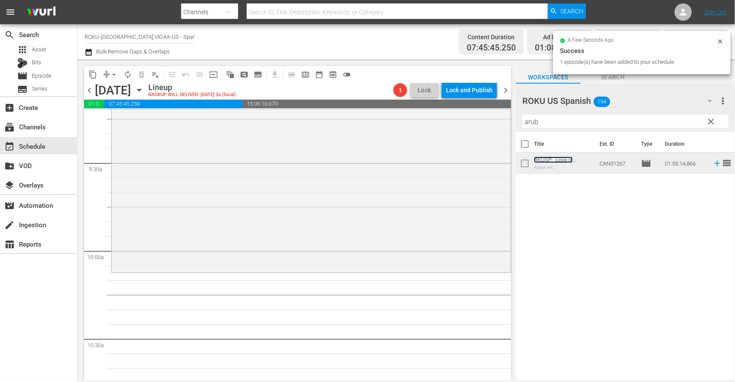
scroll to position [1629, 0]
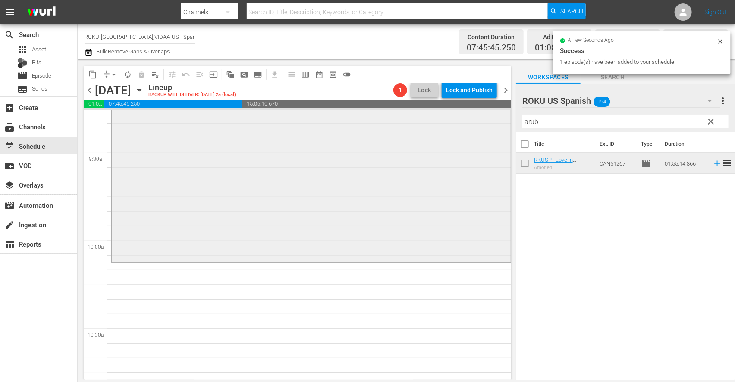
drag, startPoint x: 547, startPoint y: 122, endPoint x: 490, endPoint y: 124, distance: 56.5
click at [490, 123] on div "content_copy compress arrow_drop_down autorenew_outlined delete_forever_outline…" at bounding box center [406, 220] width 657 height 321
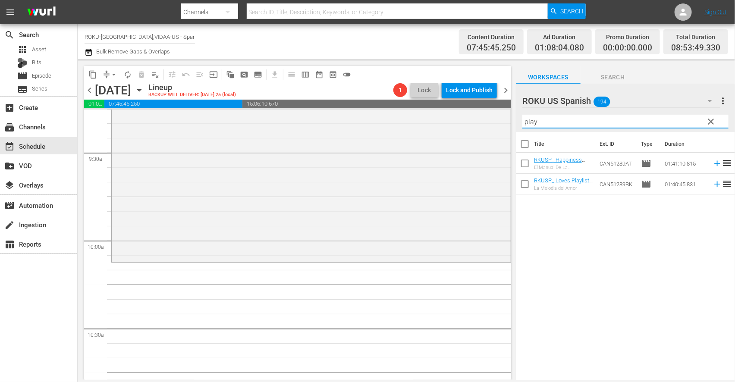
drag, startPoint x: 589, startPoint y: 259, endPoint x: 587, endPoint y: 242, distance: 17.4
click at [589, 259] on div "Title Ext. ID Type Duration RKUSP_ Happiness Playbook _Spanish_ReelOne El Manua…" at bounding box center [625, 256] width 219 height 249
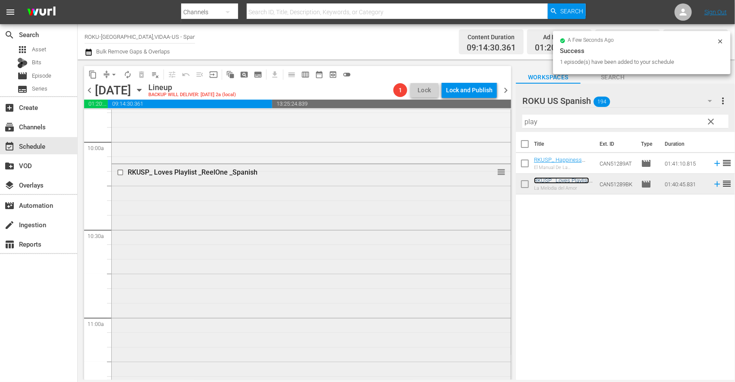
scroll to position [1726, 0]
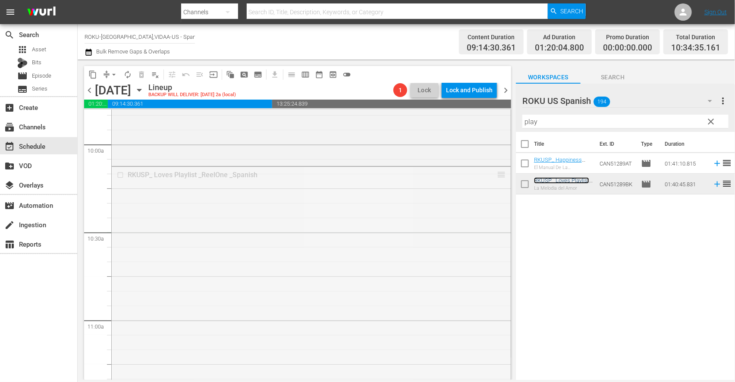
drag, startPoint x: 496, startPoint y: 173, endPoint x: 490, endPoint y: 235, distance: 62.9
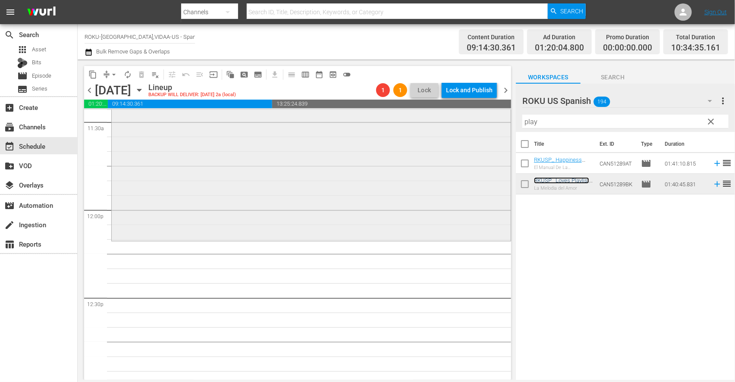
scroll to position [2013, 0]
drag, startPoint x: 549, startPoint y: 122, endPoint x: 514, endPoint y: 121, distance: 34.9
click at [514, 121] on div "content_copy compress arrow_drop_down autorenew_outlined delete_forever_outline…" at bounding box center [406, 220] width 657 height 321
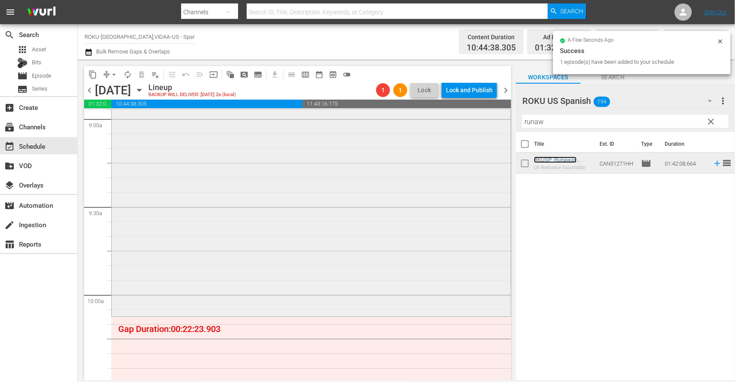
scroll to position [1629, 0]
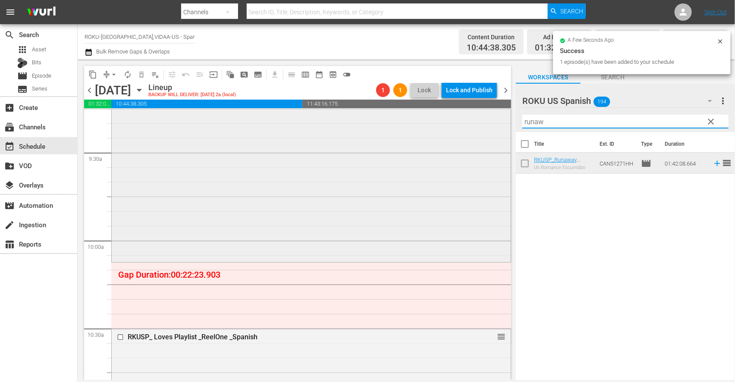
drag, startPoint x: 541, startPoint y: 120, endPoint x: 480, endPoint y: 120, distance: 60.4
click at [480, 120] on div "content_copy compress arrow_drop_down autorenew_outlined delete_forever_outline…" at bounding box center [406, 220] width 657 height 321
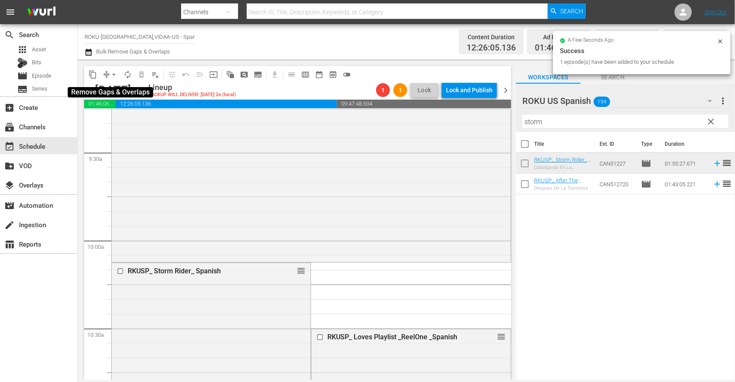
click at [112, 75] on span "arrow_drop_down" at bounding box center [114, 74] width 9 height 9
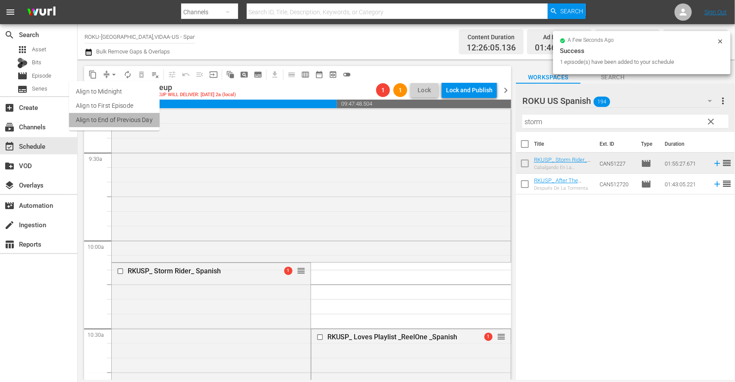
click at [118, 120] on li "Align to End of Previous Day" at bounding box center [114, 120] width 91 height 14
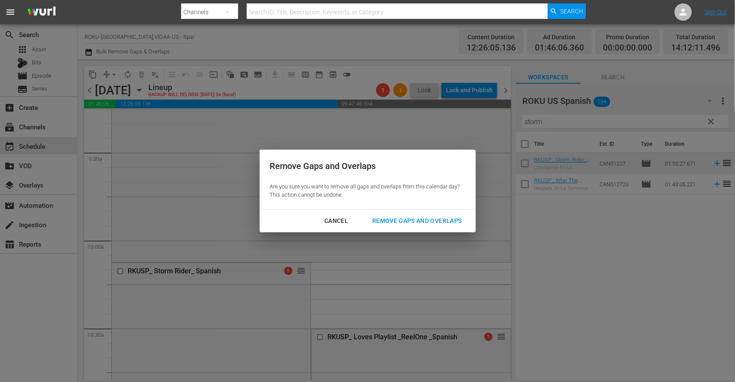
click at [441, 217] on div "Remove Gaps and Overlaps" at bounding box center [416, 221] width 103 height 11
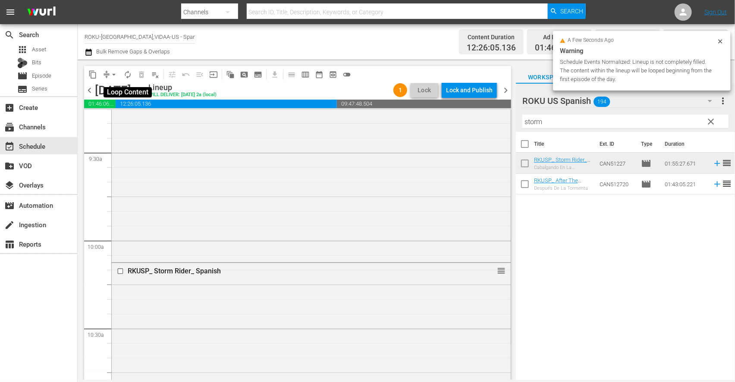
click at [126, 70] on span "autorenew_outlined" at bounding box center [127, 74] width 9 height 9
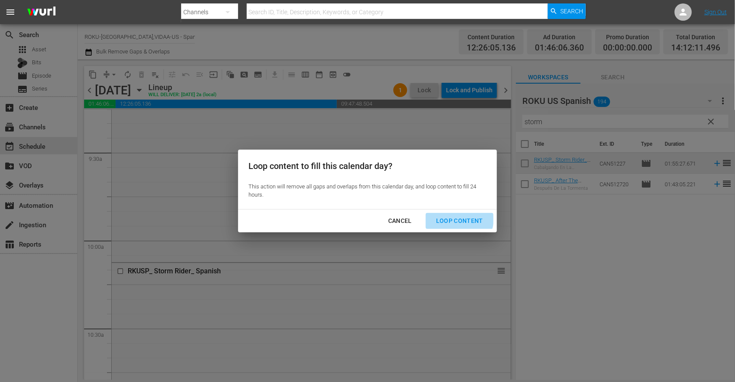
click at [459, 219] on div "Loop Content" at bounding box center [459, 221] width 61 height 11
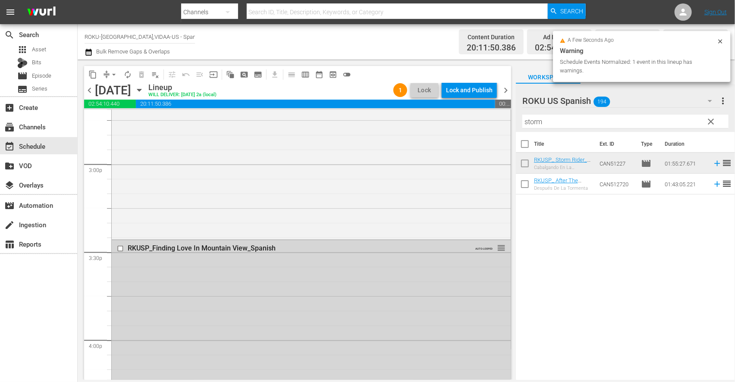
scroll to position [2636, 0]
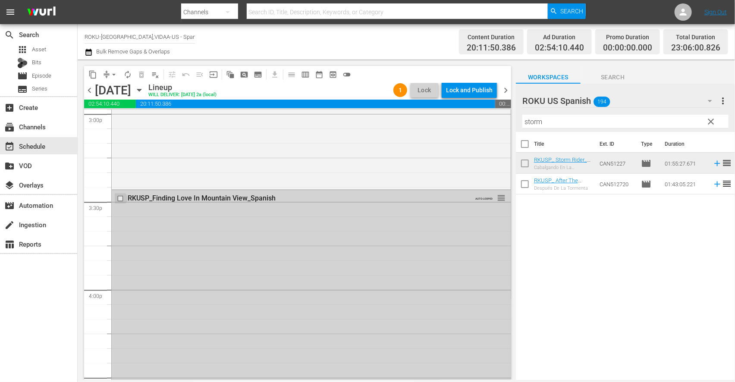
click at [120, 198] on input "checkbox" at bounding box center [121, 198] width 9 height 7
click at [141, 75] on span "delete_forever_outlined" at bounding box center [141, 74] width 9 height 9
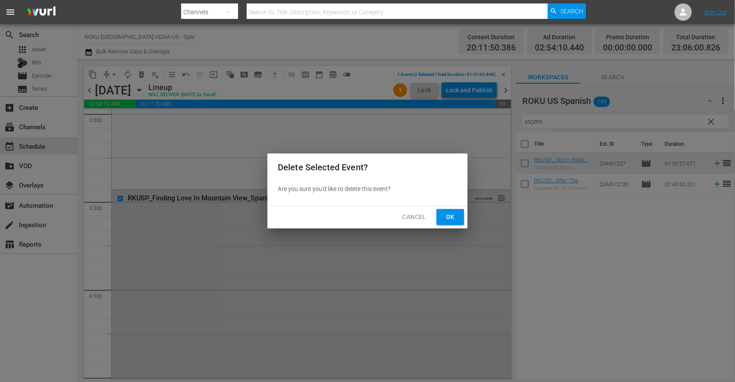
drag, startPoint x: 453, startPoint y: 216, endPoint x: 447, endPoint y: 229, distance: 13.9
click at [453, 216] on span "Ok" at bounding box center [450, 217] width 14 height 11
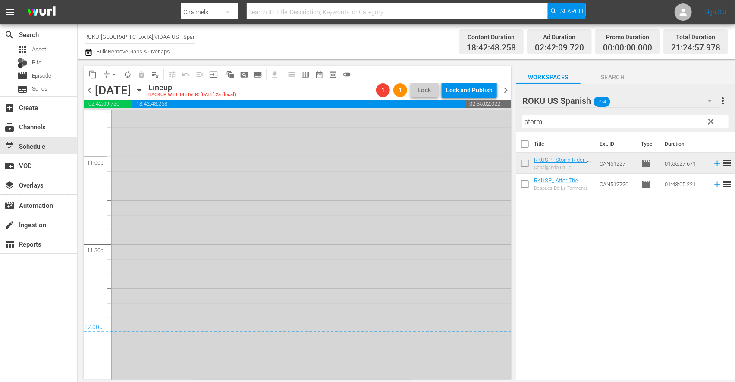
scroll to position [4012, 0]
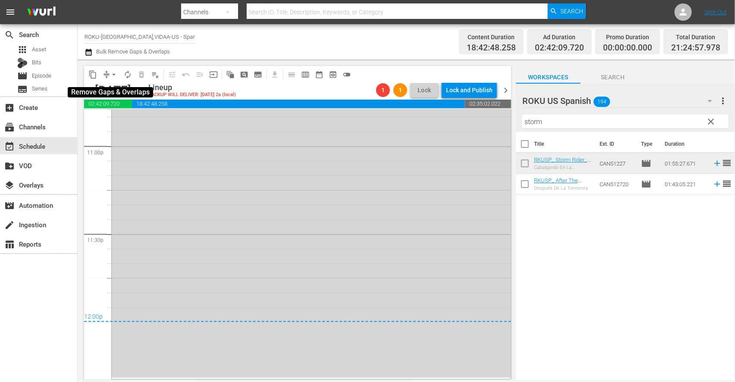
click at [115, 74] on span "arrow_drop_down" at bounding box center [114, 74] width 9 height 9
click at [143, 121] on li "Align to End of Previous Day" at bounding box center [114, 120] width 91 height 14
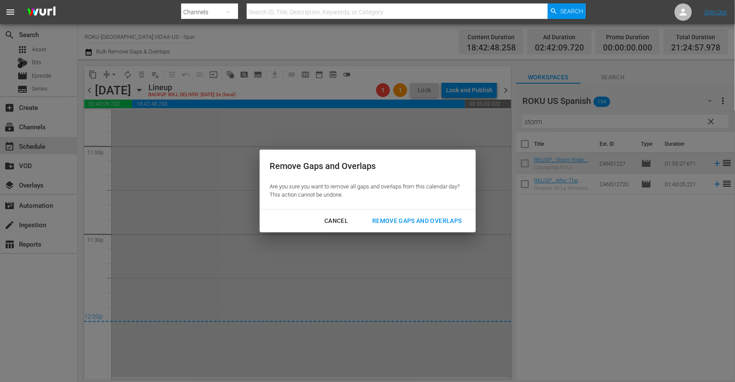
click at [404, 217] on div "Remove Gaps and Overlaps" at bounding box center [416, 221] width 103 height 11
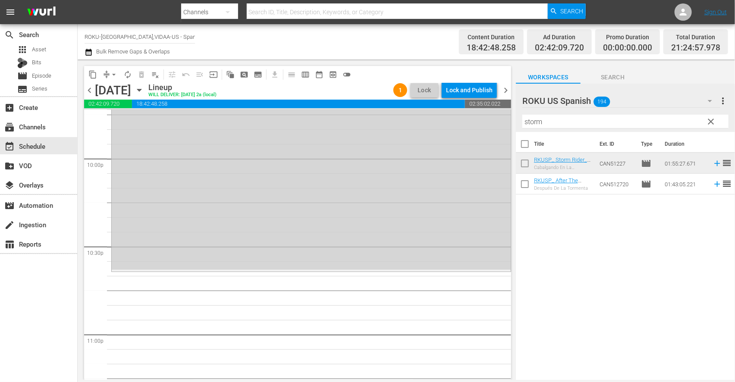
scroll to position [3834, 0]
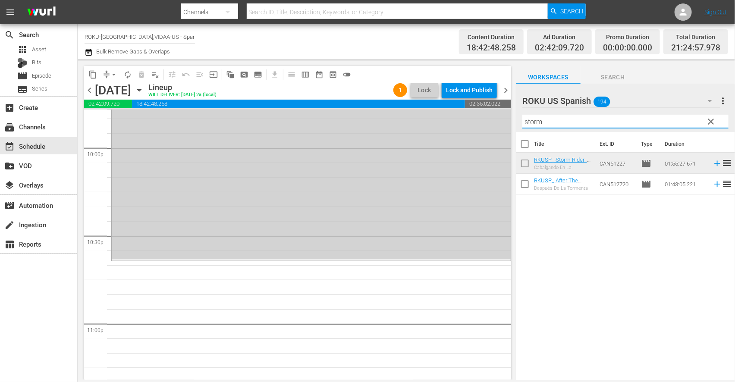
drag, startPoint x: 556, startPoint y: 122, endPoint x: 355, endPoint y: 119, distance: 200.2
click at [364, 120] on div "content_copy compress arrow_drop_down autorenew_outlined delete_forever_outline…" at bounding box center [406, 220] width 657 height 321
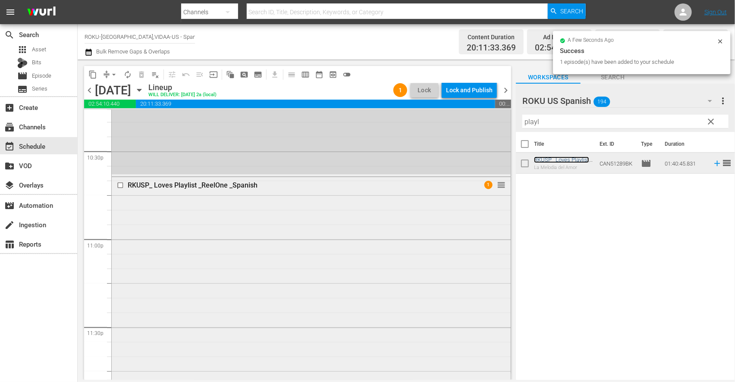
scroll to position [4011, 0]
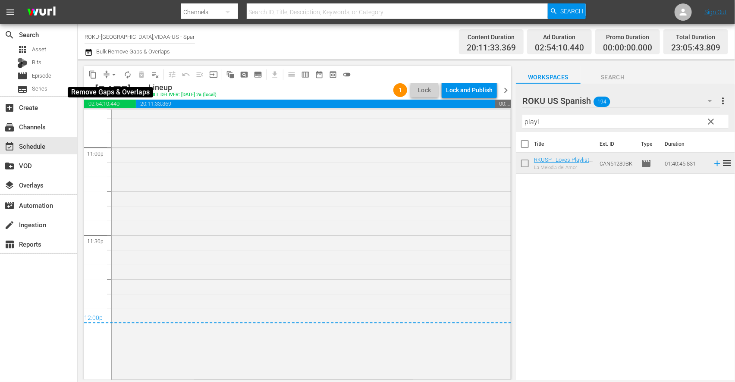
drag, startPoint x: 109, startPoint y: 75, endPoint x: 111, endPoint y: 79, distance: 4.4
click at [110, 75] on span "arrow_drop_down" at bounding box center [114, 74] width 9 height 9
click at [118, 116] on li "Align to End of Previous Day" at bounding box center [114, 120] width 91 height 14
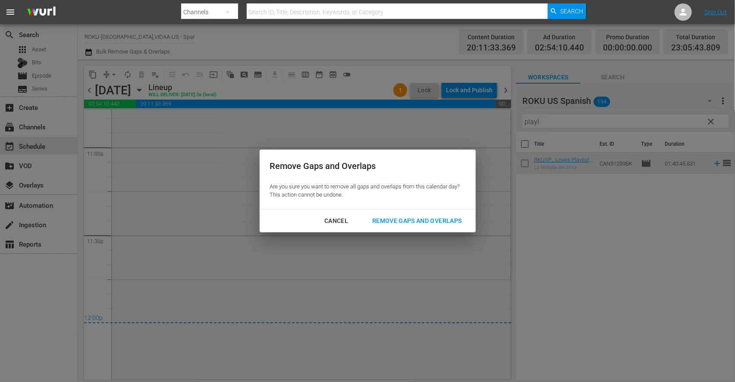
click at [404, 220] on div "Remove Gaps and Overlaps" at bounding box center [416, 221] width 103 height 11
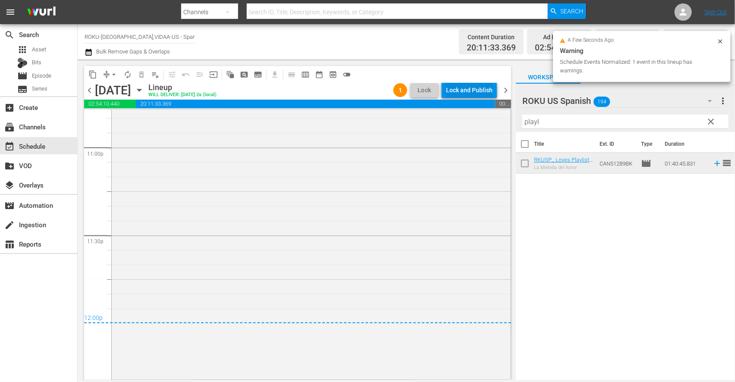
click at [473, 90] on div "Lock and Publish" at bounding box center [469, 90] width 47 height 16
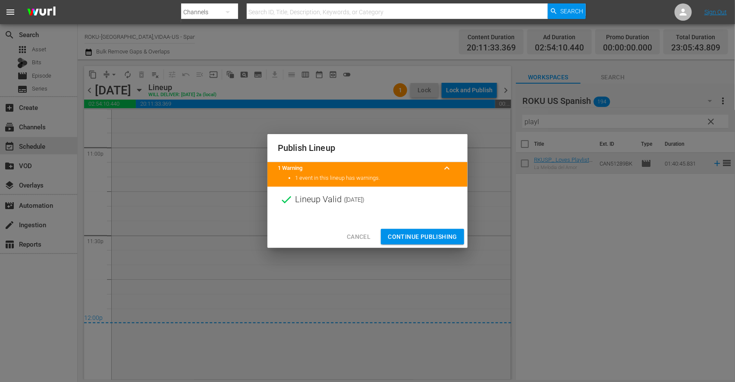
click at [419, 235] on span "Continue Publishing" at bounding box center [422, 237] width 69 height 11
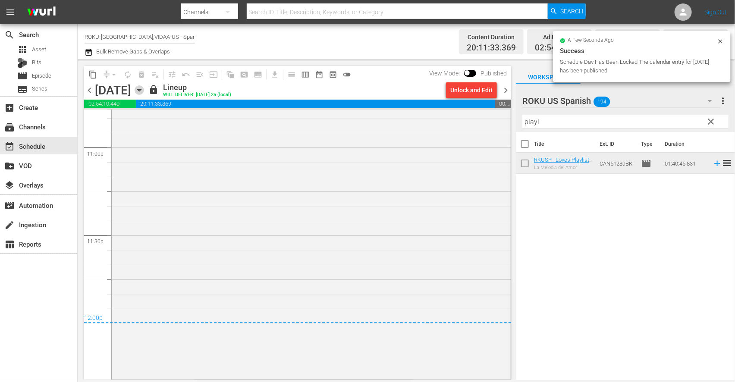
click at [144, 91] on icon "button" at bounding box center [139, 89] width 9 height 9
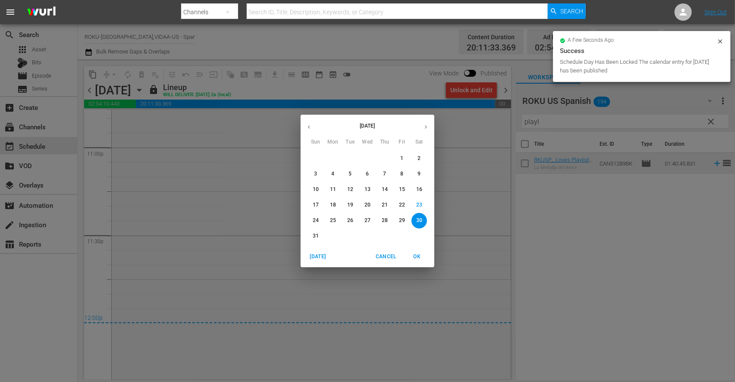
click at [314, 234] on p "31" at bounding box center [316, 236] width 6 height 7
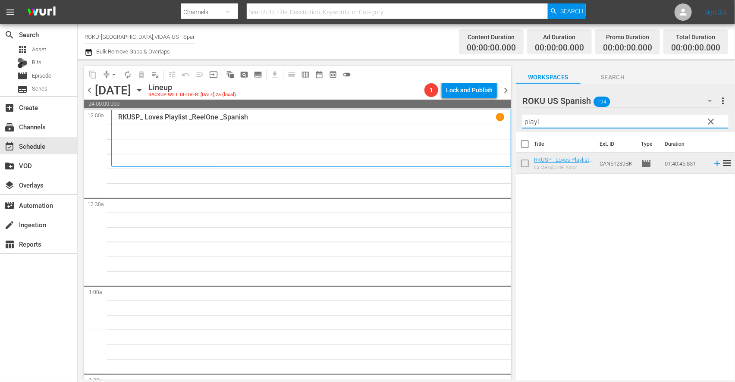
drag, startPoint x: 561, startPoint y: 123, endPoint x: 377, endPoint y: 126, distance: 183.8
click at [378, 126] on div "content_copy compress arrow_drop_down autorenew_outlined delete_forever_outline…" at bounding box center [406, 220] width 657 height 321
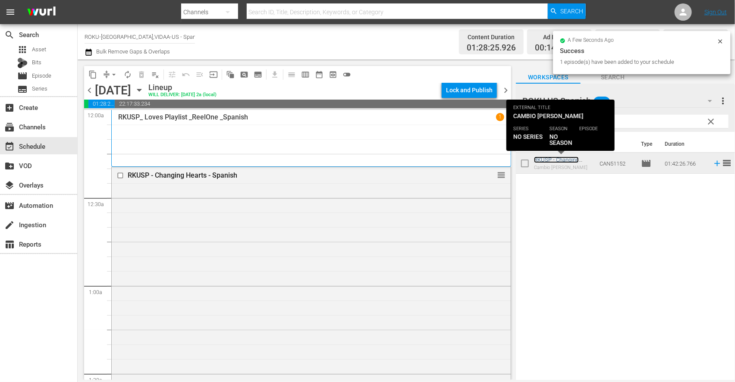
scroll to position [239, 0]
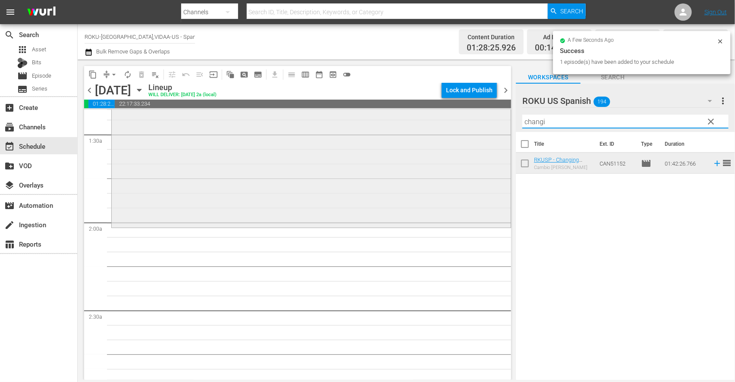
drag, startPoint x: 525, startPoint y: 121, endPoint x: 436, endPoint y: 123, distance: 89.3
click at [436, 123] on div "content_copy compress arrow_drop_down autorenew_outlined delete_forever_outline…" at bounding box center [406, 220] width 657 height 321
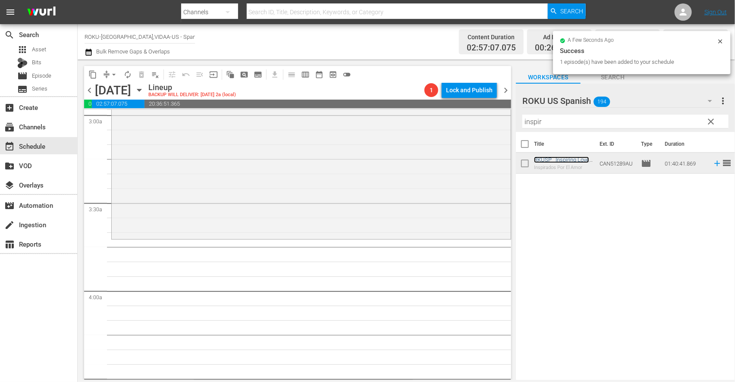
scroll to position [527, 0]
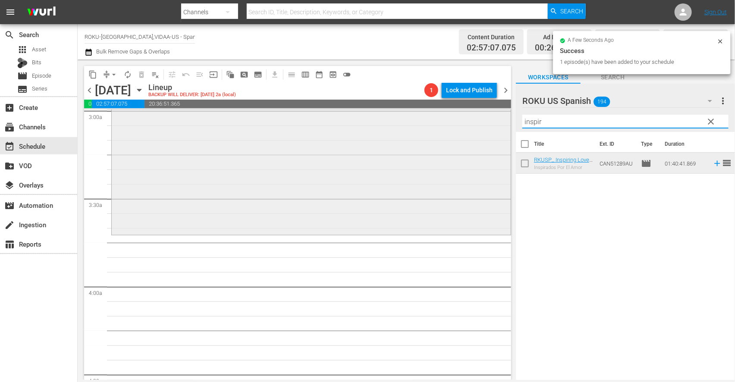
drag, startPoint x: 544, startPoint y: 122, endPoint x: 389, endPoint y: 122, distance: 154.4
click at [394, 122] on div "content_copy compress arrow_drop_down autorenew_outlined delete_forever_outline…" at bounding box center [406, 220] width 657 height 321
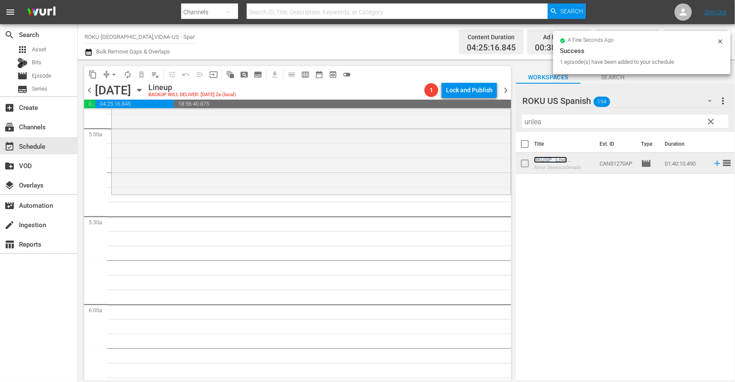
scroll to position [863, 0]
drag, startPoint x: 471, startPoint y: 130, endPoint x: 398, endPoint y: 132, distance: 72.5
click at [418, 132] on div "content_copy compress arrow_drop_down autorenew_outlined delete_forever_outline…" at bounding box center [406, 220] width 657 height 321
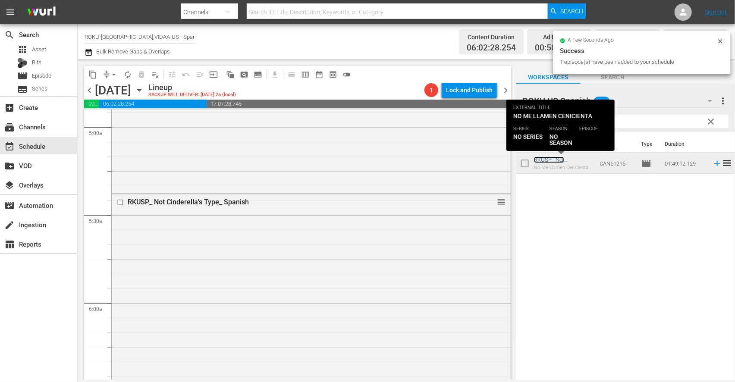
scroll to position [1102, 0]
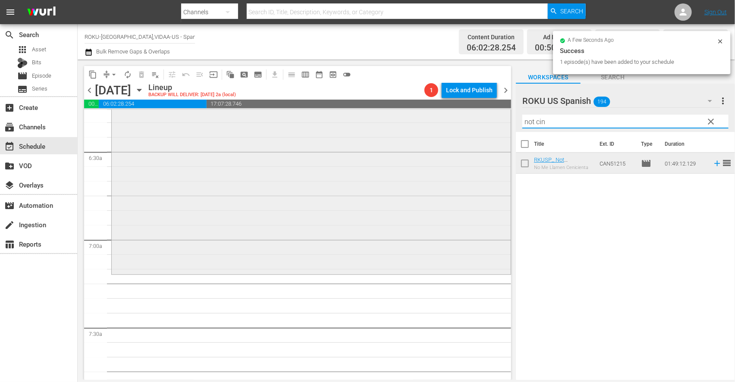
drag, startPoint x: 558, startPoint y: 118, endPoint x: 470, endPoint y: 118, distance: 88.0
click at [470, 118] on div "content_copy compress arrow_drop_down autorenew_outlined delete_forever_outline…" at bounding box center [406, 220] width 657 height 321
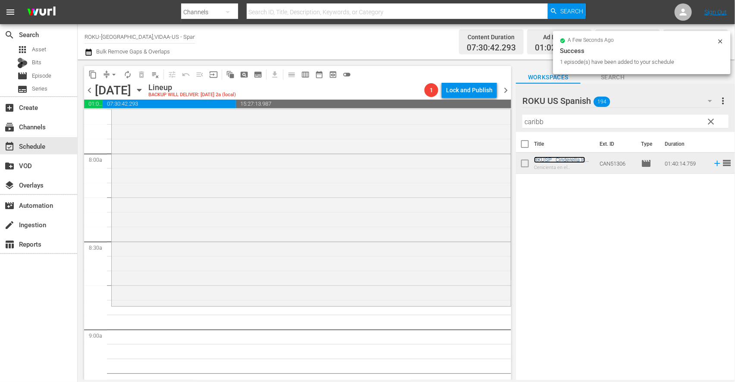
scroll to position [1390, 0]
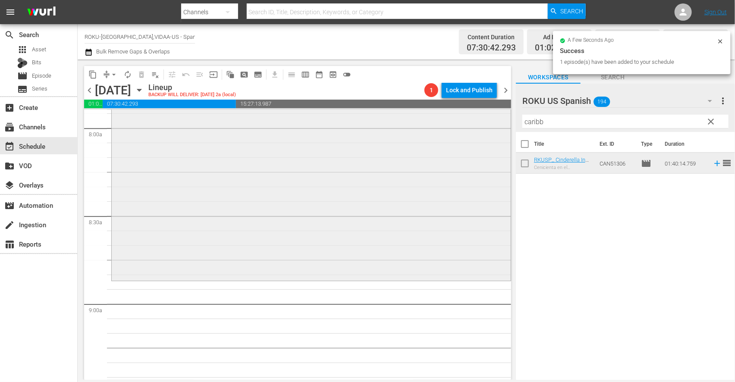
drag, startPoint x: 555, startPoint y: 123, endPoint x: 363, endPoint y: 123, distance: 192.4
click at [363, 123] on div "content_copy compress arrow_drop_down autorenew_outlined delete_forever_outline…" at bounding box center [406, 220] width 657 height 321
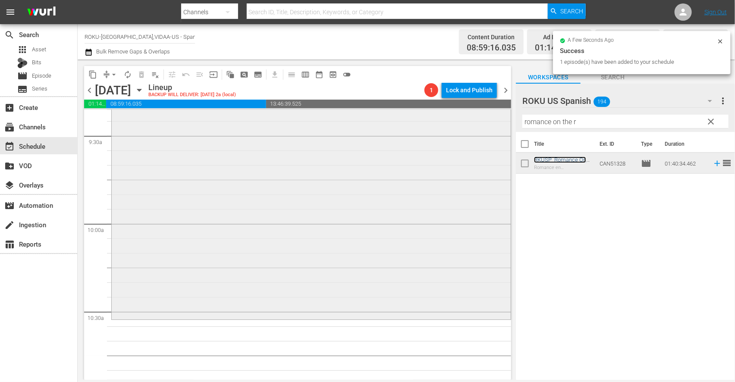
scroll to position [1726, 0]
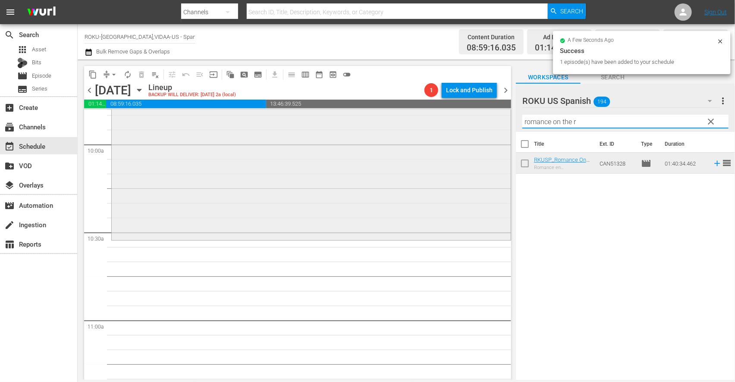
drag, startPoint x: 589, startPoint y: 123, endPoint x: 315, endPoint y: 136, distance: 273.8
click at [330, 134] on div "content_copy compress arrow_drop_down autorenew_outlined delete_forever_outline…" at bounding box center [406, 220] width 657 height 321
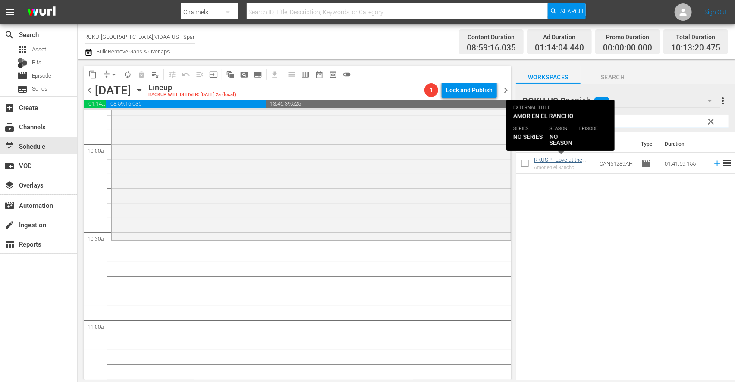
type input "love at the"
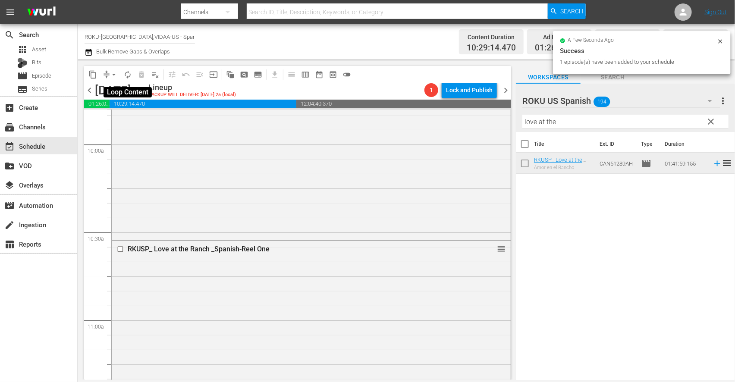
click at [126, 72] on span "autorenew_outlined" at bounding box center [127, 74] width 9 height 9
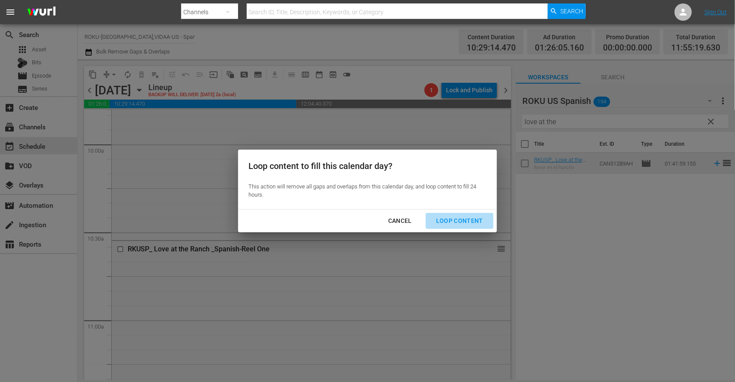
click at [463, 223] on div "Loop Content" at bounding box center [459, 221] width 61 height 11
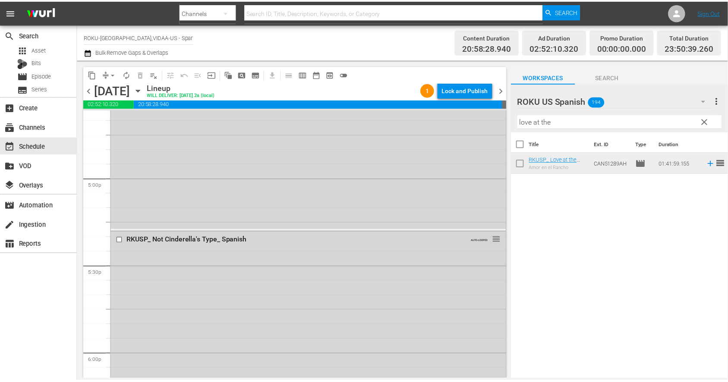
scroll to position [3163, 0]
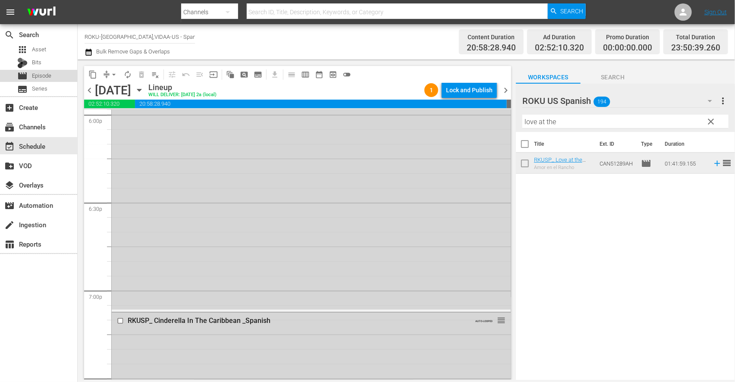
click at [44, 76] on span "Episode" at bounding box center [41, 76] width 19 height 9
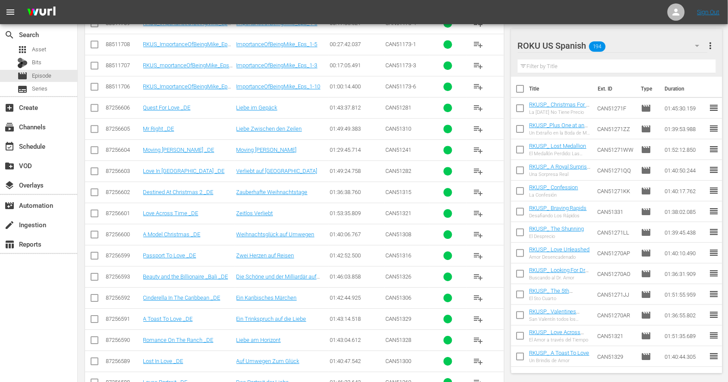
scroll to position [703, 0]
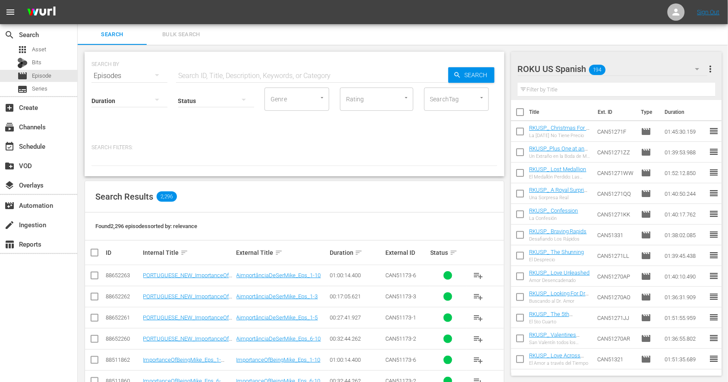
click at [201, 77] on input "text" at bounding box center [312, 76] width 272 height 21
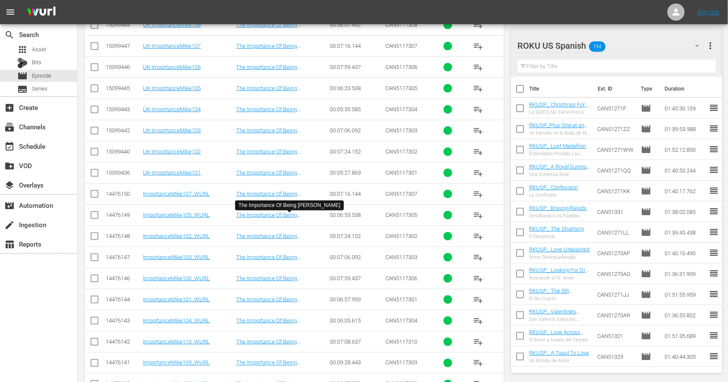
scroll to position [1084, 0]
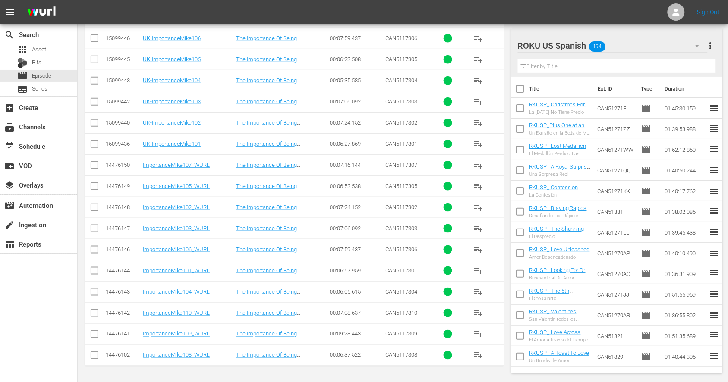
type input "mike"
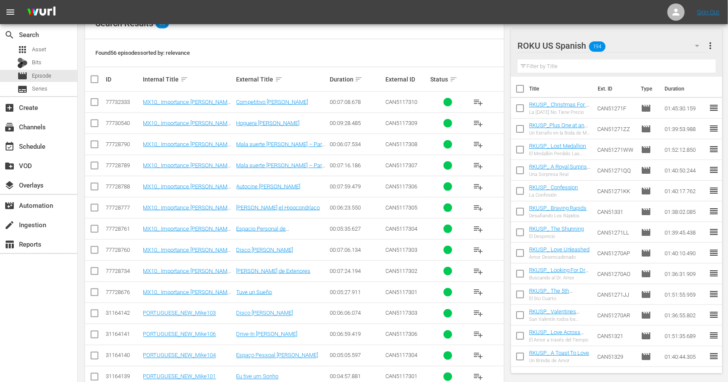
scroll to position [0, 0]
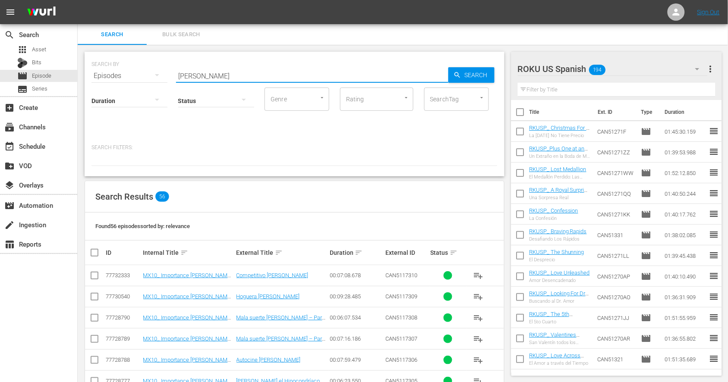
drag, startPoint x: 195, startPoint y: 78, endPoint x: 157, endPoint y: 72, distance: 38.9
click at [157, 72] on div "SEARCH BY Search By Episodes Search ID, Title, Description, Keywords, or Catego…" at bounding box center [294, 70] width 406 height 31
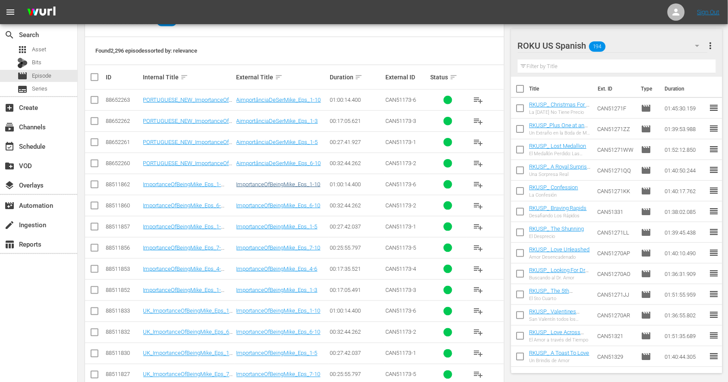
scroll to position [320, 0]
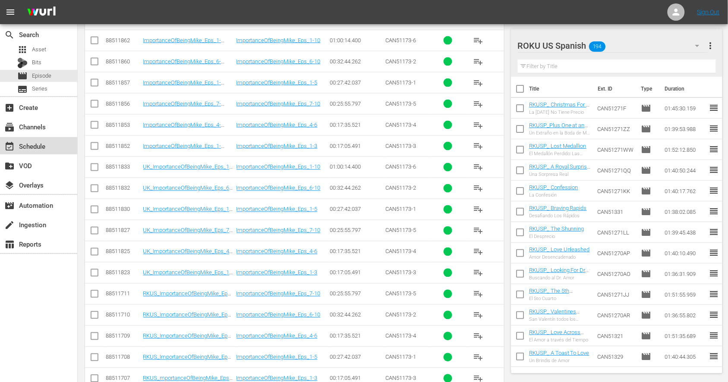
click at [44, 147] on div "event_available Schedule" at bounding box center [24, 145] width 48 height 8
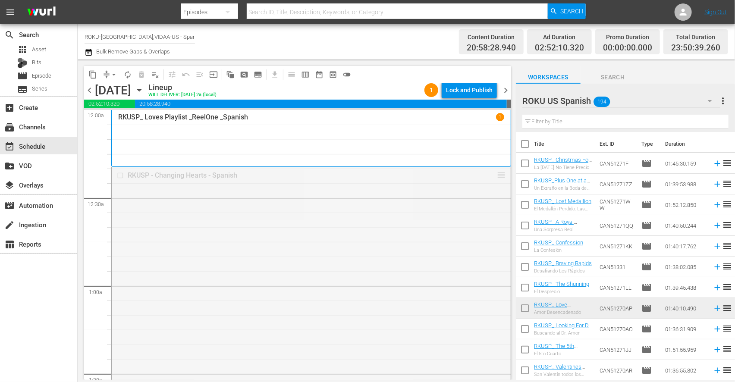
drag, startPoint x: 497, startPoint y: 174, endPoint x: 493, endPoint y: 198, distance: 24.4
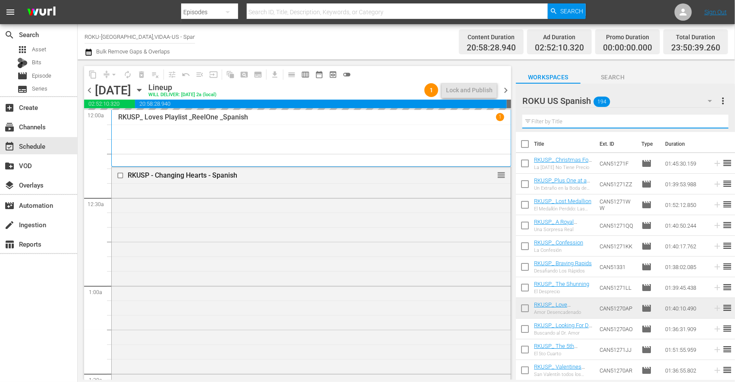
click at [550, 121] on input "text" at bounding box center [625, 122] width 206 height 14
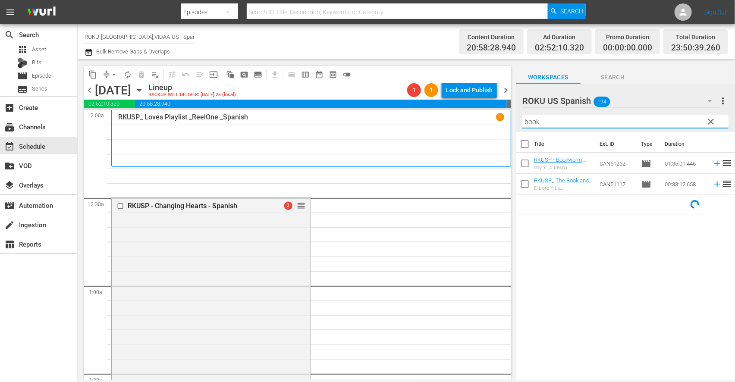
type input "book"
click at [545, 254] on div "Title Ext. ID Type Duration RKUSP - Bookworm And The Beast-Spanish Izzy Y La Be…" at bounding box center [625, 256] width 219 height 249
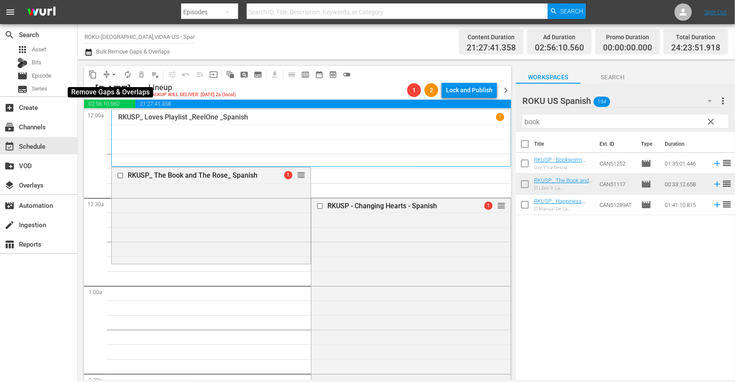
click at [114, 78] on span "arrow_drop_down" at bounding box center [114, 74] width 9 height 9
click at [135, 117] on li "Align to End of Previous Day" at bounding box center [114, 120] width 91 height 14
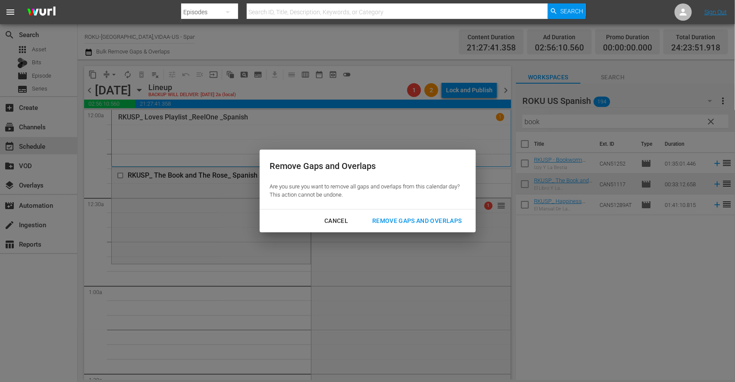
click at [431, 220] on div "Remove Gaps and Overlaps" at bounding box center [416, 221] width 103 height 11
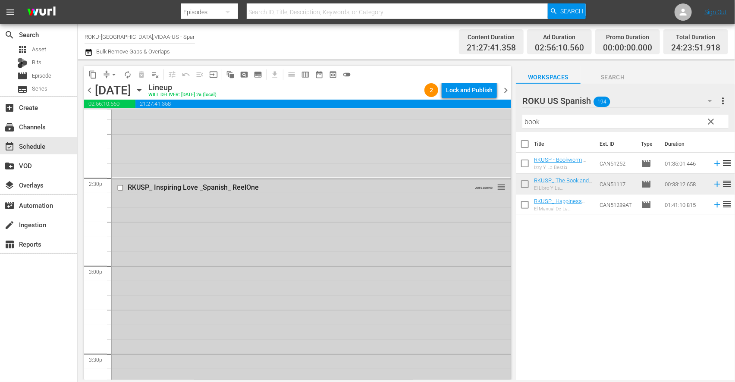
scroll to position [2492, 0]
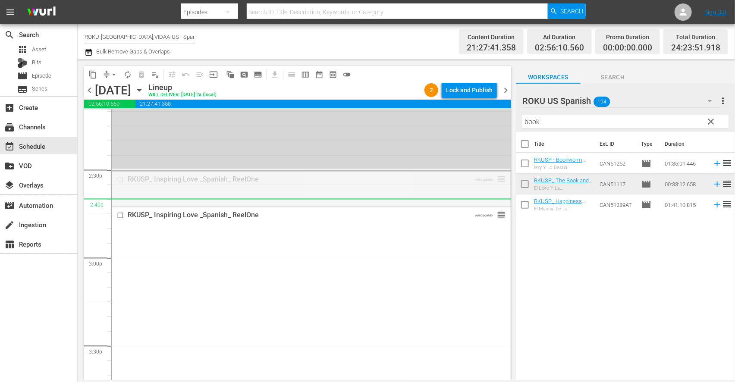
drag, startPoint x: 495, startPoint y: 177, endPoint x: 541, endPoint y: 215, distance: 58.8
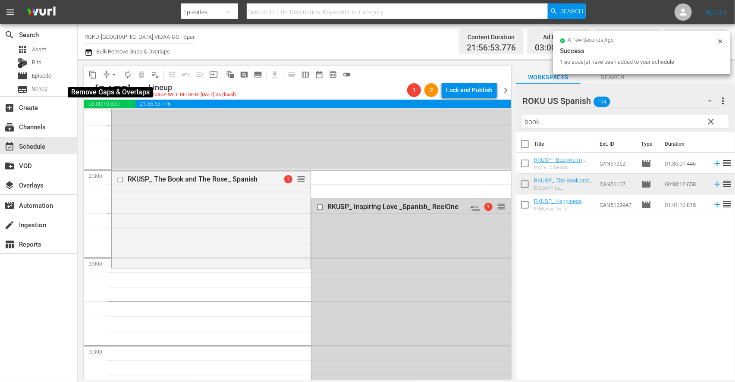
click at [116, 75] on span "arrow_drop_down" at bounding box center [114, 74] width 9 height 9
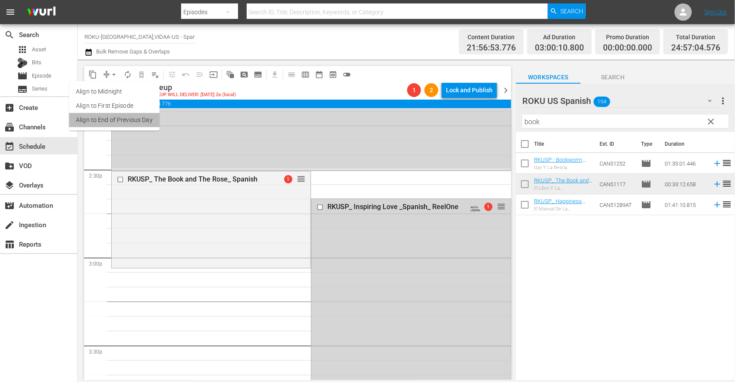
click at [132, 123] on li "Align to End of Previous Day" at bounding box center [114, 120] width 91 height 14
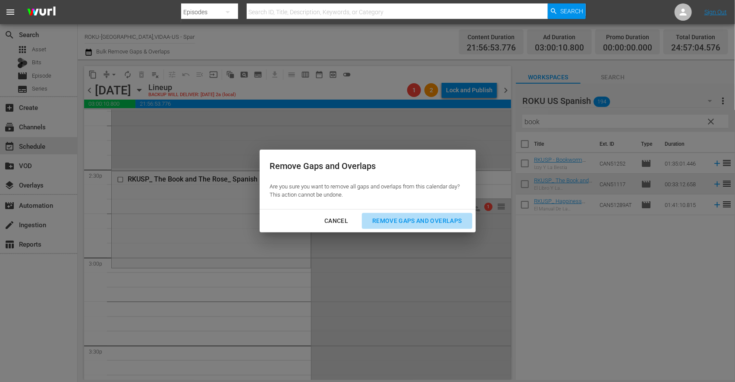
click at [411, 222] on div "Remove Gaps and Overlaps" at bounding box center [416, 221] width 103 height 11
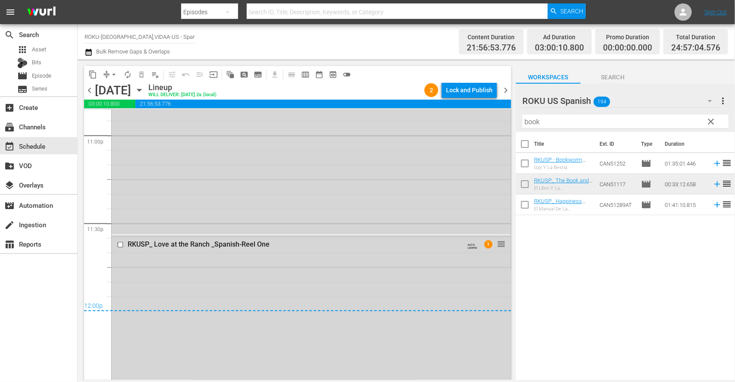
scroll to position [4026, 0]
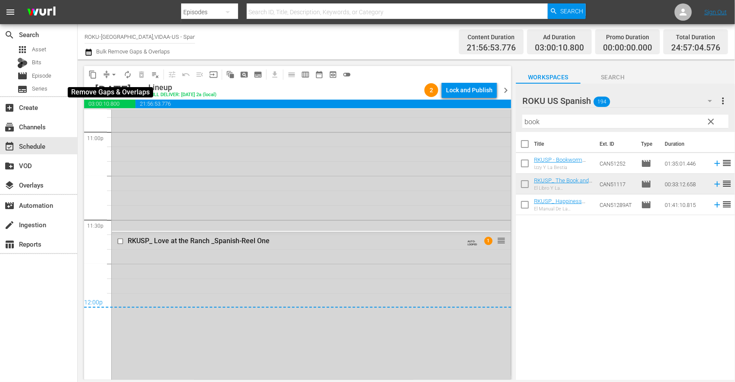
click at [110, 72] on span "arrow_drop_down" at bounding box center [114, 74] width 9 height 9
click at [135, 118] on li "Align to End of Previous Day" at bounding box center [114, 120] width 91 height 14
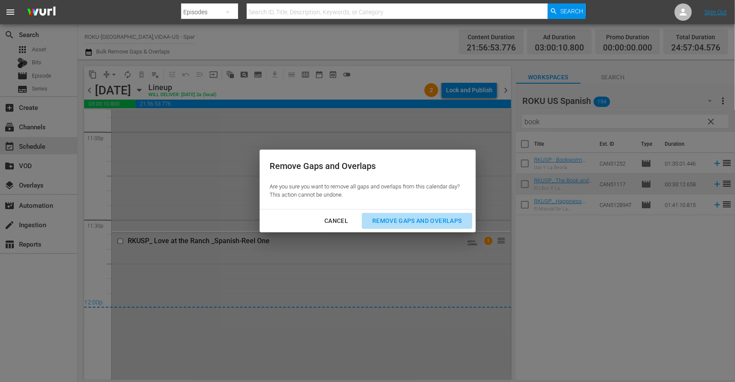
click at [401, 220] on div "Remove Gaps and Overlaps" at bounding box center [416, 221] width 103 height 11
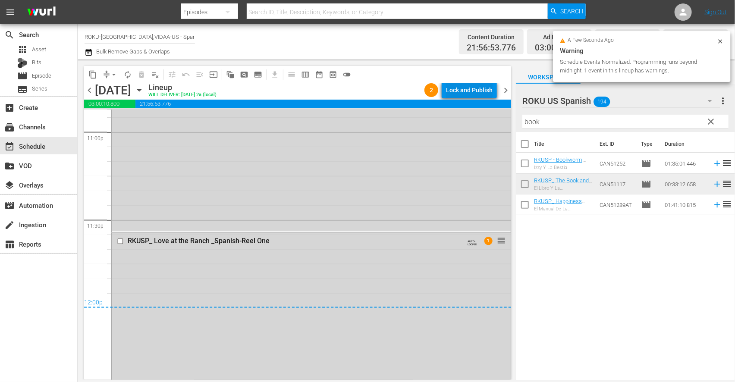
click at [462, 87] on div "Lock and Publish" at bounding box center [469, 90] width 47 height 16
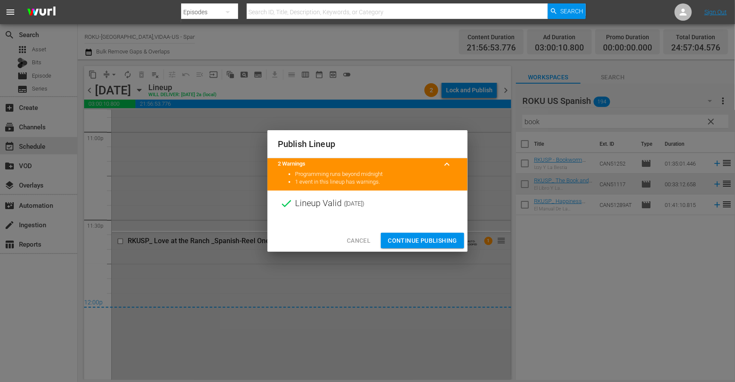
click at [424, 236] on span "Continue Publishing" at bounding box center [422, 241] width 69 height 11
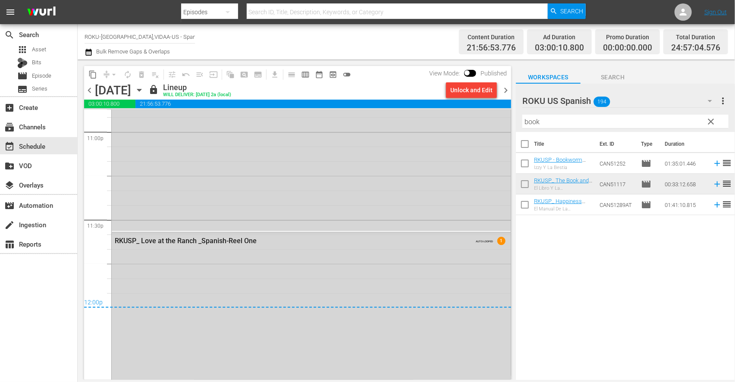
click at [144, 89] on icon "button" at bounding box center [139, 89] width 9 height 9
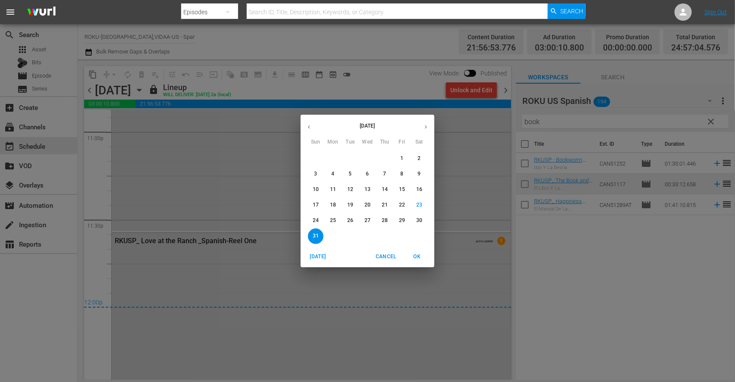
click at [330, 220] on p "25" at bounding box center [333, 220] width 6 height 7
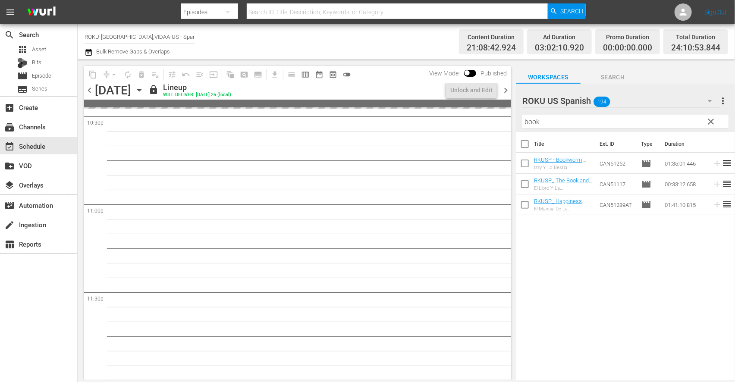
scroll to position [4011, 0]
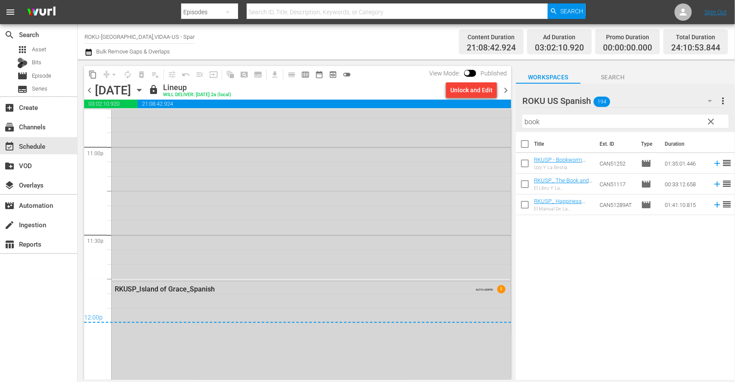
click at [141, 89] on icon "button" at bounding box center [139, 90] width 4 height 2
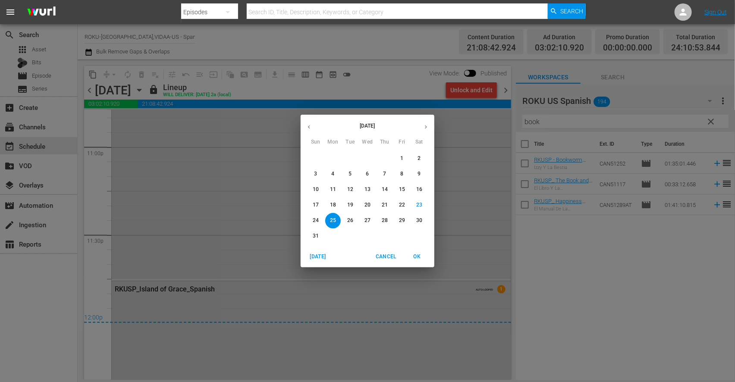
click at [349, 218] on p "26" at bounding box center [350, 220] width 6 height 7
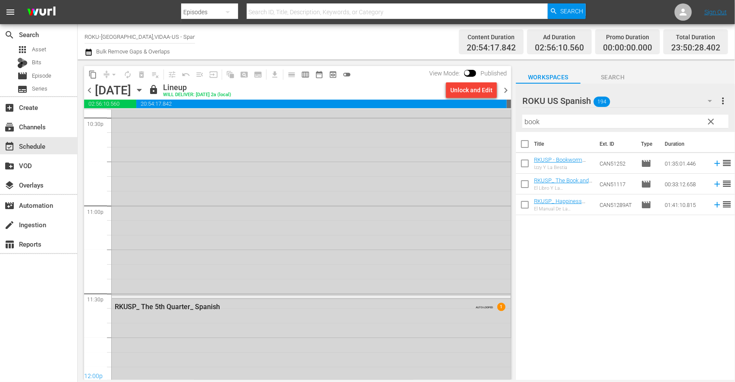
scroll to position [3967, 0]
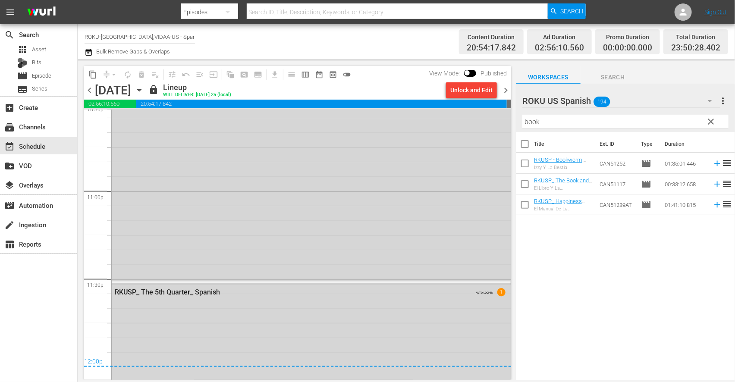
click at [144, 90] on icon "button" at bounding box center [139, 89] width 9 height 9
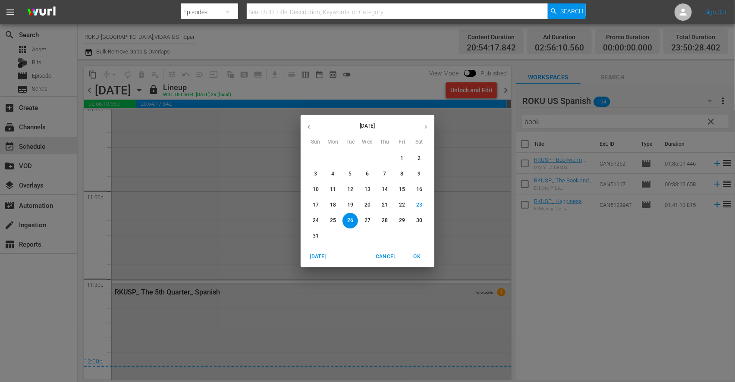
click at [373, 221] on span "27" at bounding box center [368, 220] width 16 height 7
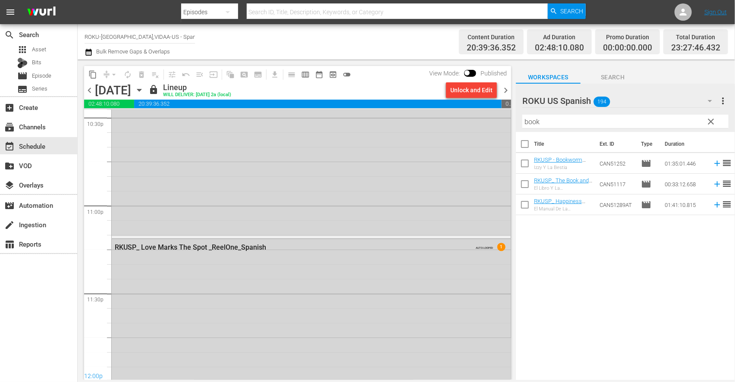
scroll to position [3996, 0]
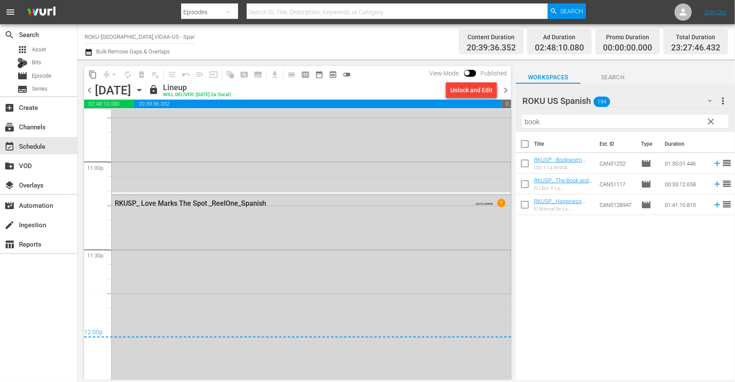
click at [144, 89] on icon "button" at bounding box center [139, 89] width 9 height 9
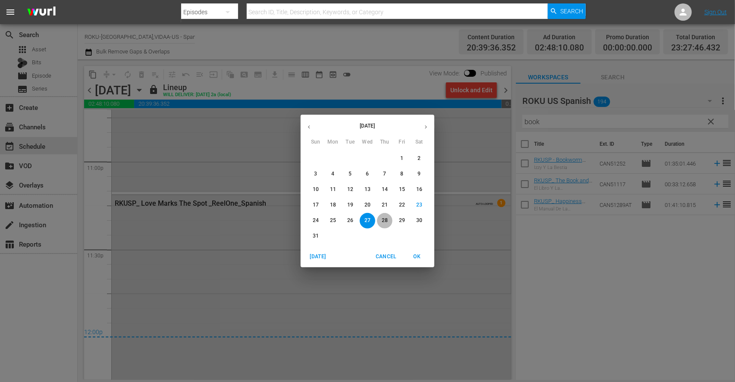
click at [386, 220] on p "28" at bounding box center [385, 220] width 6 height 7
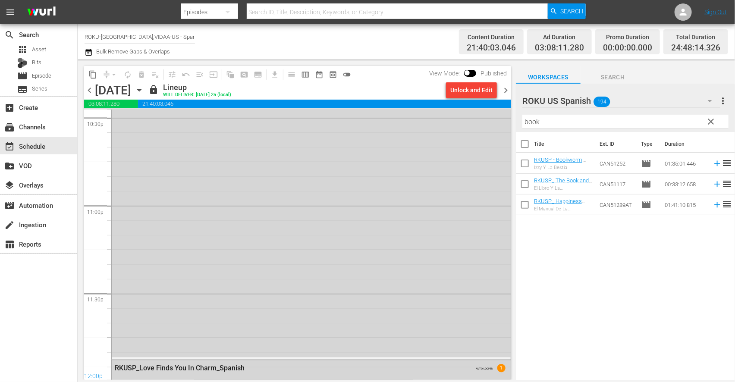
scroll to position [4055, 0]
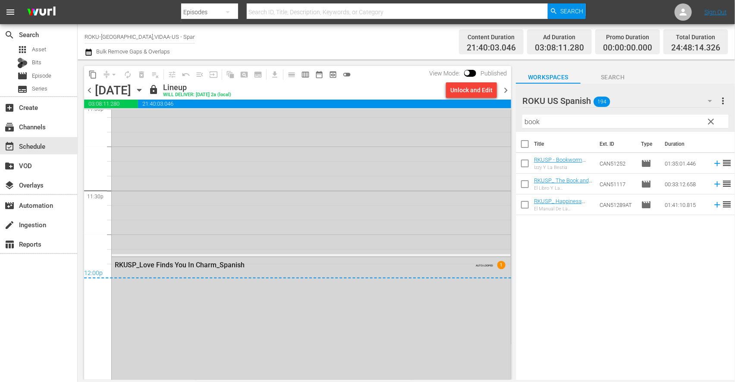
click at [144, 88] on icon "button" at bounding box center [139, 89] width 9 height 9
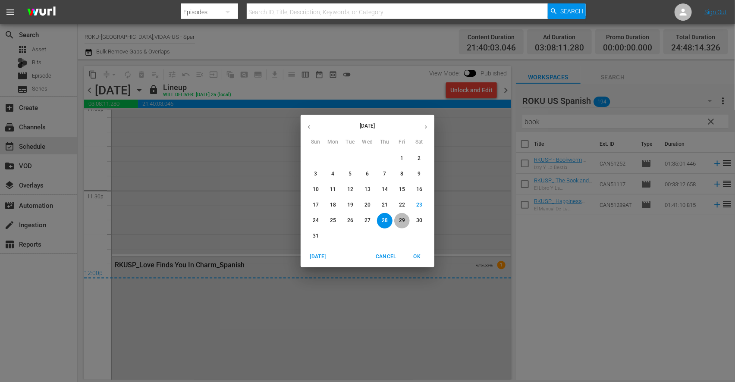
click at [399, 221] on p "29" at bounding box center [402, 220] width 6 height 7
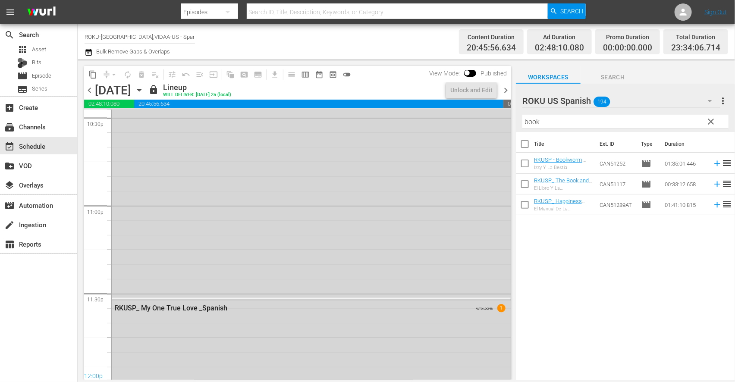
scroll to position [4011, 0]
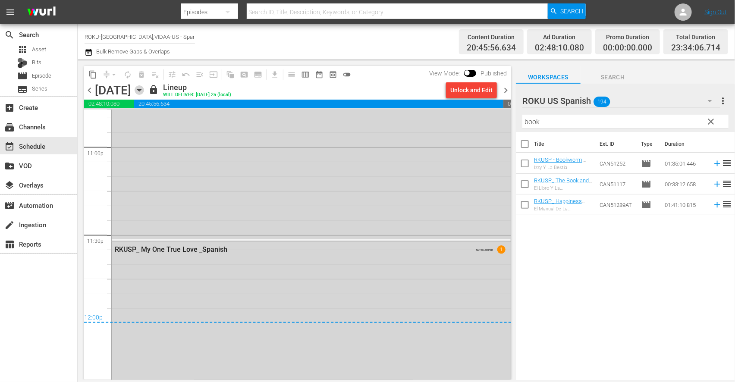
click at [144, 89] on icon "button" at bounding box center [139, 89] width 9 height 9
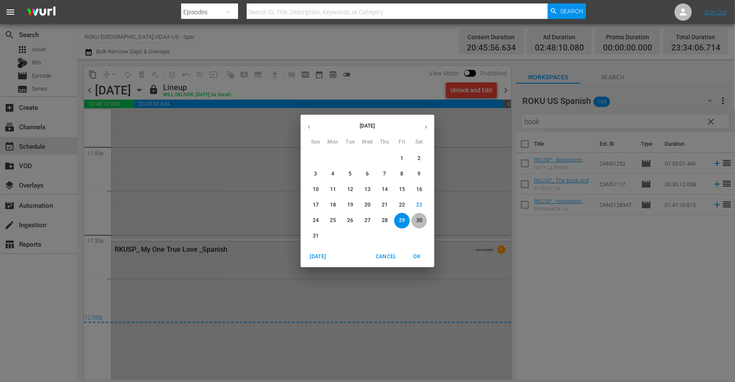
click at [420, 218] on p "30" at bounding box center [419, 220] width 6 height 7
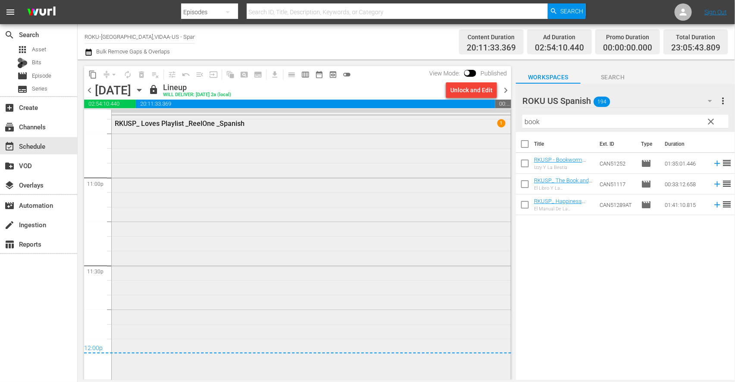
scroll to position [4011, 0]
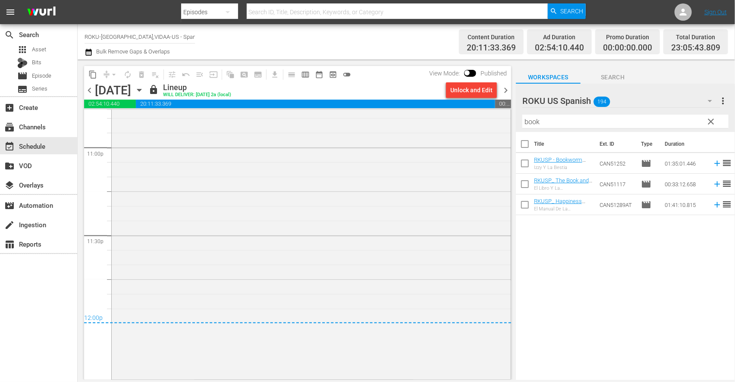
click at [144, 88] on icon "button" at bounding box center [139, 89] width 9 height 9
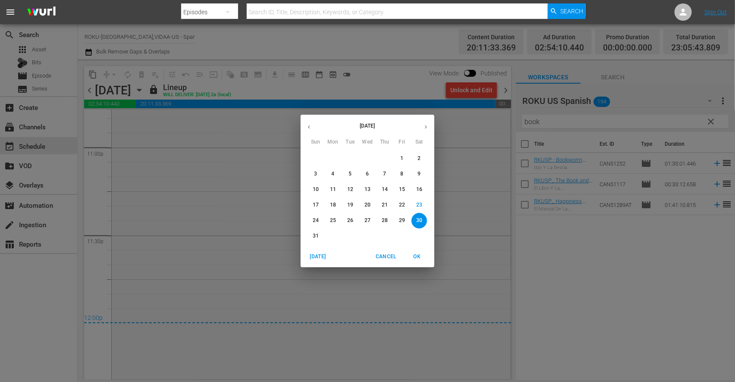
click at [314, 235] on p "31" at bounding box center [316, 236] width 6 height 7
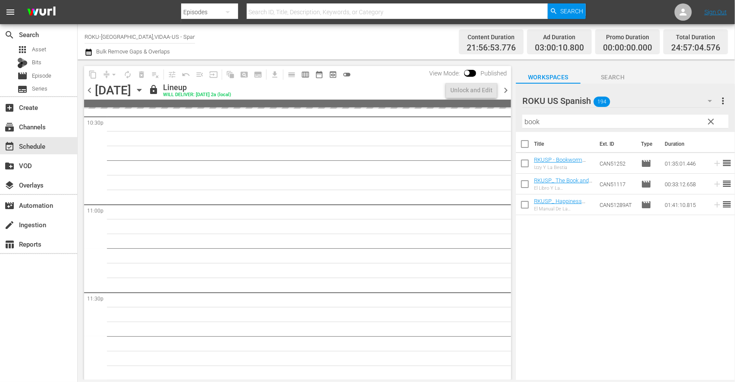
scroll to position [4055, 0]
